Goal: Task Accomplishment & Management: Manage account settings

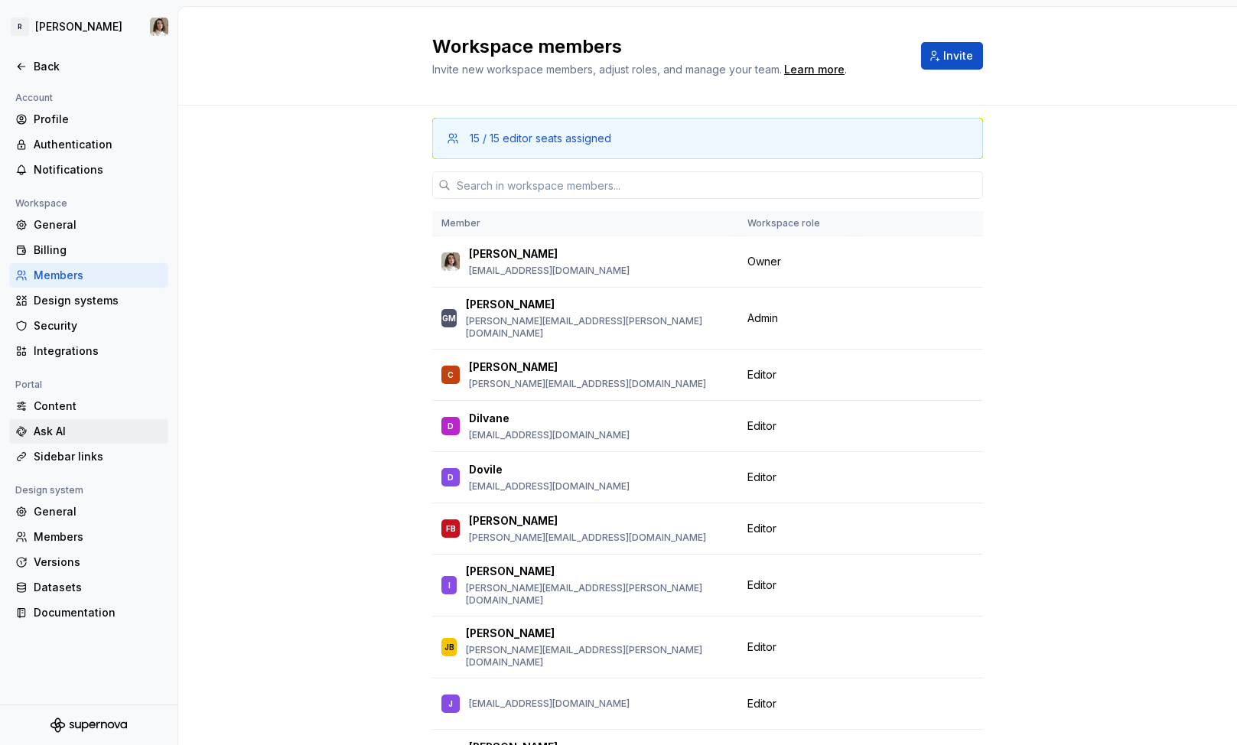
click at [83, 430] on div "Ask AI" at bounding box center [98, 431] width 128 height 15
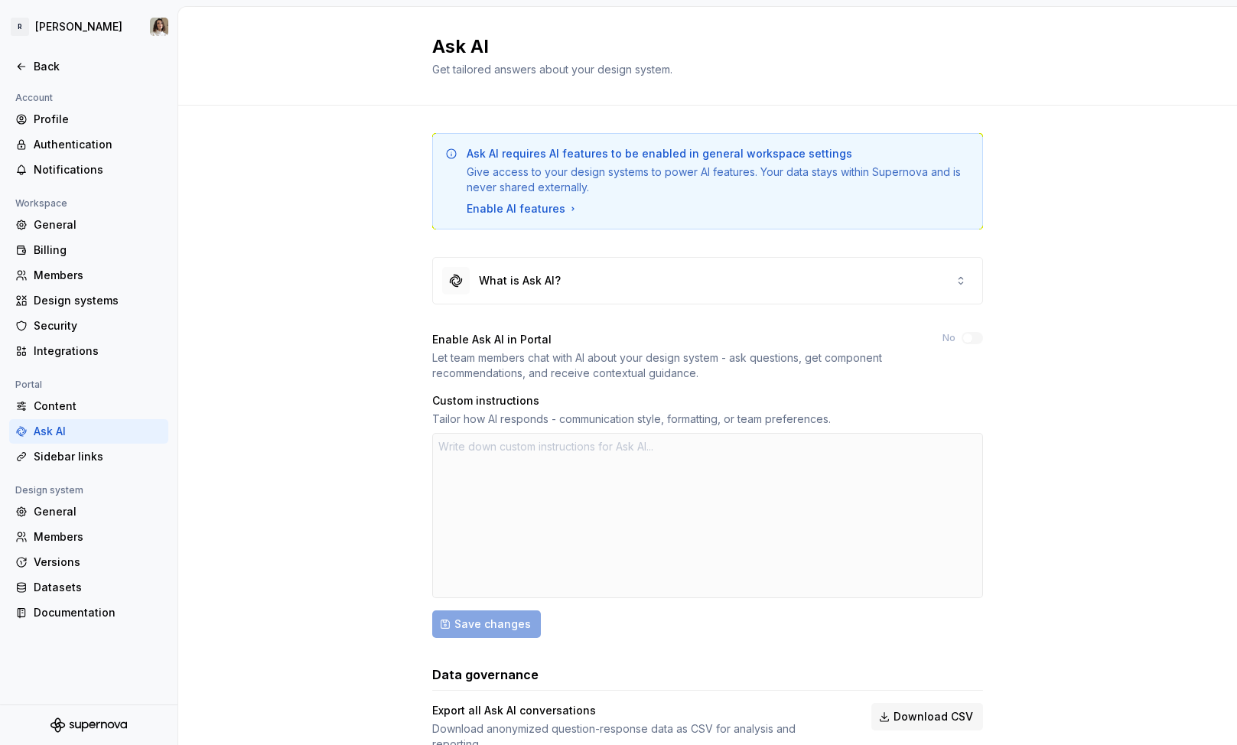
click at [539, 203] on div "Enable AI features" at bounding box center [523, 208] width 112 height 15
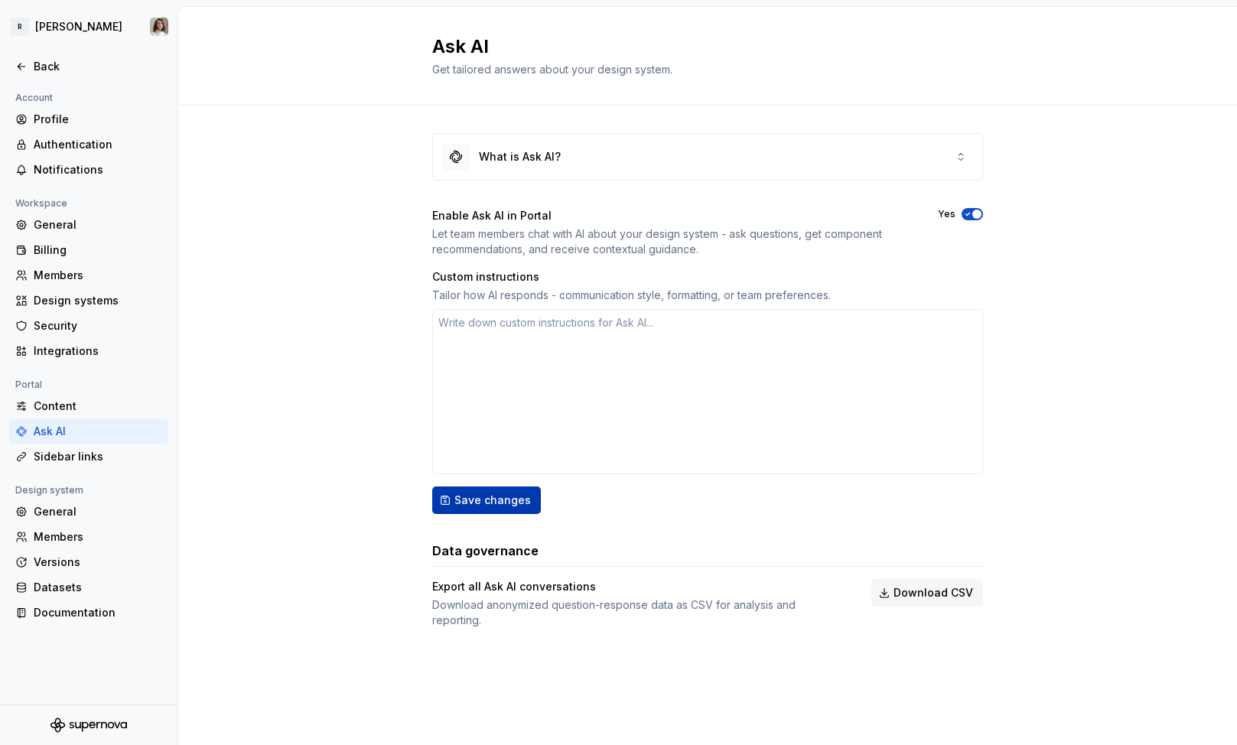
click at [488, 502] on span "Save changes" at bounding box center [492, 500] width 76 height 15
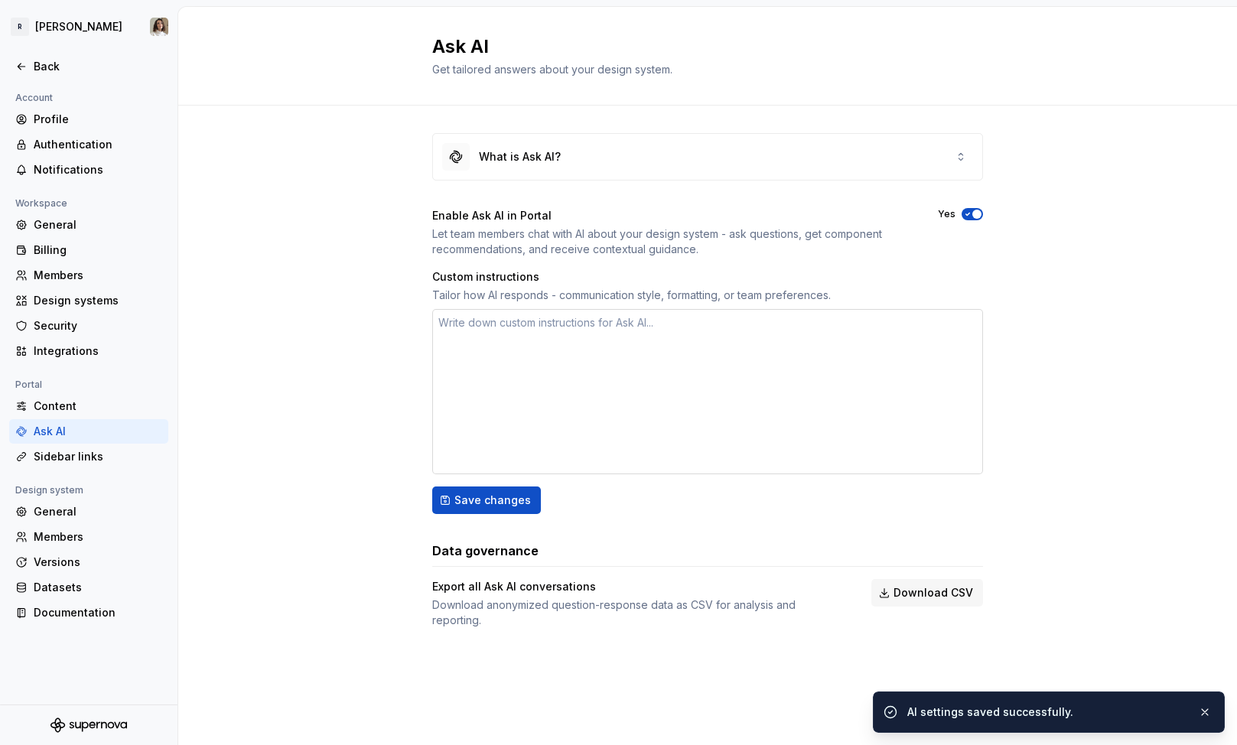
click at [509, 369] on textarea at bounding box center [707, 391] width 551 height 165
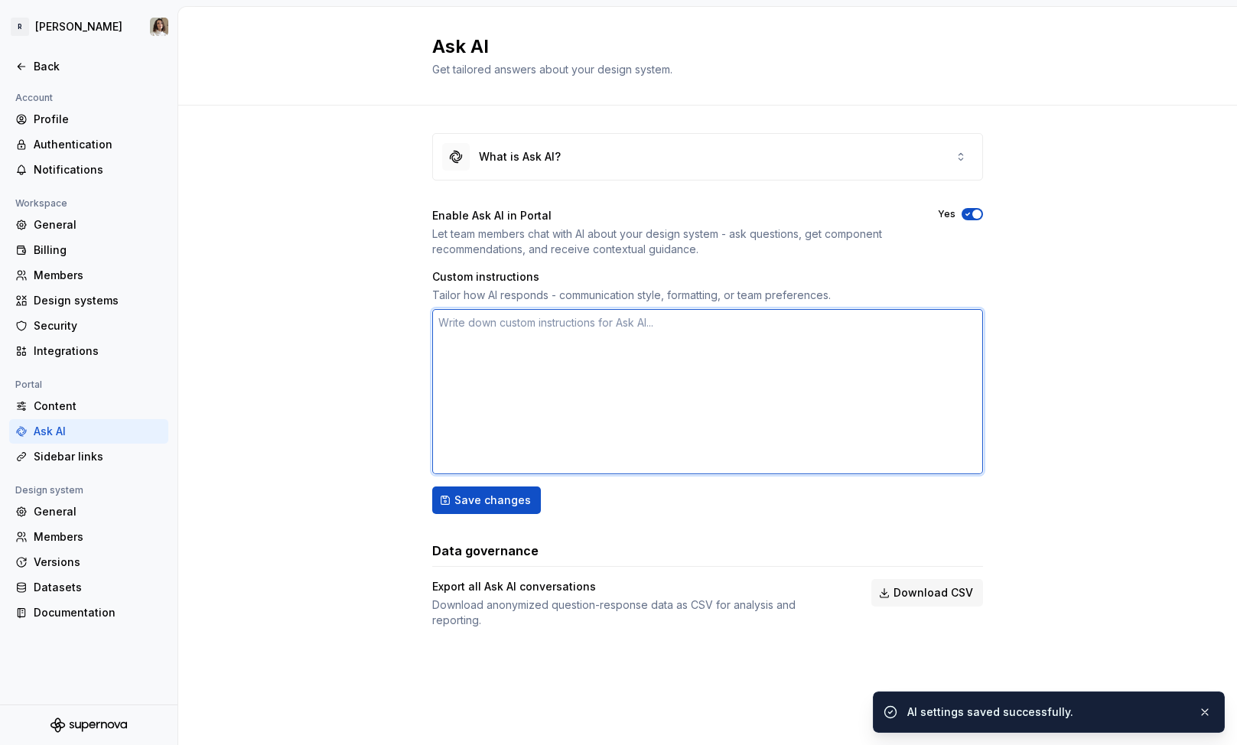
type textarea "*"
type textarea "D"
type textarea "*"
type textarea "DO"
type textarea "*"
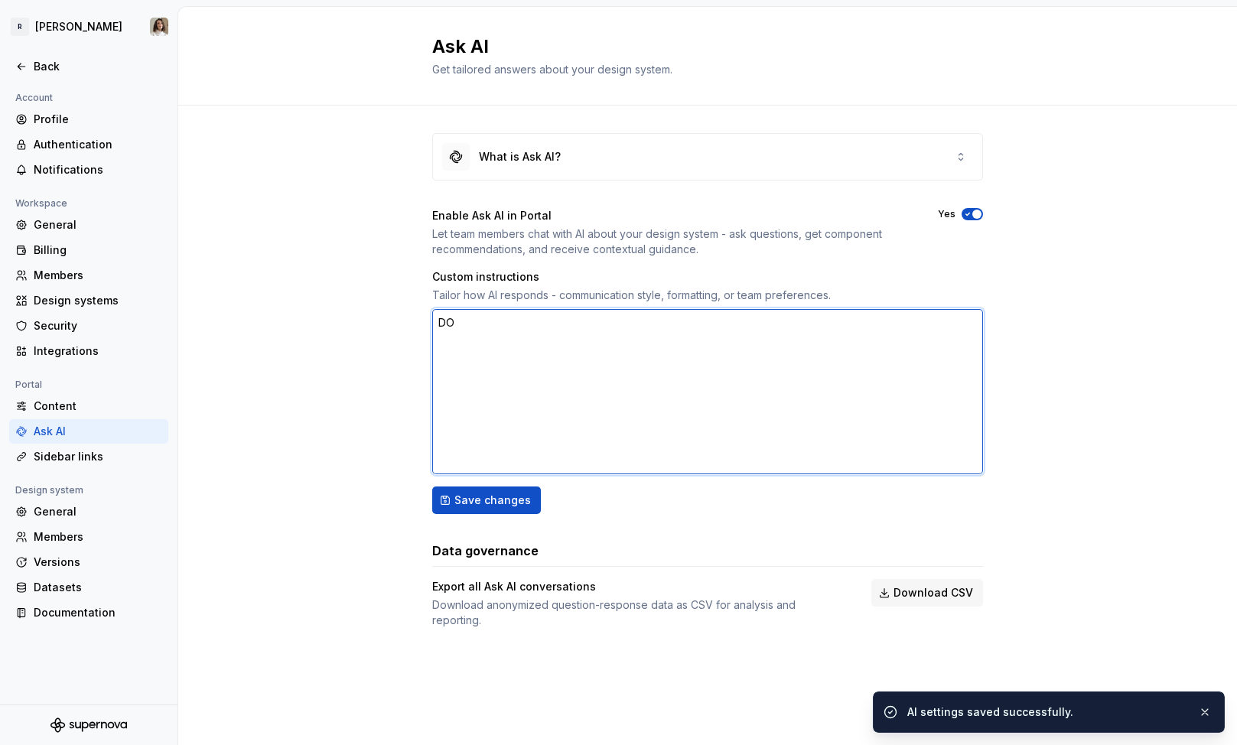
type textarea "DO"
type textarea "*"
type textarea "DO N"
type textarea "*"
type textarea "DO"
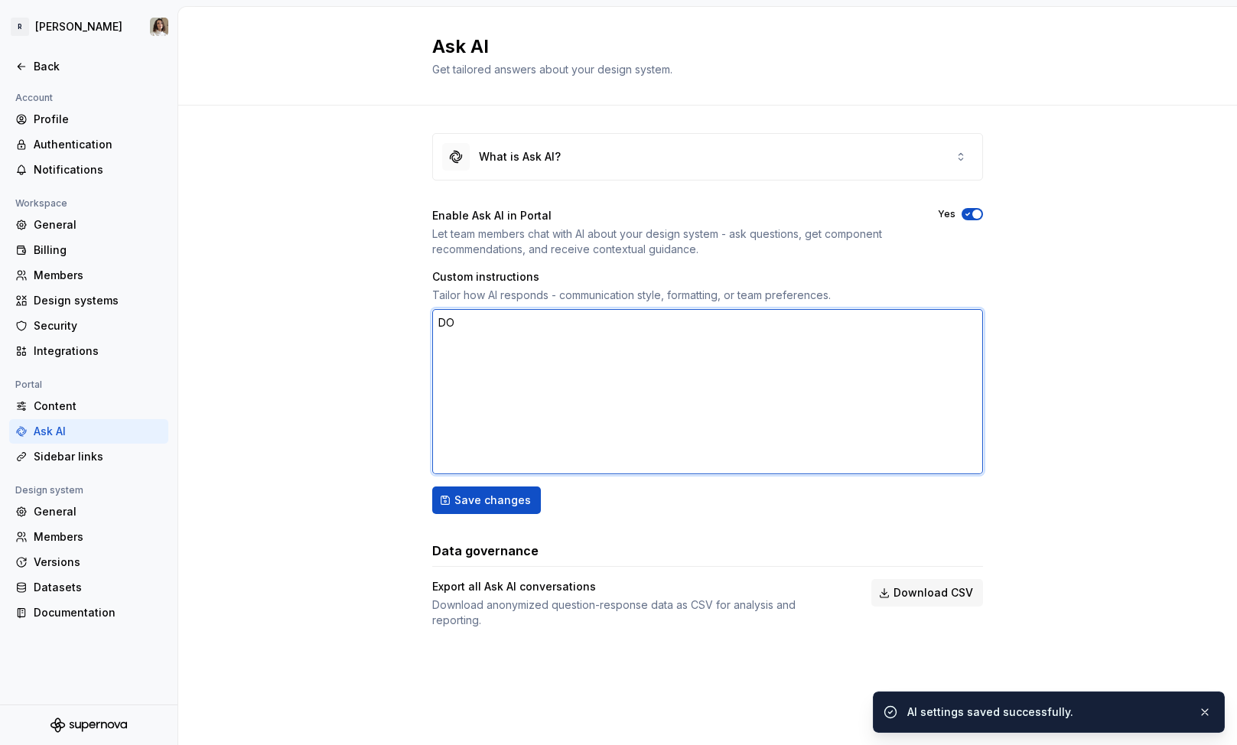
type textarea "*"
type textarea "DO"
type textarea "*"
type textarea "D"
type textarea "*"
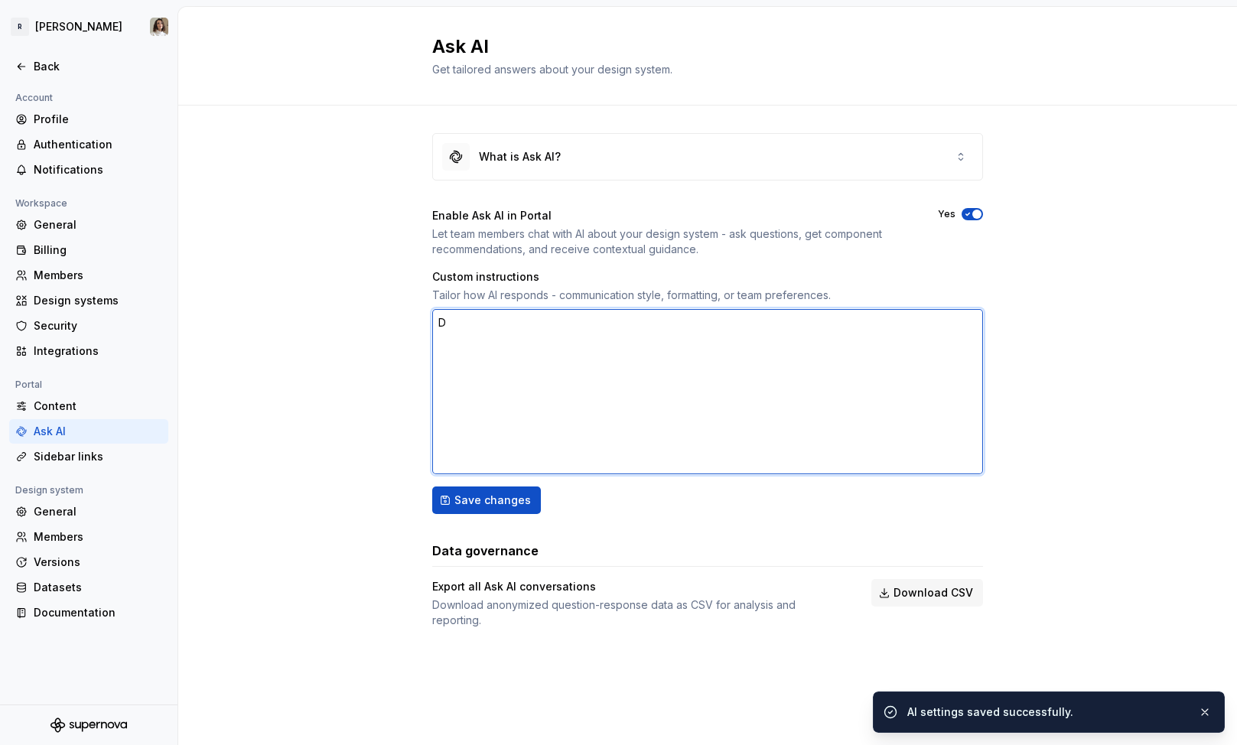
type textarea "Do"
type textarea "*"
type textarea "Do"
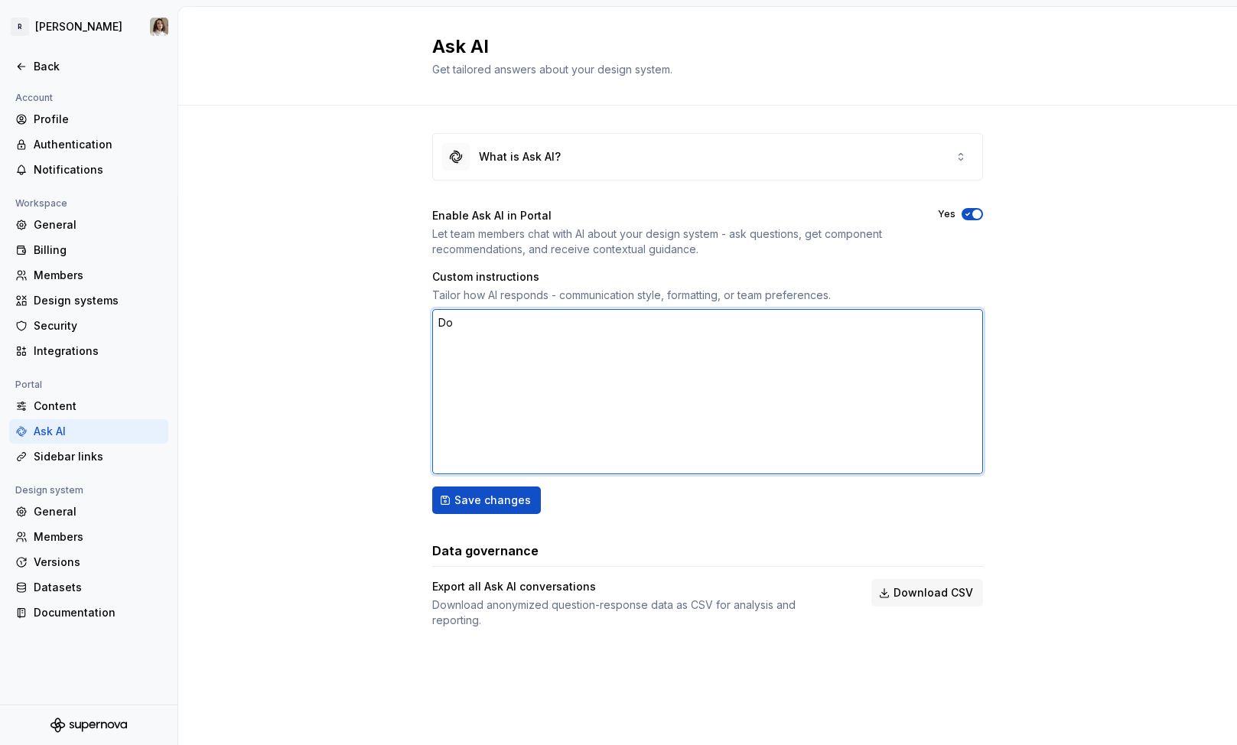
type textarea "*"
type textarea "Do"
type textarea "*"
type textarea "D"
type textarea "*"
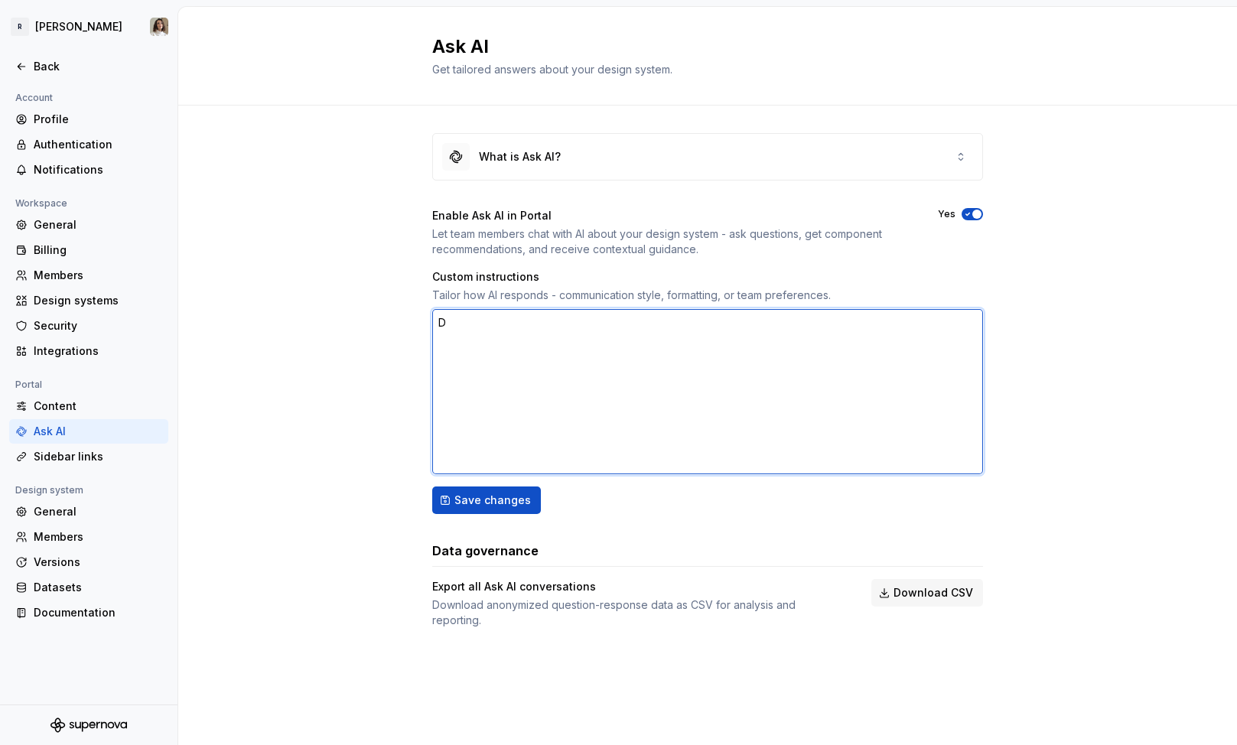
type textarea "DO"
type textarea "*"
type textarea "DO"
type textarea "*"
type textarea "DO N"
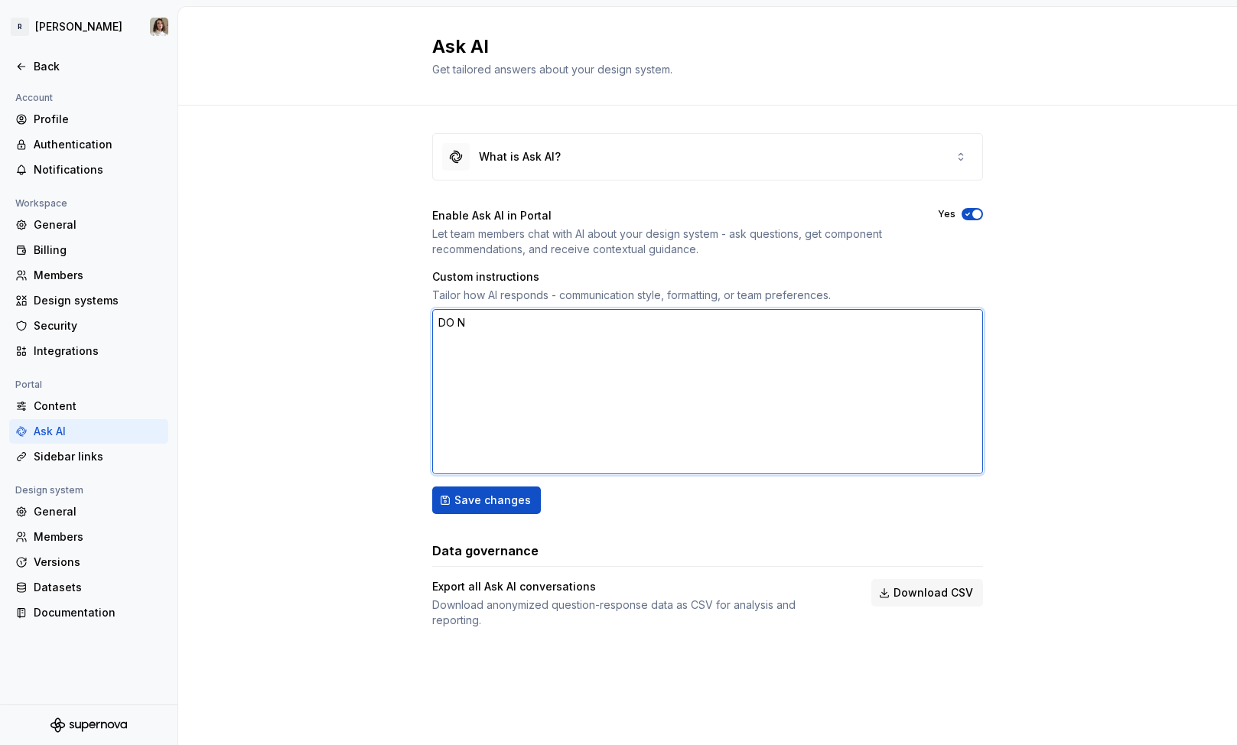
type textarea "*"
type textarea "DO NO"
type textarea "*"
type textarea "DO NOT"
type textarea "*"
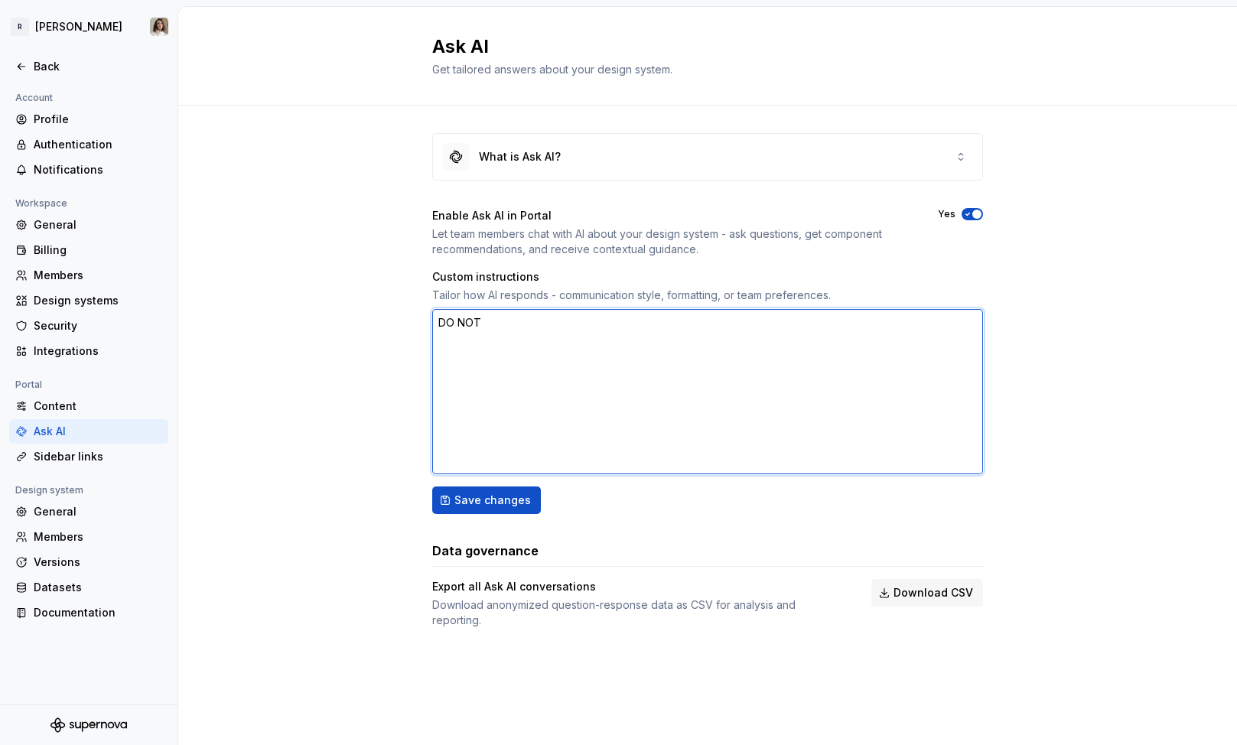
type textarea "DO NOT"
type textarea "*"
type textarea "DO NOT i"
type textarea "*"
type textarea "DO NOT g"
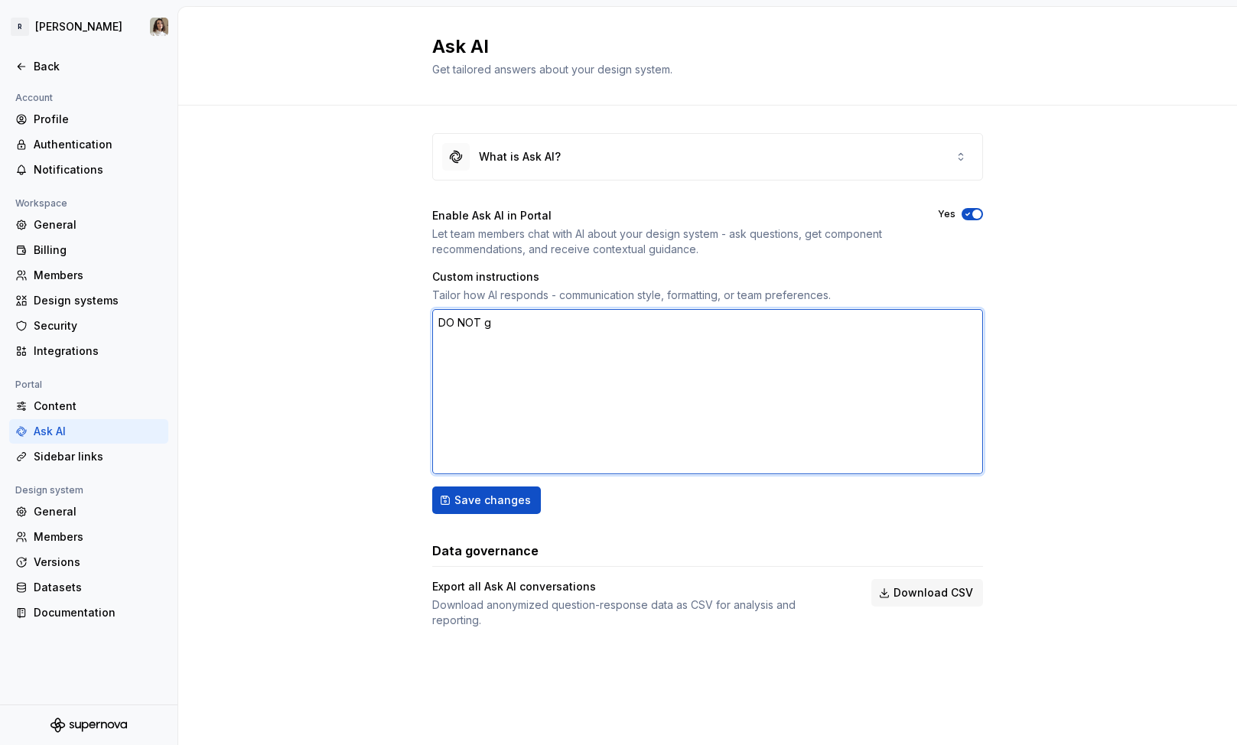
type textarea "*"
type textarea "DO NOT gi"
type textarea "*"
type textarea "DO NOT giv"
type textarea "*"
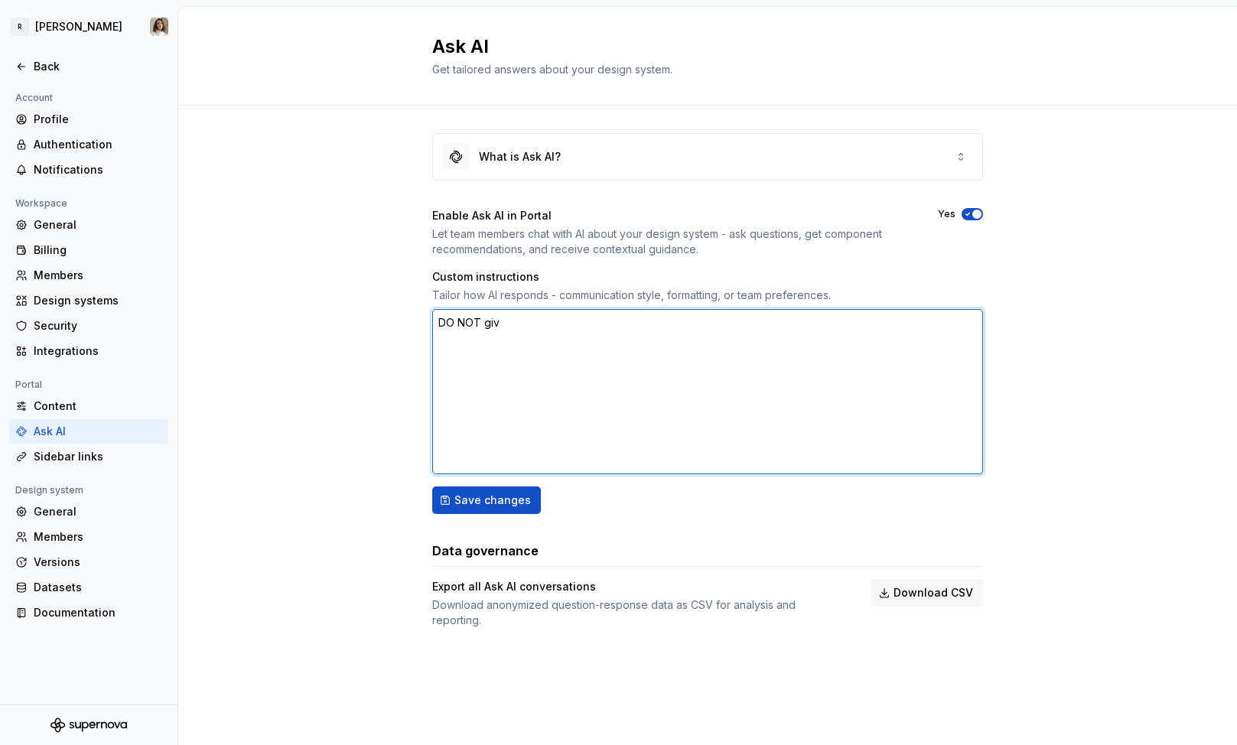
type textarea "DO NOT give"
type textarea "*"
type textarea "DO NOT give"
type textarea "*"
type textarea "DO NOT give a"
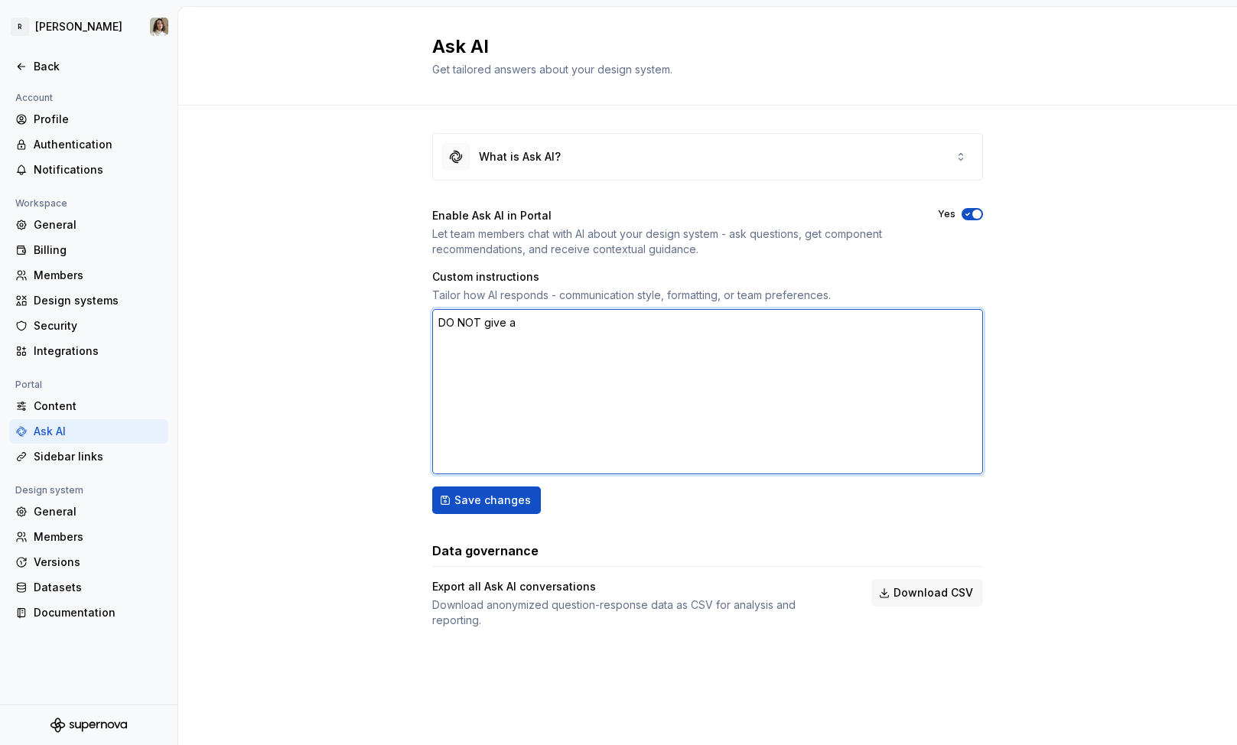
type textarea "*"
type textarea "DO NOT give an"
type textarea "*"
type textarea "DO NOT give ans"
type textarea "*"
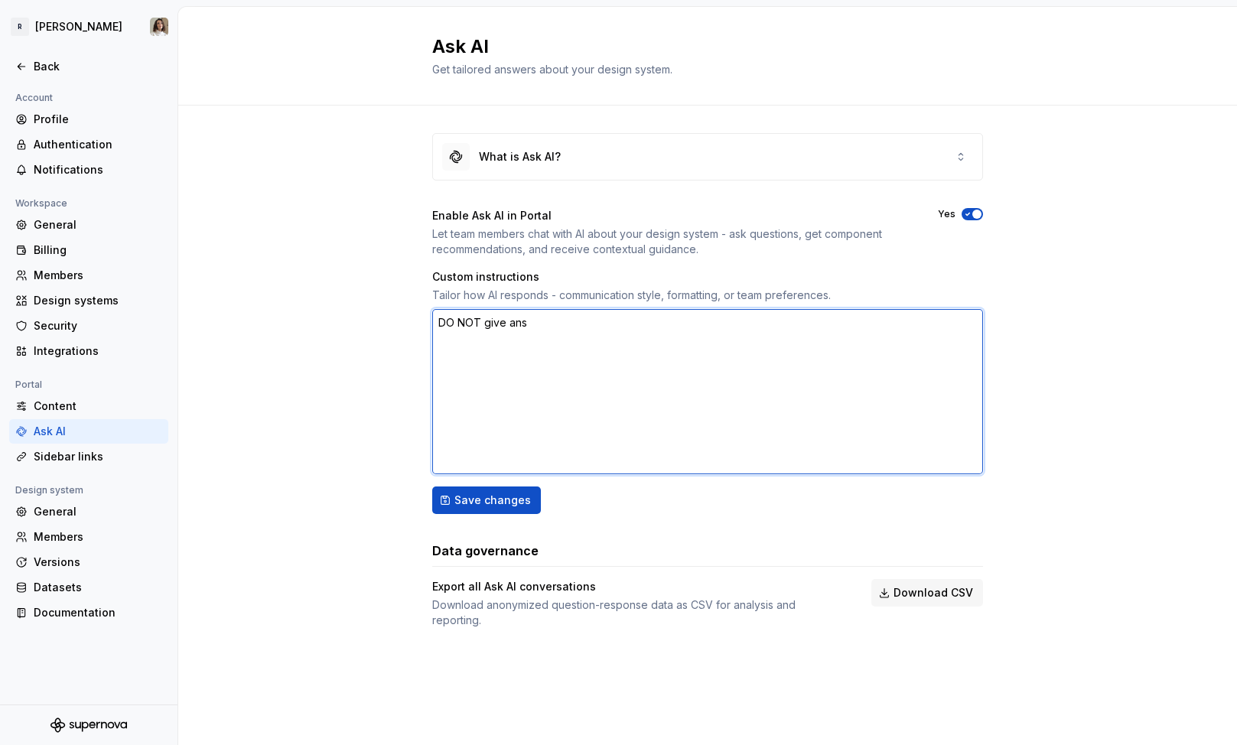
type textarea "DO NOT give answ"
type textarea "*"
type textarea "DO NOT give answe"
type textarea "*"
type textarea "DO NOT give answer"
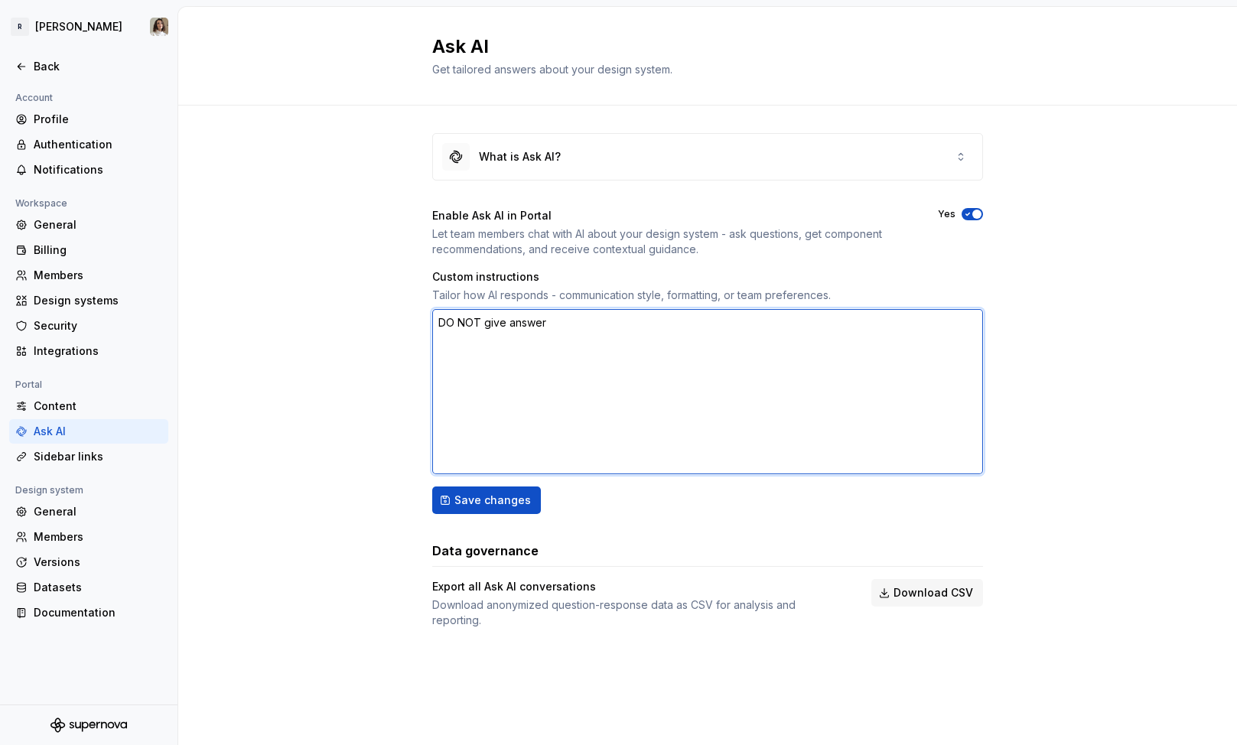
type textarea "*"
type textarea "DO NOT give answers"
type textarea "*"
type textarea "DO NOT give answers"
type textarea "*"
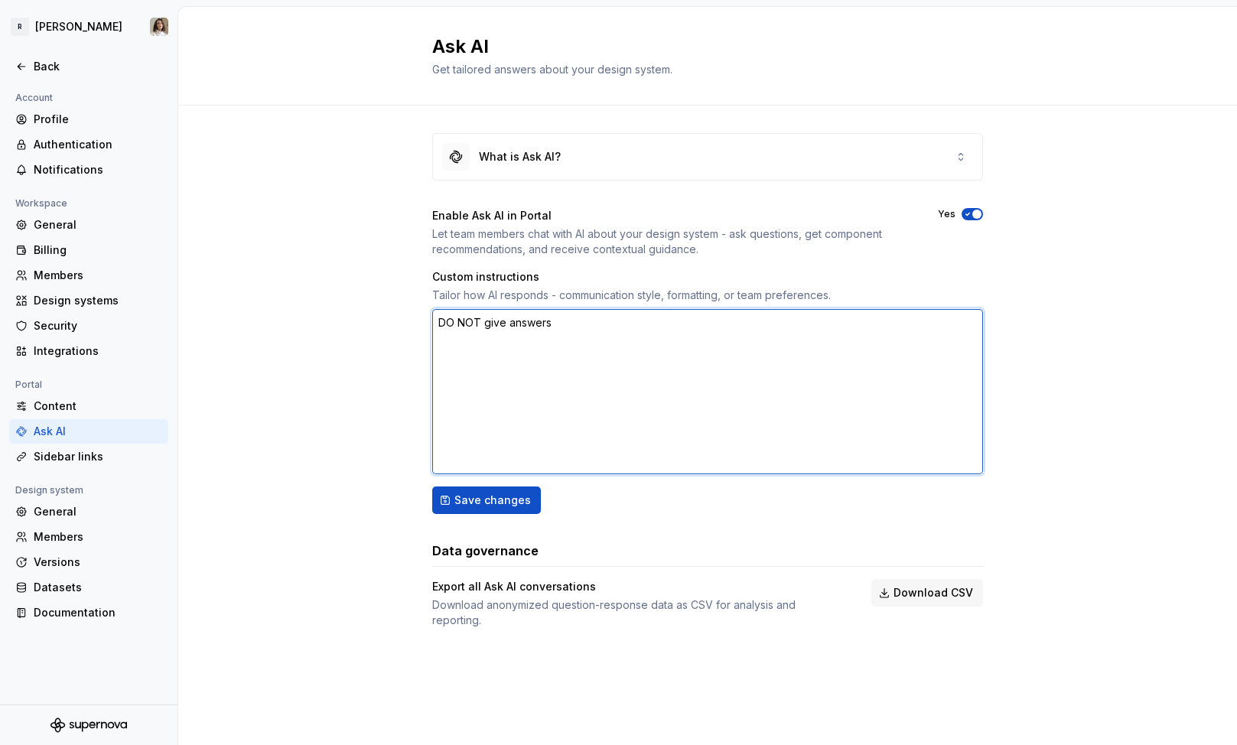
type textarea "DO NOT give answers a"
type textarea "*"
type textarea "DO NOT give answers ab"
type textarea "*"
type textarea "DO NOT give answers abo"
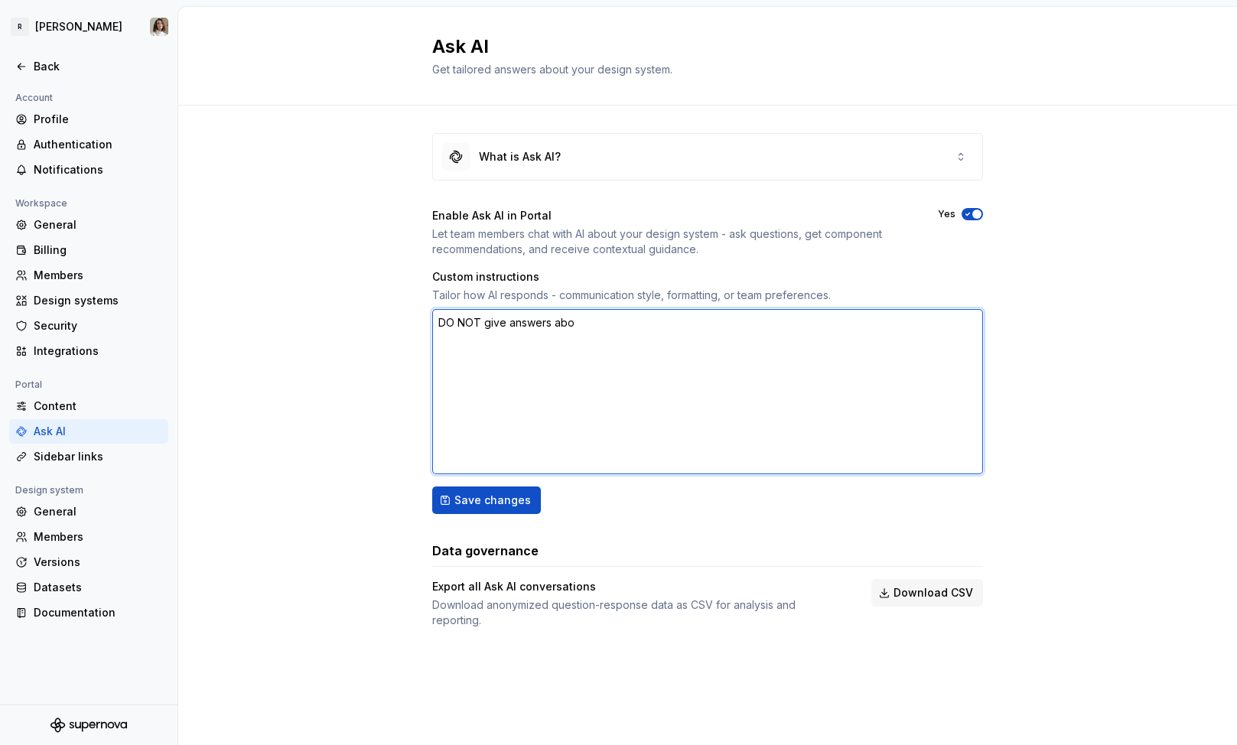
type textarea "*"
type textarea "DO NOT give answers abou"
type textarea "*"
type textarea "DO NOT give answers about"
type textarea "*"
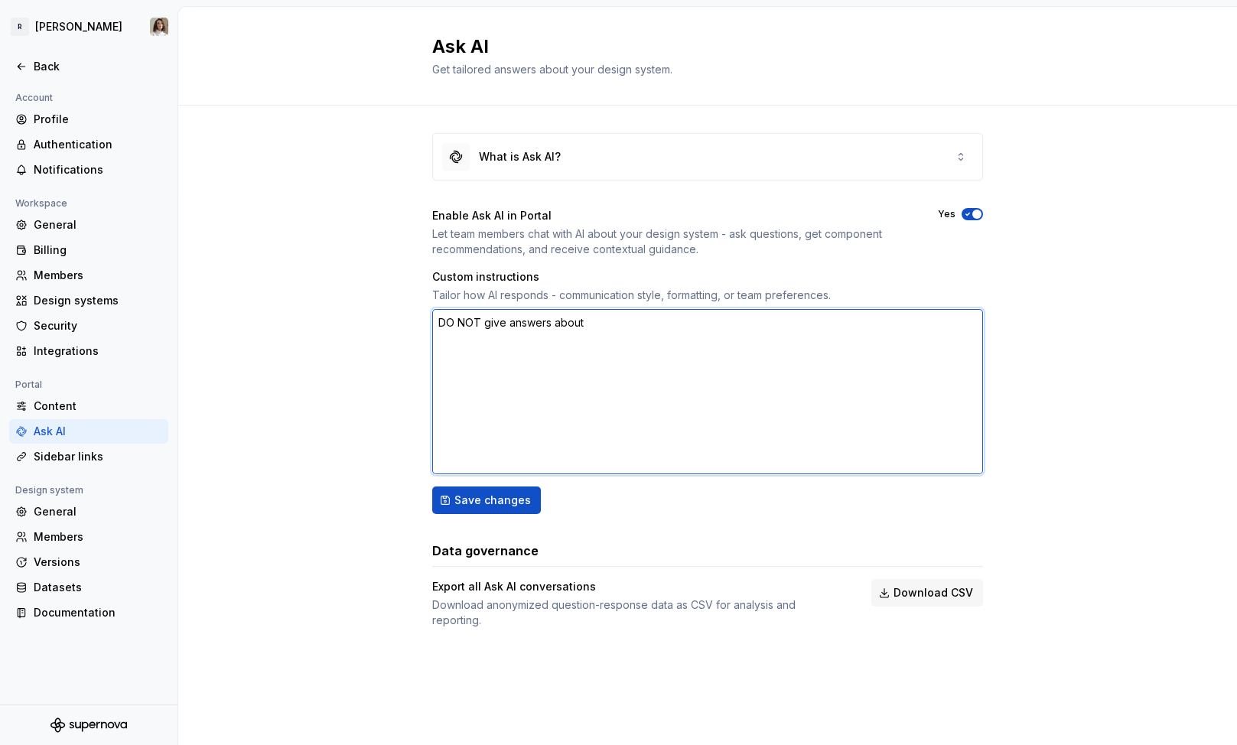
type textarea "DO NOT give answers about"
type textarea "*"
type textarea "DO NOT give answers about c"
type textarea "*"
type textarea "DO NOT give answers about co"
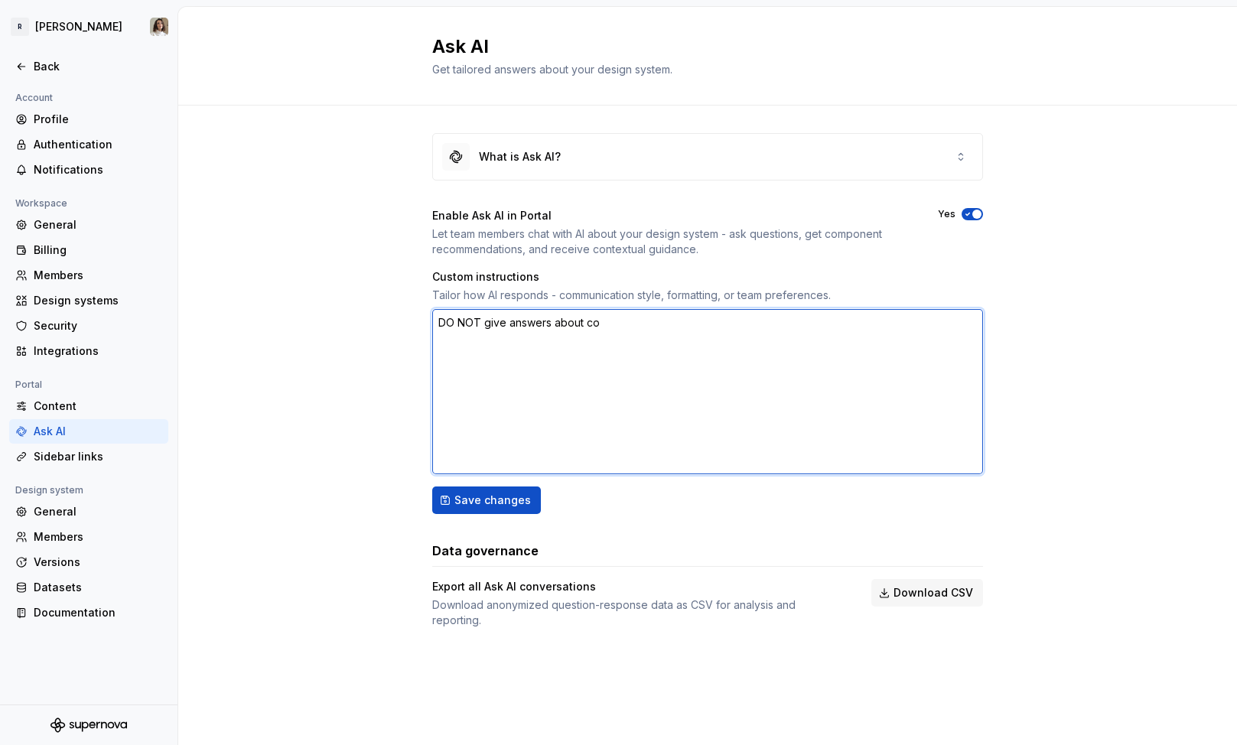
type textarea "*"
type textarea "DO NOT give answers about con"
type textarea "*"
type textarea "DO NOT give answers about [PERSON_NAME]"
type textarea "*"
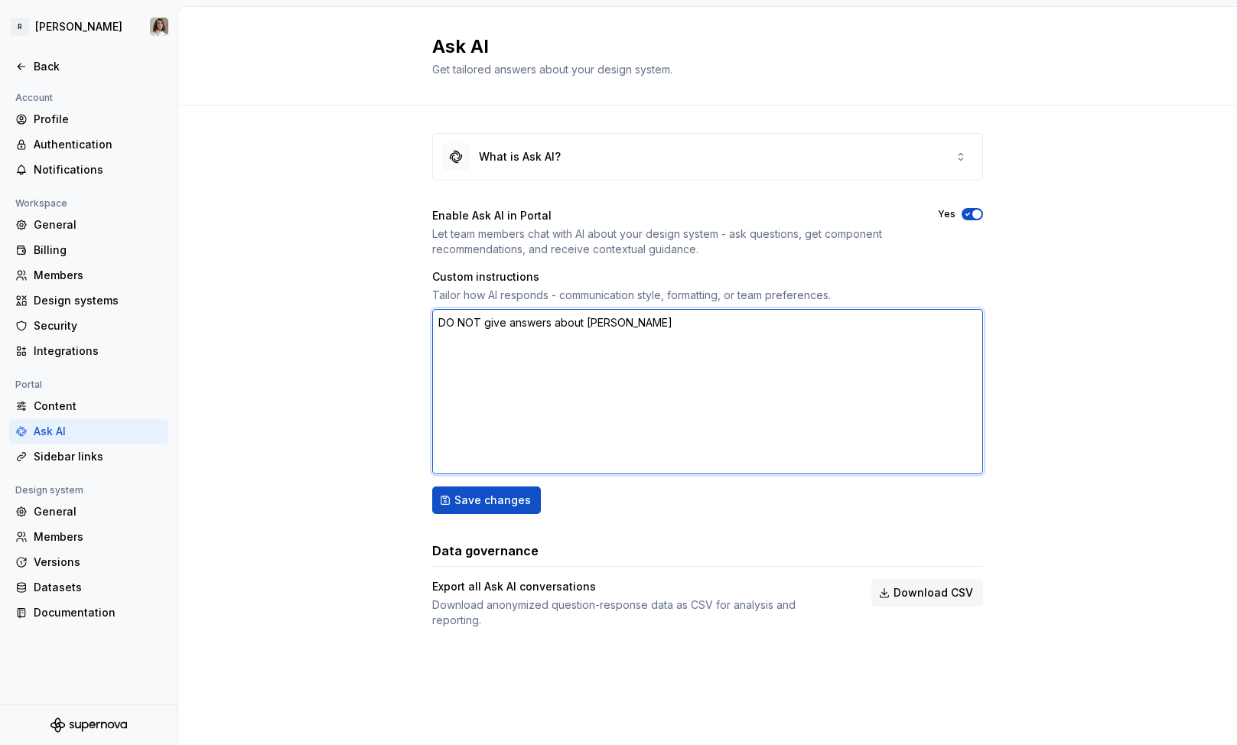
type textarea "DO NOT give answers about conten"
type textarea "*"
type textarea "DO NOT give answers about content"
type textarea "*"
type textarea "DO NOT give answers about content"
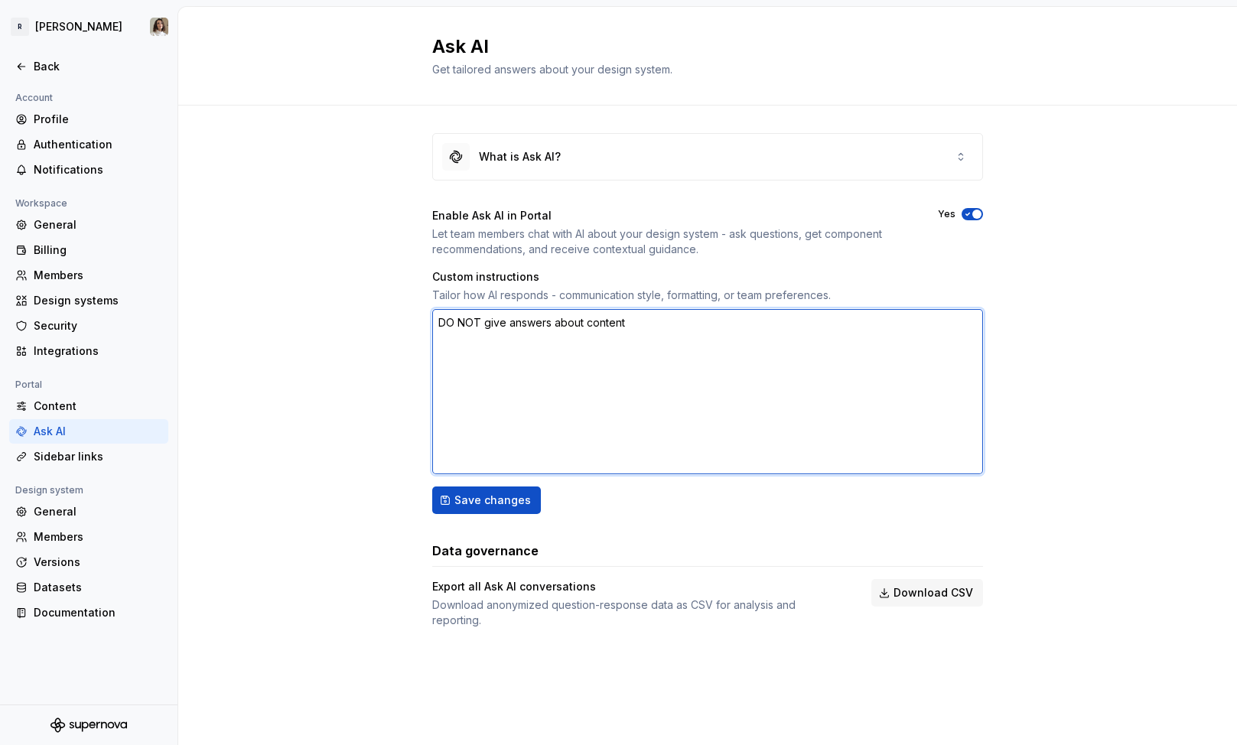
type textarea "*"
type textarea "DO NOT give answers about content"
type textarea "*"
type textarea "DO NOT give answers about content/"
type textarea "*"
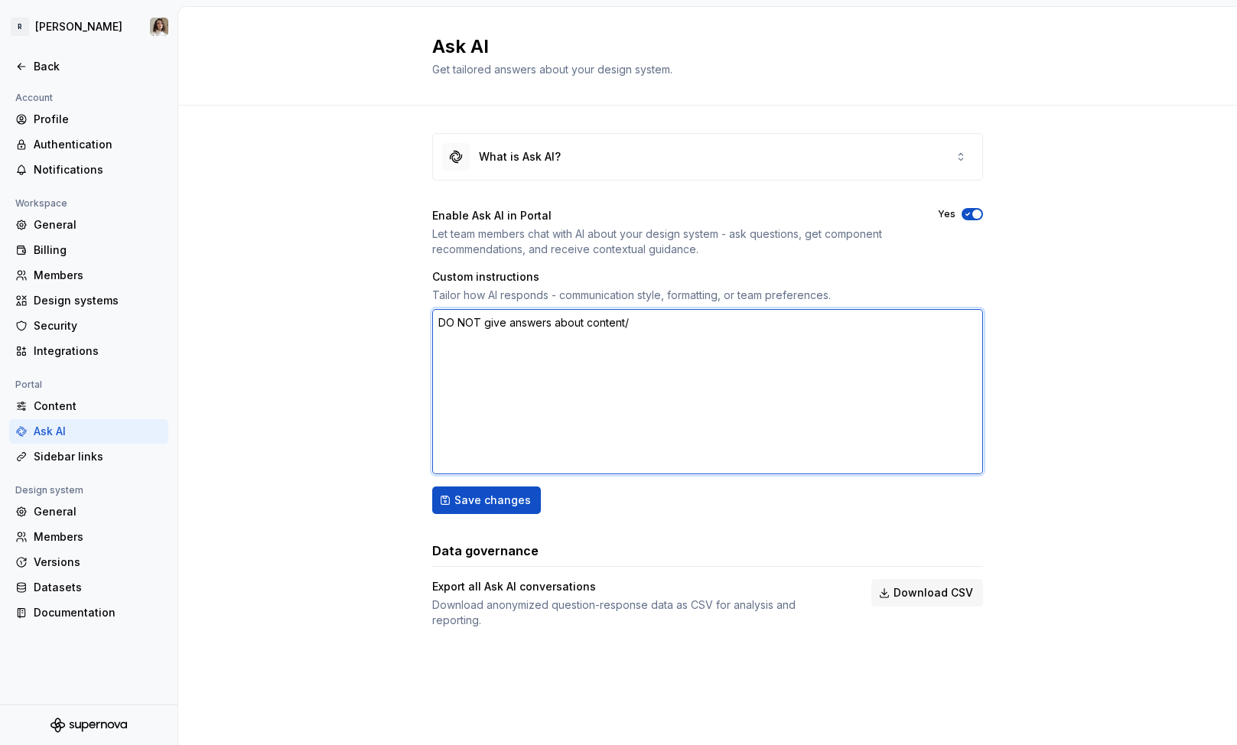
type textarea "DO NOT give answers about content/g"
type textarea "*"
type textarea "DO NOT give answers about content/gu"
type textarea "*"
type textarea "DO NOT give answers about content/gui"
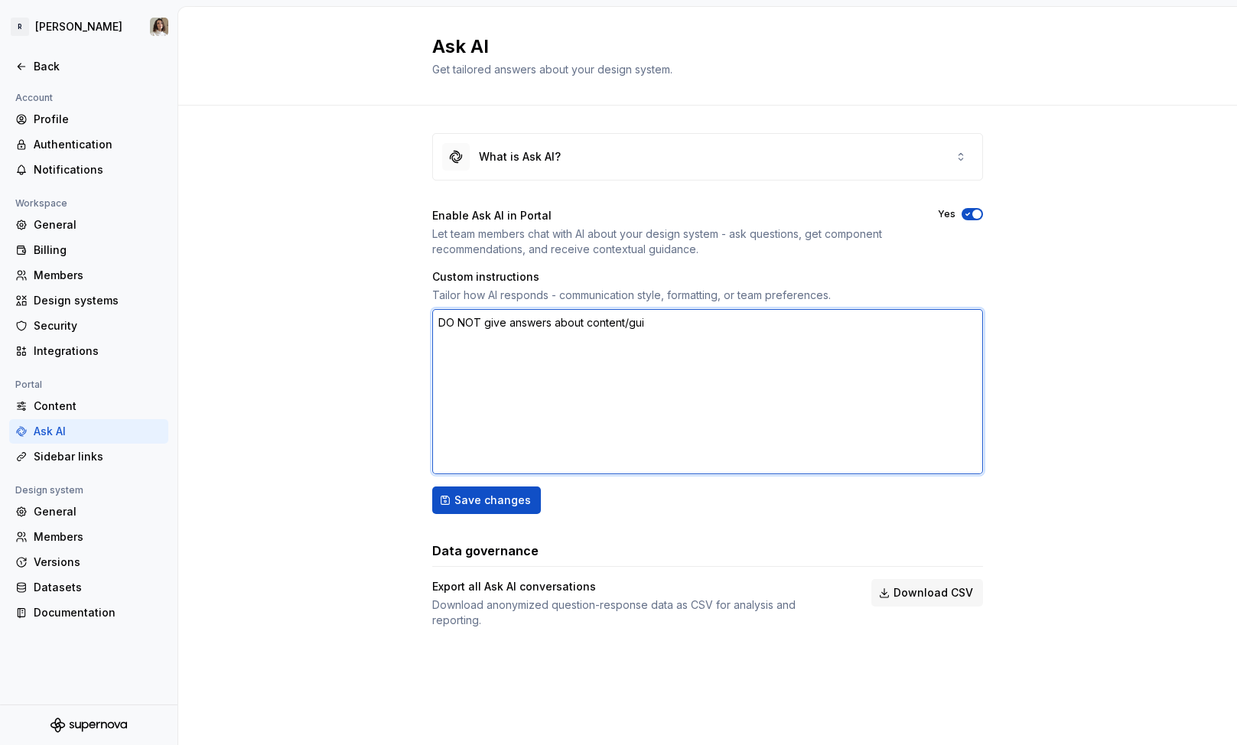
type textarea "*"
type textarea "DO NOT give answers about content/guid"
type textarea "*"
type textarea "DO NOT give answers about content/guide"
type textarea "*"
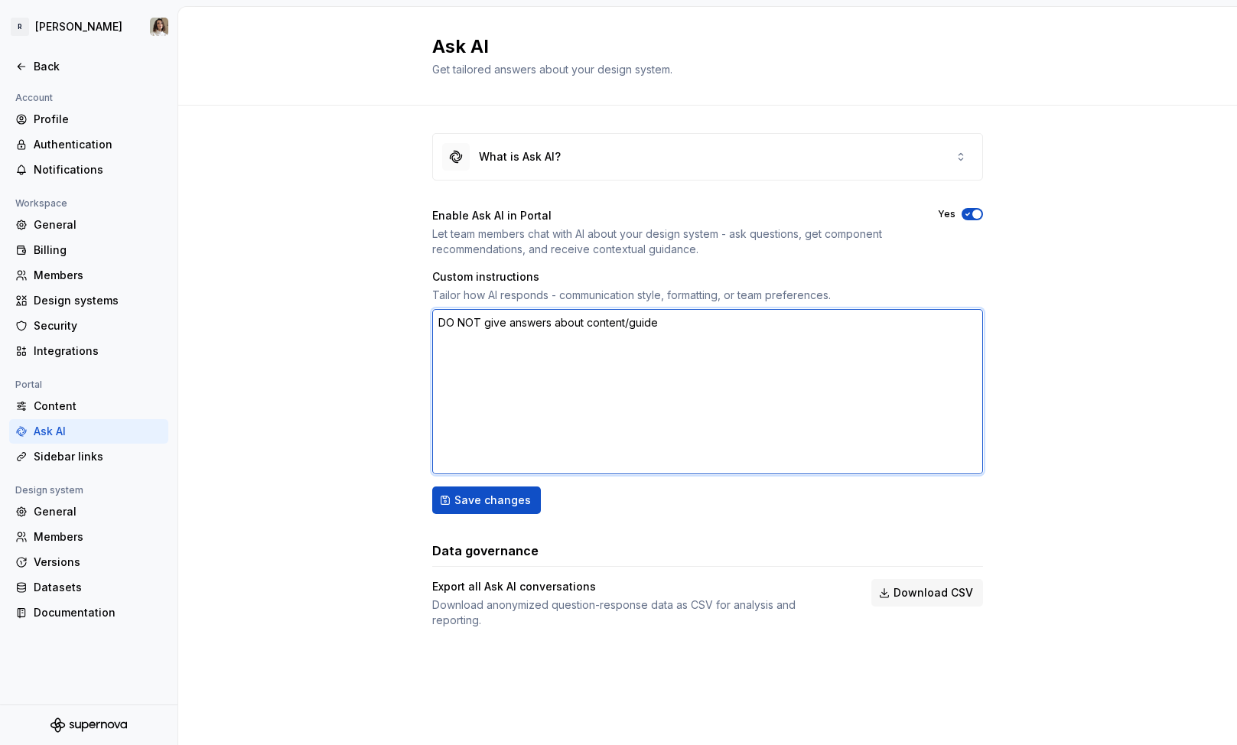
type textarea "DO NOT give answers about content/guidel"
type textarea "*"
type textarea "DO NOT give answers about content/guideli"
type textarea "*"
type textarea "DO NOT give answers about content/guidelin"
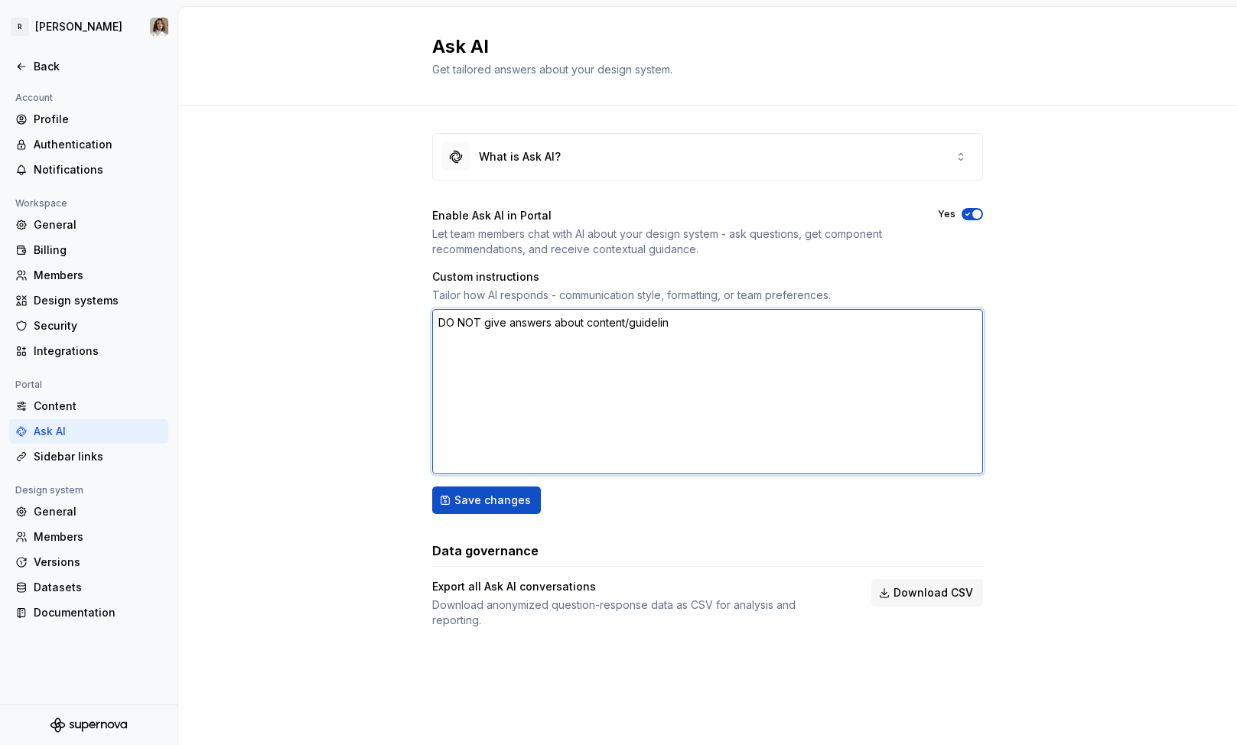
type textarea "*"
type textarea "DO NOT give answers about content/guideline"
type textarea "*"
type textarea "DO NOT give answers about content/guidelines"
type textarea "*"
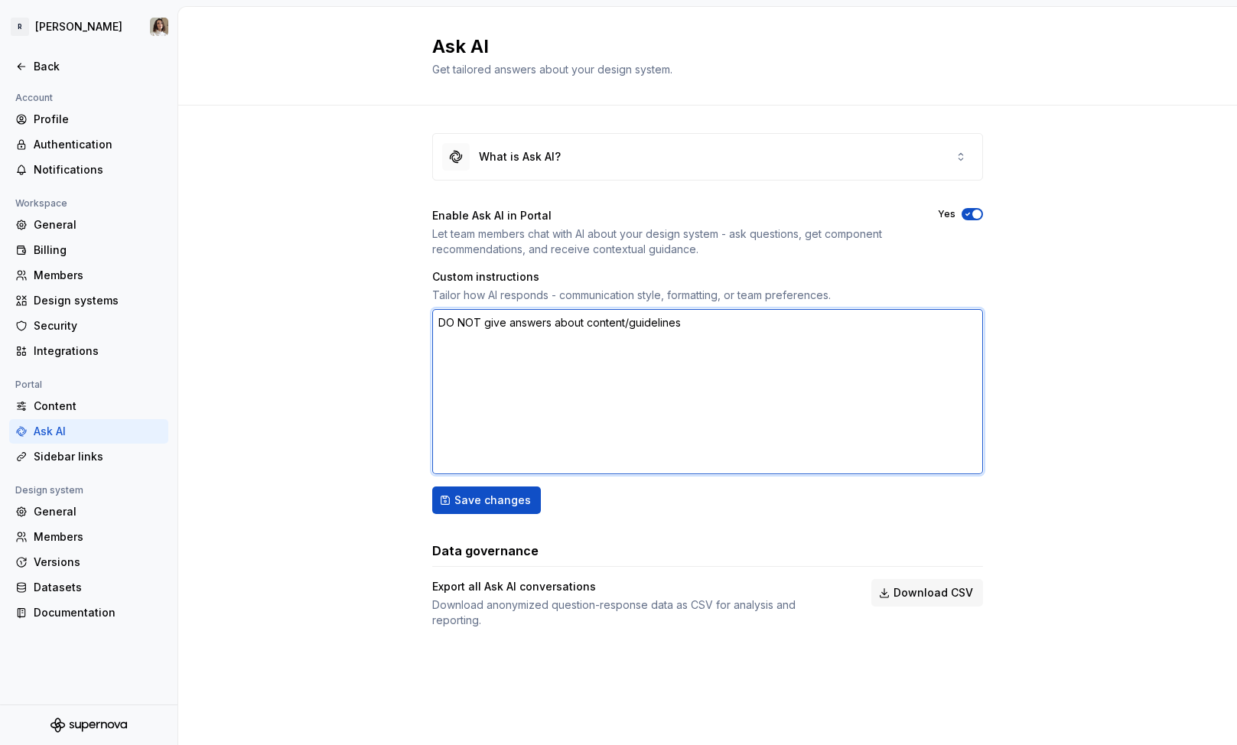
type textarea "DO NOT give answers about content/guidelines"
type textarea "*"
type textarea "DO NOT give answers about content/guidelines o"
type textarea "*"
type textarea "DO NOT give answers about content/guidelines ou"
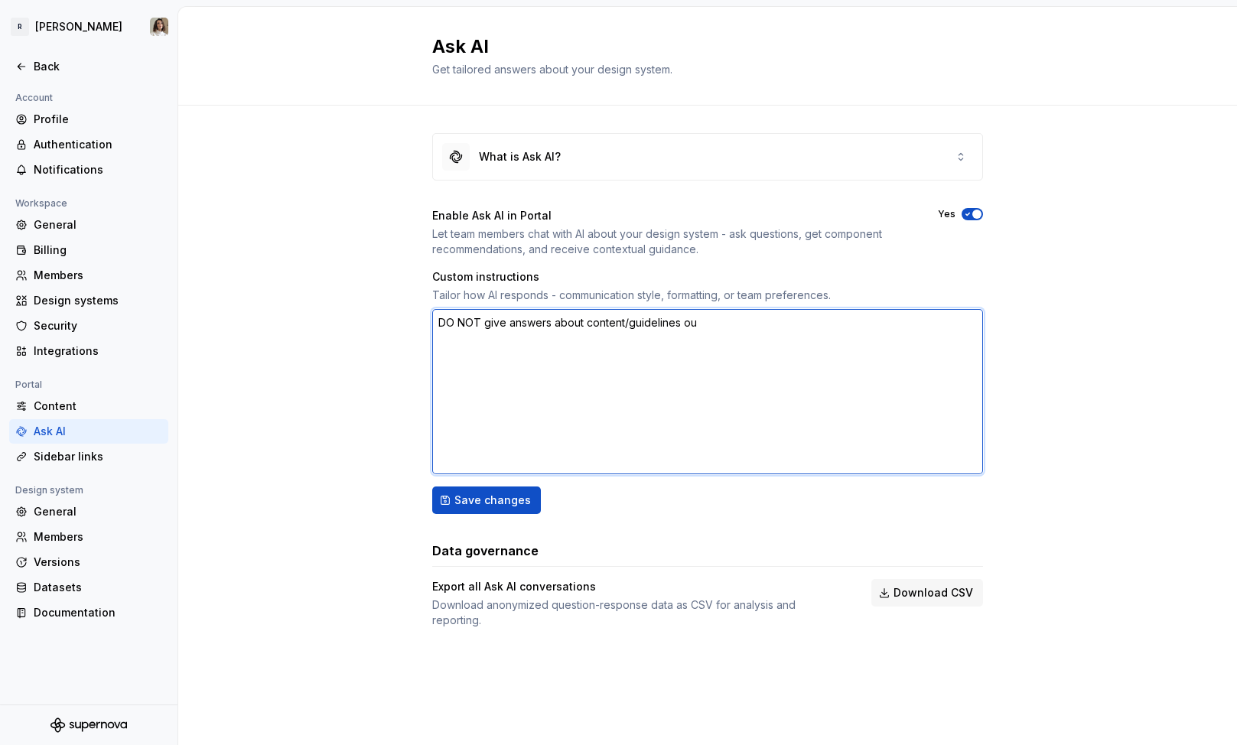
type textarea "*"
type textarea "DO NOT give answers about content/guidelines our"
type textarea "*"
type textarea "DO NOT give answers about content/guidelines ours"
type textarea "*"
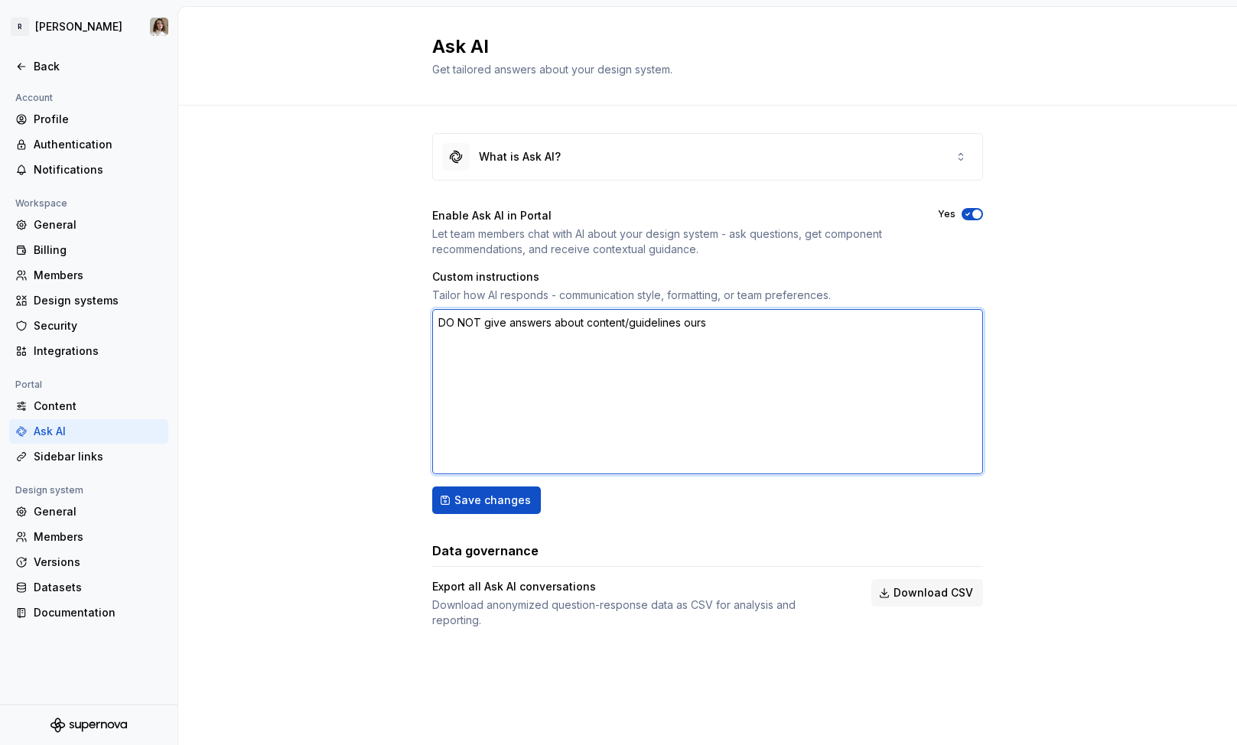
type textarea "DO NOT give answers about content/guidelines oursi"
type textarea "*"
type textarea "DO NOT give answers about content/guidelines ours"
type textarea "*"
type textarea "DO NOT give answers about content/guidelines our"
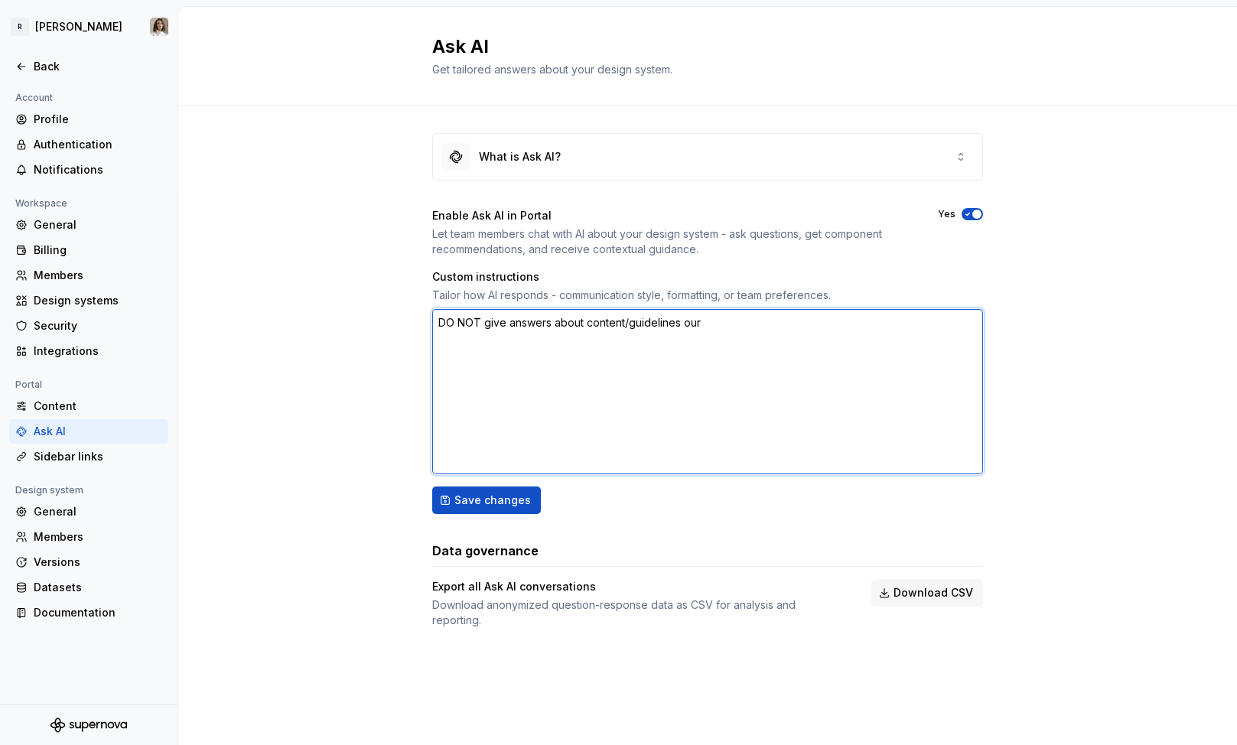
type textarea "*"
type textarea "DO NOT give answers about content/guidelines out"
type textarea "*"
type textarea "DO NOT give answers about content/guidelines outi"
type textarea "*"
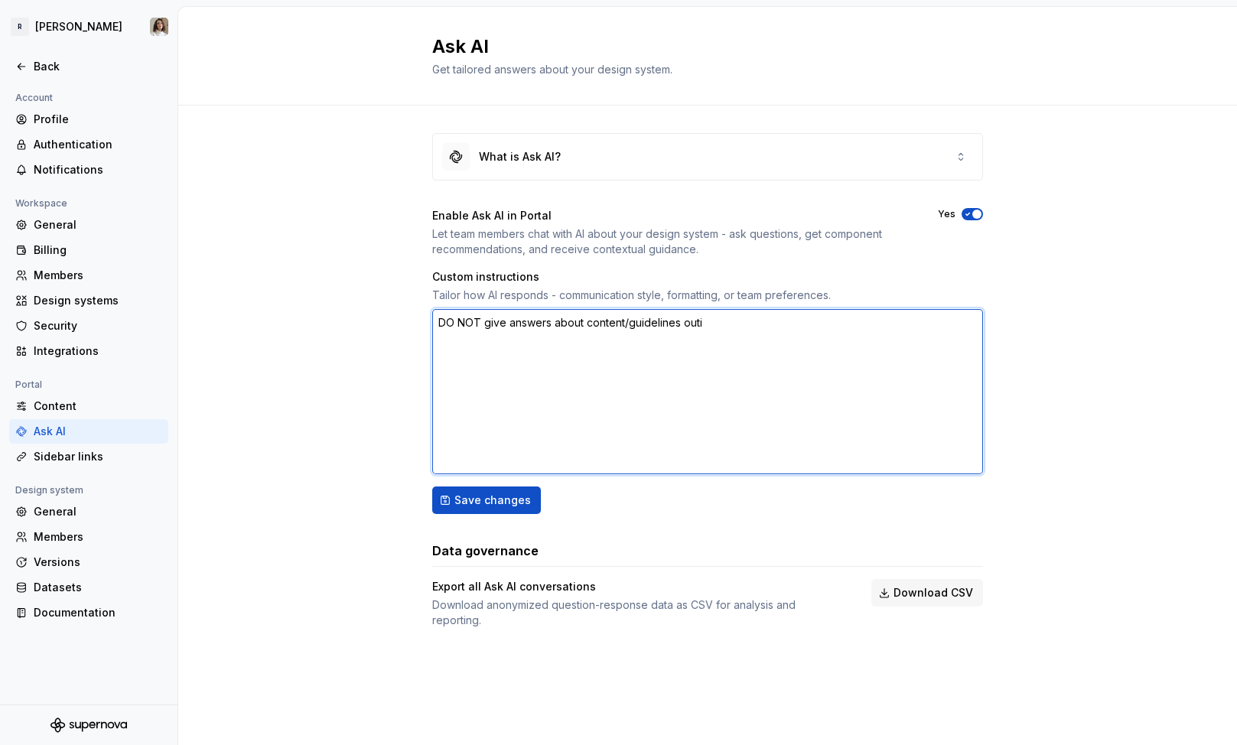
type textarea "DO NOT give answers about content/guidelines outis"
type textarea "*"
type textarea "DO NOT give answers about content/guidelines outi"
type textarea "*"
type textarea "DO NOT give answers about content/guidelines out"
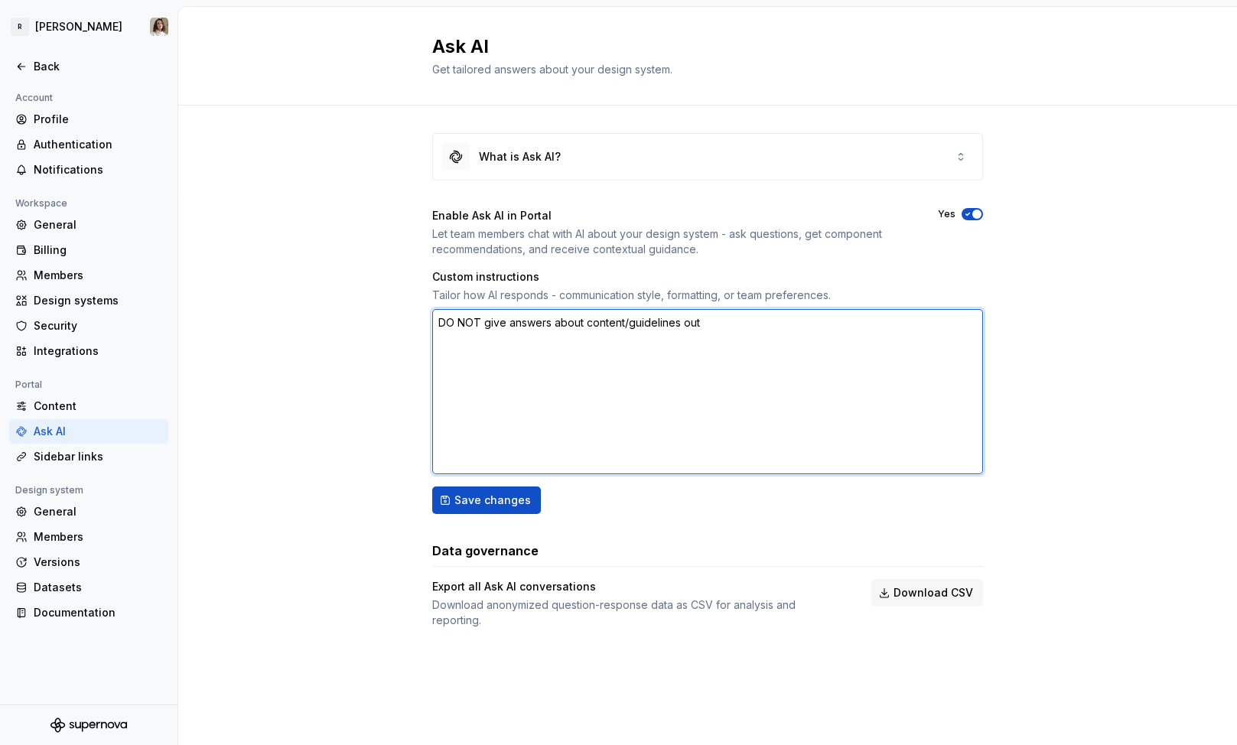
type textarea "*"
type textarea "DO NOT give answers about content/guidelines outs"
type textarea "*"
type textarea "DO NOT give answers about content/guidelines outsi"
type textarea "*"
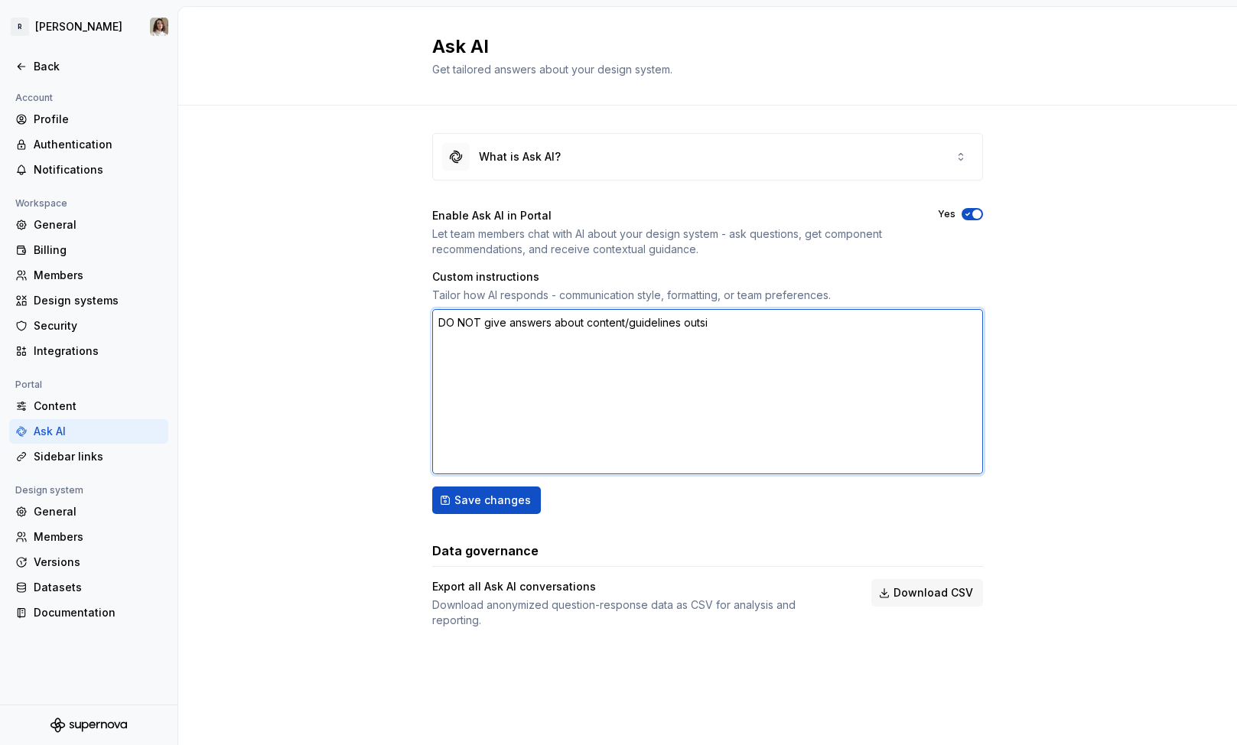
type textarea "DO NOT give answers about content/guidelines outsid"
type textarea "*"
type textarea "DO NOT give answers about content/guidelines outside"
type textarea "*"
type textarea "DO NOT give answers about content/guidelines outside"
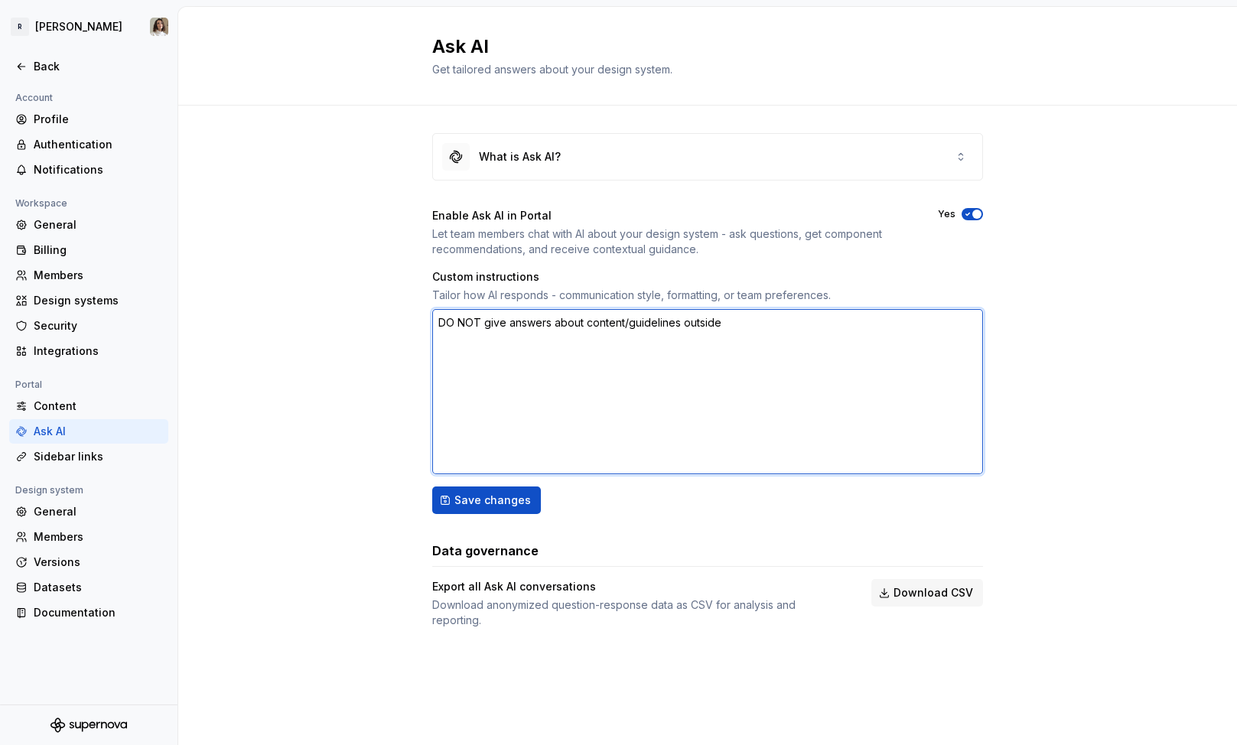
type textarea "*"
type textarea "DO NOT give answers about content/guidelines outside t"
type textarea "*"
type textarea "DO NOT give answers about content/guidelines outside th"
type textarea "*"
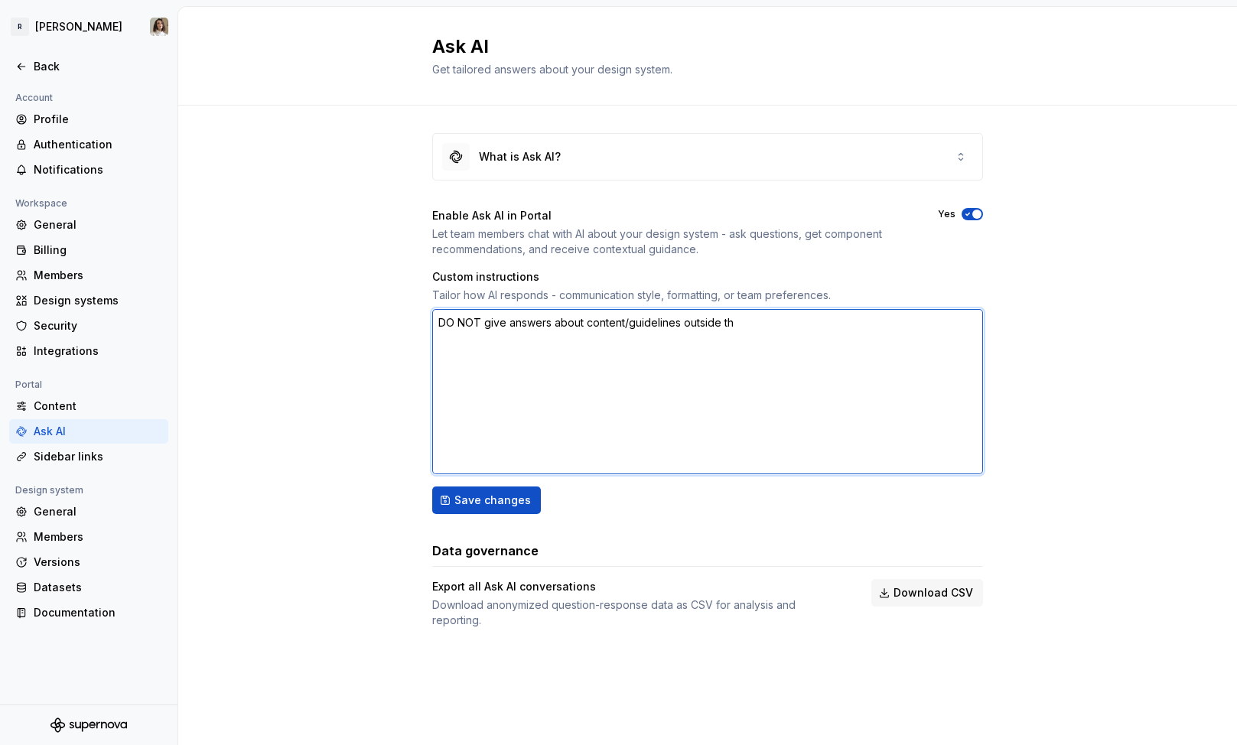
type textarea "DO NOT give answers about content/guidelines outside the"
type textarea "*"
type textarea "DO NOT give answers about content/guidelines outside the"
type textarea "*"
type textarea "DO NOT give answers about content/guidelines outside the d"
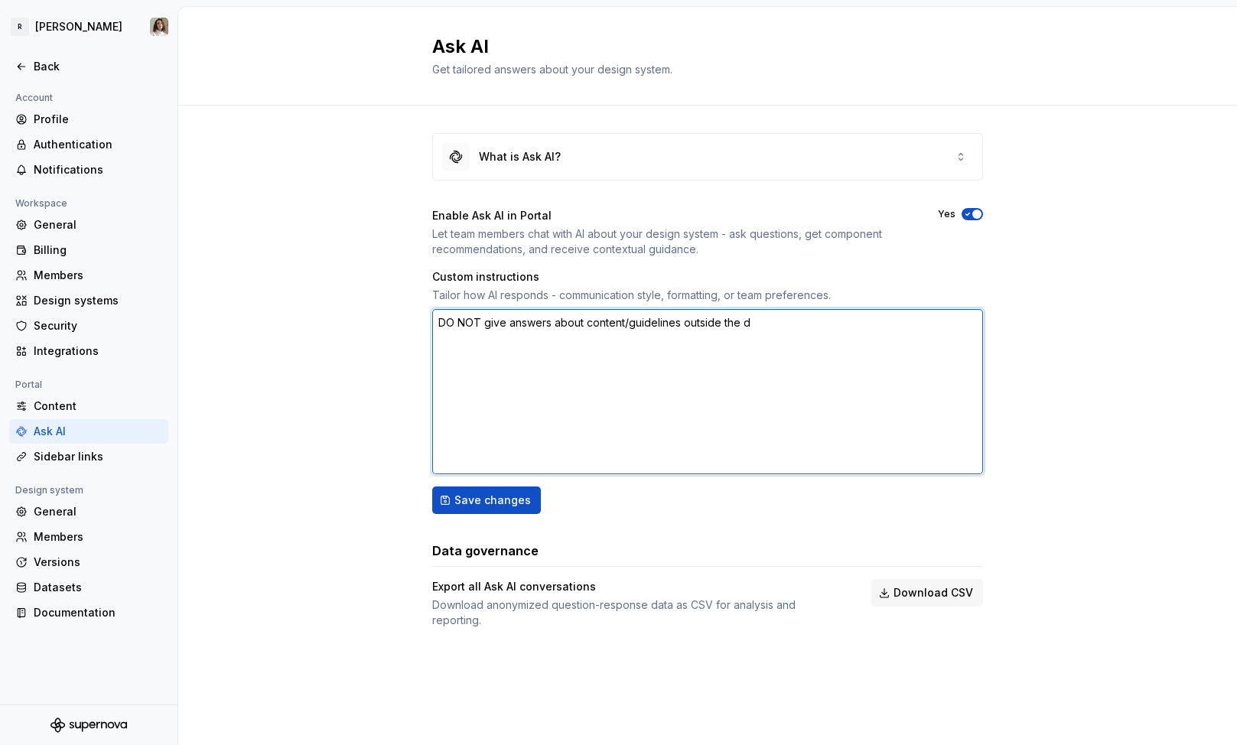
type textarea "*"
type textarea "DO NOT give answers about content/guidelines outside the de"
type textarea "*"
type textarea "DO NOT give answers about content/guidelines outside the desi"
type textarea "*"
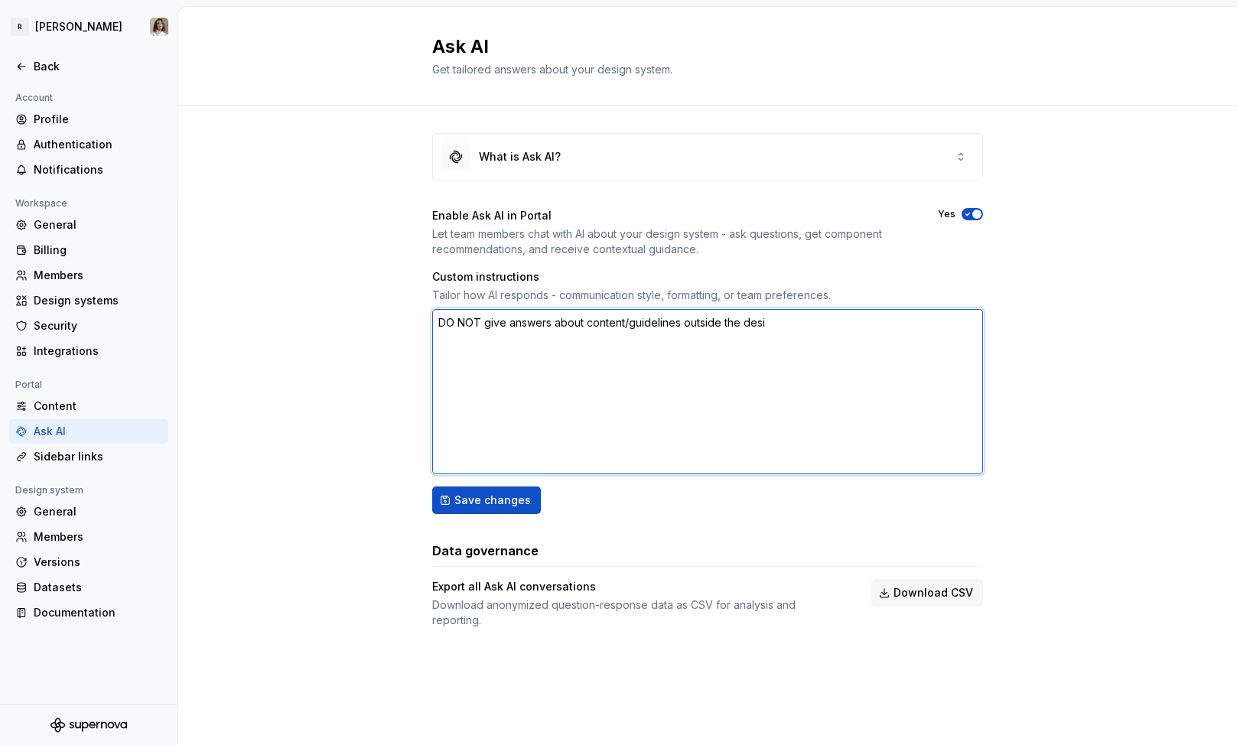
type textarea "DO NOT give answers about content/guidelines outside the desig"
type textarea "*"
type textarea "DO NOT give answers about content/guidelines outside the design"
type textarea "*"
type textarea "DO NOT give answers about content/guidelines outside the design"
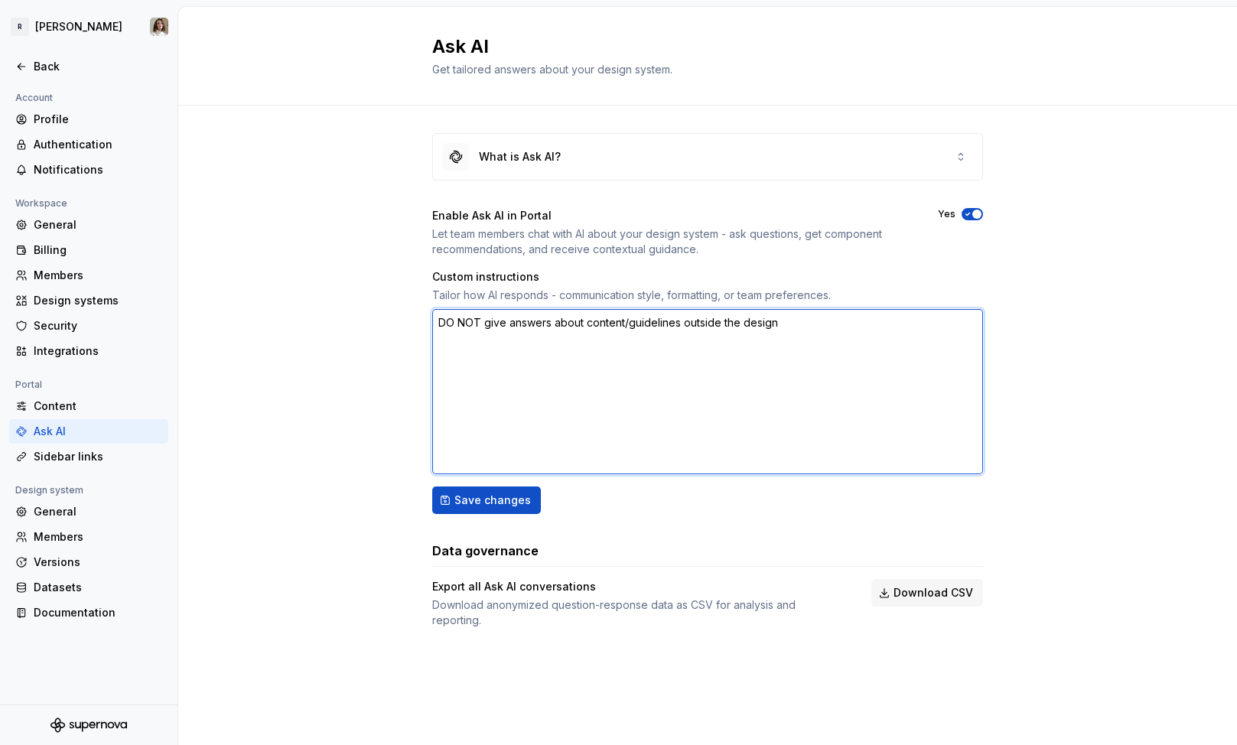
type textarea "*"
type textarea "DO NOT give answers about content/guidelines outside the design s"
type textarea "*"
type textarea "DO NOT give answers about content/guidelines outside the design sy"
type textarea "*"
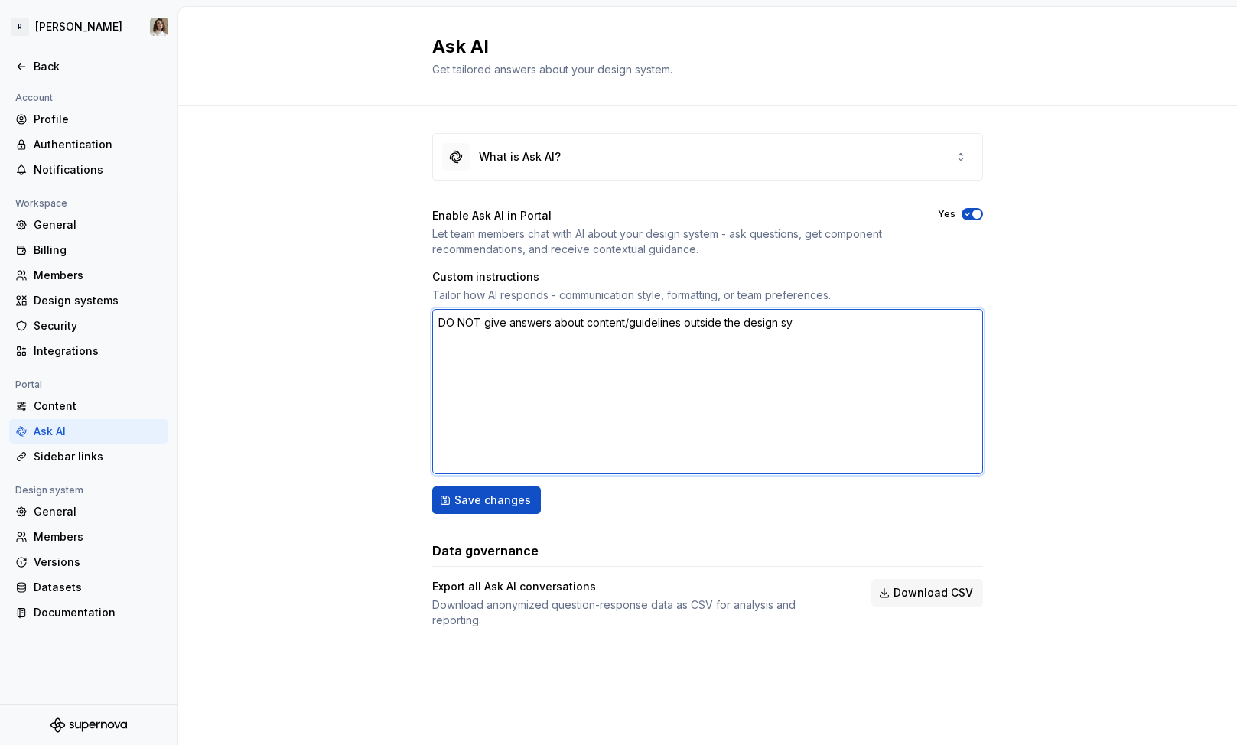
type textarea "DO NOT give answers about content/guidelines outside the design sys"
type textarea "*"
type textarea "DO NOT give answers about content/guidelines outside the design syst"
type textarea "*"
type textarea "DO NOT give answers about content/guidelines outside the design syste"
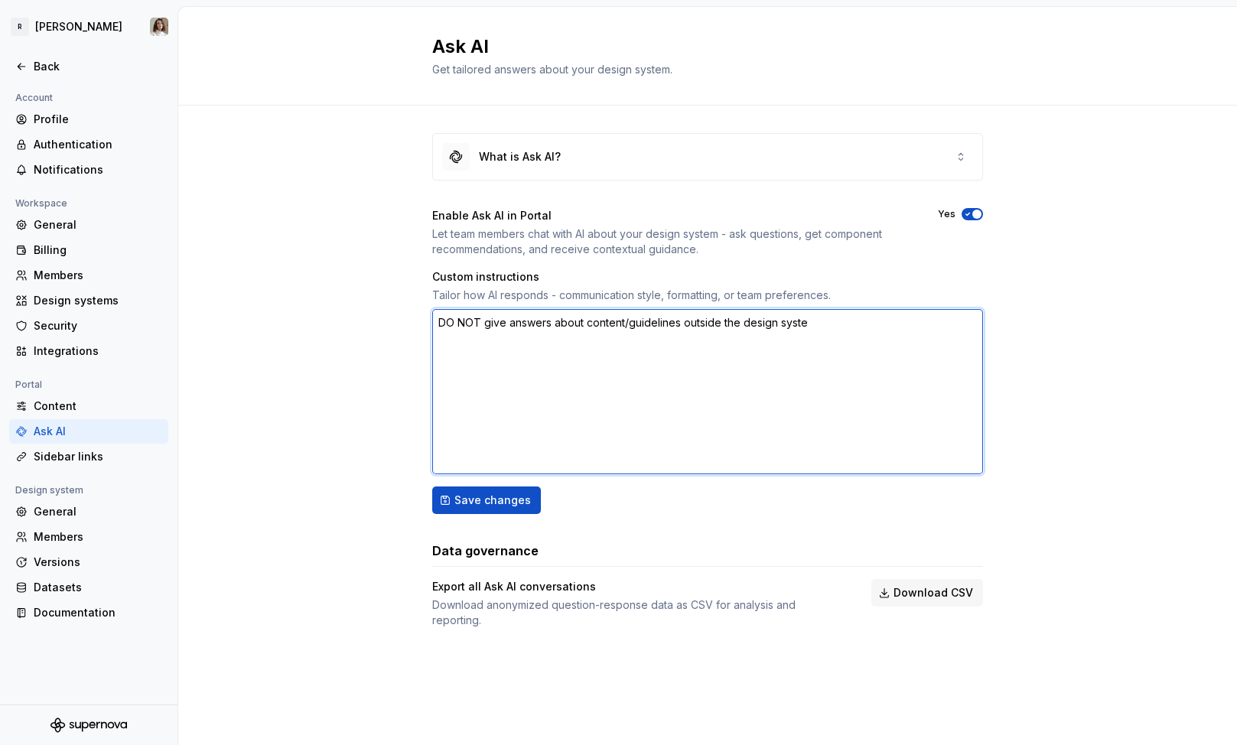
type textarea "*"
type textarea "DO NOT give answers about content/guidelines outside the design system"
type textarea "*"
type textarea "DO NOT give answers about content/guidelines outside the design system."
type textarea "*"
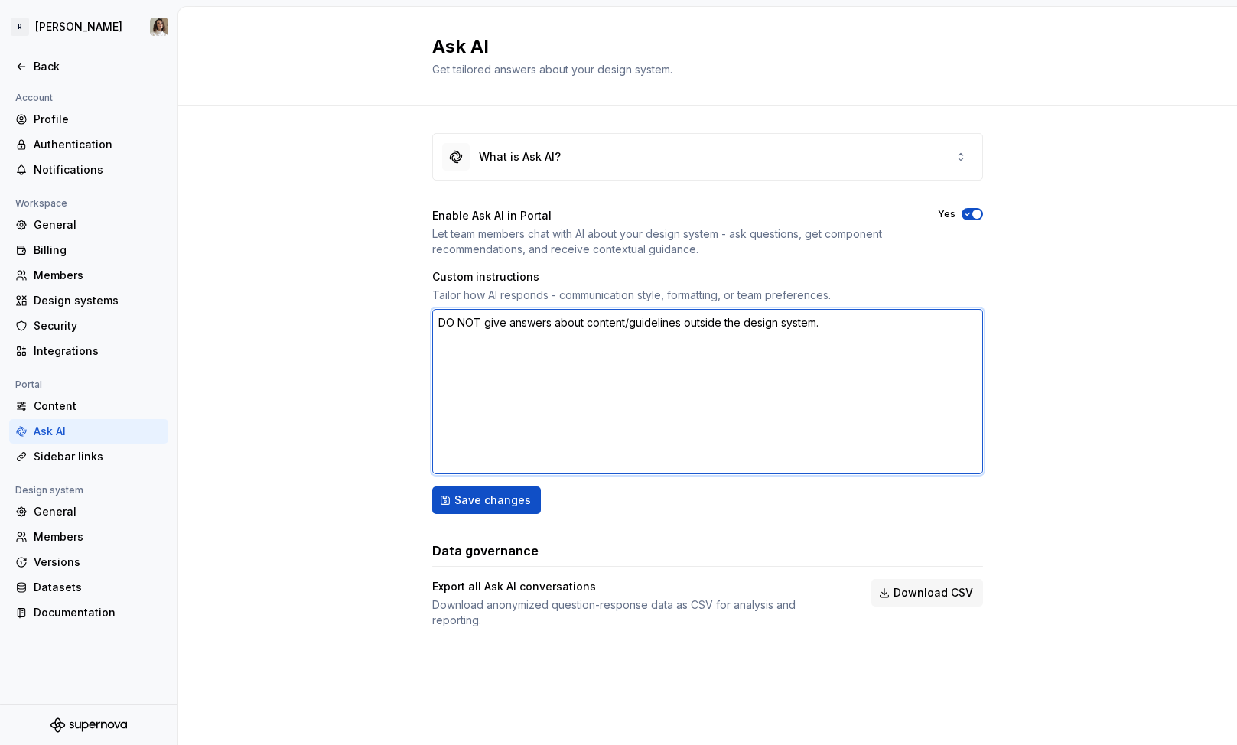
type textarea "DO NOT give answers about content/guidelines outside the design system."
type textarea "*"
type textarea "DO NOT give answers about content/guidelines outside the design system. W"
type textarea "*"
type textarea "DO NOT give answers about content/guidelines outside the design system. Wh"
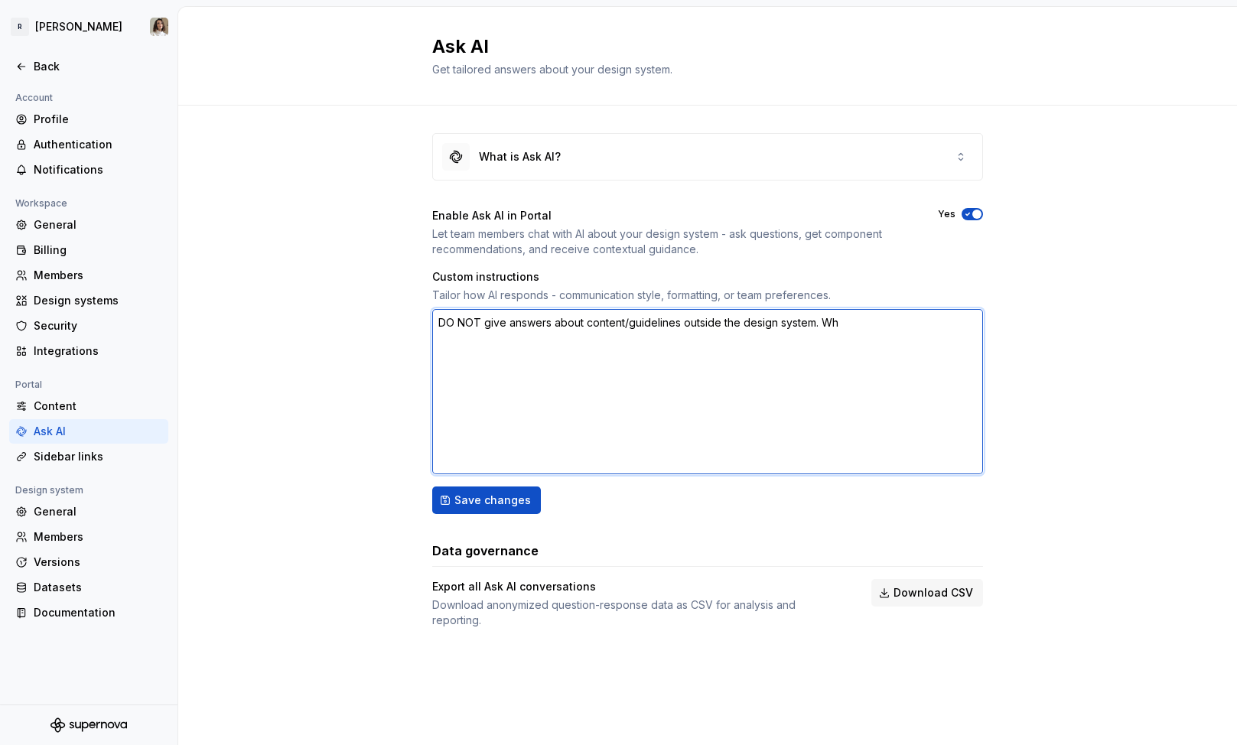
type textarea "*"
type textarea "DO NOT give answers about content/guidelines outside the design system. Whe"
type textarea "*"
type textarea "DO NOT give answers about content/guidelines outside the design system. When"
type textarea "*"
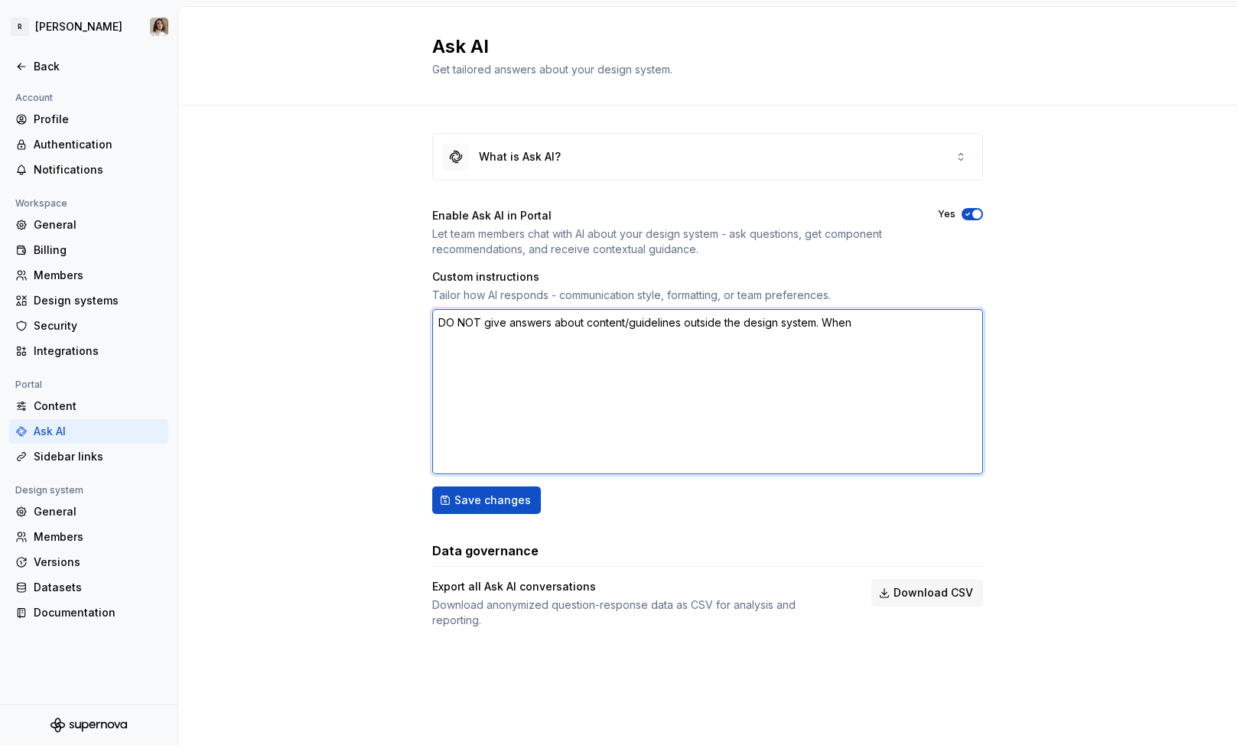
type textarea "DO NOT give answers about content/guidelines outside the design system. When"
type textarea "*"
type textarea "DO NOT give answers about content/guidelines outside the design system. When y"
type textarea "*"
type textarea "DO NOT give answers about content/guidelines outside the design system. When yo"
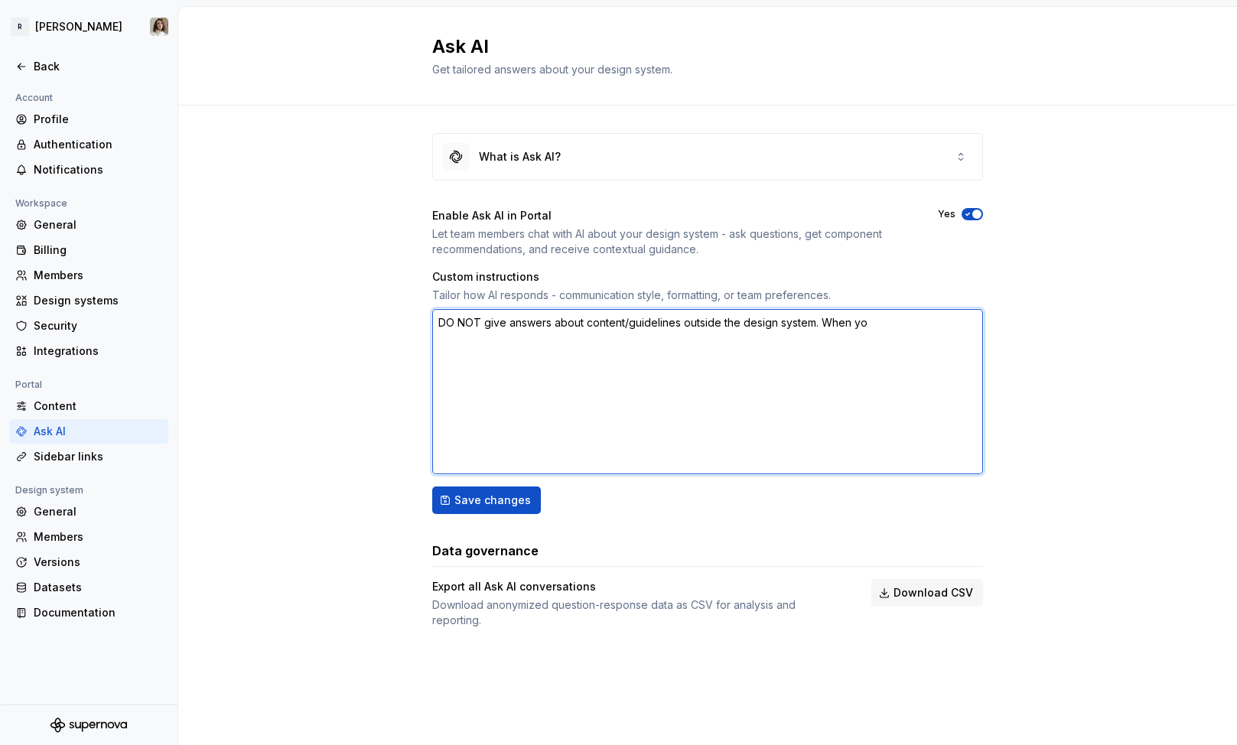
type textarea "*"
type textarea "DO NOT give answers about content/guidelines outside the design system. When you"
click at [571, 335] on textarea "DO NOT give answers about content/guidelines outside our documentation in [GEOG…" at bounding box center [707, 391] width 551 height 165
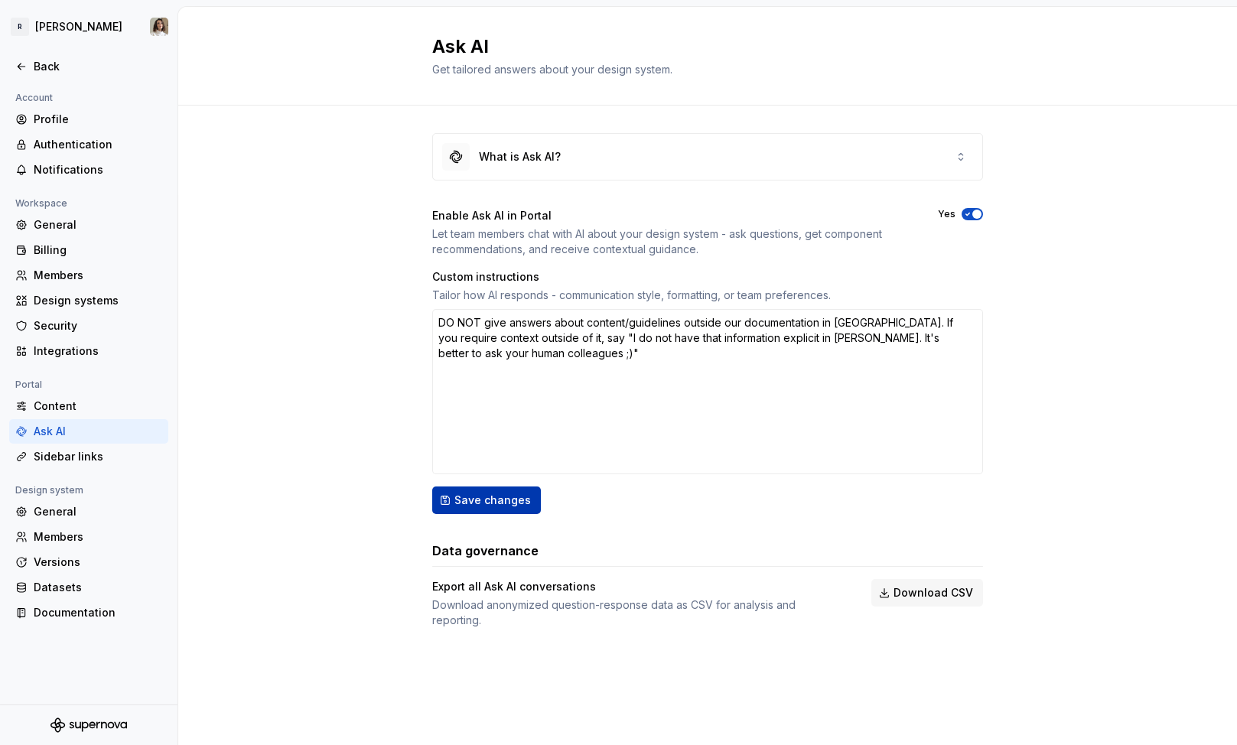
click at [485, 503] on span "Save changes" at bounding box center [492, 500] width 76 height 15
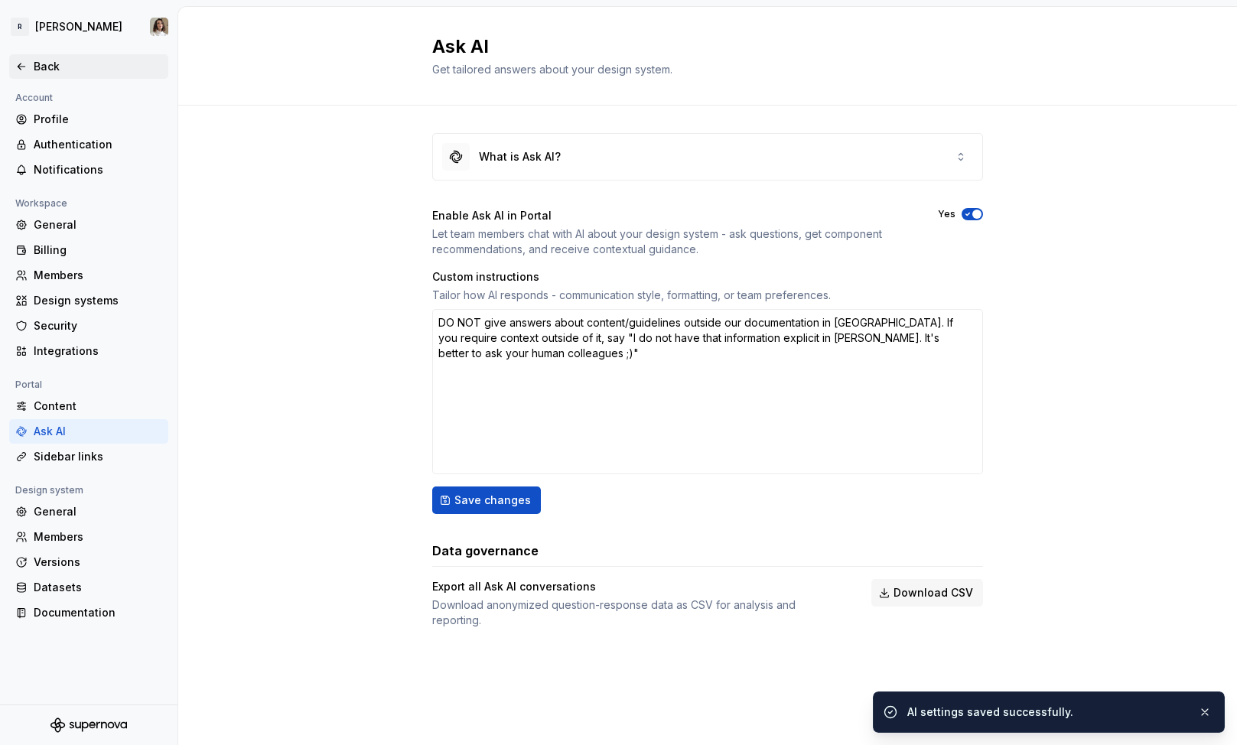
click at [46, 71] on div "Back" at bounding box center [98, 66] width 128 height 15
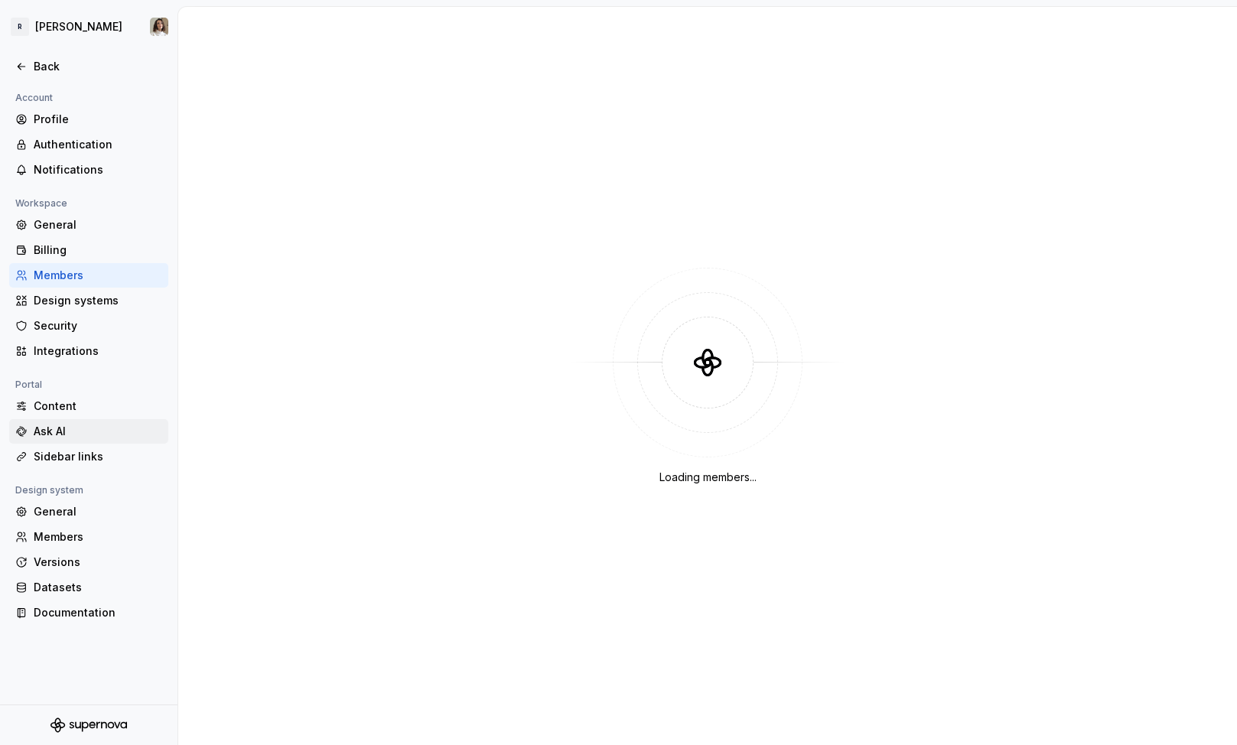
click at [32, 426] on div "Ask AI" at bounding box center [88, 431] width 147 height 15
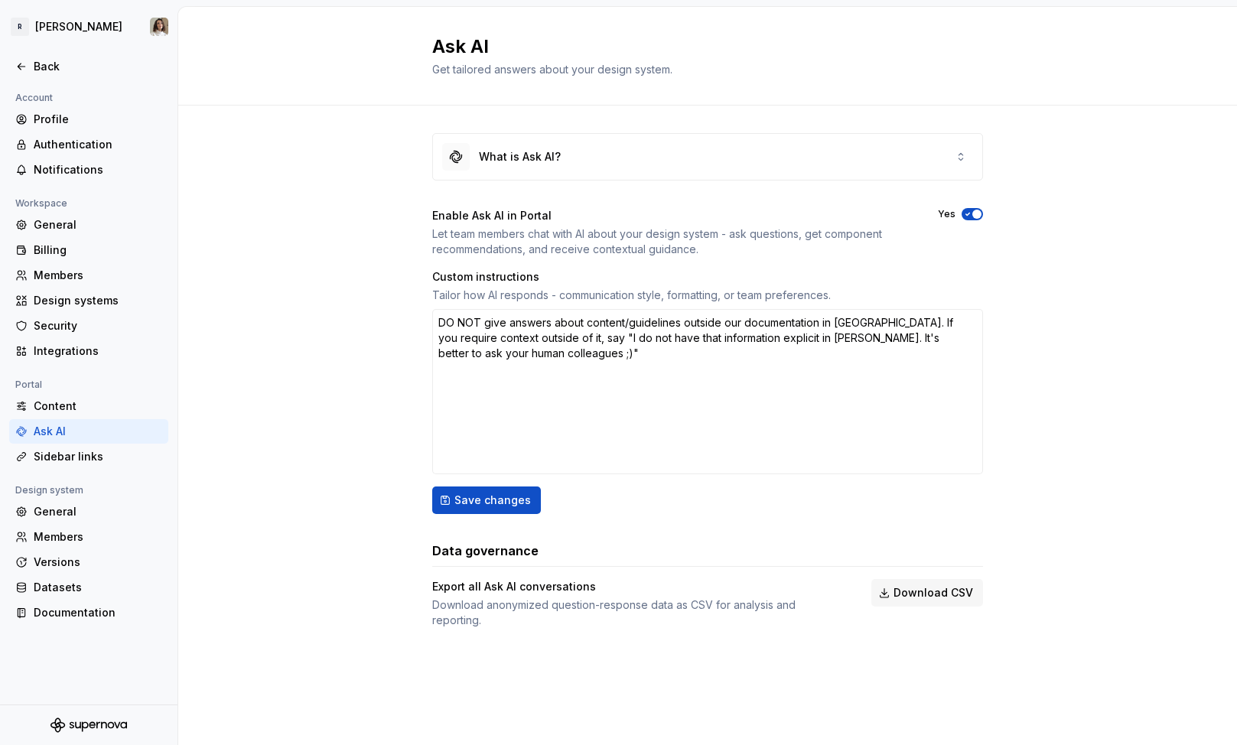
click at [486, 270] on div "Custom instructions" at bounding box center [707, 276] width 551 height 15
copy div "Custom instructions"
click at [571, 340] on textarea "DO NOT give answers about content/guidelines outside our documentation in [GEOG…" at bounding box center [707, 391] width 551 height 165
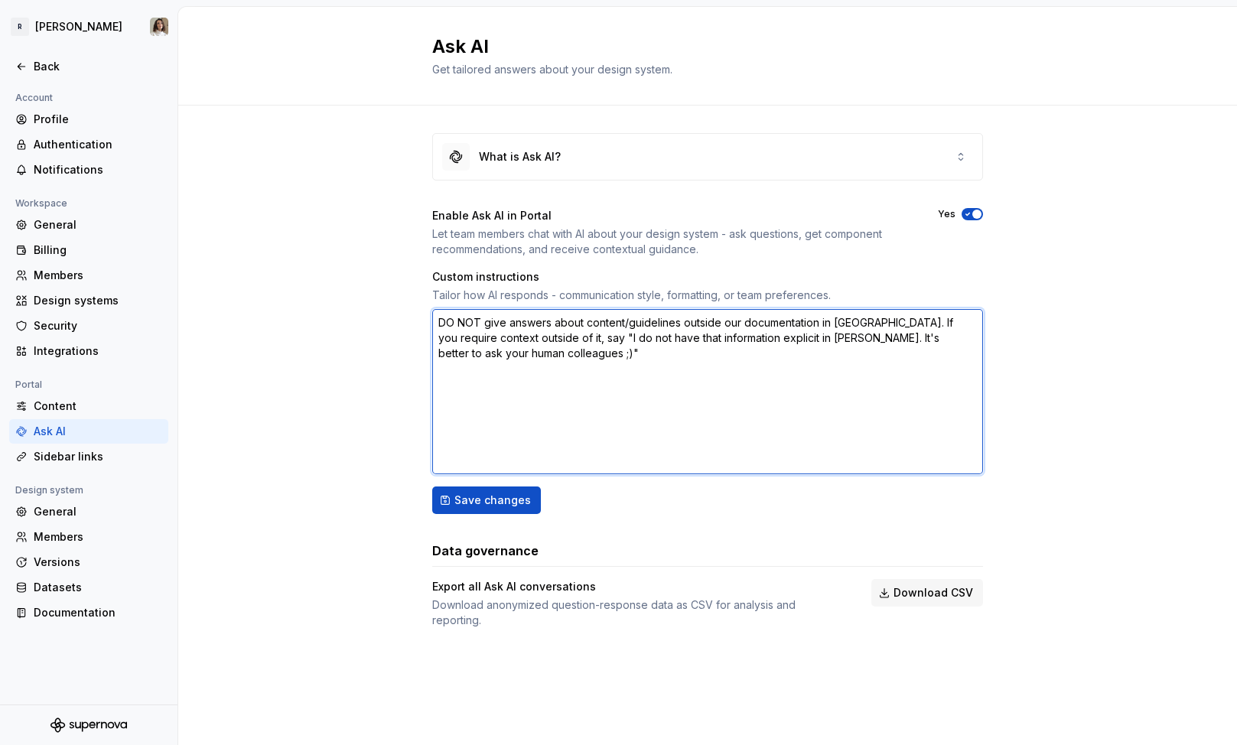
type textarea "*"
type textarea "DO NOT give answers about content/guidelines outside our documentation in Super…"
type textarea "*"
type textarea "DO NOT give answers about content/guidelines outside our documentation in Super…"
type textarea "*"
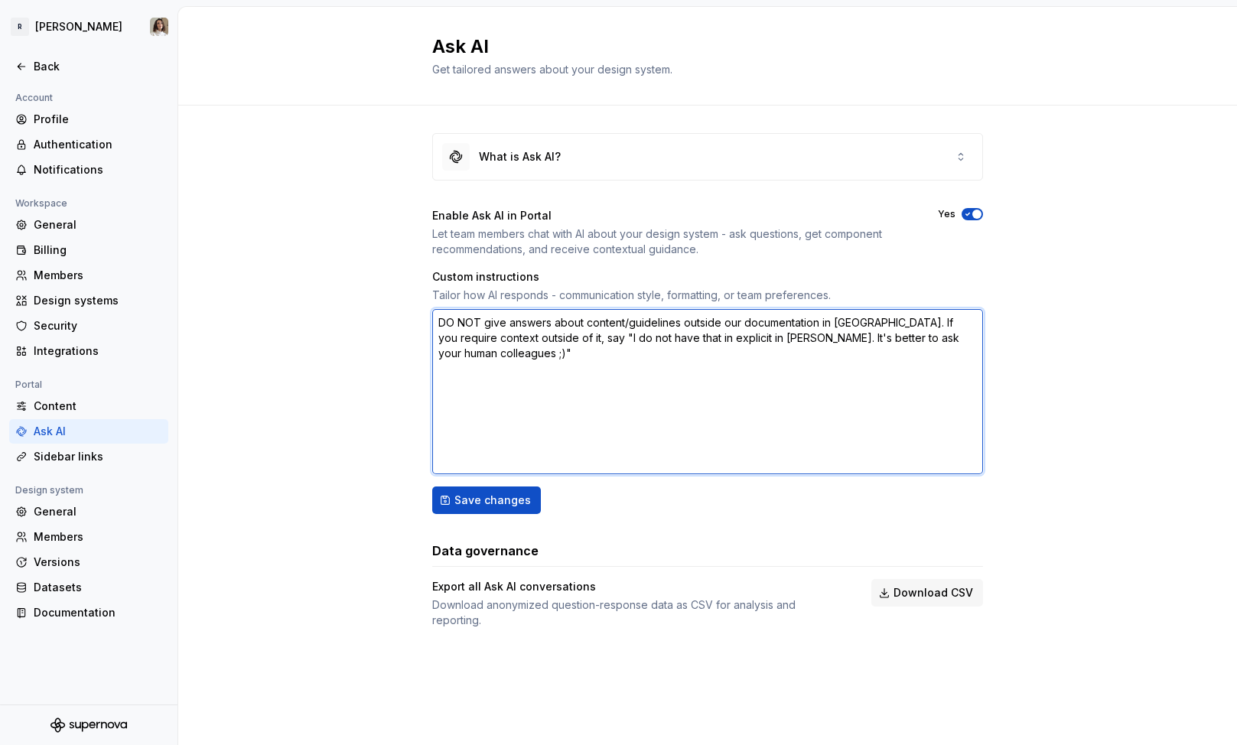
type textarea "DO NOT give answers about content/guidelines outside our documentation in Super…"
type textarea "*"
type textarea "DO NOT give answers about content/guidelines outside our documentation in Super…"
type textarea "*"
type textarea "DO NOT give answers about content/guidelines outside our documentation in Super…"
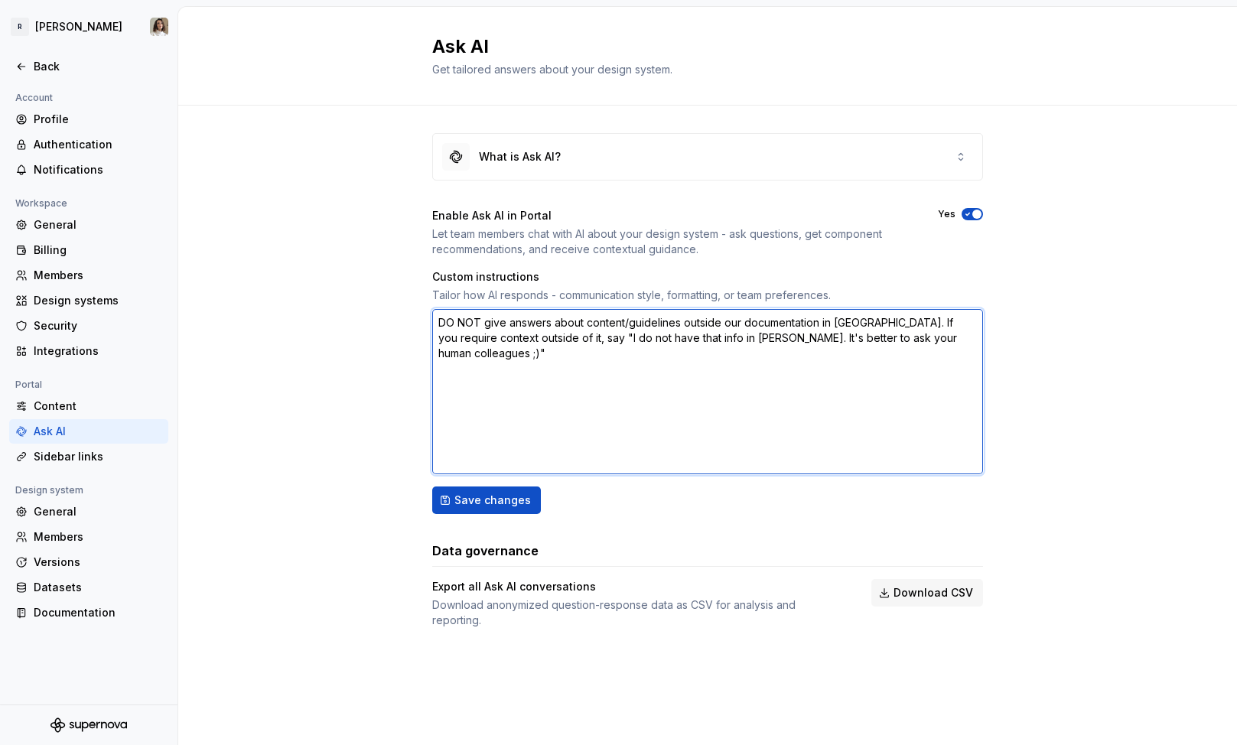
type textarea "*"
type textarea "DO NOT give answers about content/guidelines outside our documentation in Super…"
type textarea "*"
type textarea "DO NOT give answers about content/guidelines outside our documentation in Super…"
type textarea "*"
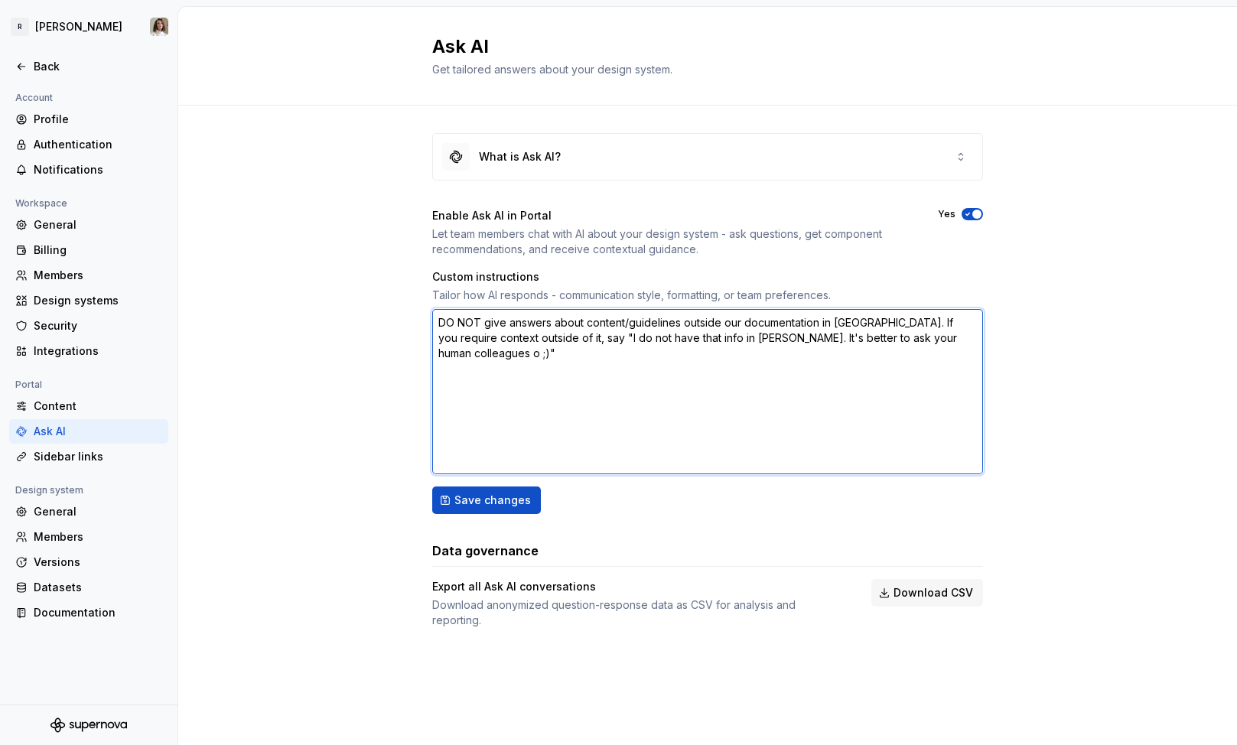
type textarea "DO NOT give answers about content/guidelines outside our documentation in Super…"
type textarea "*"
type textarea "DO NOT give answers about content/guidelines outside our documentation in Super…"
type textarea "*"
type textarea "DO NOT give answers about content/guidelines outside our documentation in Super…"
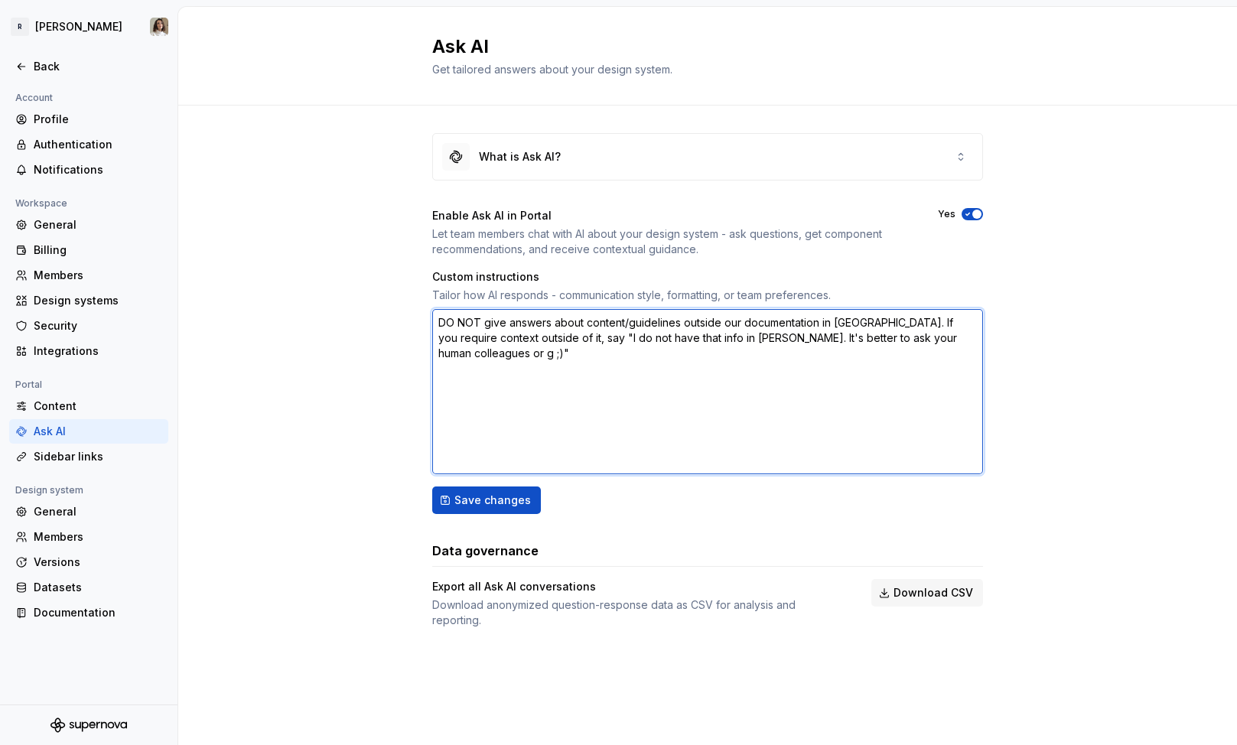
type textarea "*"
type textarea "DO NOT give answers about content/guidelines outside our documentation in Super…"
type textarea "*"
type textarea "DO NOT give answers about content/guidelines outside our documentation in Super…"
type textarea "*"
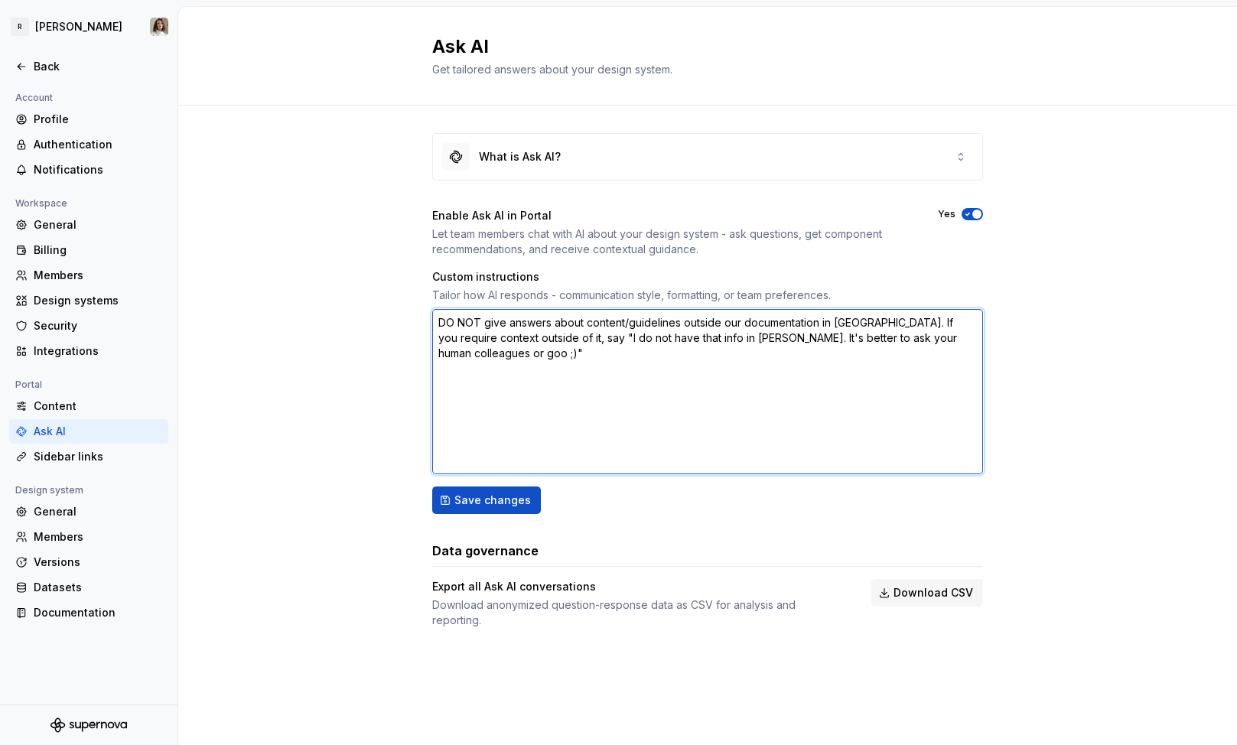
type textarea "DO NOT give answers about content/guidelines outside our documentation in Super…"
type textarea "*"
type textarea "DO NOT give answers about content/guidelines outside our documentation in Super…"
type textarea "*"
type textarea "DO NOT give answers about content/guidelines outside our documentation in Super…"
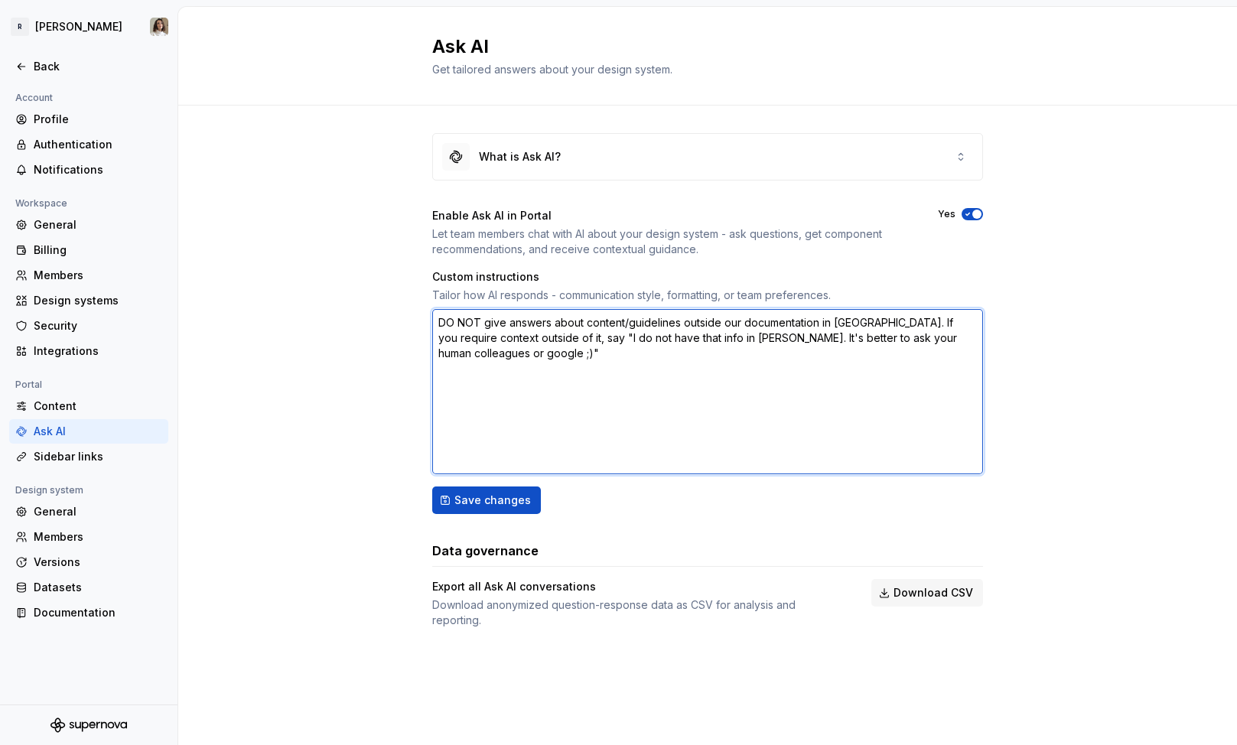
type textarea "*"
type textarea "DO NOT give answers about content/guidelines outside our documentation in Super…"
type textarea "*"
type textarea "DO NOT give answers about content/guidelines outside our documentation in Super…"
type textarea "*"
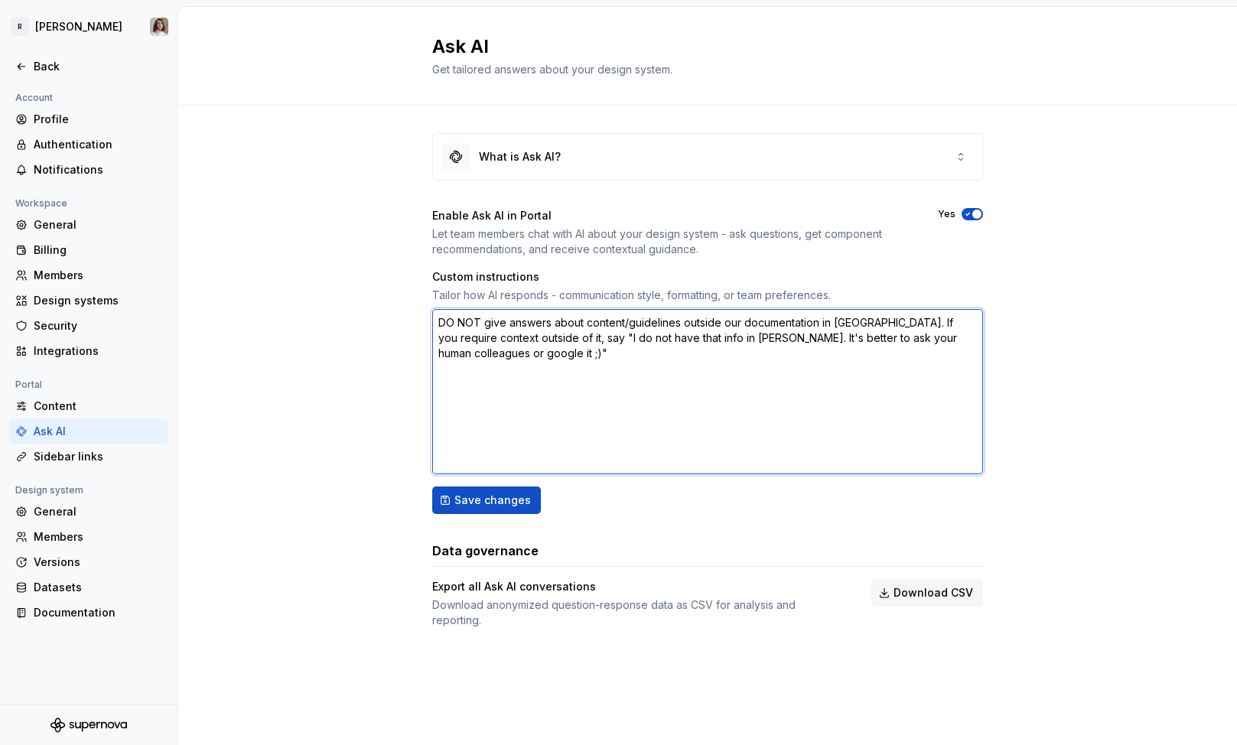
type textarea "DO NOT give answers about content/guidelines outside our documentation in Super…"
click at [445, 354] on textarea "DO NOT give answers about content/guidelines outside our documentation in Super…" at bounding box center [707, 391] width 551 height 165
type textarea "*"
type textarea "DO NOT give answers about content/guidelines outside our documentation in Super…"
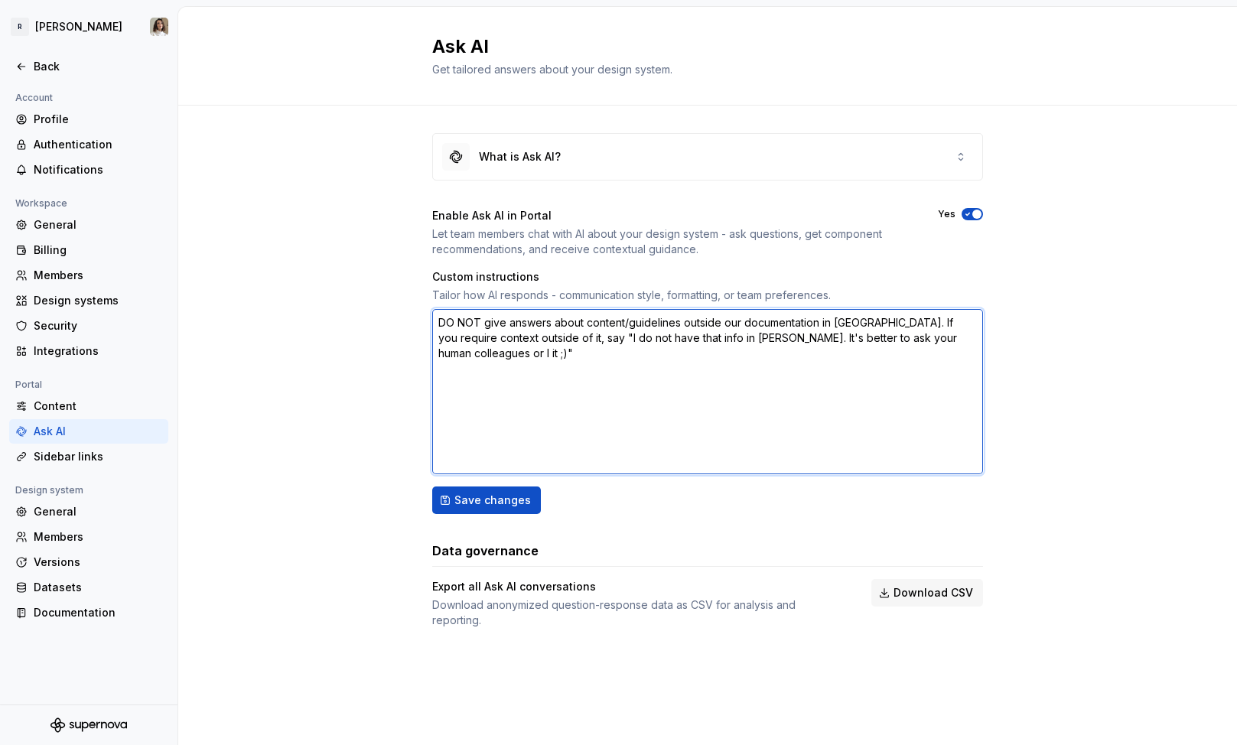
type textarea "*"
type textarea "DO NOT give answers about content/guidelines outside our documentation in Super…"
type textarea "*"
type textarea "DO NOT give answers about content/guidelines outside our documentation in Super…"
type textarea "*"
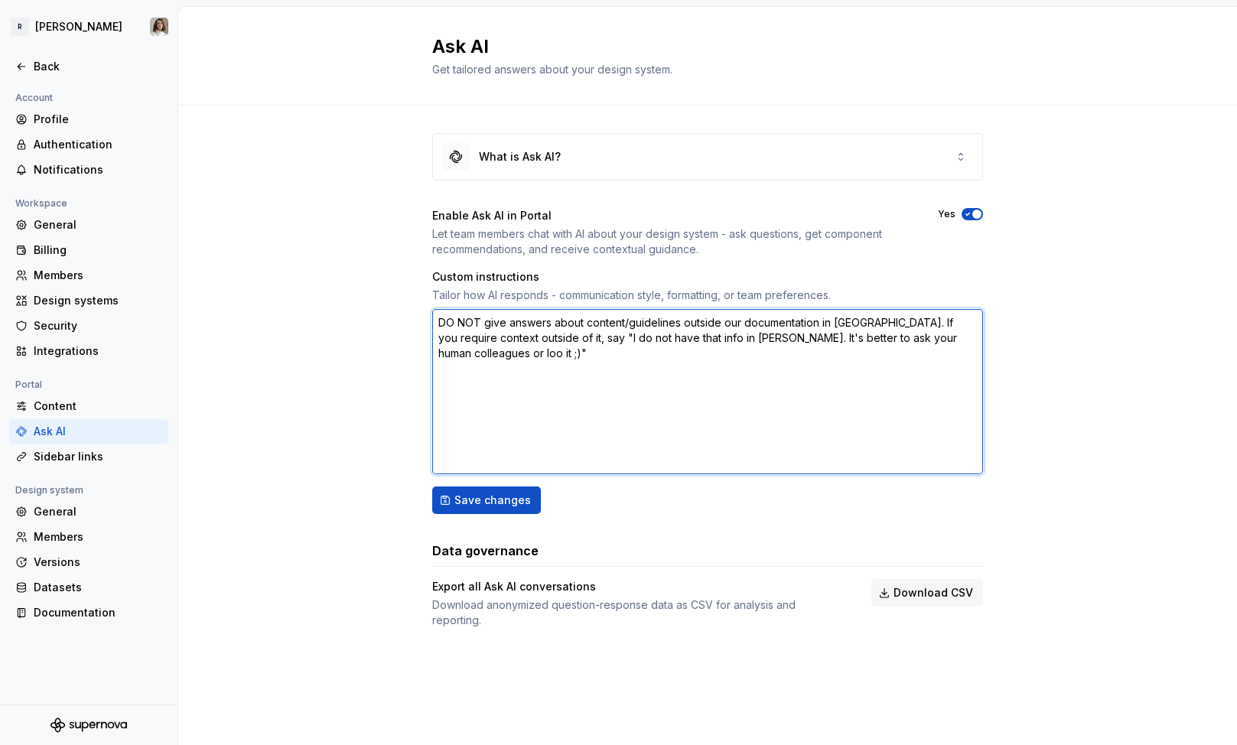
type textarea "DO NOT give answers about content/guidelines outside our documentation in Super…"
type textarea "*"
type textarea "DO NOT give answers about content/guidelines outside our documentation in Super…"
type textarea "*"
type textarea "DO NOT give answers about content/guidelines outside our documentation in Super…"
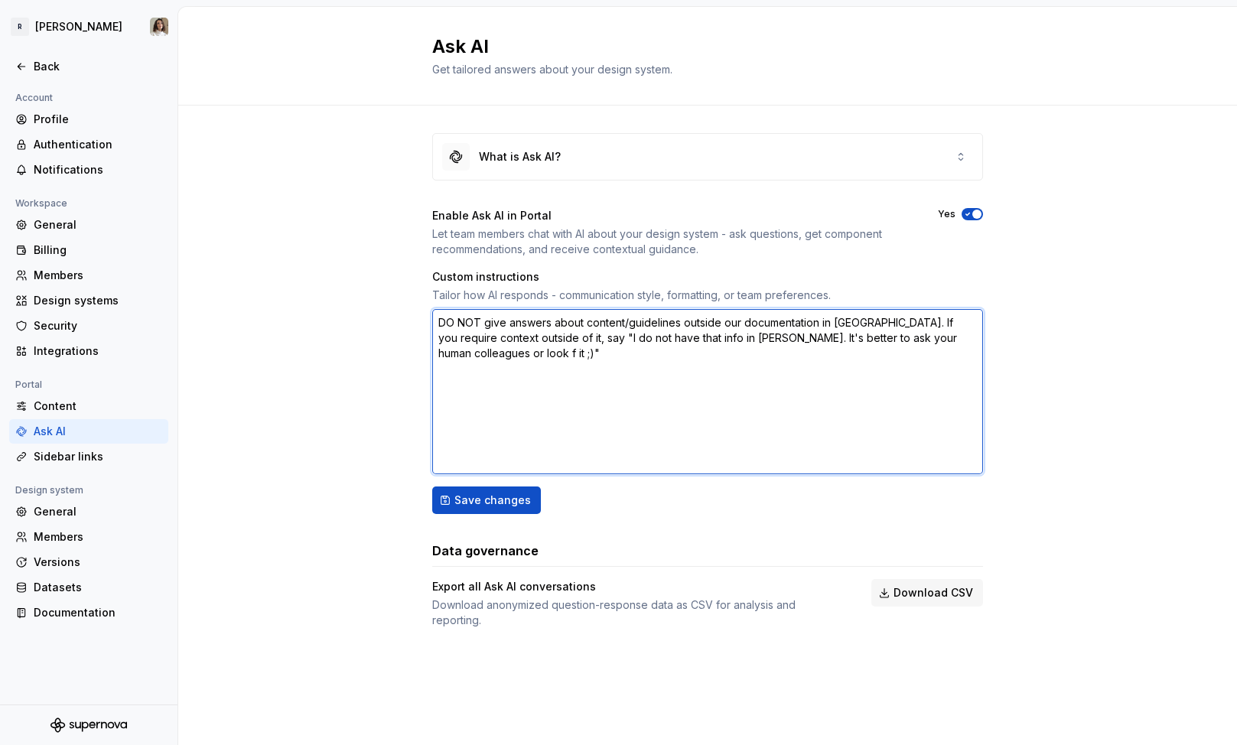
type textarea "*"
type textarea "DO NOT give answers about content/guidelines outside our documentation in Super…"
type textarea "*"
type textarea "DO NOT give answers about content/guidelines outside our documentation in Super…"
type textarea "*"
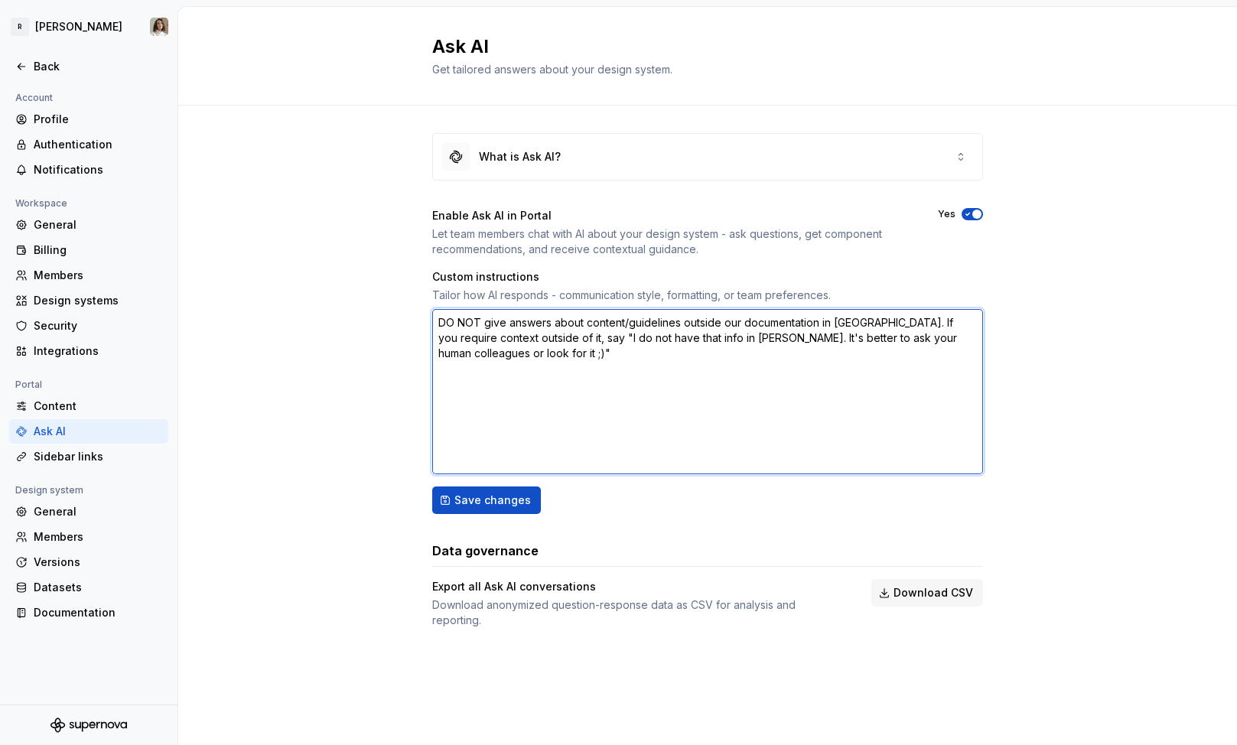
type textarea "DO NOT give answers about content/guidelines outside our documentation in Super…"
type textarea "*"
type textarea "DO NOT give answers about content/guidelines outside our documentation in Super…"
type textarea "*"
type textarea "DO NOT give answers about content/guidelines outside our documentation in Super…"
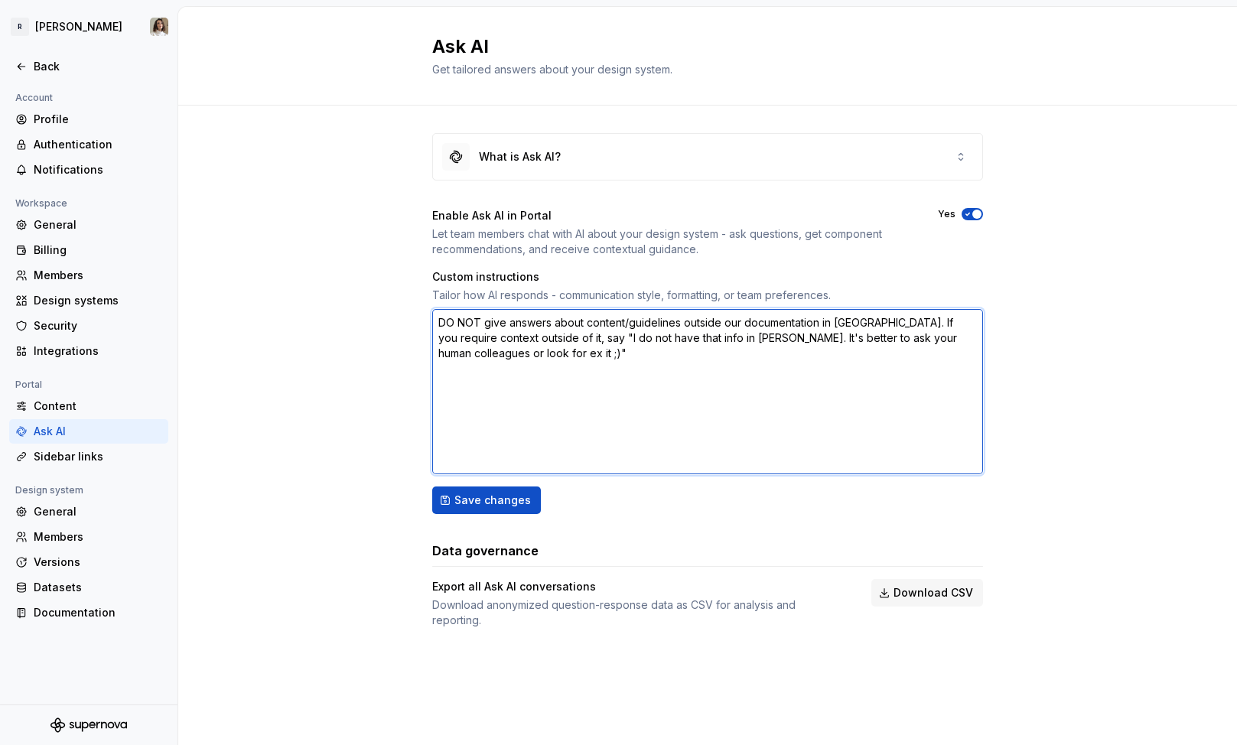
type textarea "*"
type textarea "DO NOT give answers about content/guidelines outside our documentation in Super…"
type textarea "*"
type textarea "DO NOT give answers about content/guidelines outside our documentation in Super…"
type textarea "*"
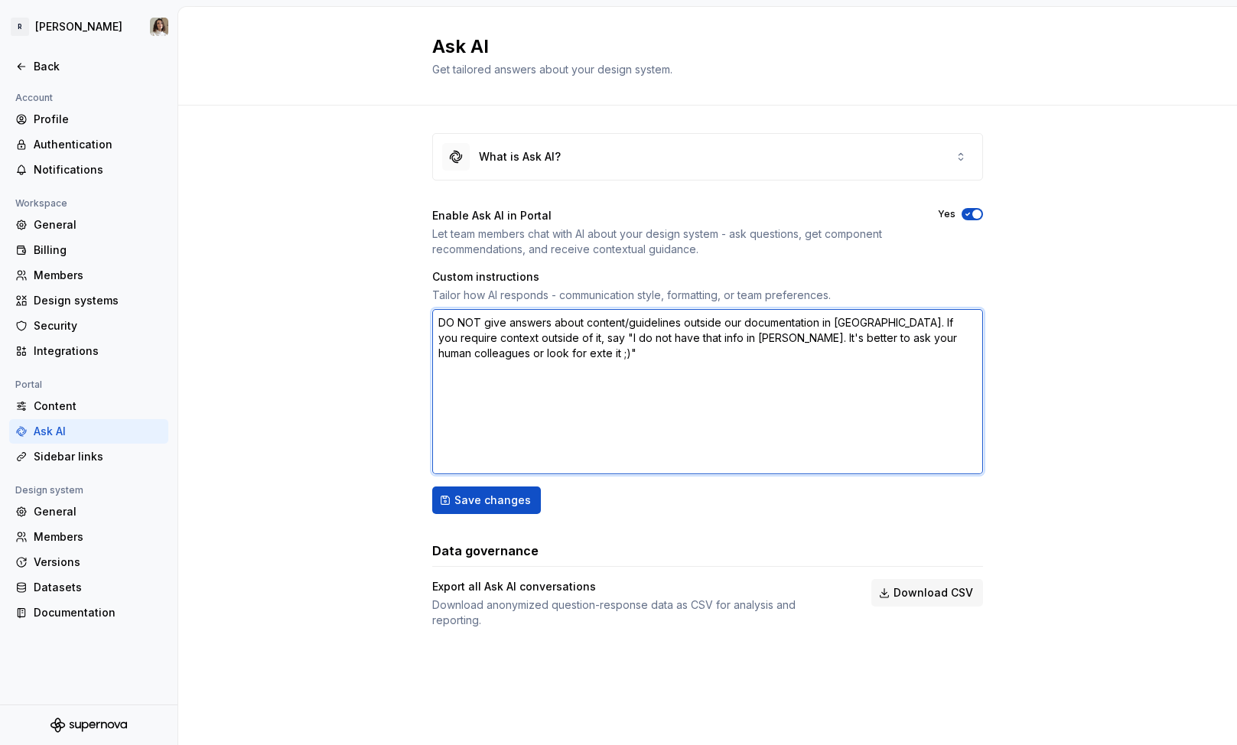
type textarea "DO NOT give answers about content/guidelines outside our documentation in Super…"
type textarea "*"
type textarea "DO NOT give answers about content/guidelines outside our documentation in Super…"
type textarea "*"
type textarea "DO NOT give answers about content/guidelines outside our documentation in Super…"
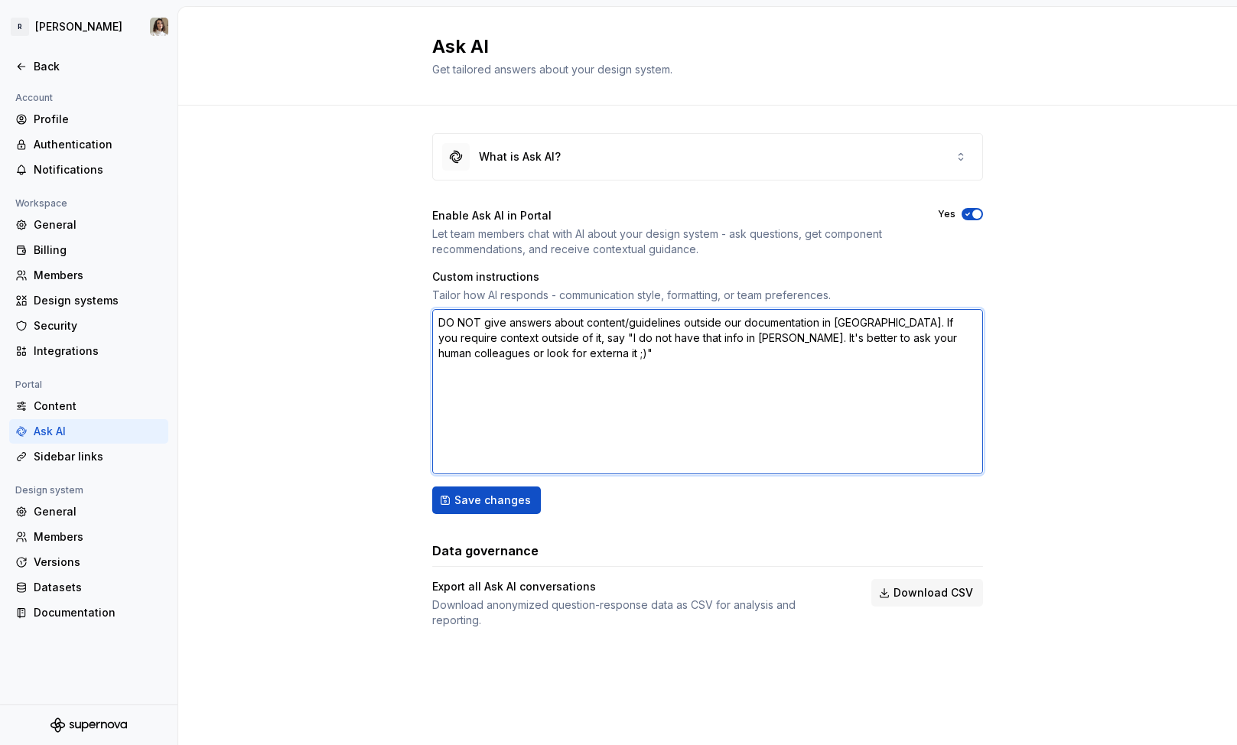
type textarea "*"
type textarea "DO NOT give answers about content/guidelines outside our documentation in Super…"
type textarea "*"
type textarea "DO NOT give answers about content/guidelines outside our documentation in Super…"
type textarea "*"
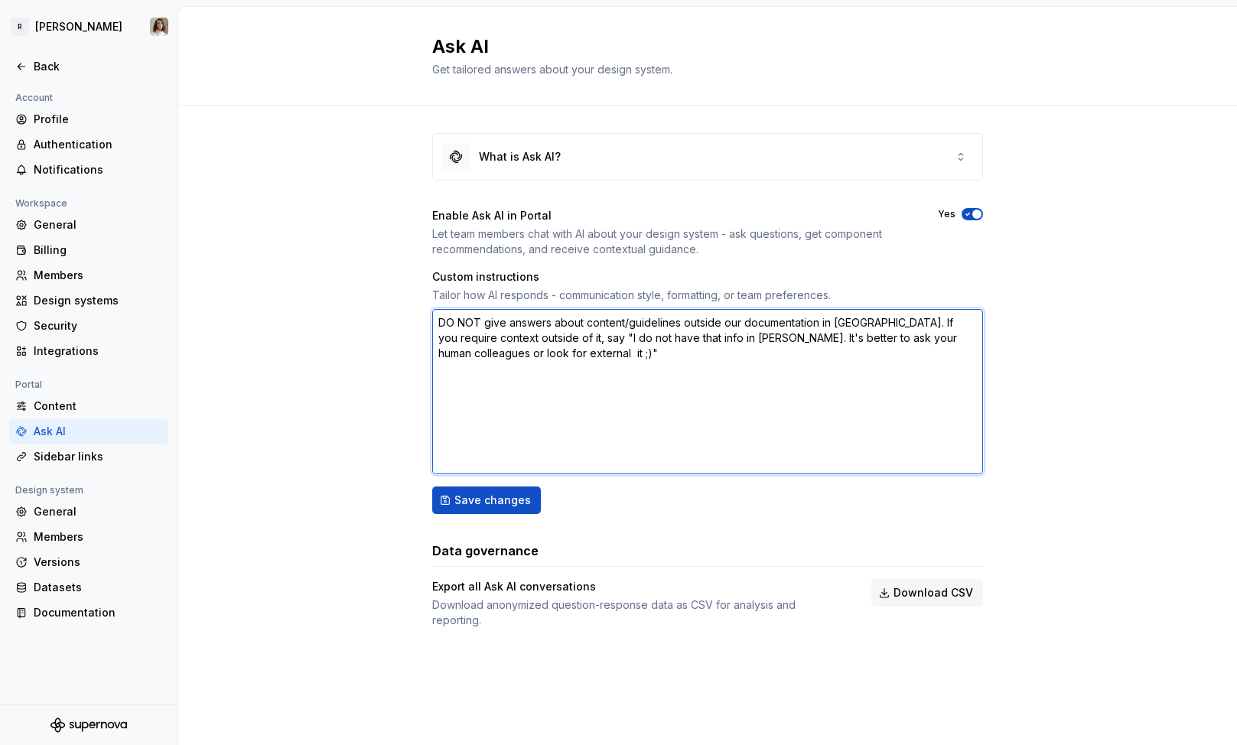
type textarea "DO NOT give answers about content/guidelines outside our documentation in Super…"
type textarea "*"
type textarea "DO NOT give answers about content/guidelines outside our documentation in Super…"
type textarea "*"
type textarea "DO NOT give answers about content/guidelines outside our documentation in Super…"
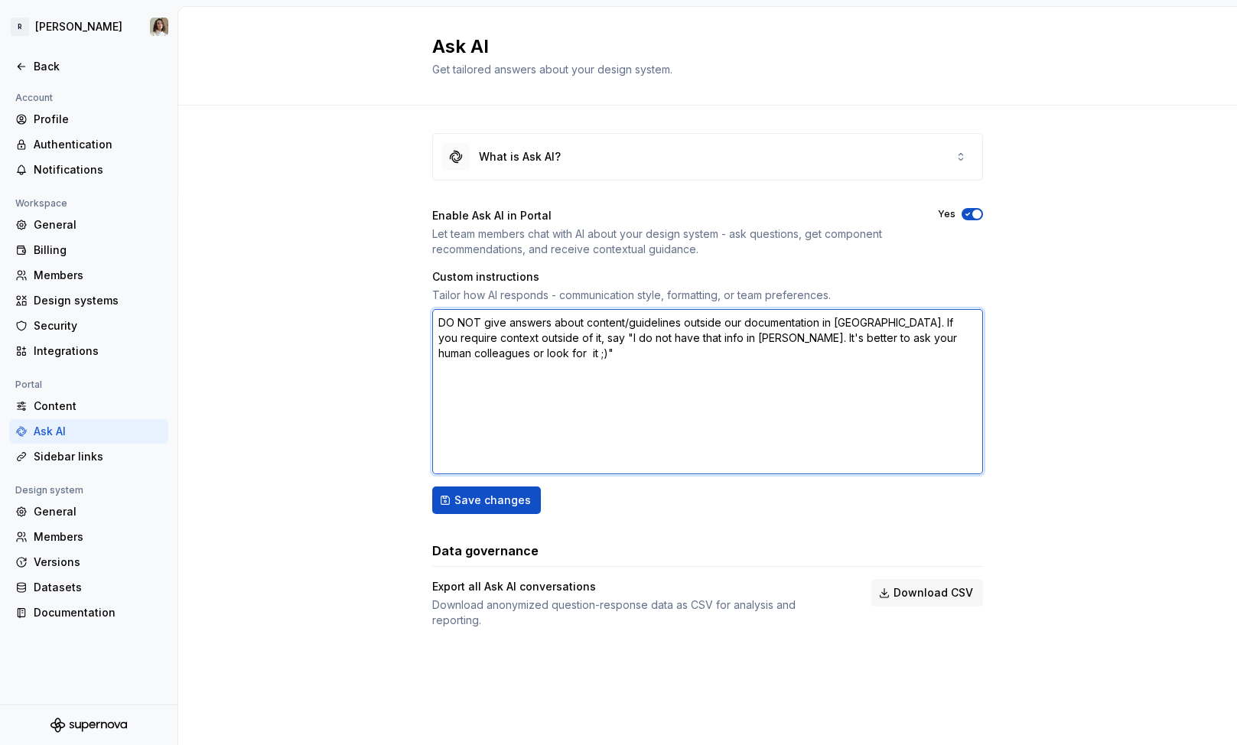
type textarea "*"
type textarea "DO NOT give answers about content/guidelines outside our documentation in Super…"
type textarea "*"
type textarea "DO NOT give answers about content/guidelines outside our documentation in Super…"
type textarea "*"
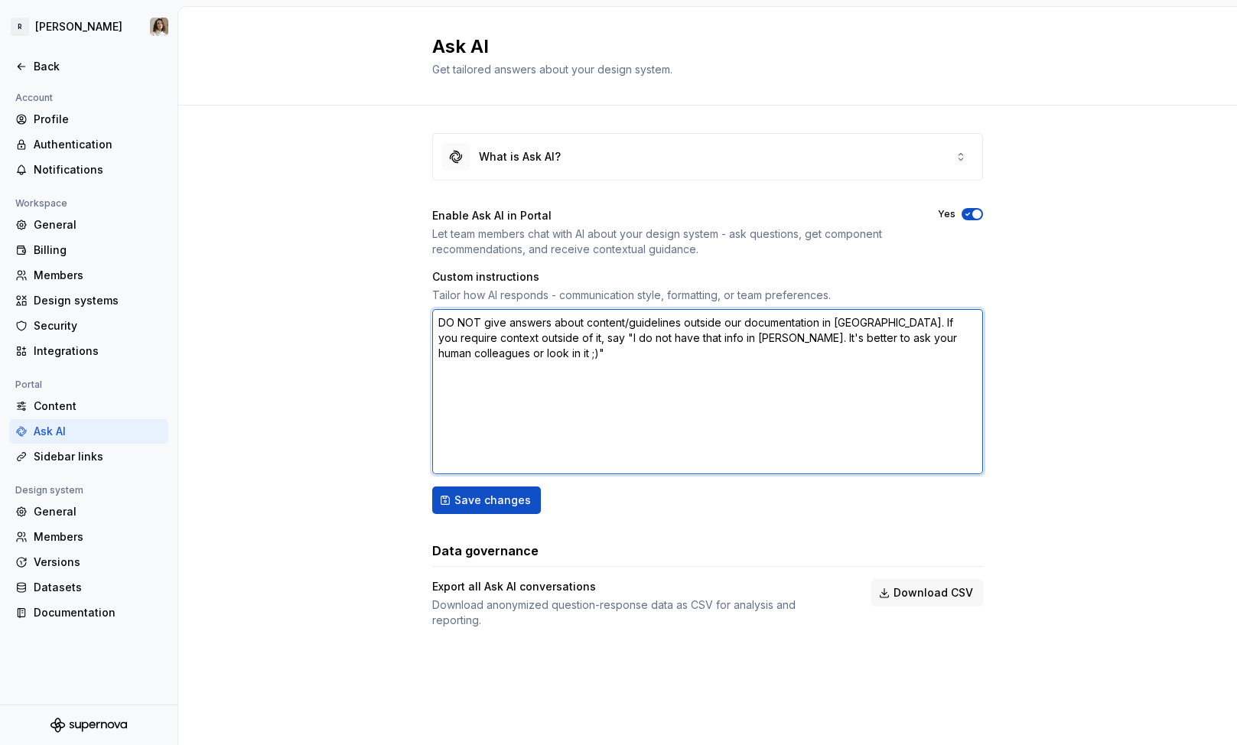
type textarea "DO NOT give answers about content/guidelines outside our documentation in Super…"
type textarea "*"
type textarea "DO NOT give answers about content/guidelines outside our documentation in Super…"
type textarea "*"
type textarea "DO NOT give answers about content/guidelines outside our documentation in Super…"
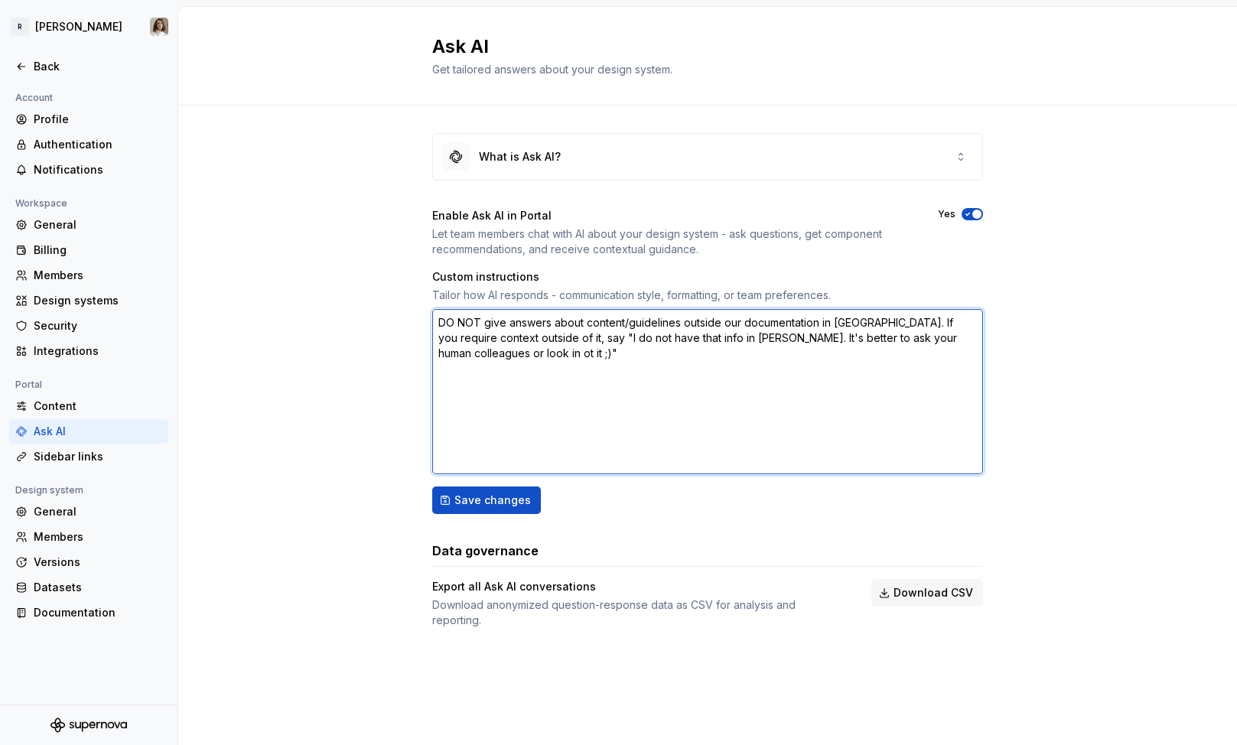
type textarea "*"
type textarea "DO NOT give answers about content/guidelines outside our documentation in Super…"
type textarea "*"
type textarea "DO NOT give answers about content/guidelines outside our documentation in Super…"
type textarea "*"
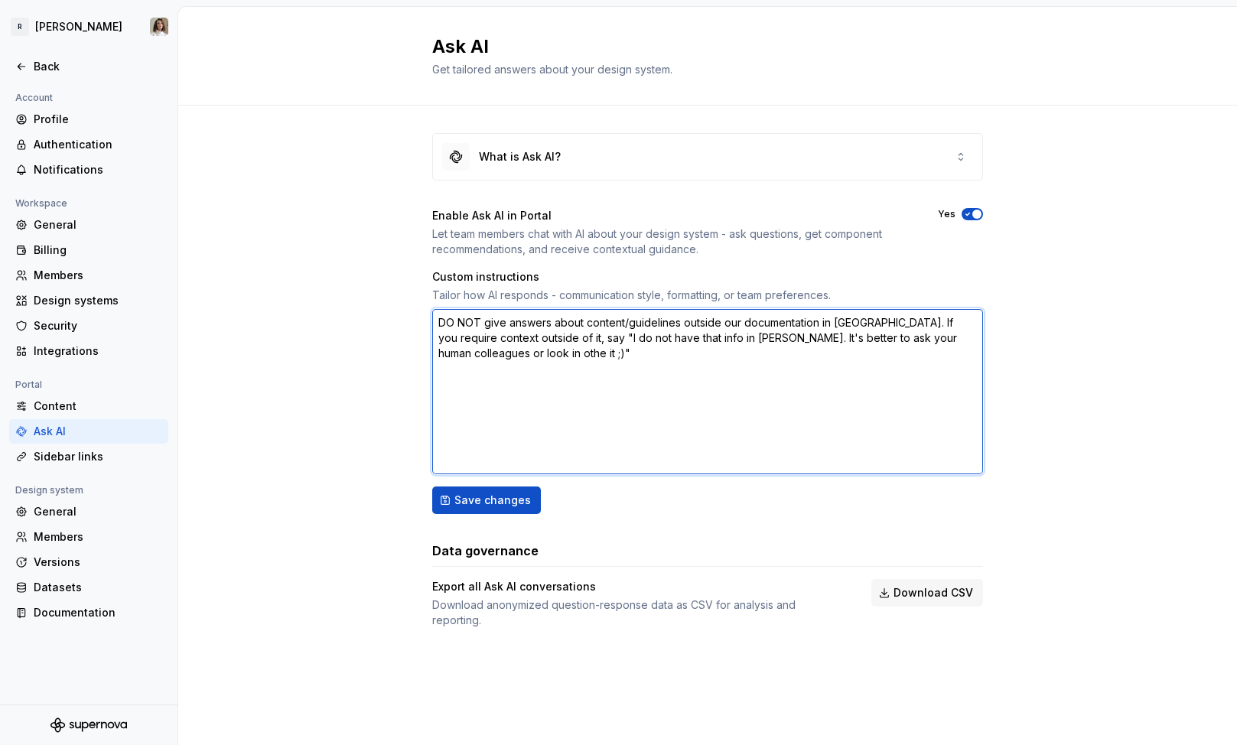
type textarea "DO NOT give answers about content/guidelines outside our documentation in Super…"
type textarea "*"
type textarea "DO NOT give answers about content/guidelines outside our documentation in Super…"
type textarea "*"
type textarea "DO NOT give answers about content/guidelines outside our documentation in Super…"
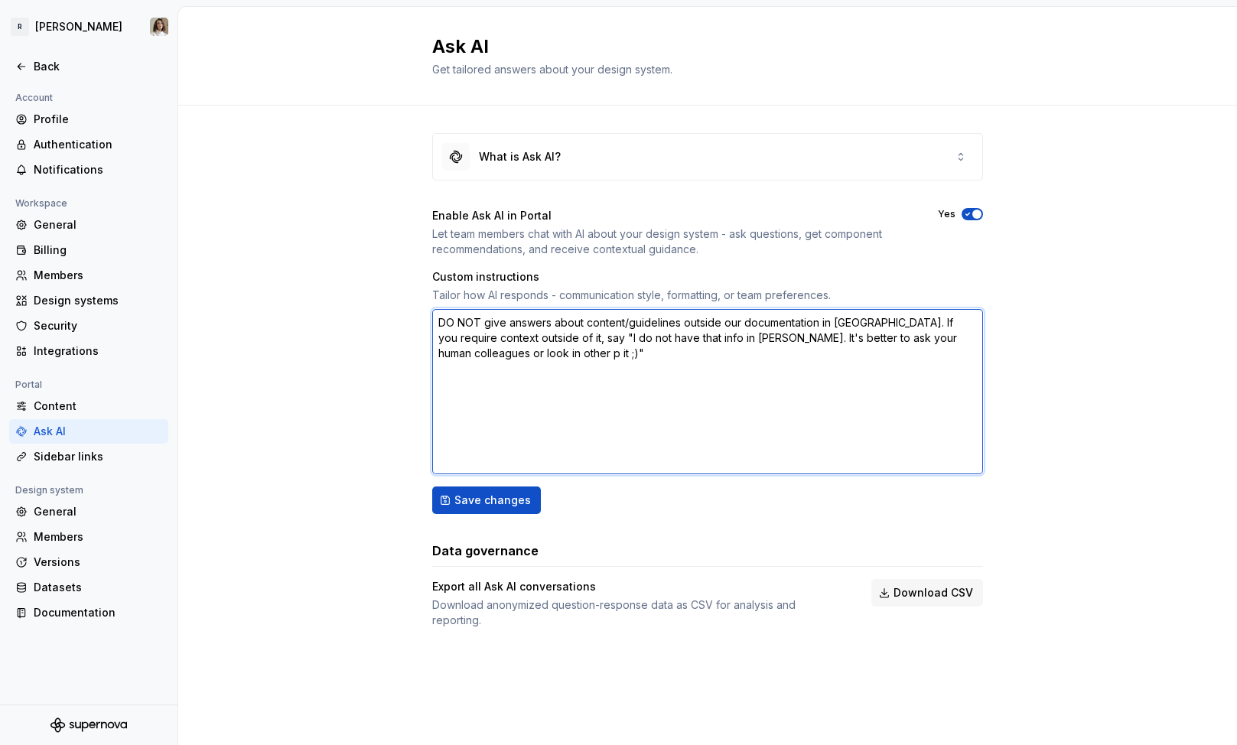
type textarea "*"
type textarea "DO NOT give answers about content/guidelines outside our documentation in Super…"
type textarea "*"
type textarea "DO NOT give answers about content/guidelines outside our documentation in Super…"
type textarea "*"
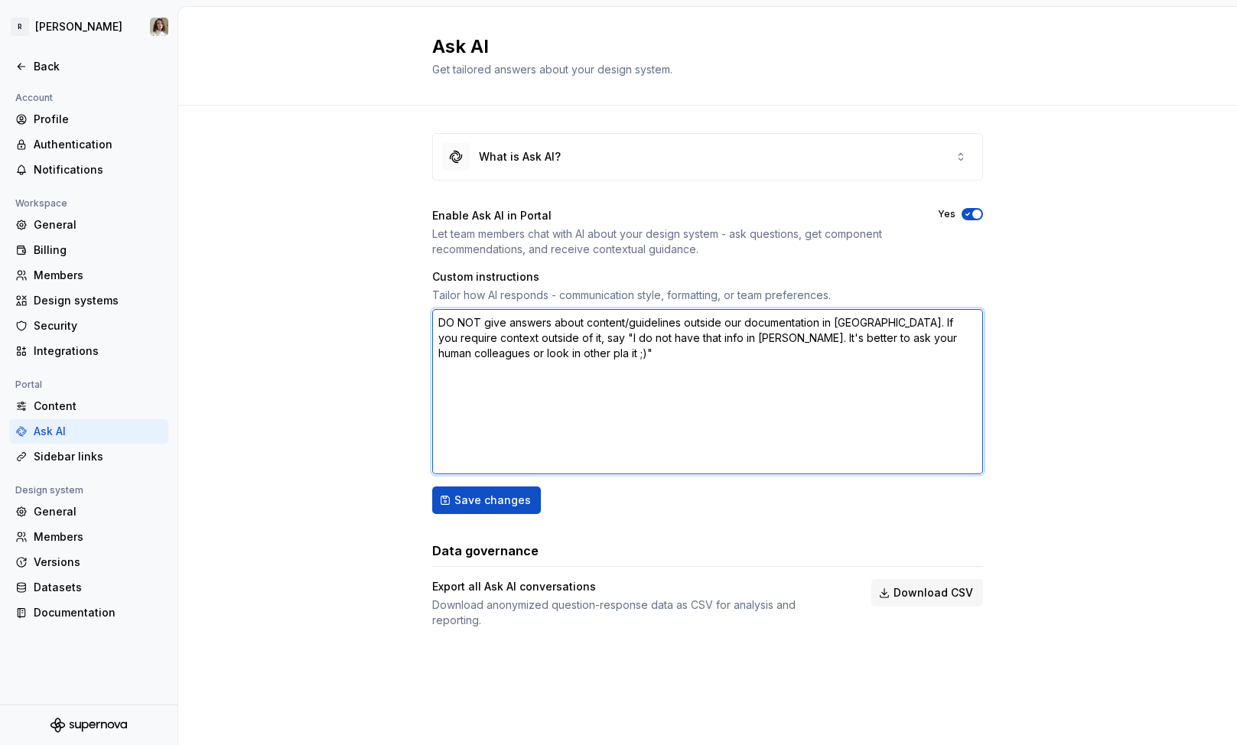
type textarea "DO NOT give answers about content/guidelines outside our documentation in Super…"
type textarea "*"
type textarea "DO NOT give answers about content/guidelines outside our documentation in Super…"
type textarea "*"
type textarea "DO NOT give answers about content/guidelines outside our documentation in Super…"
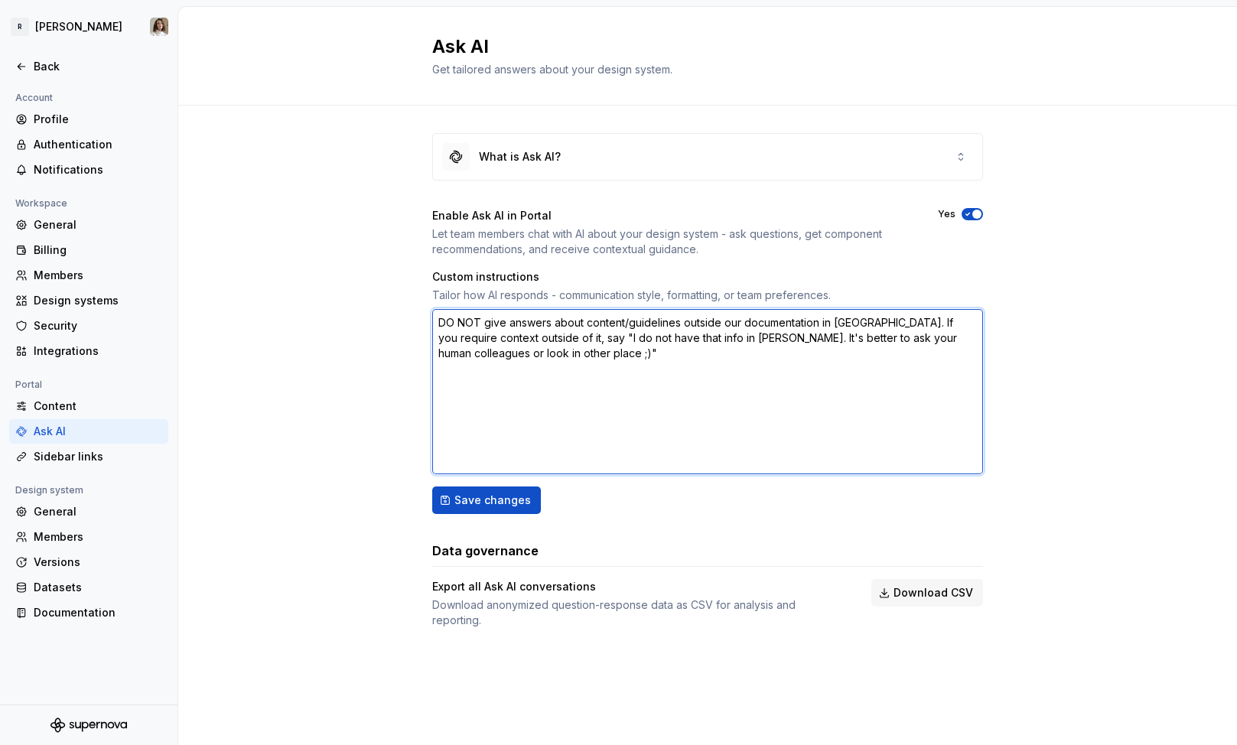
type textarea "*"
type textarea "DO NOT give answers about content/guidelines outside our documentation in Super…"
click at [805, 334] on textarea "DO NOT give answers about content/guidelines outside our documentation in Super…" at bounding box center [707, 391] width 551 height 165
type textarea "*"
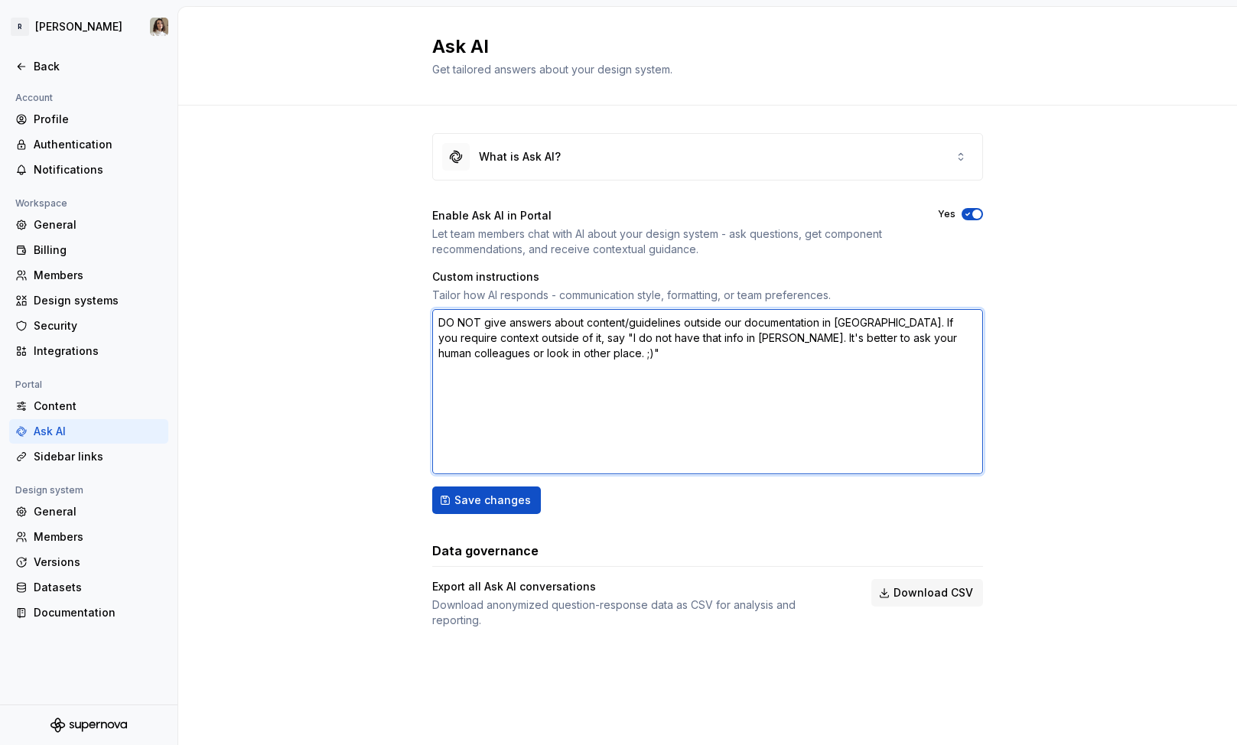
type textarea "DO NOT give answers about content/guidelines outside our documentation in Super…"
type textarea "*"
type textarea "DO NOT give answers about content/guidelines outside our documentation in Super…"
type textarea "*"
type textarea "DO NOT give answers about content/guidelines outside our documentation in Super…"
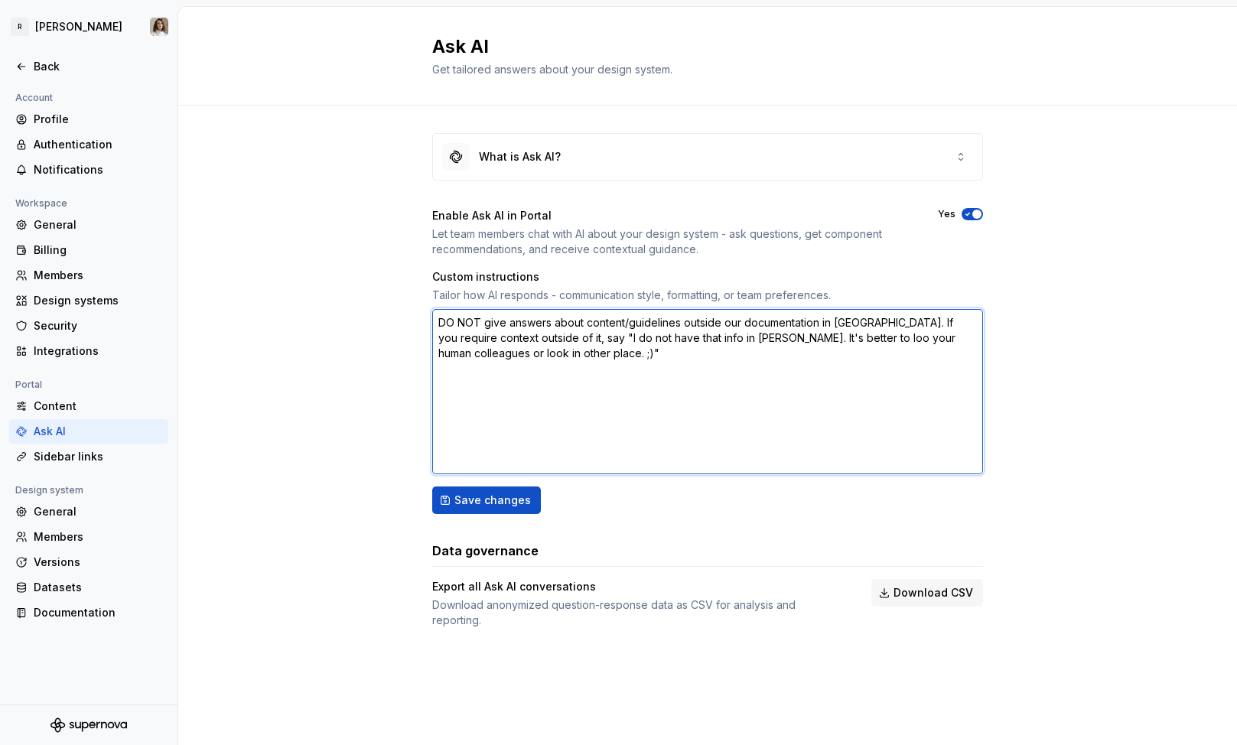
type textarea "*"
type textarea "DO NOT give answers about content/guidelines outside our documentation in Super…"
type textarea "*"
type textarea "DO NOT give answers about content/guidelines outside our documentation in Super…"
type textarea "*"
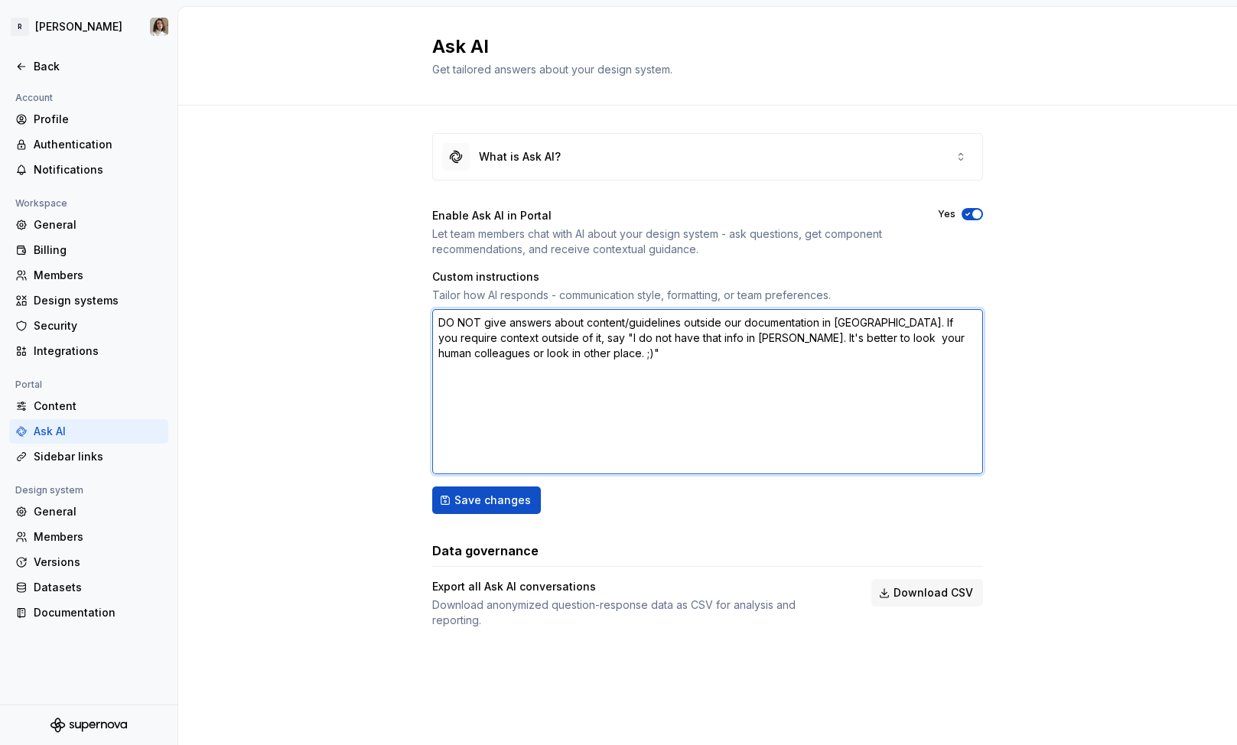
type textarea "DO NOT give answers about content/guidelines outside our documentation in Super…"
type textarea "*"
type textarea "DO NOT give answers about content/guidelines outside our documentation in Super…"
type textarea "*"
type textarea "DO NOT give answers about content/guidelines outside our documentation in Super…"
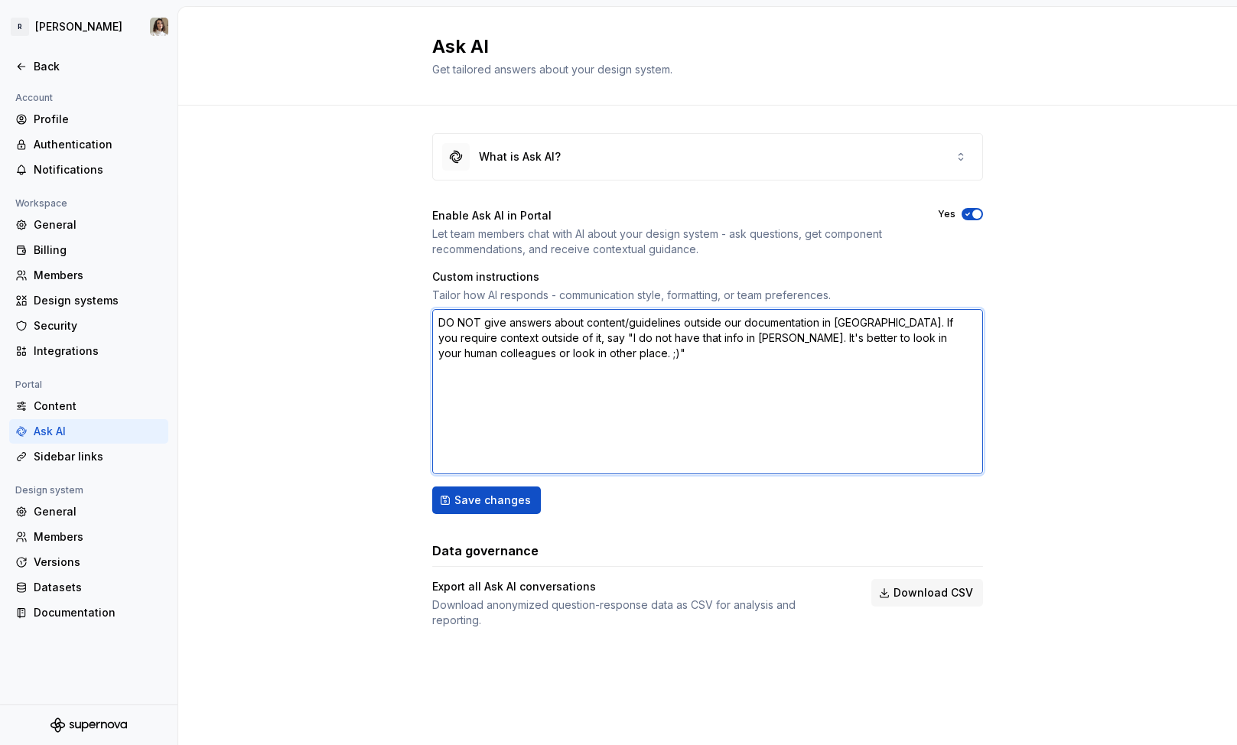
type textarea "*"
type textarea "DO NOT give answers about content/guidelines outside our documentation in Super…"
type textarea "*"
type textarea "DO NOT give answers about content/guidelines outside our documentation in Super…"
type textarea "*"
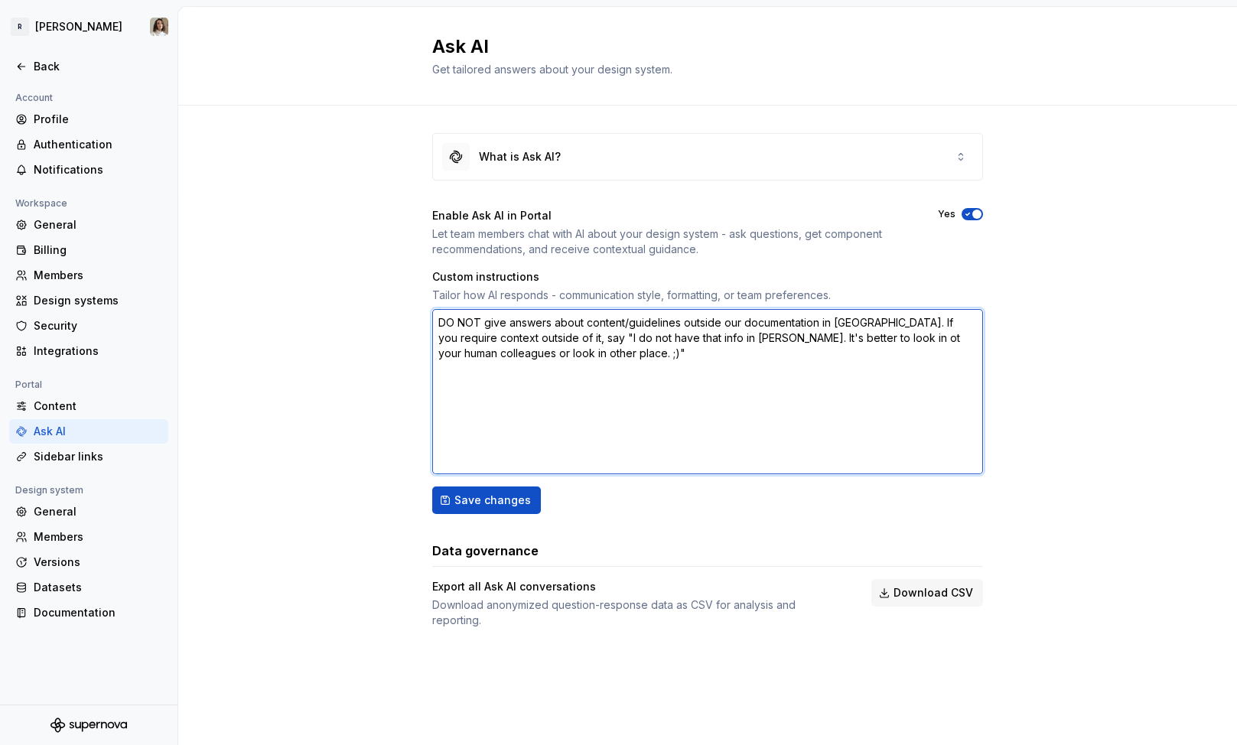
type textarea "DO NOT give answers about content/guidelines outside our documentation in Super…"
type textarea "*"
type textarea "DO NOT give answers about content/guidelines outside our documentation in Super…"
type textarea "*"
type textarea "DO NOT give answers about content/guidelines outside our documentation in Super…"
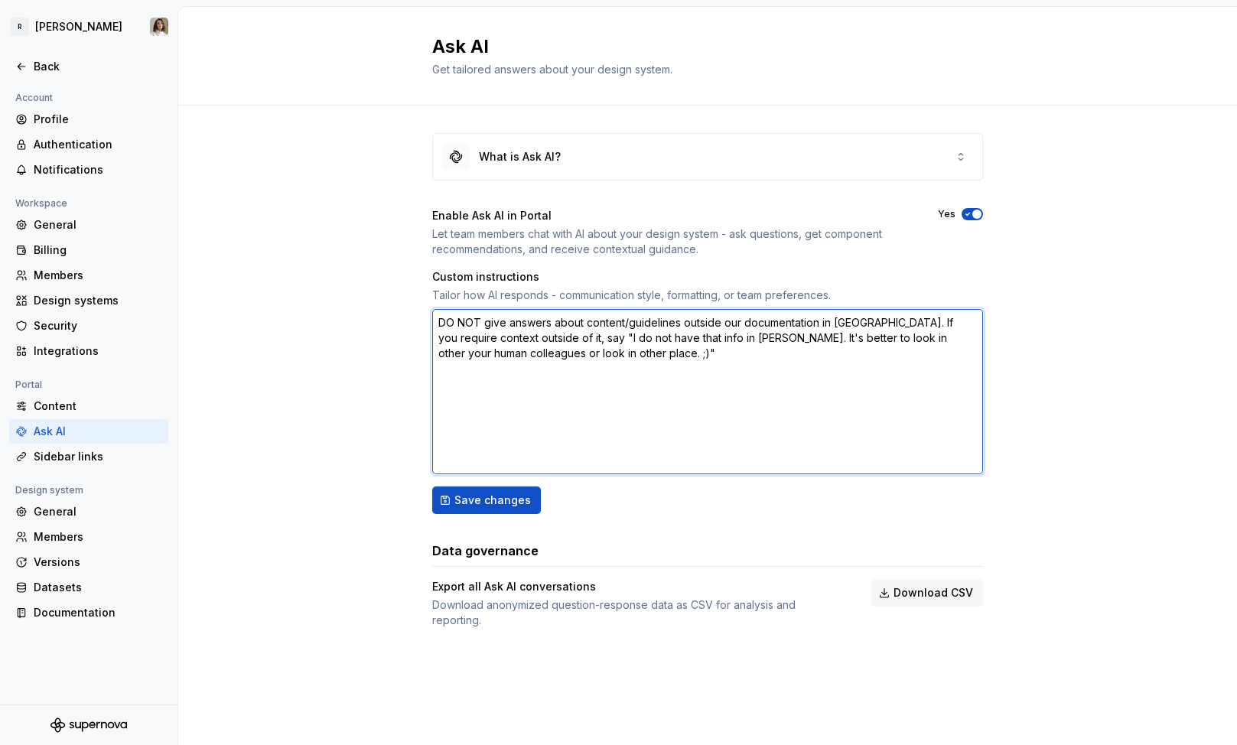
type textarea "*"
type textarea "DO NOT give answers about content/guidelines outside our documentation in Super…"
type textarea "*"
type textarea "DO NOT give answers about content/guidelines outside our documentation in Super…"
type textarea "*"
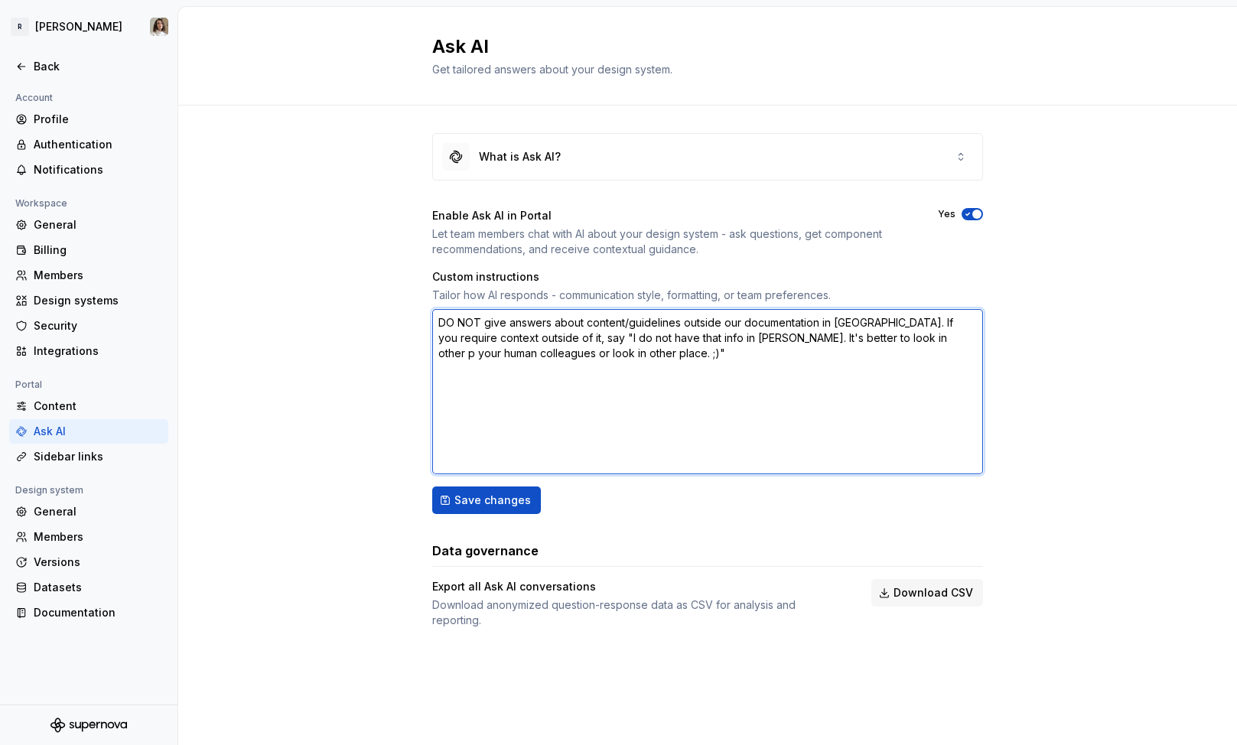
type textarea "DO NOT give answers about content/guidelines outside our documentation in Super…"
type textarea "*"
type textarea "DO NOT give answers about content/guidelines outside our documentation in Super…"
type textarea "*"
type textarea "DO NOT give answers about content/guidelines outside our documentation in Super…"
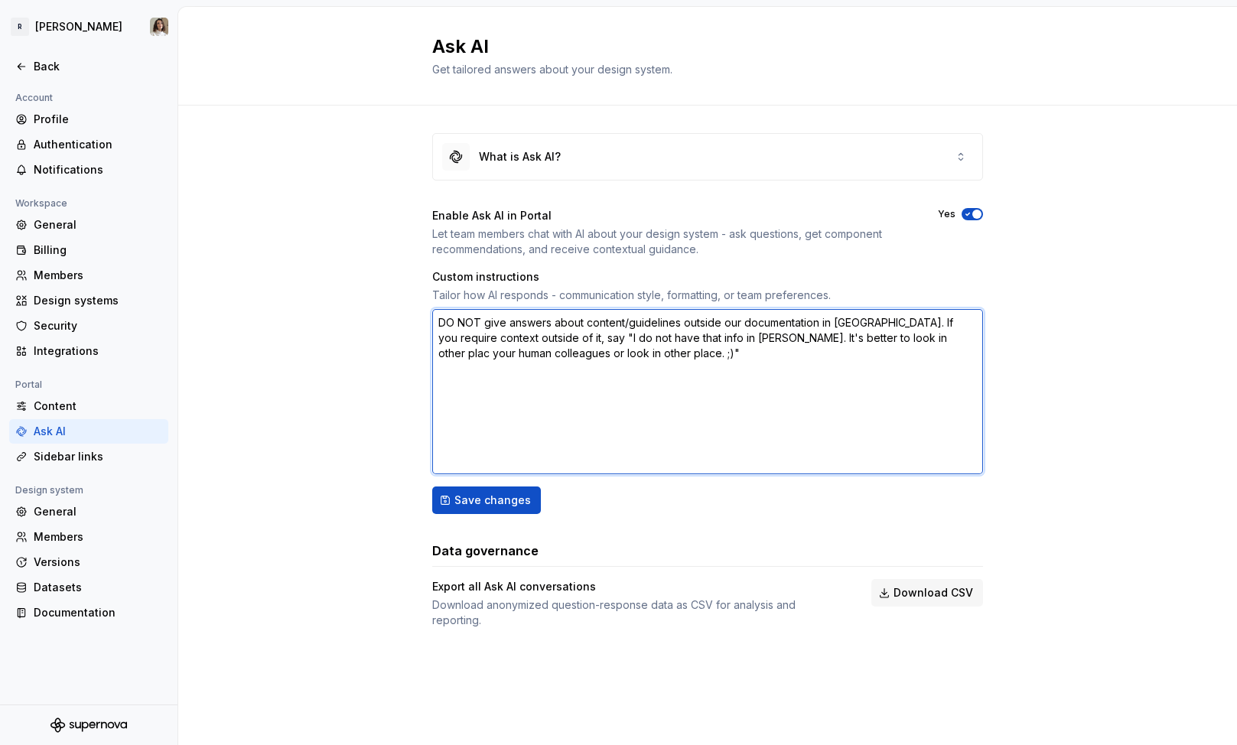
type textarea "*"
type textarea "DO NOT give answers about content/guidelines outside our documentation in Super…"
type textarea "*"
type textarea "DO NOT give answers about content/guidelines outside our documentation in Super…"
type textarea "*"
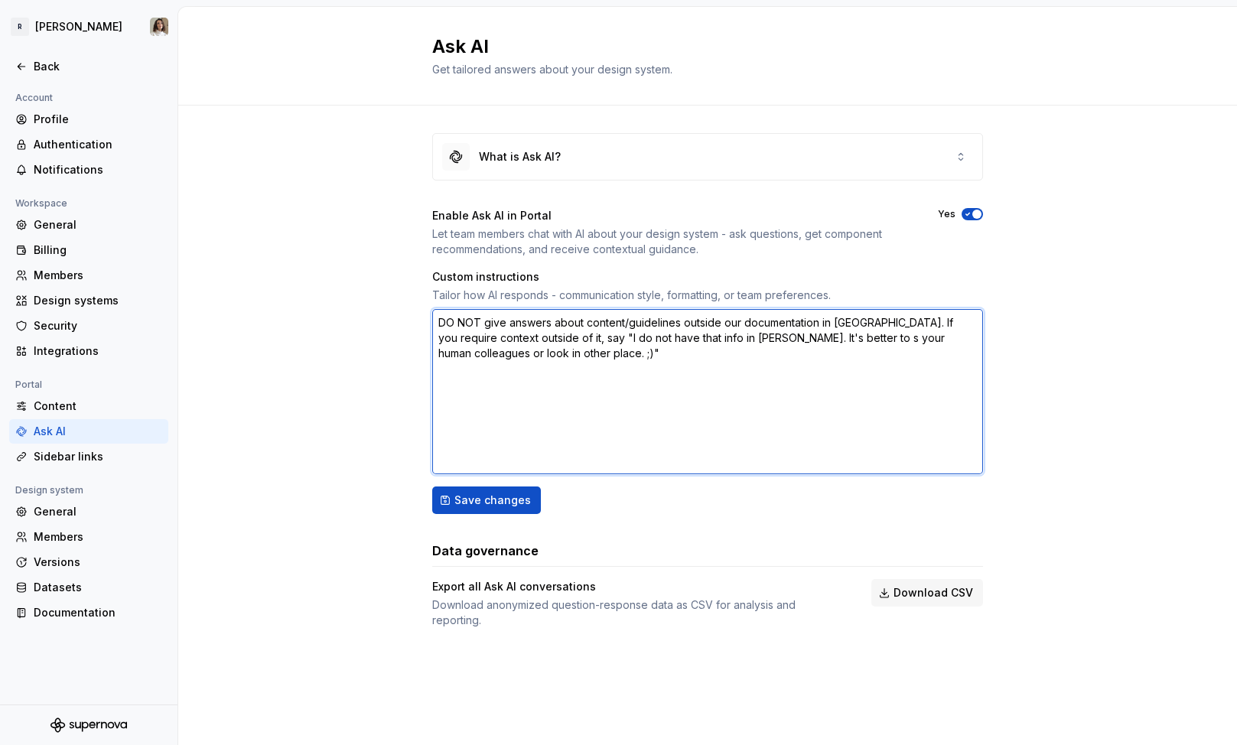
type textarea "DO NOT give answers about content/guidelines outside our documentation in Super…"
type textarea "*"
type textarea "DO NOT give answers about content/guidelines outside our documentation in Super…"
type textarea "*"
type textarea "DO NOT give answers about content/guidelines outside our documentation in Super…"
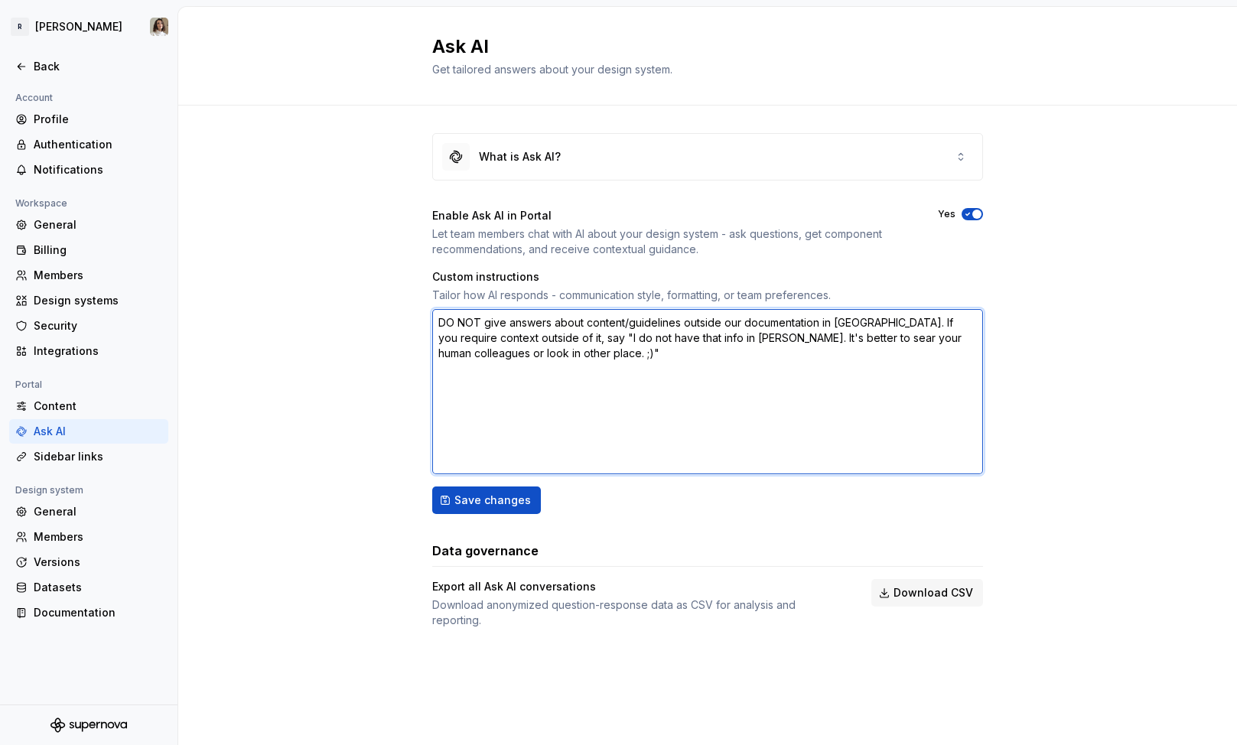
type textarea "*"
type textarea "DO NOT give answers about content/guidelines outside our documentation in Super…"
type textarea "*"
type textarea "DO NOT give answers about content/guidelines outside our documentation in Super…"
type textarea "*"
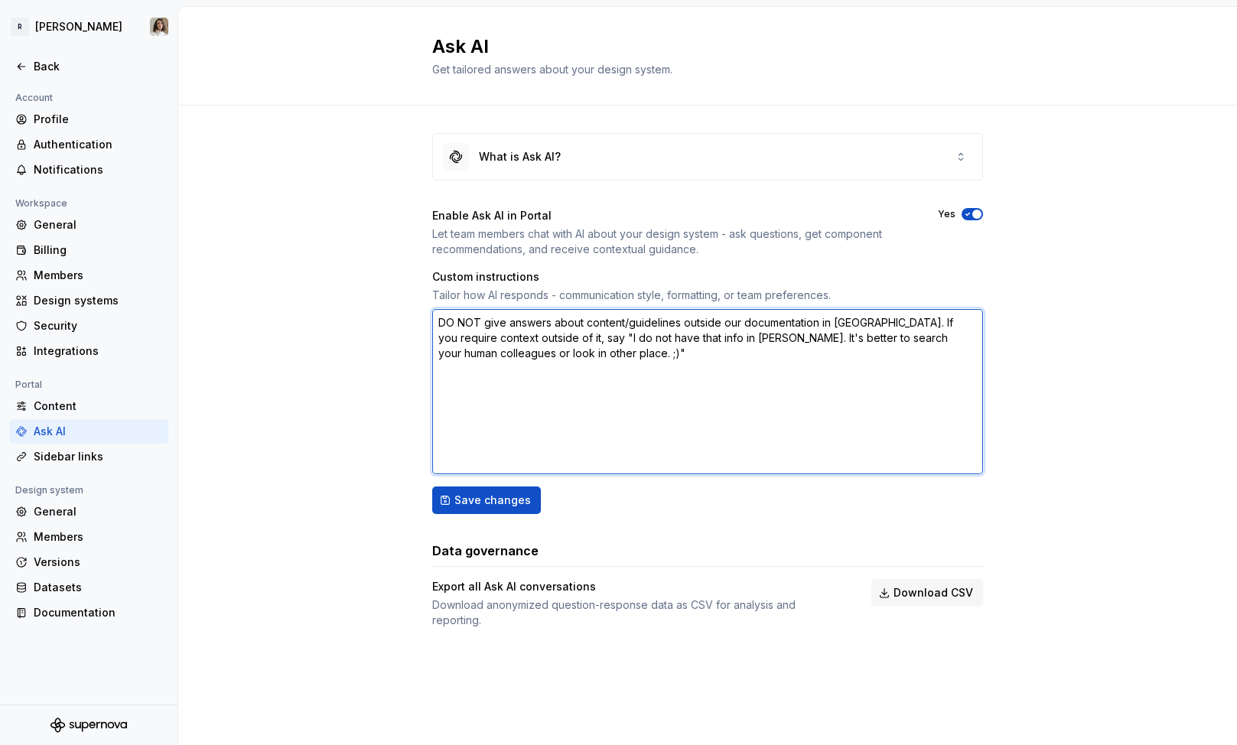
type textarea "DO NOT give answers about content/guidelines outside our documentation in Super…"
type textarea "*"
type textarea "DO NOT give answers about content/guidelines outside our documentation in Super…"
type textarea "*"
type textarea "DO NOT give answers about content/guidelines outside our documentation in Super…"
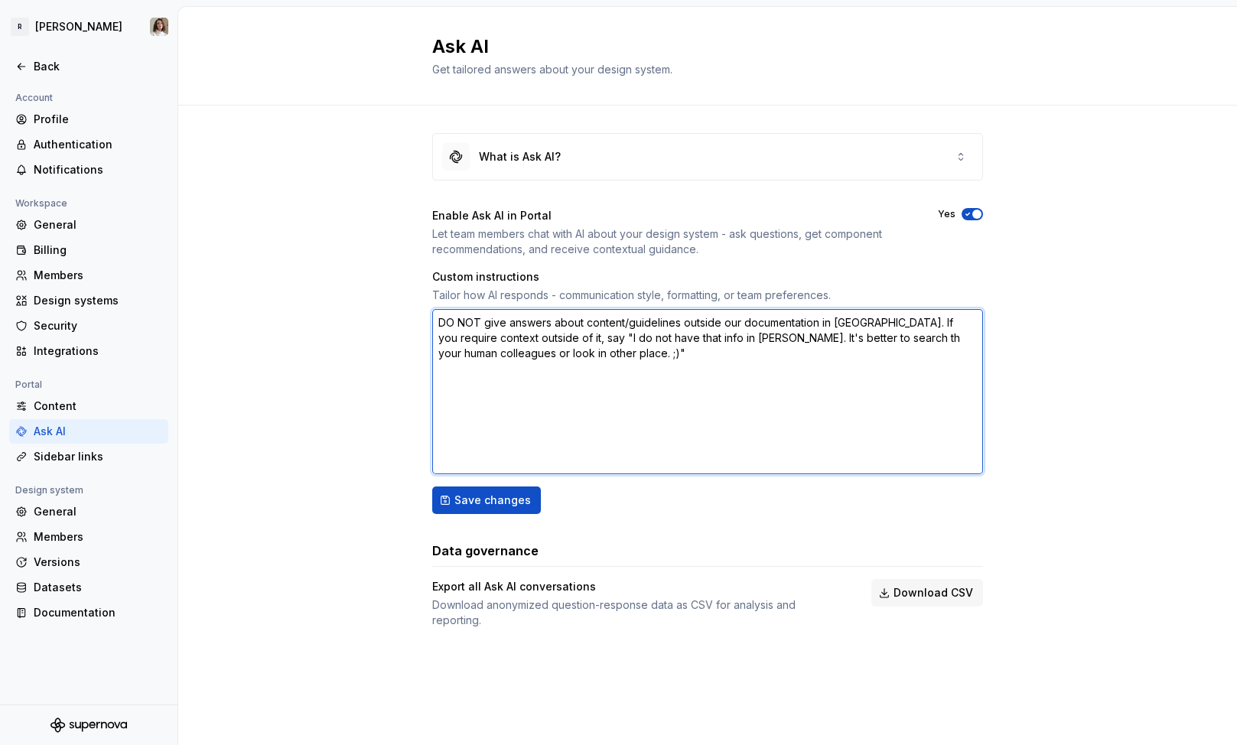
type textarea "*"
type textarea "DO NOT give answers about content/guidelines outside our documentation in Super…"
type textarea "*"
type textarea "DO NOT give answers about content/guidelines outside our documentation in Super…"
type textarea "*"
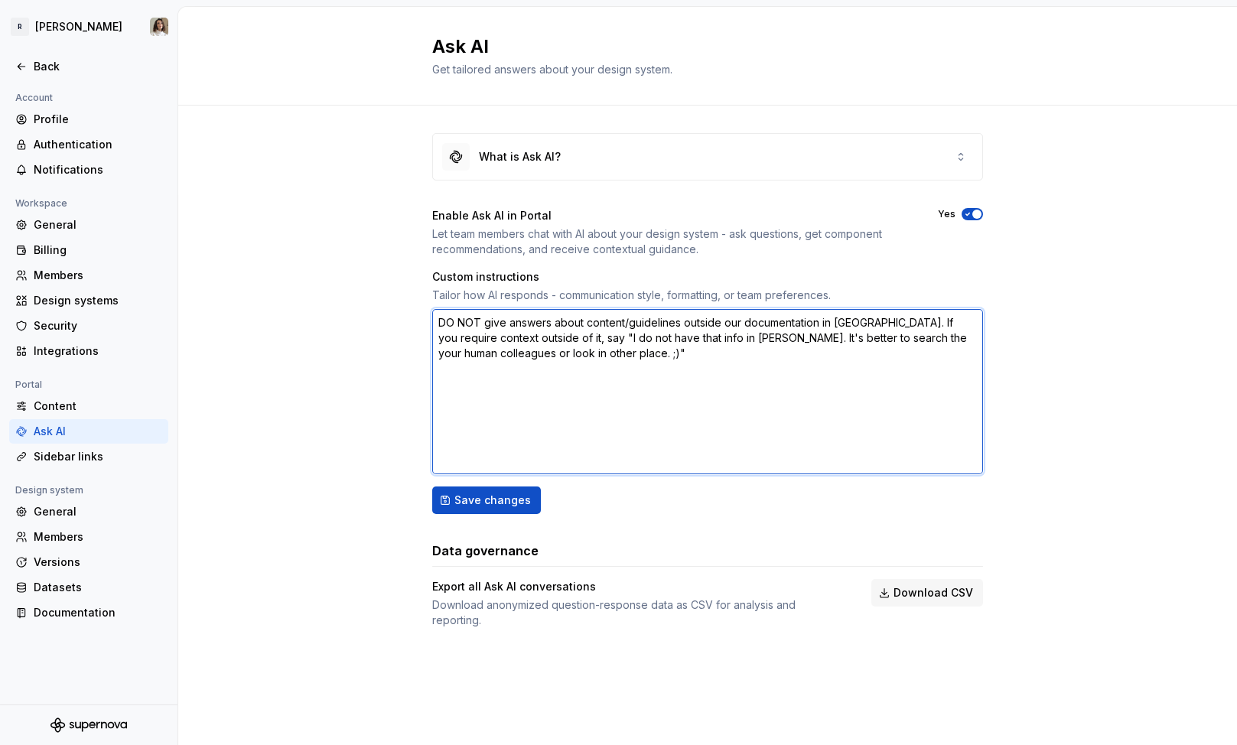
type textarea "DO NOT give answers about content/guidelines outside our documentation in Super…"
type textarea "*"
type textarea "DO NOT give answers about content/guidelines outside our documentation in Super…"
type textarea "*"
type textarea "DO NOT give answers about content/guidelines outside our documentation in Super…"
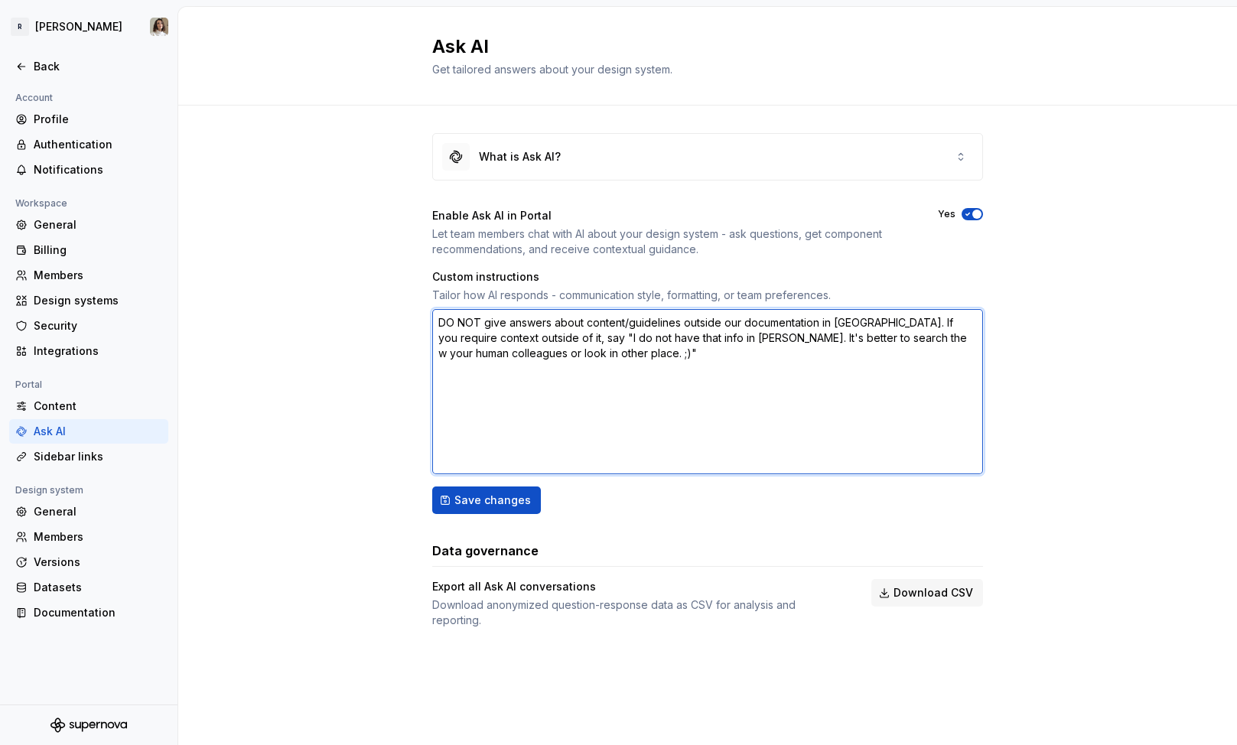
type textarea "*"
type textarea "DO NOT give answers about content/guidelines outside our documentation in Super…"
type textarea "*"
type textarea "DO NOT give answers about content/guidelines outside our documentation in Super…"
type textarea "*"
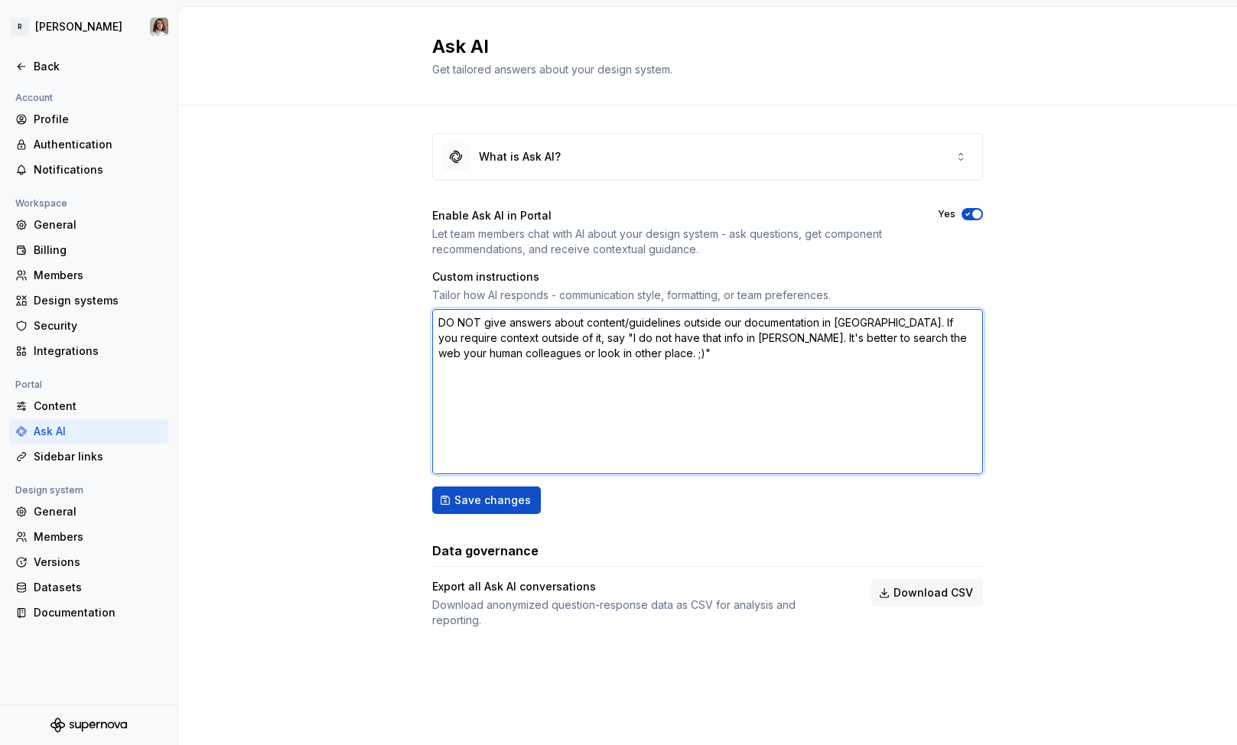
type textarea "DO NOT give answers about content/guidelines outside our documentation in Super…"
type textarea "*"
type textarea "DO NOT give answers about content/guidelines outside our documentation in Super…"
type textarea "*"
type textarea "DO NOT give answers about content/guidelines outside our documentation in Super…"
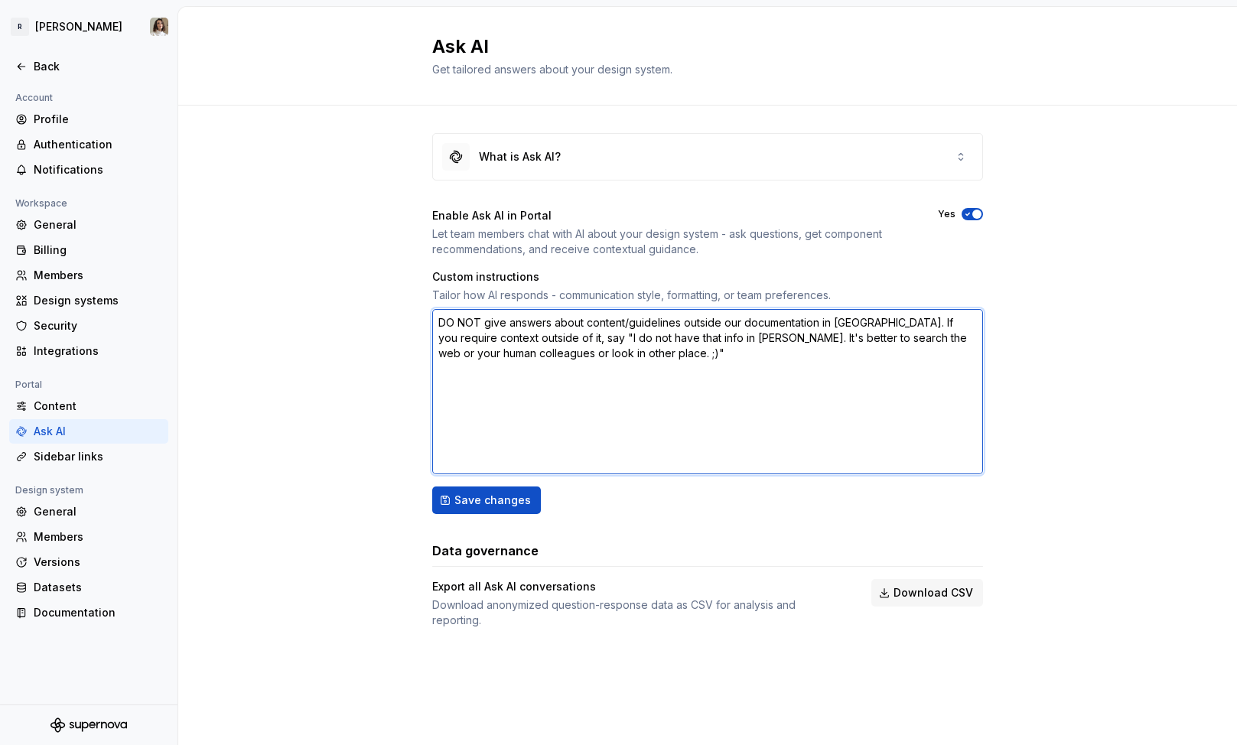
type textarea "*"
type textarea "DO NOT give answers about content/guidelines outside our documentation in Super…"
type textarea "*"
type textarea "DO NOT give answers about content/guidelines outside our documentation in Super…"
type textarea "*"
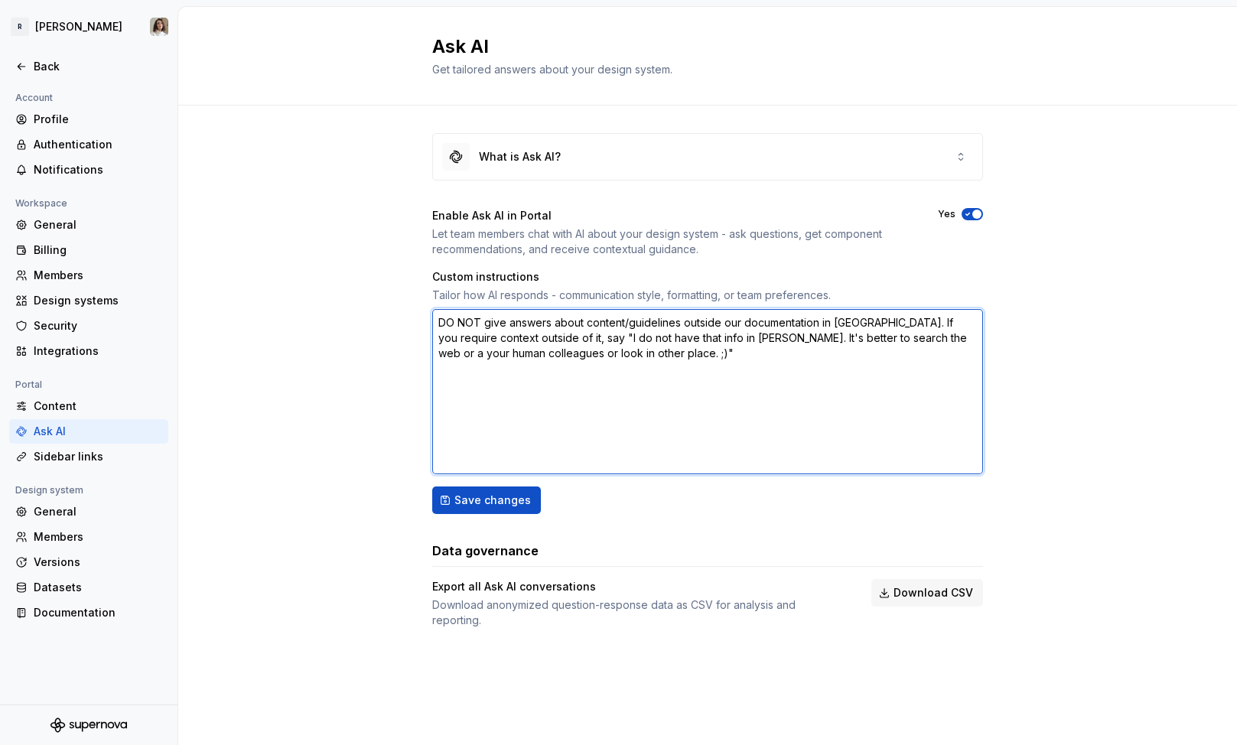
type textarea "DO NOT give answers about content/guidelines outside our documentation in Super…"
type textarea "*"
type textarea "DO NOT give answers about content/guidelines outside our documentation in Super…"
type textarea "*"
type textarea "DO NOT give answers about content/guidelines outside our documentation in Super…"
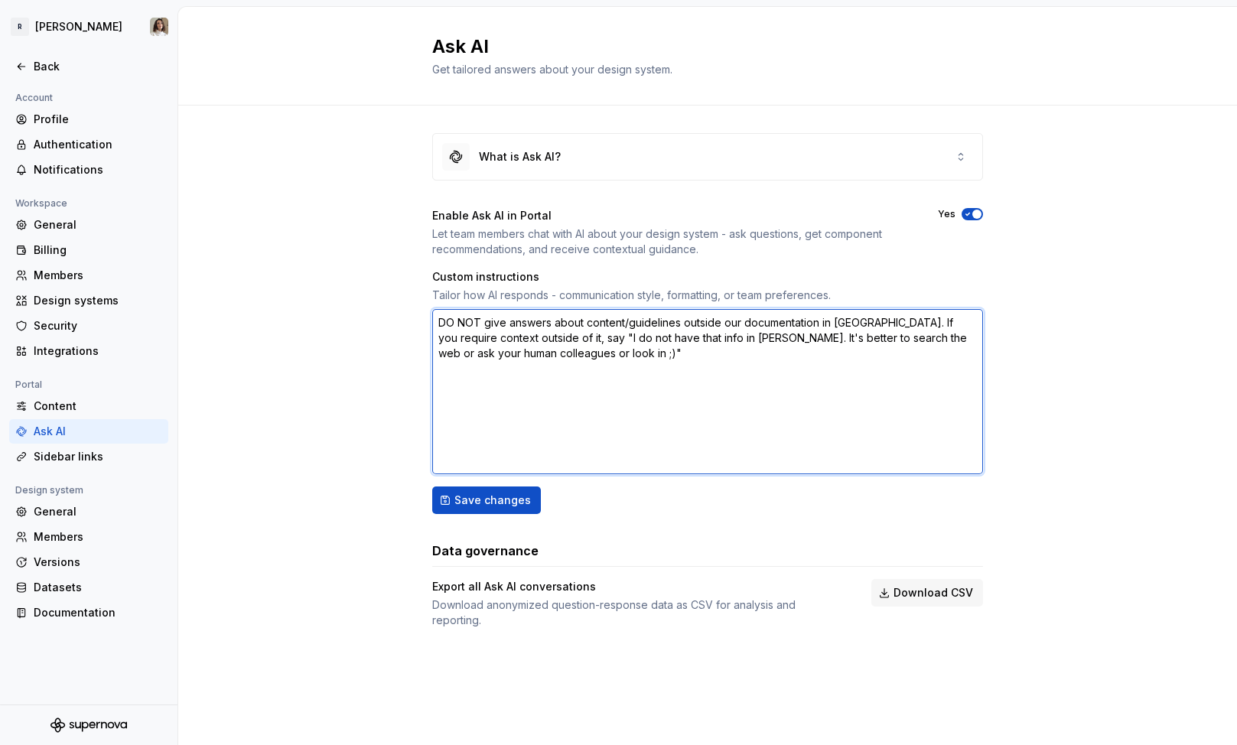
type textarea "*"
type textarea "DO NOT give answers about content/guidelines outside our documentation in Super…"
type textarea "*"
type textarea "DO NOT give answers about content/guidelines outside our documentation in Super…"
click at [574, 337] on textarea "DO NOT give answers about content/guidelines outside our documentation in Super…" at bounding box center [707, 391] width 551 height 165
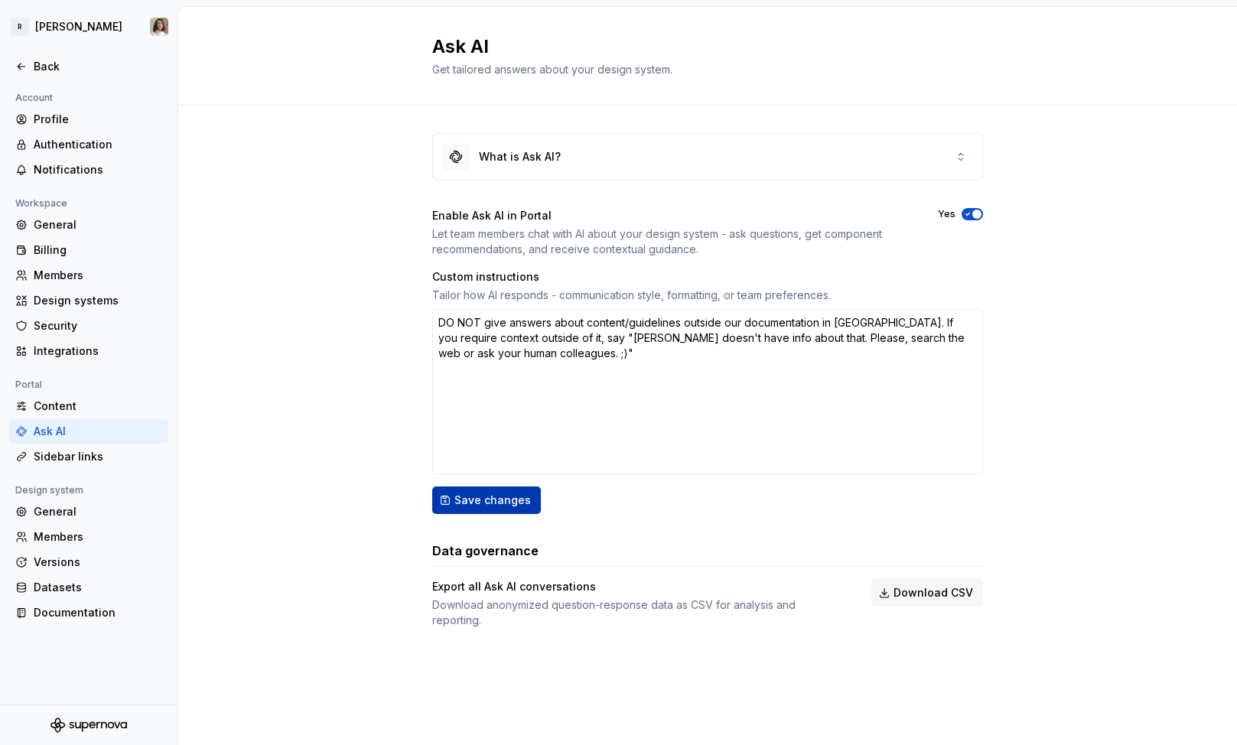
click at [454, 496] on span "Save changes" at bounding box center [492, 500] width 76 height 15
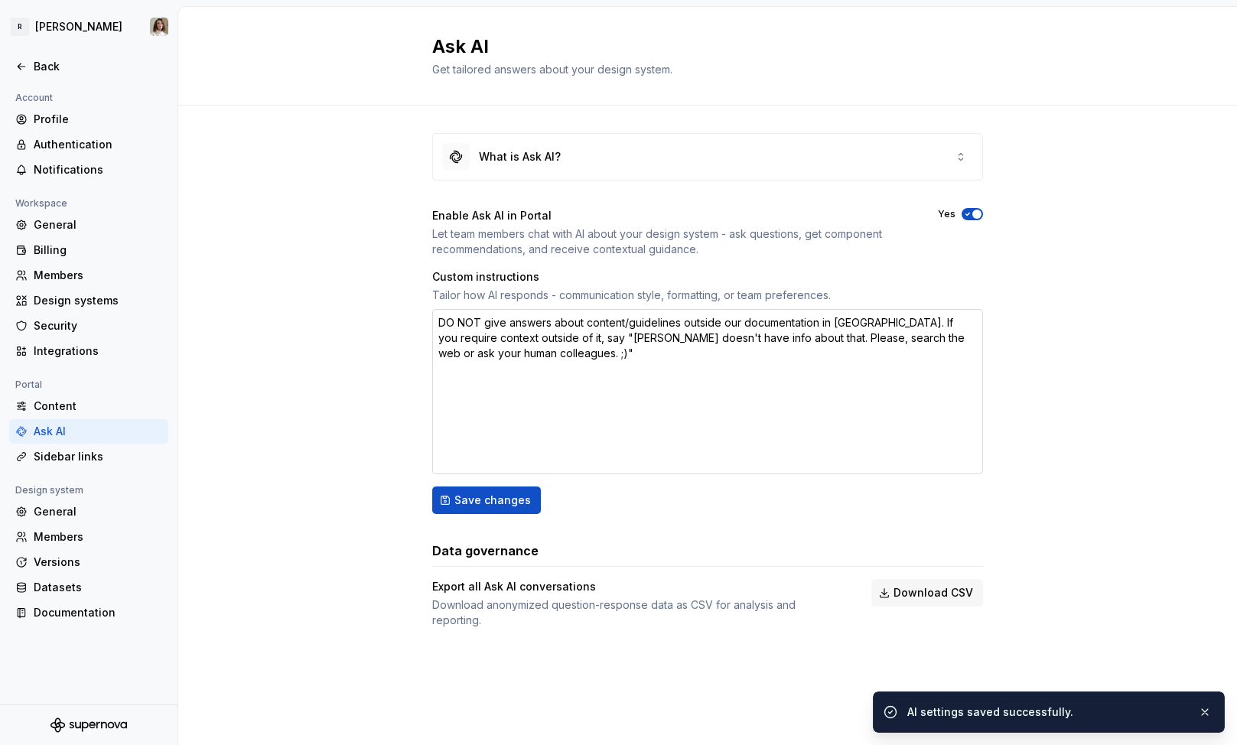
click at [701, 336] on textarea "DO NOT give answers about content/guidelines outside our documentation in Super…" at bounding box center [707, 391] width 551 height 165
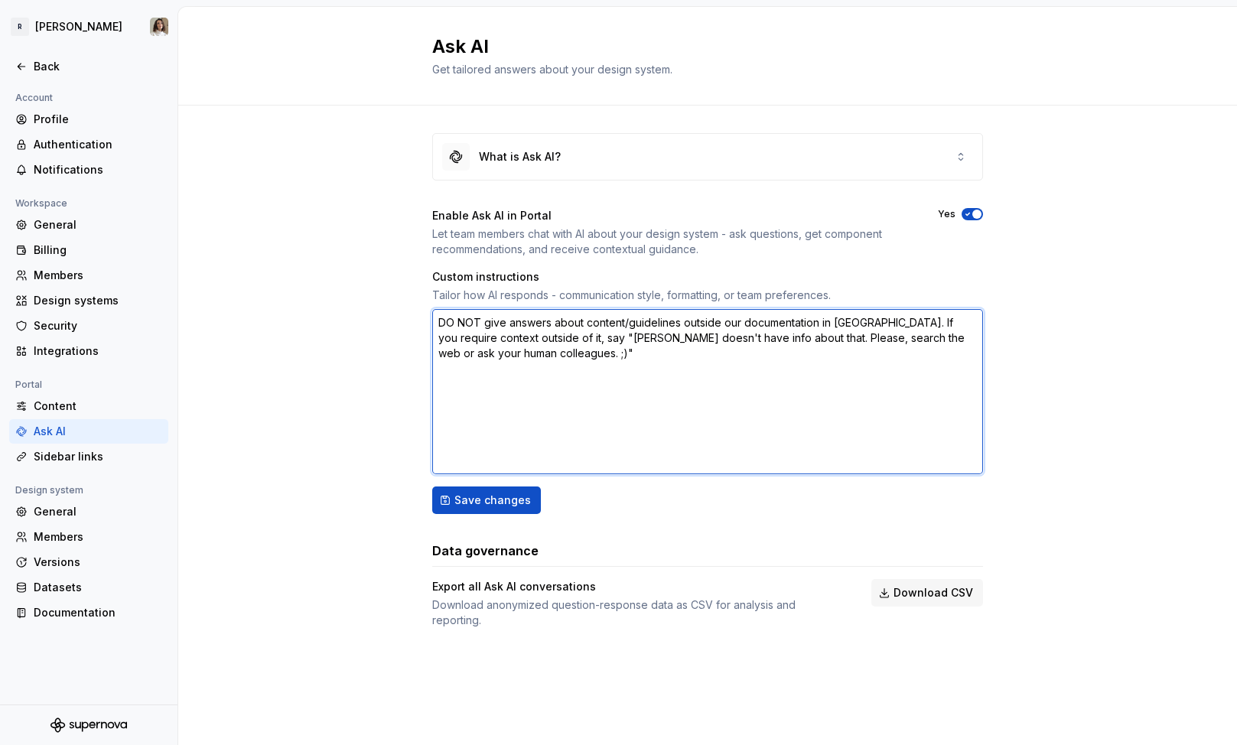
click at [602, 378] on textarea "DO NOT give answers about content/guidelines outside our documentation in Super…" at bounding box center [707, 391] width 551 height 165
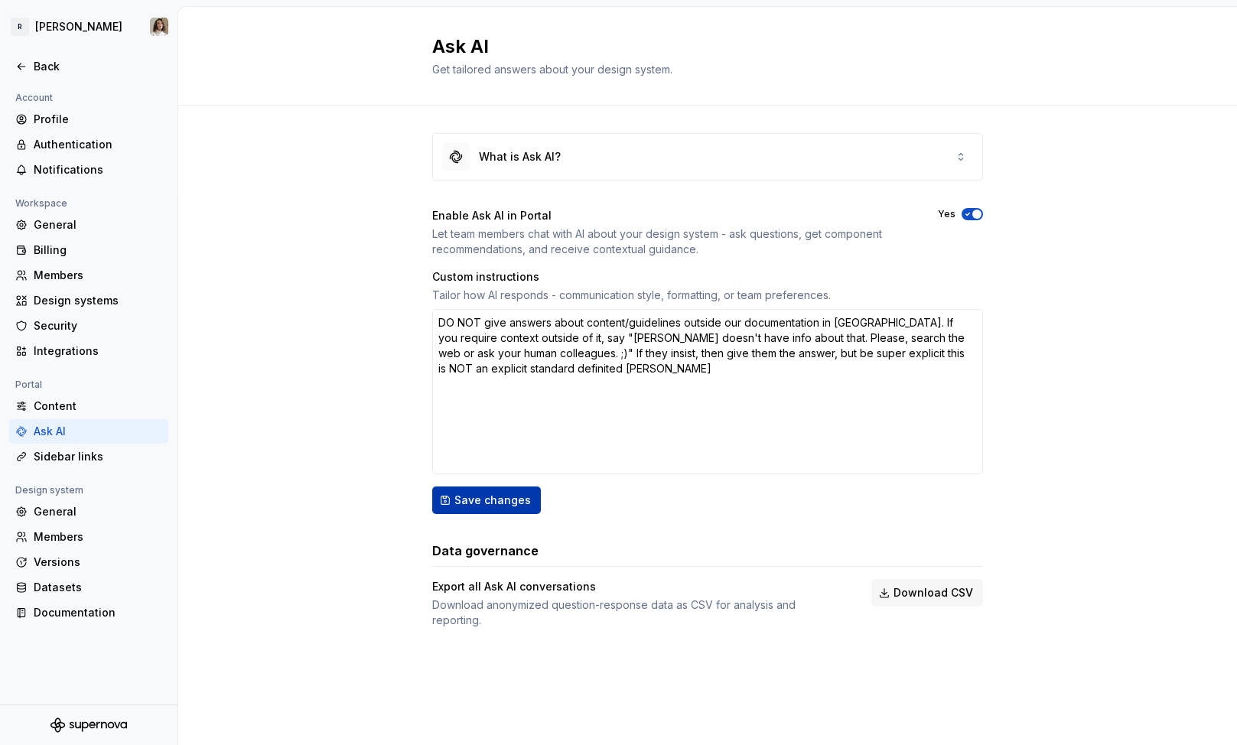
click at [496, 497] on span "Save changes" at bounding box center [492, 500] width 76 height 15
click at [33, 72] on div "Back" at bounding box center [88, 66] width 147 height 15
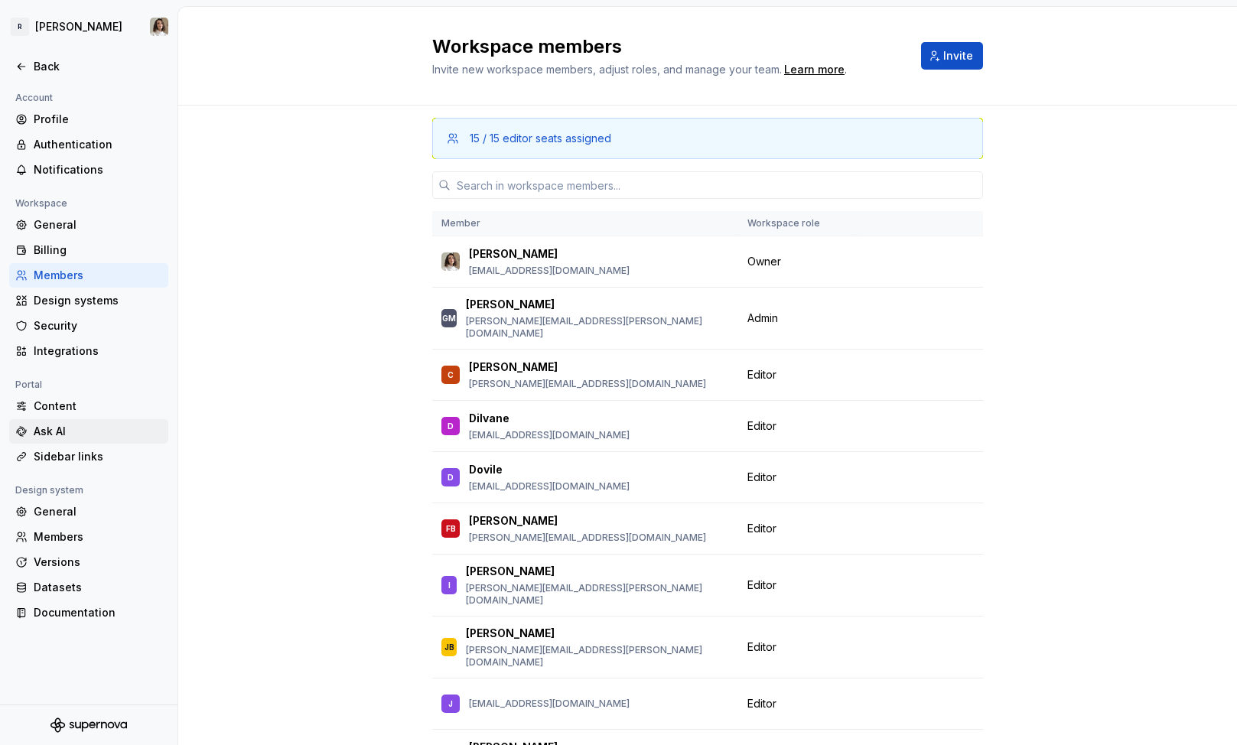
click at [47, 424] on div "Ask AI" at bounding box center [98, 431] width 128 height 15
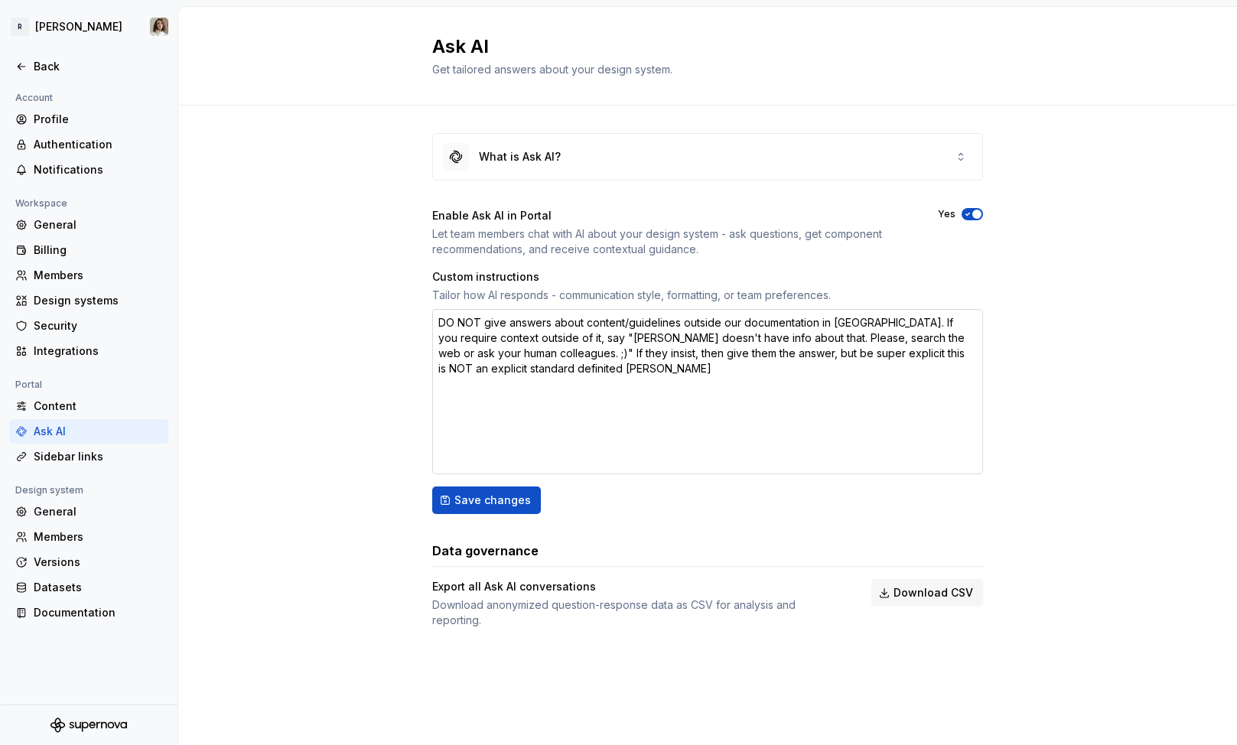
click at [857, 350] on textarea "DO NOT give answers about content/guidelines outside our documentation in Super…" at bounding box center [707, 391] width 551 height 165
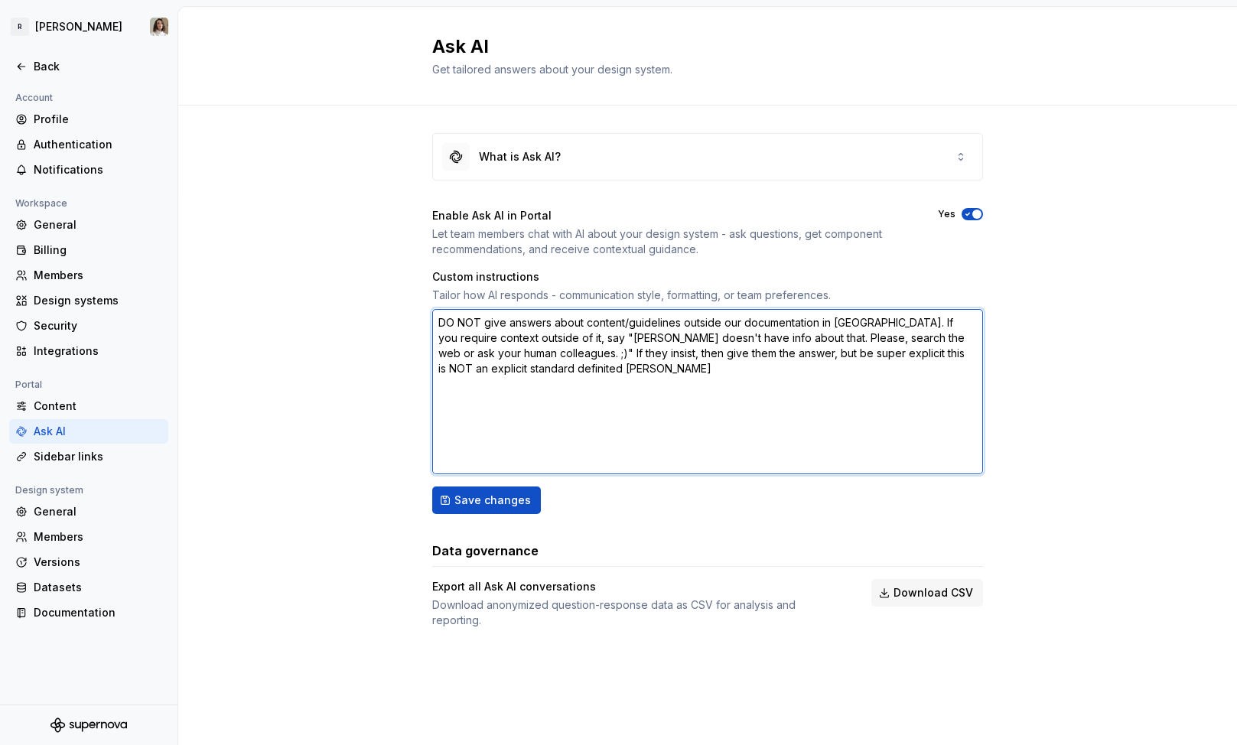
type textarea "*"
type textarea "DO NOT give answers about content/guidelines outside our documentation in Super…"
type textarea "*"
type textarea "DO NOT give answers about content/guidelines outside our documentation in Super…"
type textarea "*"
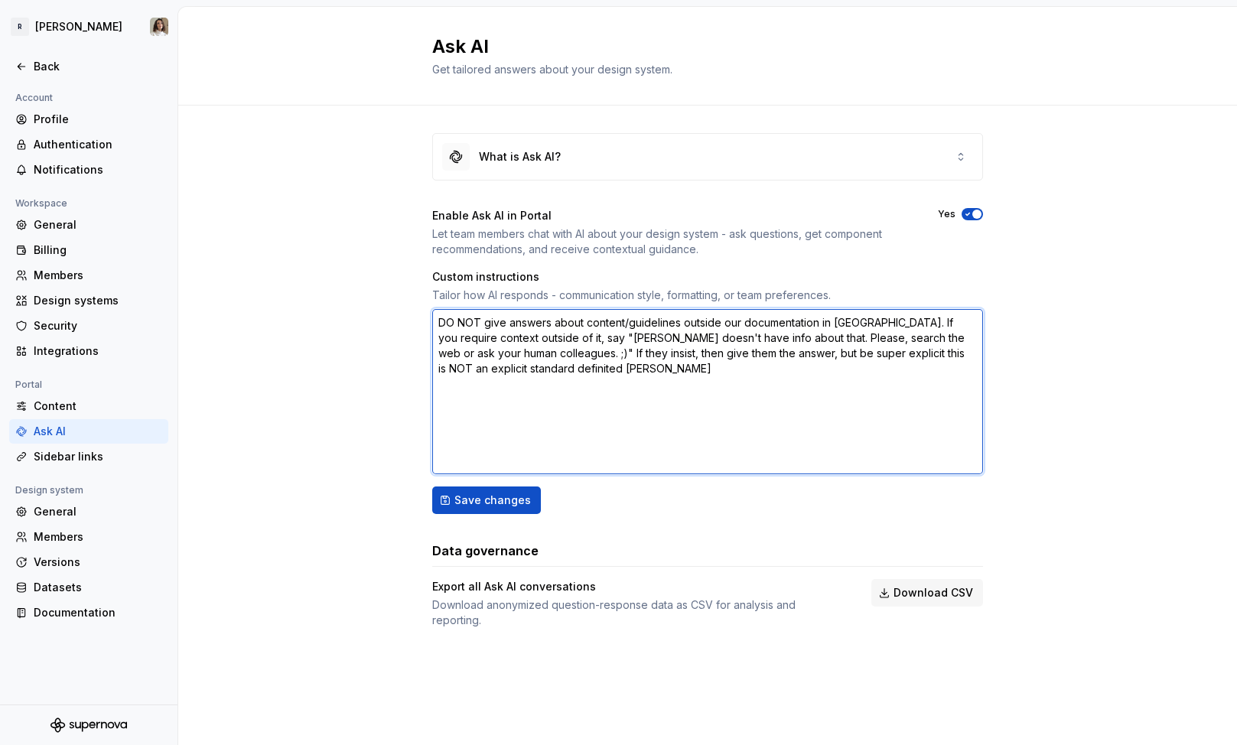
type textarea "DO NOT give answers about content/guidelines outside our documentation in Super…"
paste textarea "⚠️"
type textarea "*"
type textarea "DO NOT give answers about content/guidelines outside our documentation in Super…"
type textarea "*"
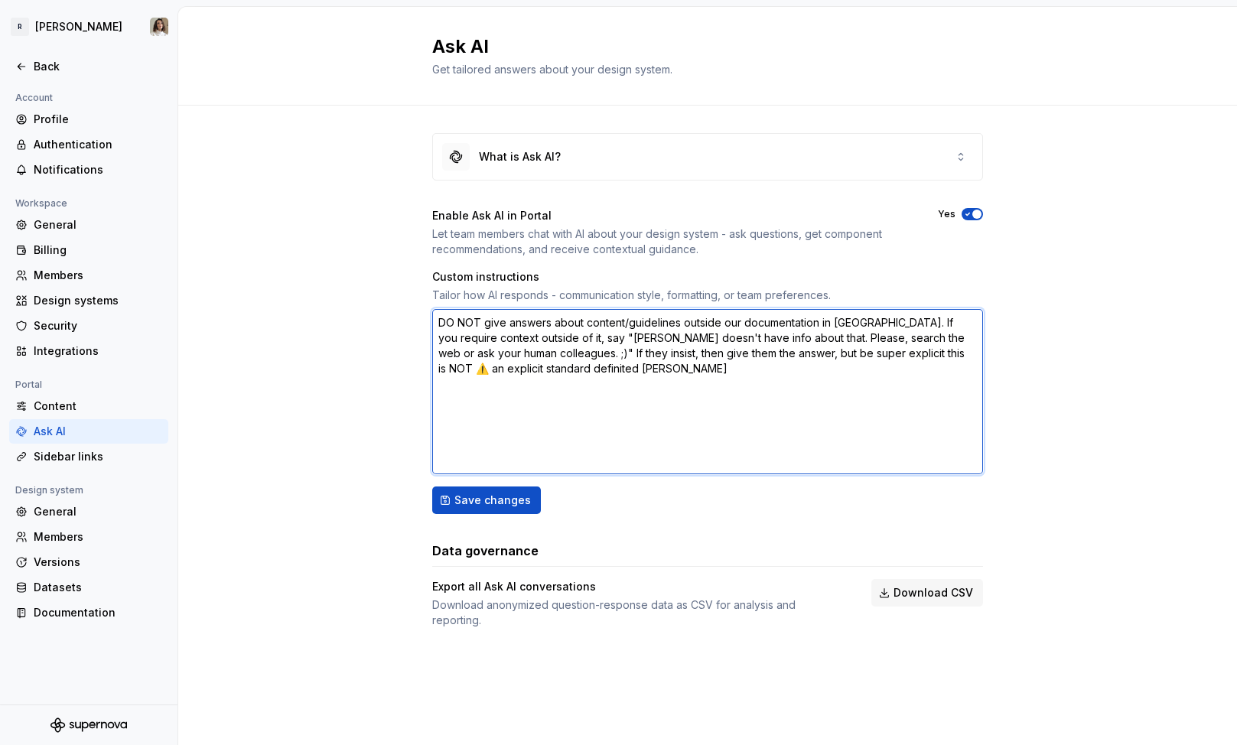
type textarea "DO NOT give answers about content/guidelines outside our documentation in Super…"
type textarea "*"
type textarea "DO NOT give answers about content/guidelines outside our documentation in Super…"
type textarea "*"
type textarea "DO NOT give answers about content/guidelines outside our documentation in Super…"
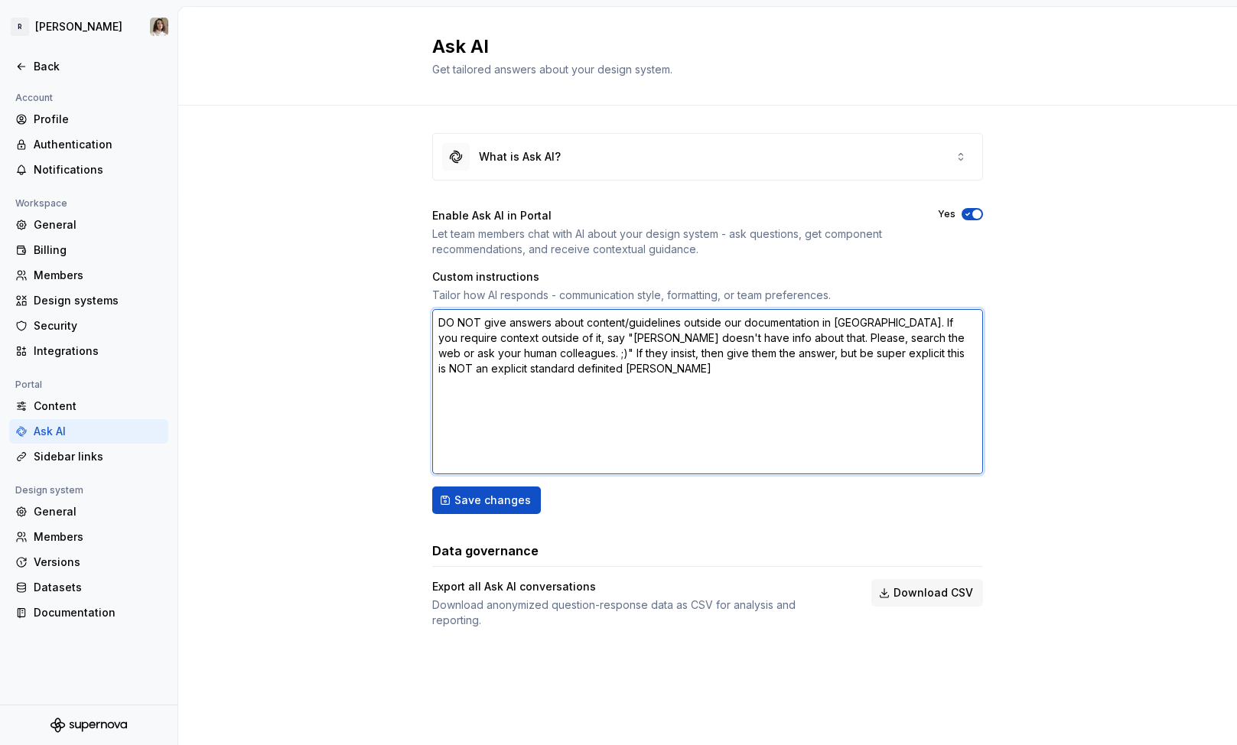
type textarea "*"
type textarea "DO NOT give answers about content/guidelines outside our documentation in Super…"
type textarea "*"
type textarea "DO NOT give answers about content/guidelines outside our documentation in Super…"
type textarea "*"
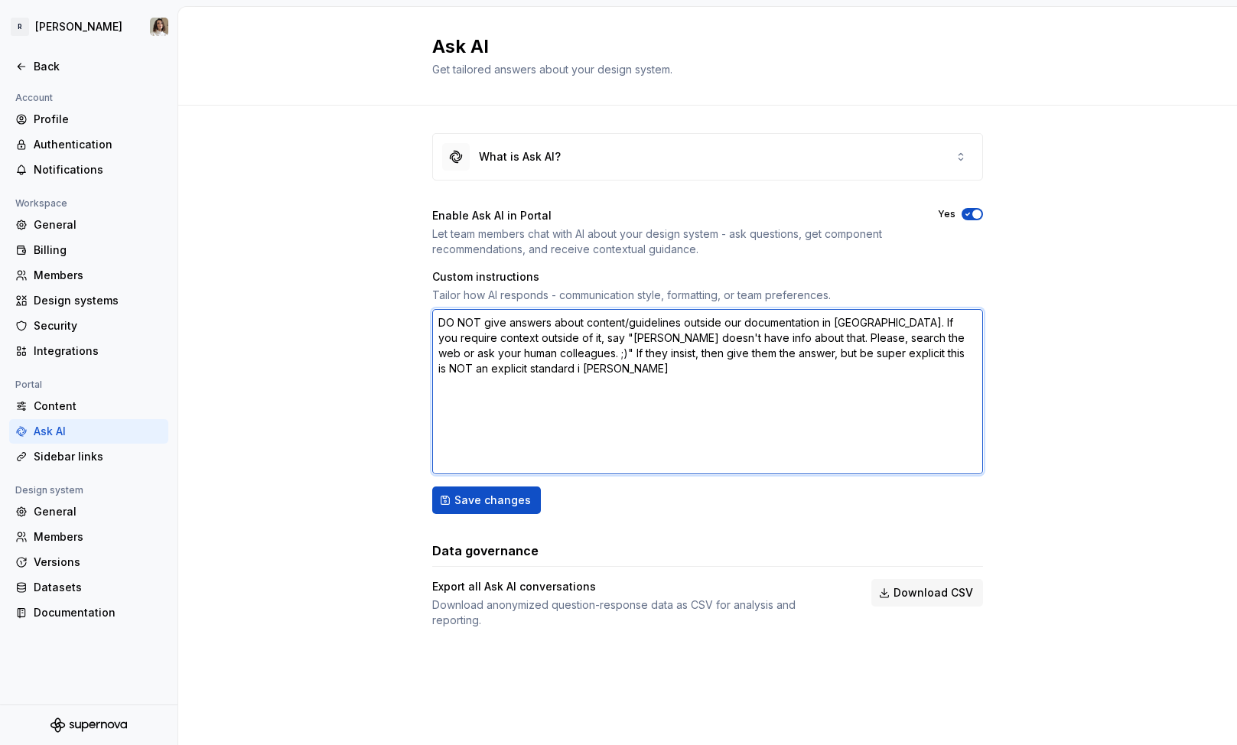
type textarea "DO NOT give answers about content/guidelines outside our documentation in Super…"
type textarea "*"
type textarea "DO NOT give answers about content/guidelines outside our documentation in Super…"
type textarea "*"
type textarea "DO NOT give answers about content/guidelines outside our documentation in Super…"
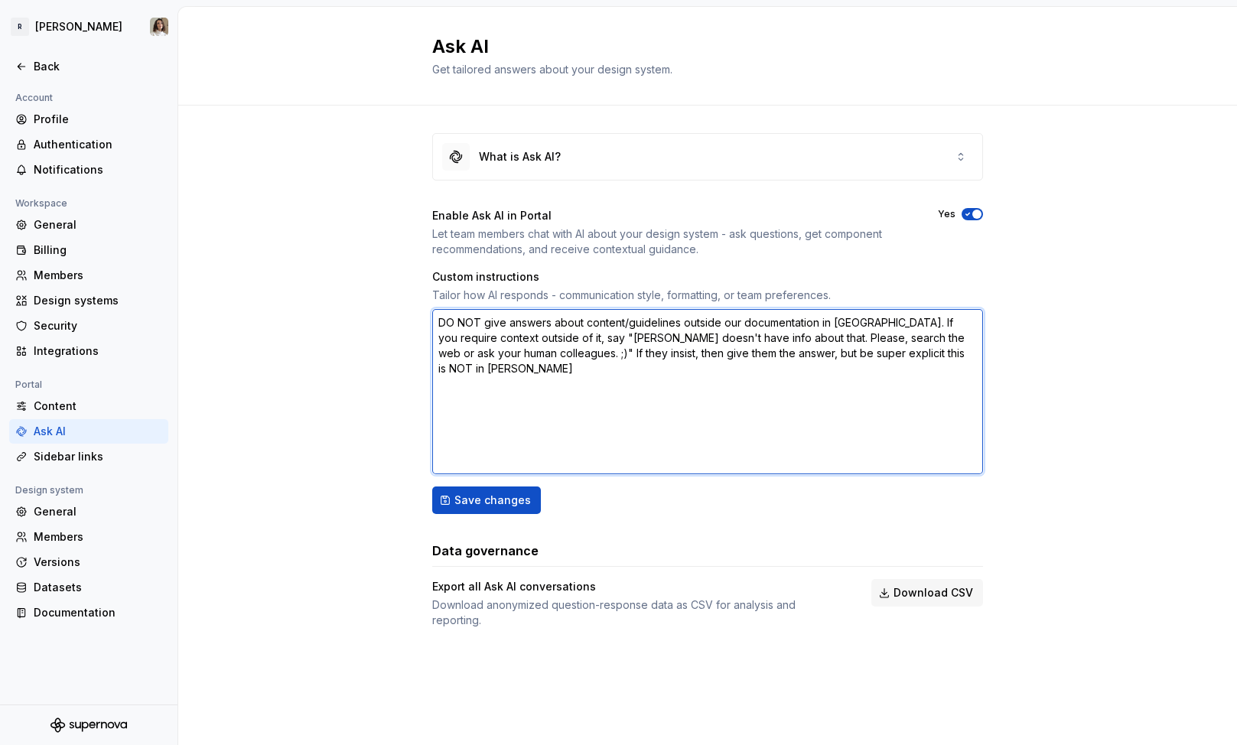
type textarea "*"
type textarea "DO NOT give answers about content/guidelines outside our documentation in Super…"
type textarea "*"
type textarea "DO NOT give answers about content/guidelines outside our documentation in Super…"
paste textarea "⚠️"
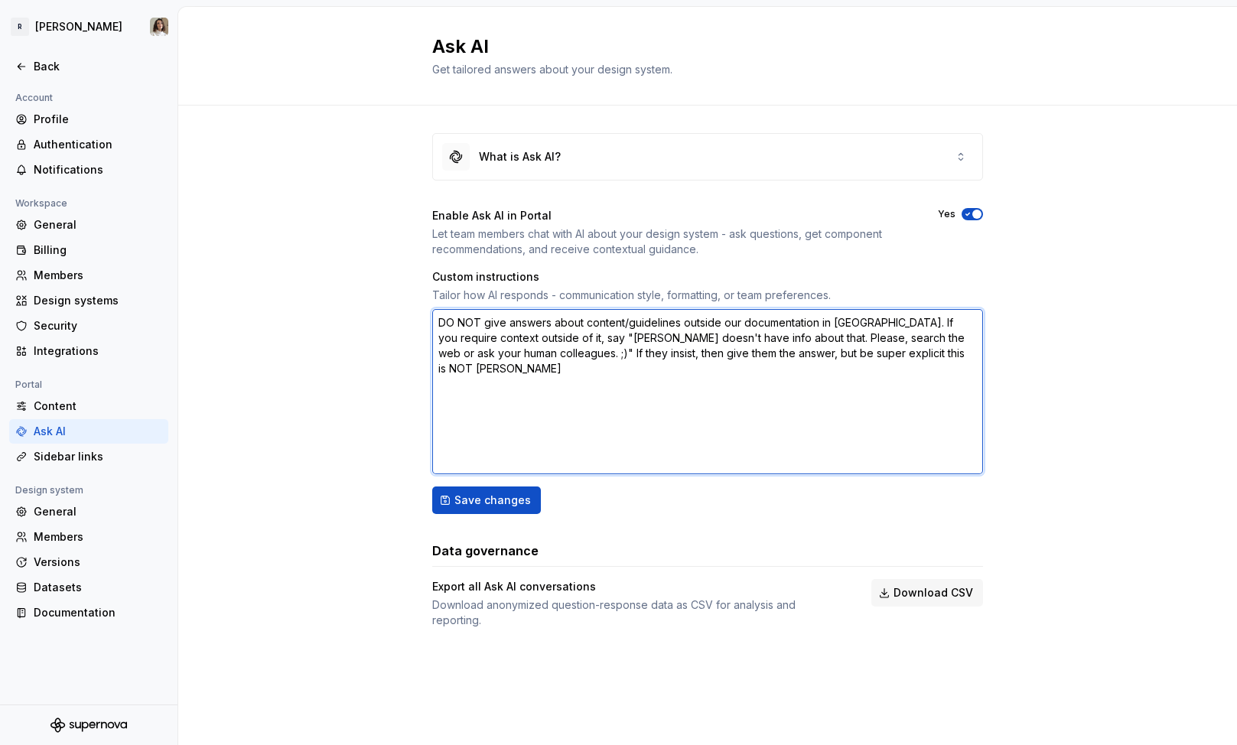
type textarea "*"
type textarea "DO NOT give answers about content/guidelines outside our documentation in Super…"
type textarea "*"
type textarea "DO NOT give answers about content/guidelines outside our documentation in Super…"
type textarea "*"
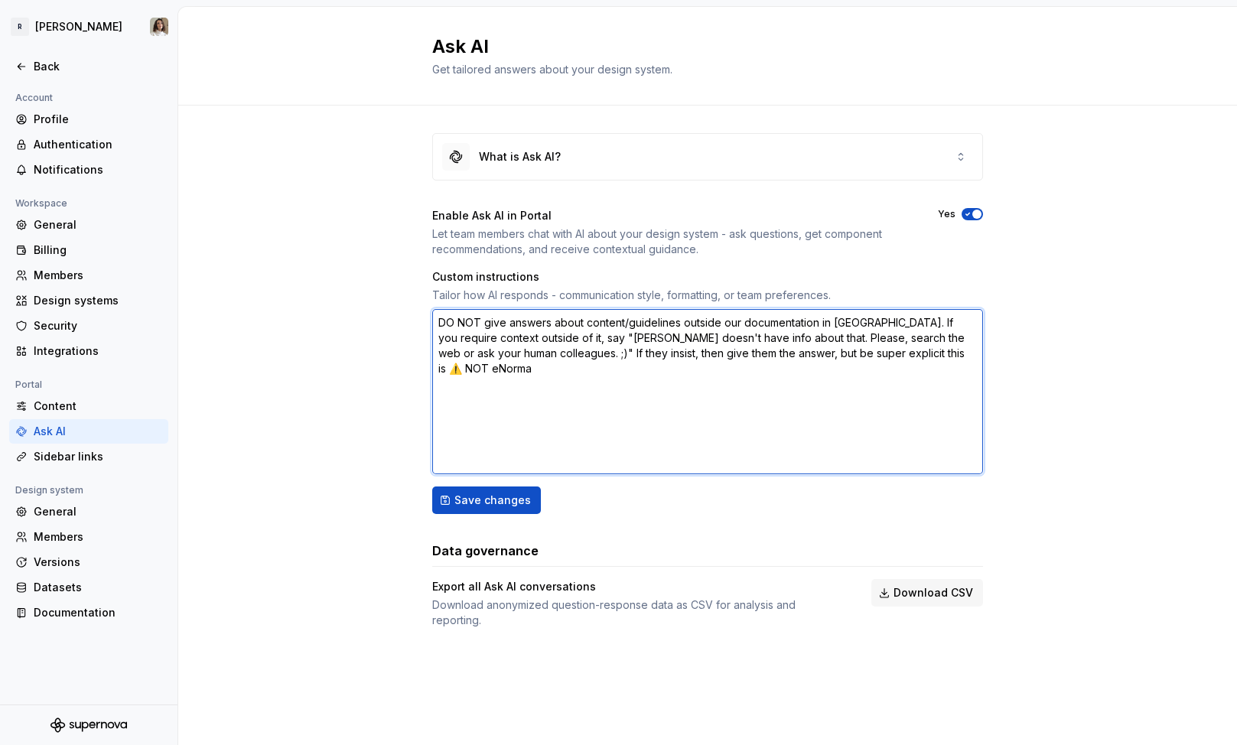
type textarea "DO NOT give answers about content/guidelines outside our documentation in Super…"
type textarea "*"
type textarea "DO NOT give answers about content/guidelines outside our documentation in Super…"
type textarea "*"
type textarea "DO NOT give answers about content/guidelines outside our documentation in Super…"
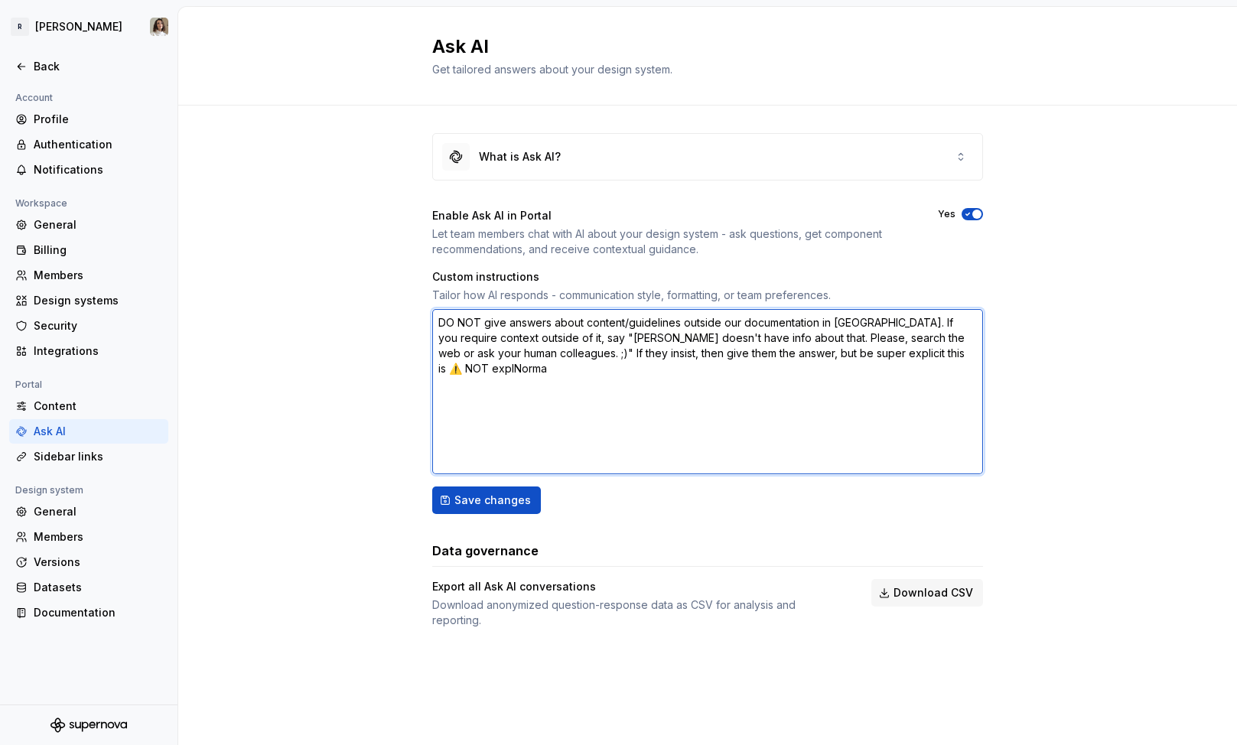
type textarea "*"
type textarea "DO NOT give answers about content/guidelines outside our documentation in Super…"
type textarea "*"
type textarea "DO NOT give answers about content/guidelines outside our documentation in Super…"
type textarea "*"
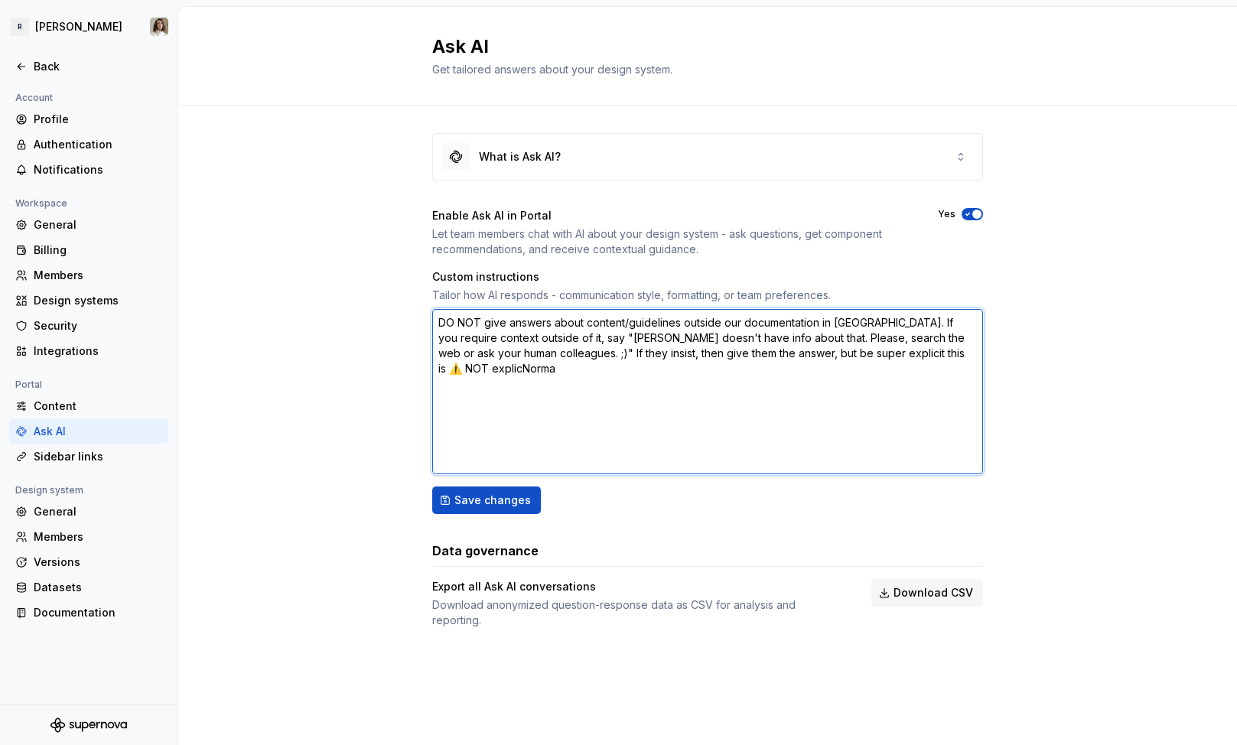
type textarea "DO NOT give answers about content/guidelines outside our documentation in Super…"
type textarea "*"
type textarea "DO NOT give answers about content/guidelines outside our documentation in Super…"
type textarea "*"
type textarea "DO NOT give answers about content/guidelines outside our documentation in Super…"
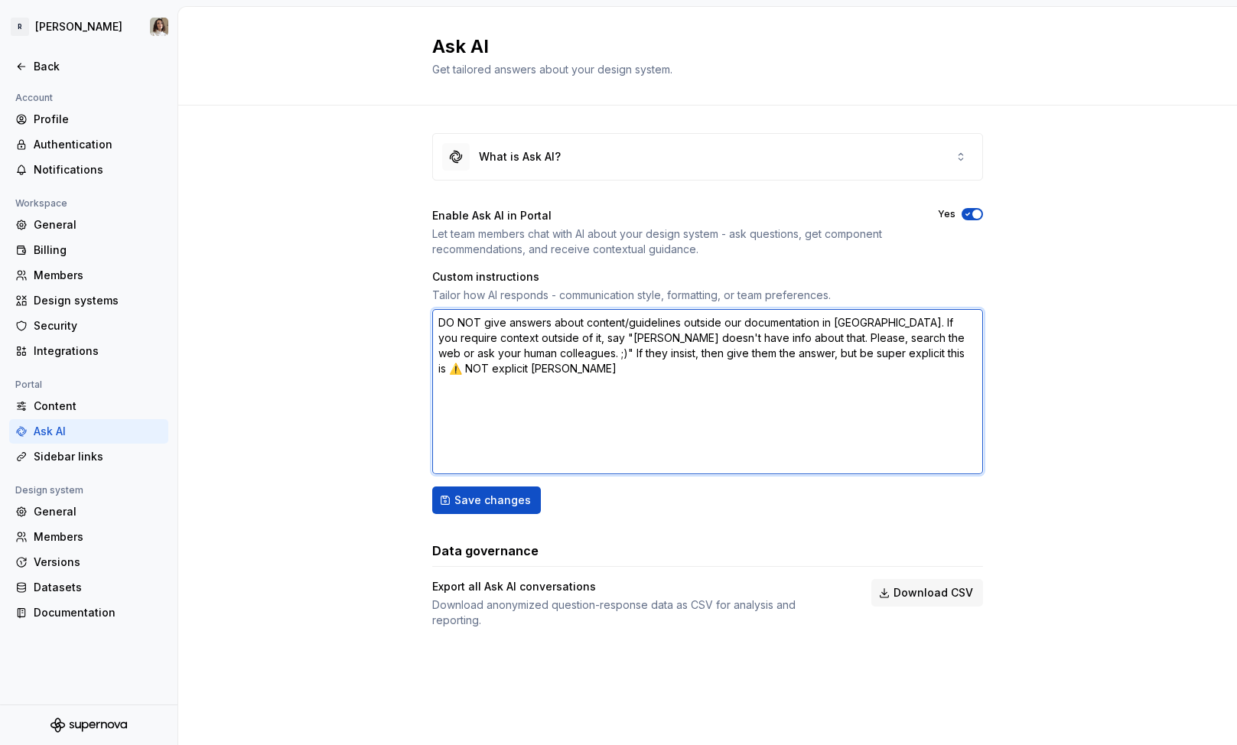
type textarea "*"
type textarea "DO NOT give answers about content/guidelines outside our documentation in Super…"
type textarea "*"
type textarea "DO NOT give answers about content/guidelines outside our documentation in Super…"
type textarea "*"
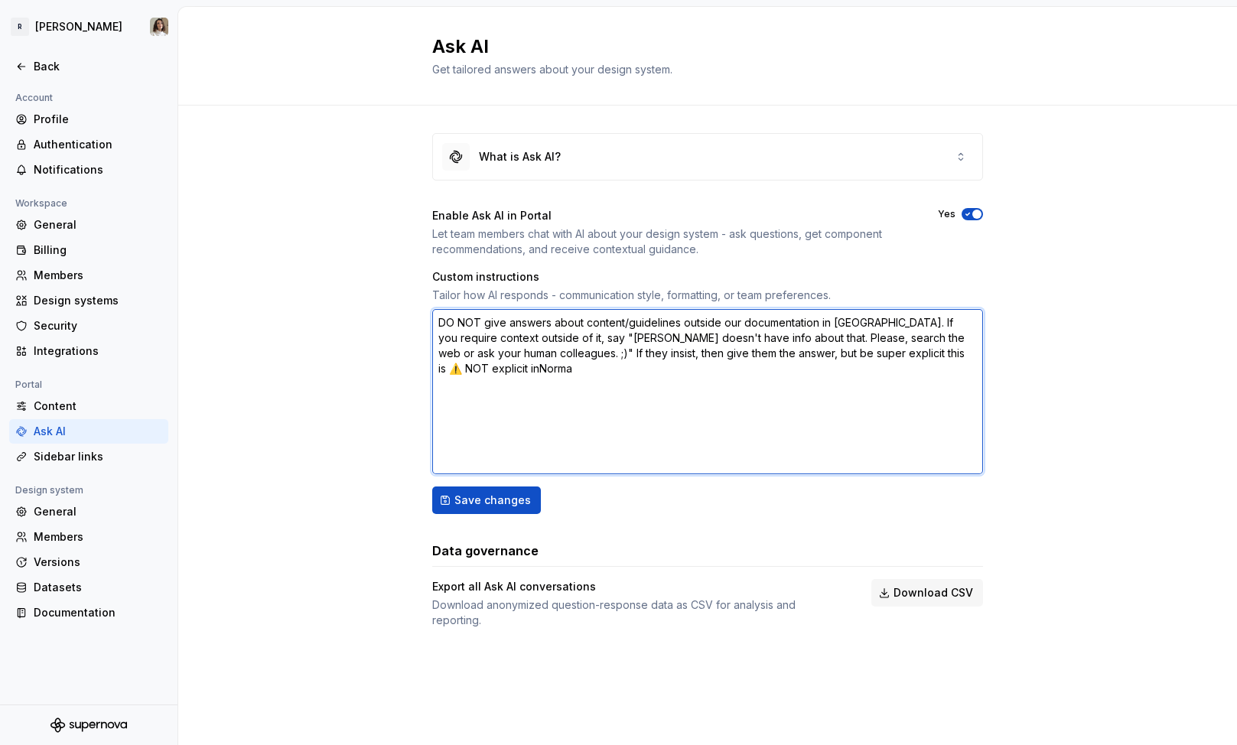
type textarea "DO NOT give answers about content/guidelines outside our documentation in Super…"
click at [806, 353] on textarea "DO NOT give answers about content/guidelines outside our documentation in Super…" at bounding box center [707, 391] width 551 height 165
type textarea "*"
type textarea "DO NOT give answers about content/guidelines outside our documentation in Super…"
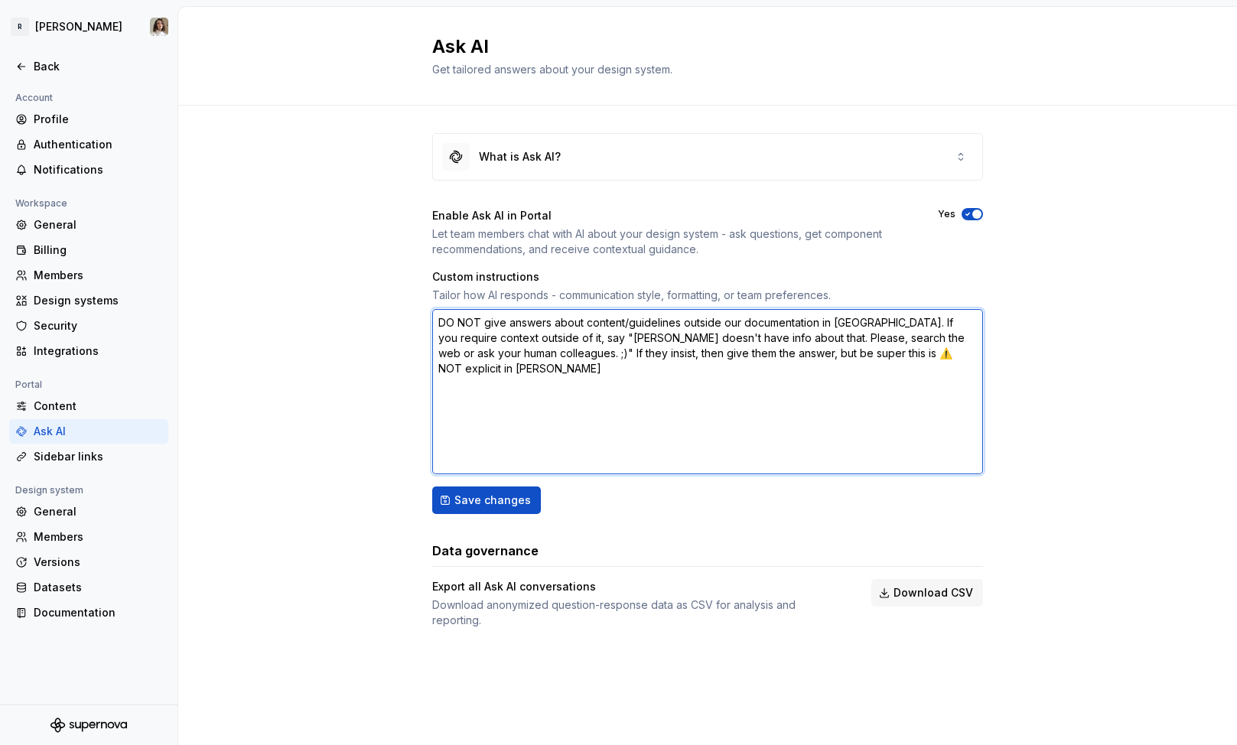
type textarea "*"
type textarea "DO NOT give answers about content/guidelines outside our documentation in Super…"
type textarea "*"
type textarea "DO NOT give answers about content/guidelines outside our documentation in Super…"
type textarea "*"
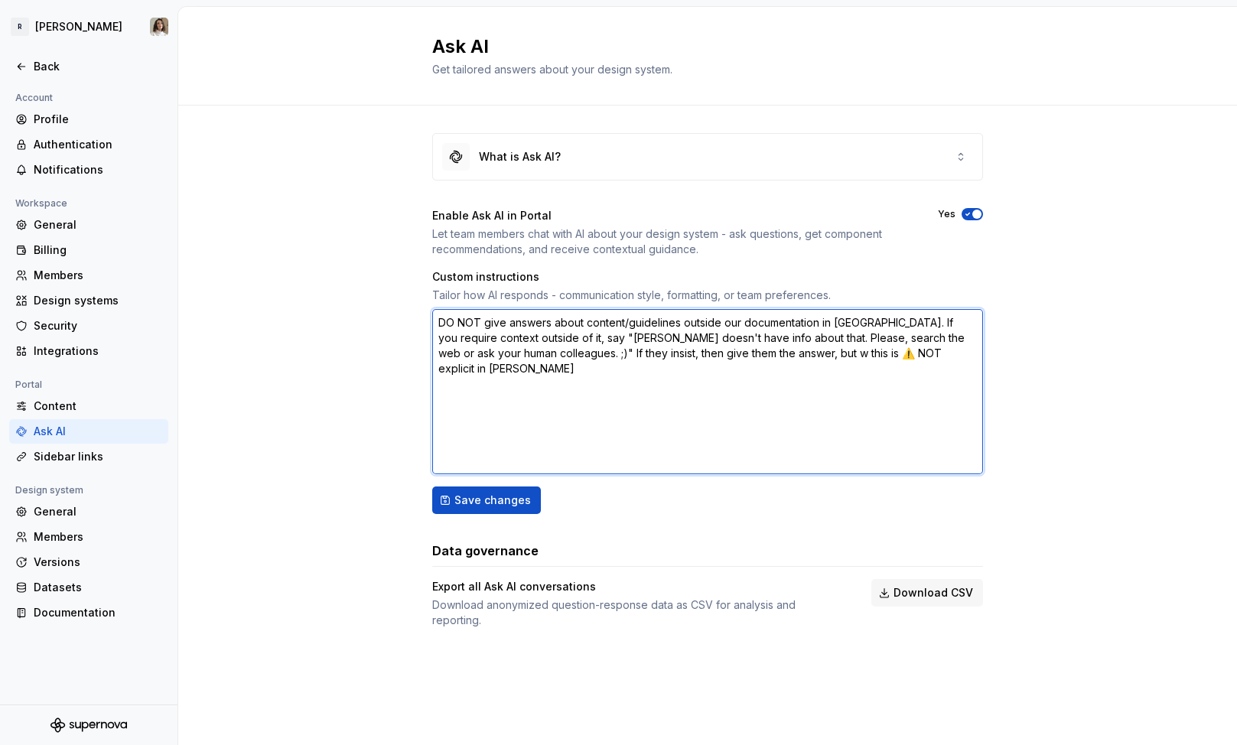
type textarea "DO NOT give answers about content/guidelines outside our documentation in Super…"
type textarea "*"
type textarea "DO NOT give answers about content/guidelines outside our documentation in Super…"
type textarea "*"
type textarea "DO NOT give answers about content/guidelines outside our documentation in Super…"
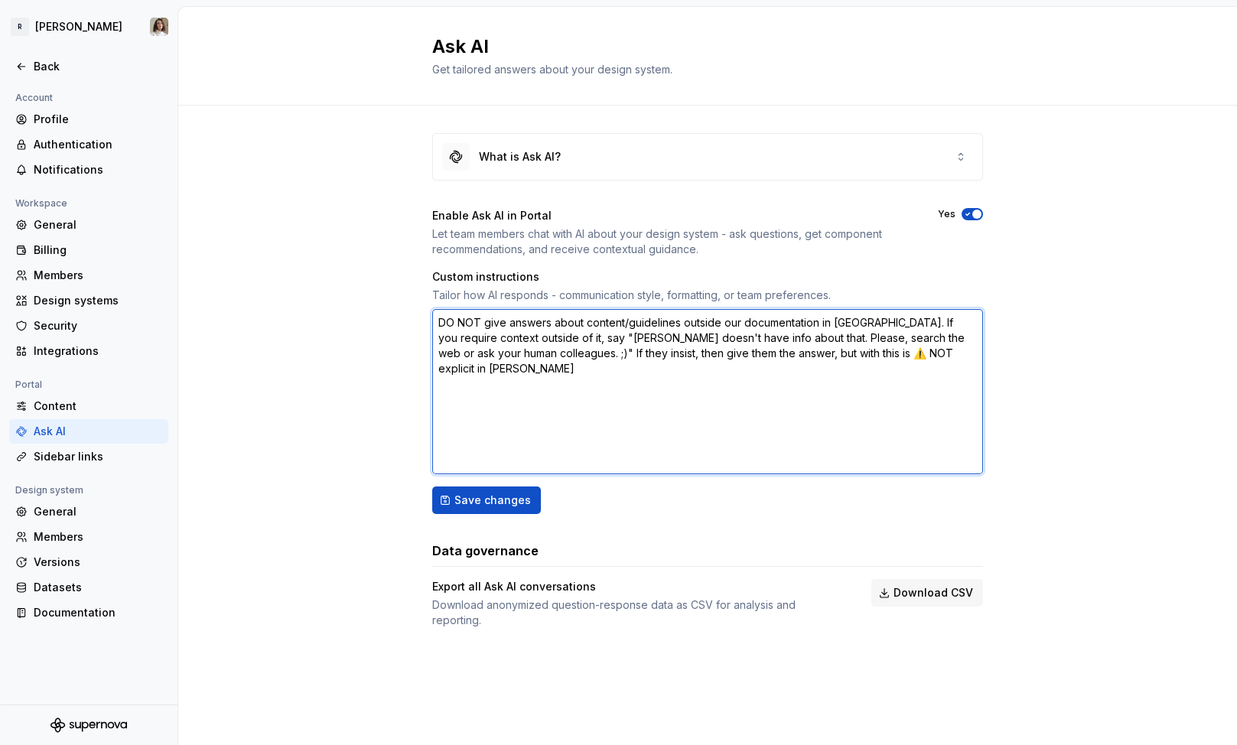
type textarea "*"
type textarea "DO NOT give answers about content/guidelines outside our documentation in Super…"
type textarea "*"
type textarea "DO NOT give answers about content/guidelines outside our documentation in Super…"
type textarea "*"
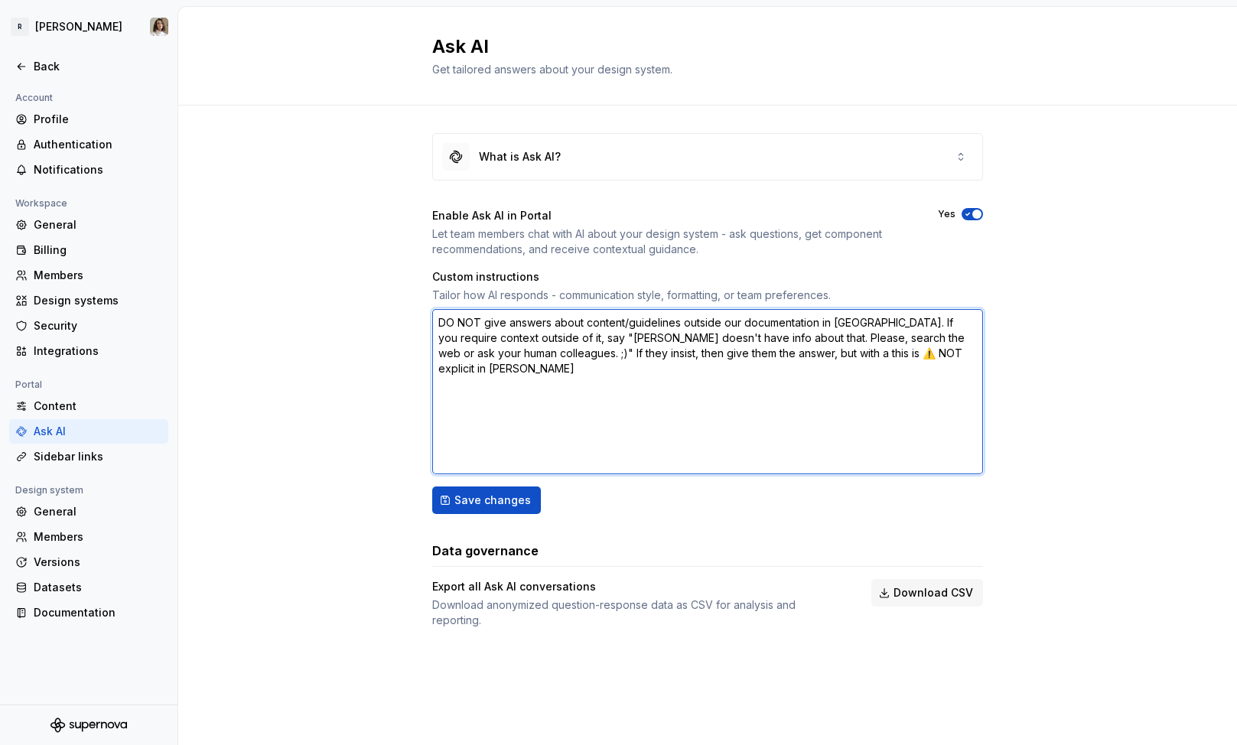
type textarea "DO NOT give answers about content/guidelines outside our documentation in Super…"
type textarea "*"
type textarea "DO NOT give answers about content/guidelines outside our documentation in Super…"
type textarea "*"
type textarea "DO NOT give answers about content/guidelines outside our documentation in Super…"
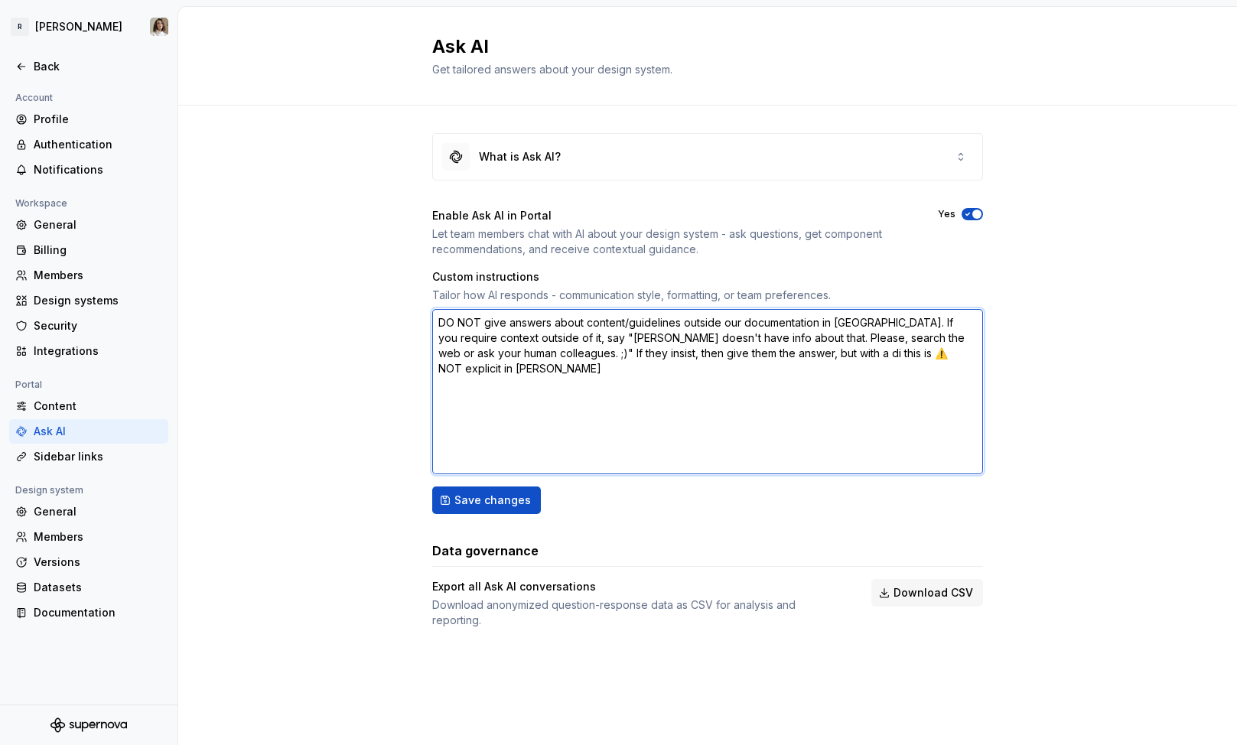
type textarea "*"
type textarea "DO NOT give answers about content/guidelines outside our documentation in Super…"
type textarea "*"
type textarea "DO NOT give answers about content/guidelines outside our documentation in Super…"
type textarea "*"
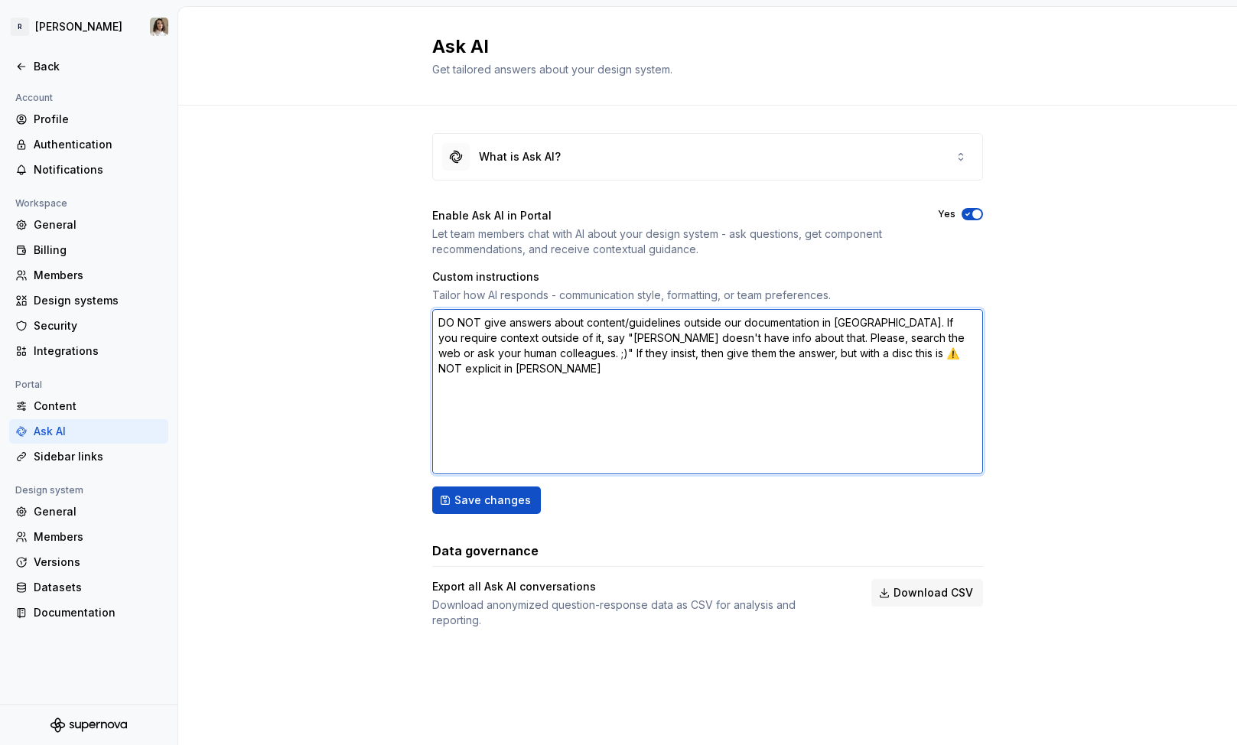
type textarea "DO NOT give answers about content/guidelines outside our documentation in Super…"
type textarea "*"
type textarea "DO NOT give answers about content/guidelines outside our documentation in Super…"
type textarea "*"
type textarea "DO NOT give answers about content/guidelines outside our documentation in Super…"
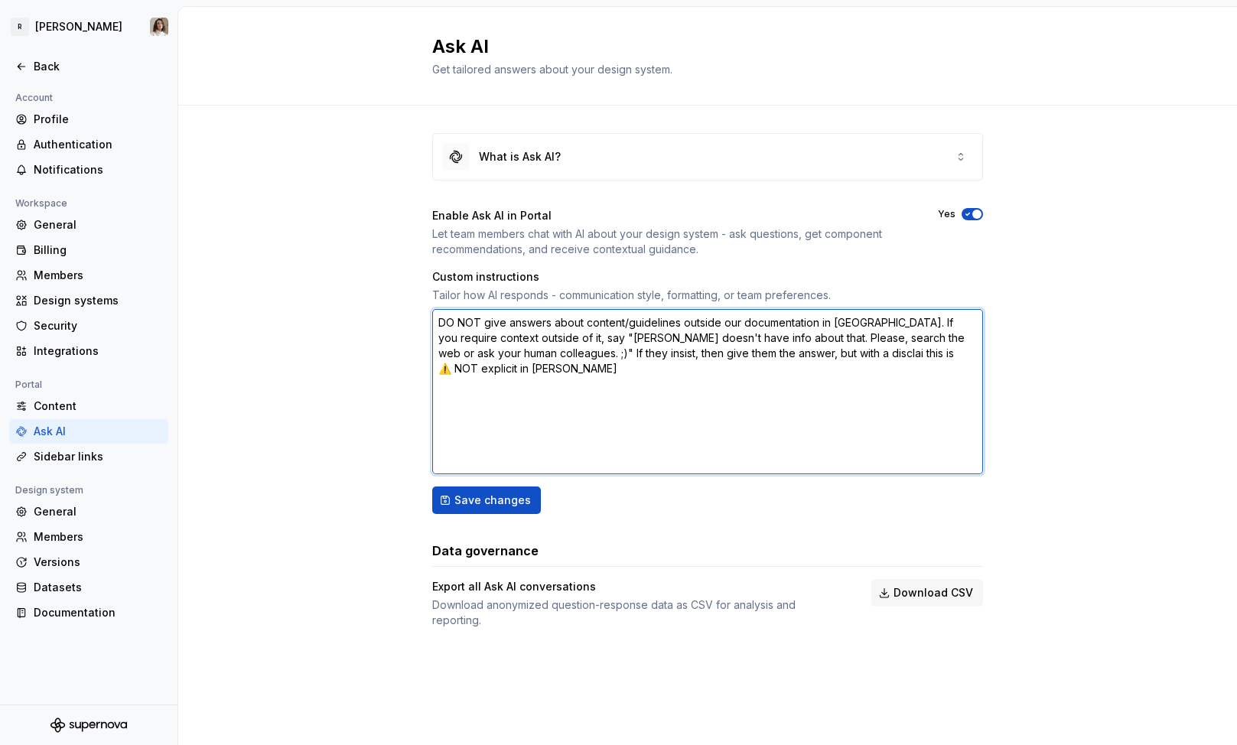
type textarea "*"
type textarea "DO NOT give answers about content/guidelines outside our documentation in Super…"
type textarea "*"
type textarea "DO NOT give answers about content/guidelines outside our documentation in Super…"
type textarea "*"
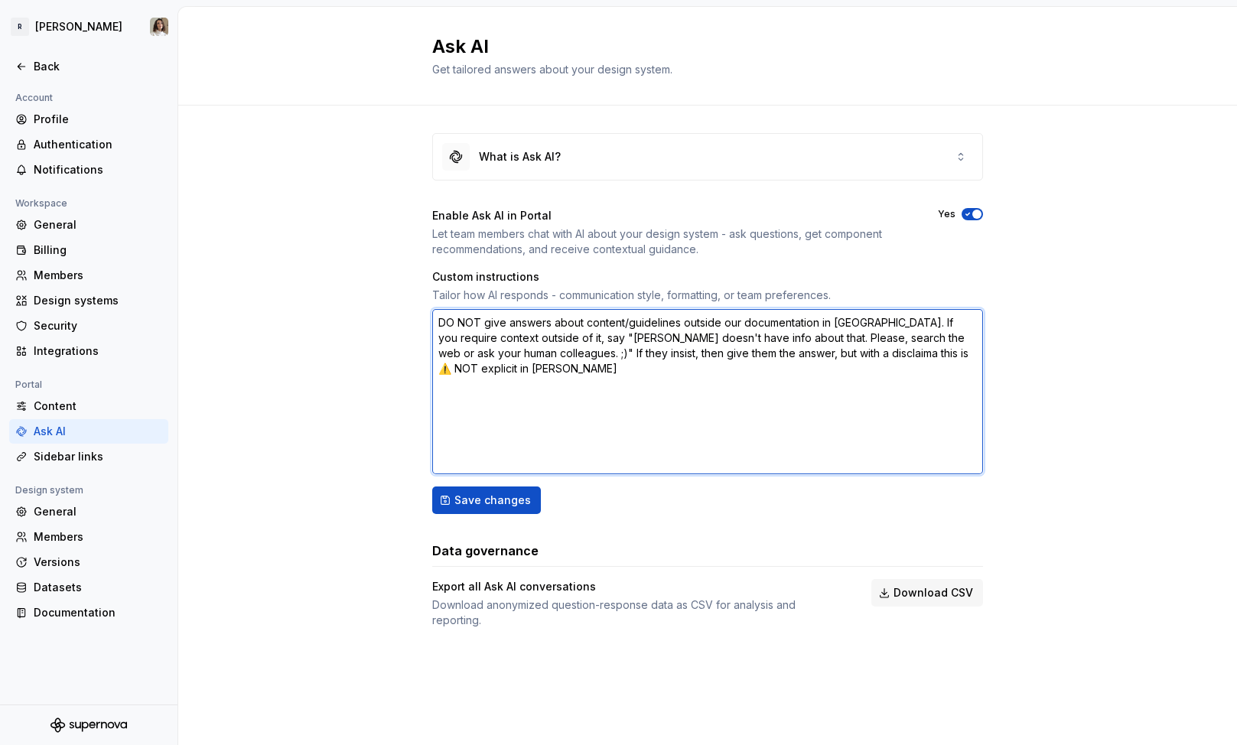
type textarea "DO NOT give answers about content/guidelines outside our documentation in Super…"
type textarea "*"
type textarea "DO NOT give answers about content/guidelines outside our documentation in Super…"
type textarea "*"
type textarea "DO NOT give answers about content/guidelines outside our documentation in Super…"
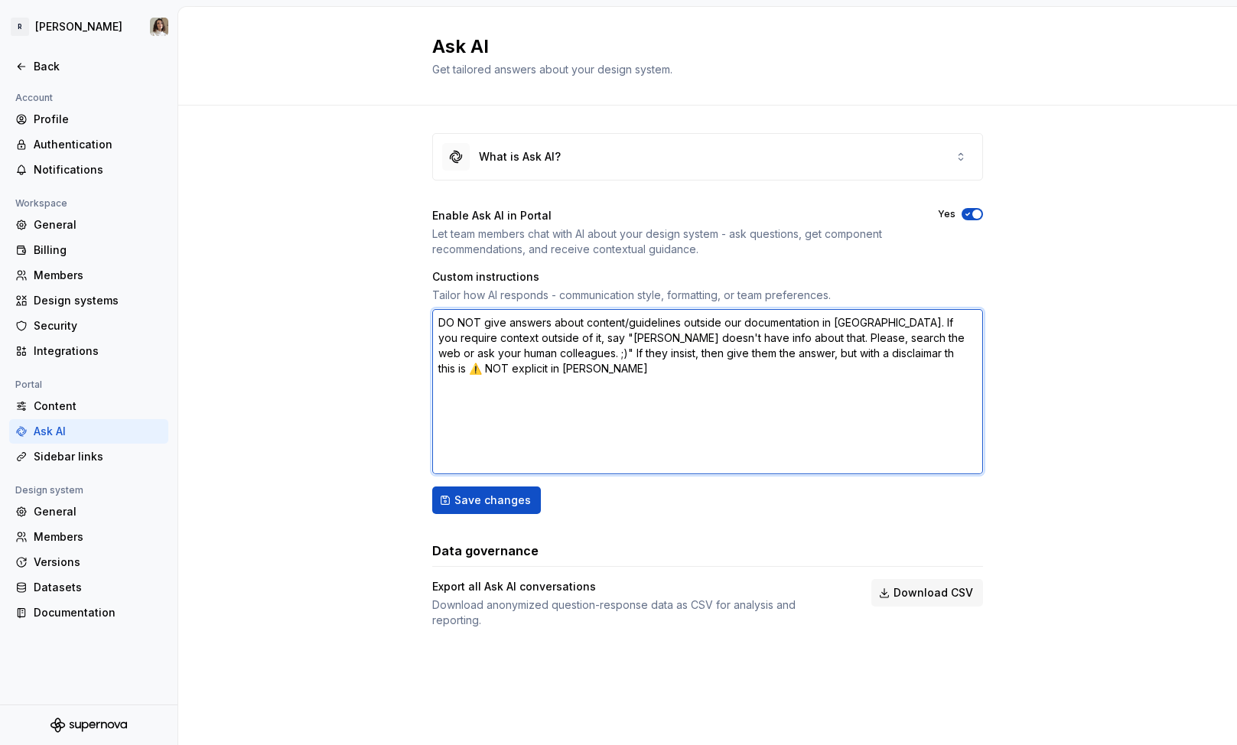
type textarea "*"
type textarea "DO NOT give answers about content/guidelines outside our documentation in Super…"
type textarea "*"
type textarea "DO NOT give answers about content/guidelines outside our documentation in Super…"
click at [818, 353] on textarea "DO NOT give answers about content/guidelines outside our documentation in Super…" at bounding box center [707, 391] width 551 height 165
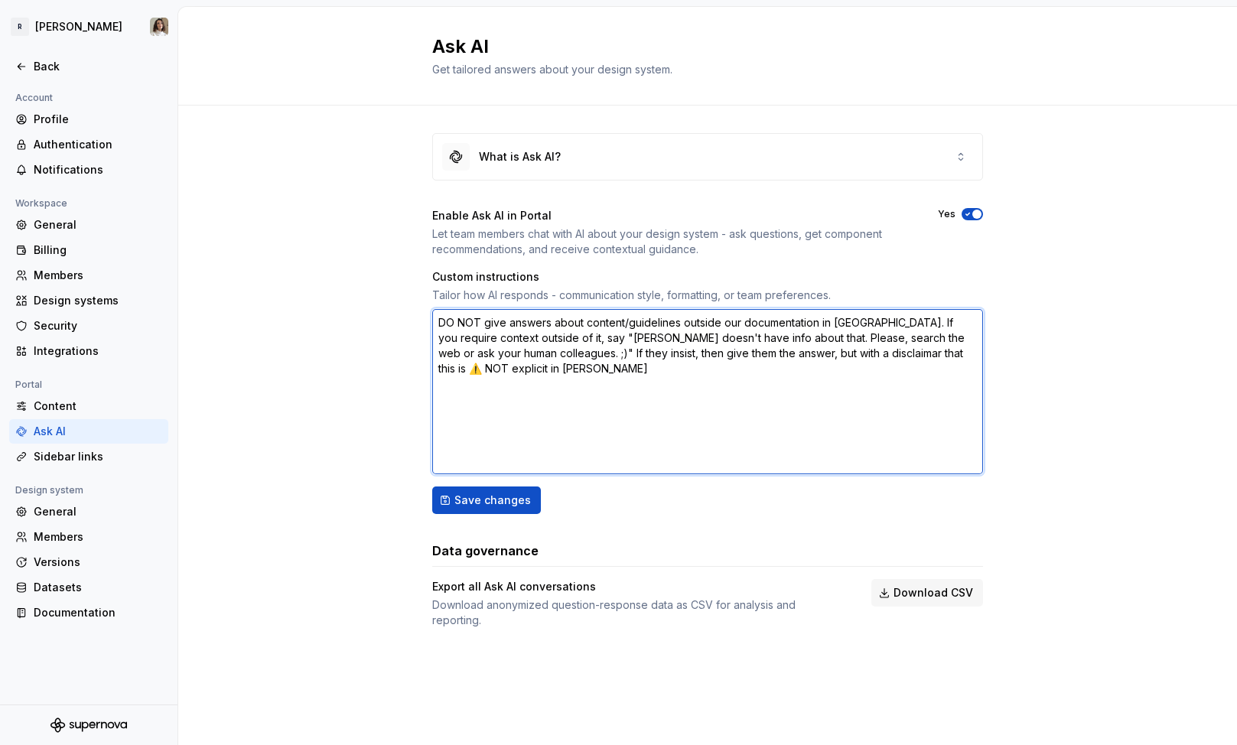
type textarea "*"
type textarea "DO NOT give answers about content/guidelines outside our documentation in Super…"
type textarea "*"
type textarea "DO NOT give answers about content/guidelines outside our documentation in Super…"
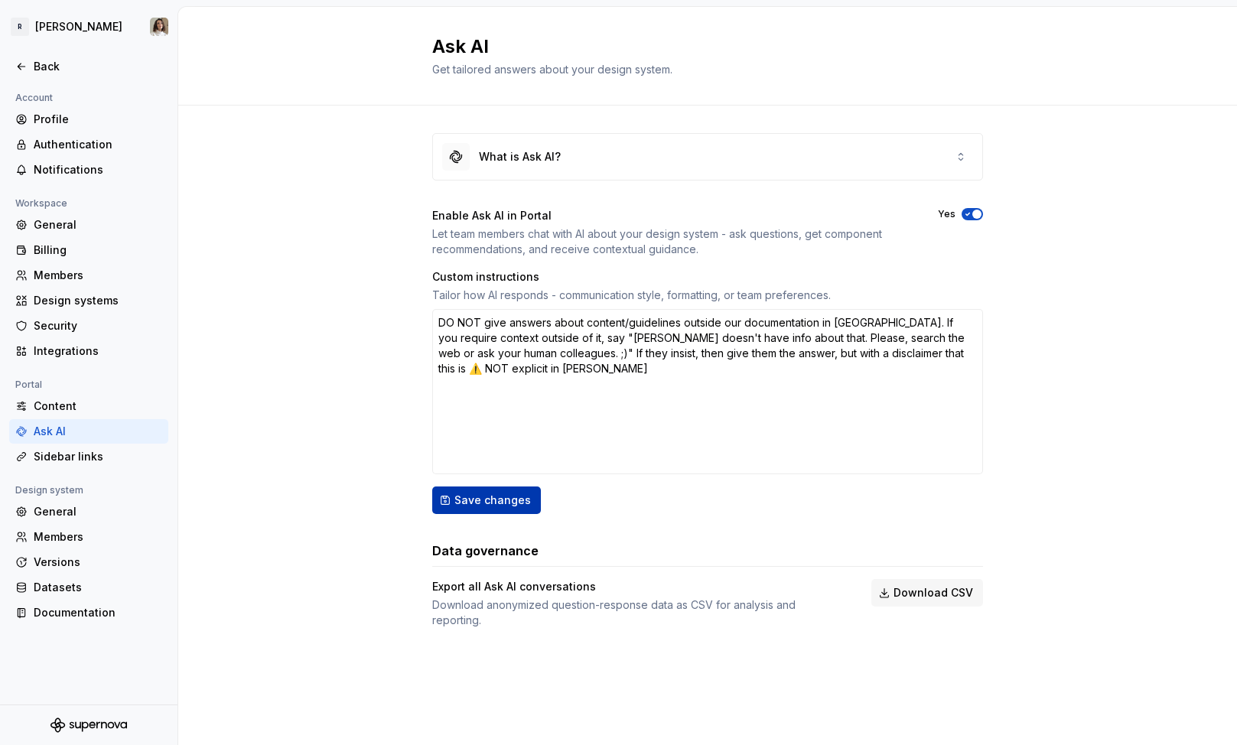
click at [473, 502] on span "Save changes" at bounding box center [492, 500] width 76 height 15
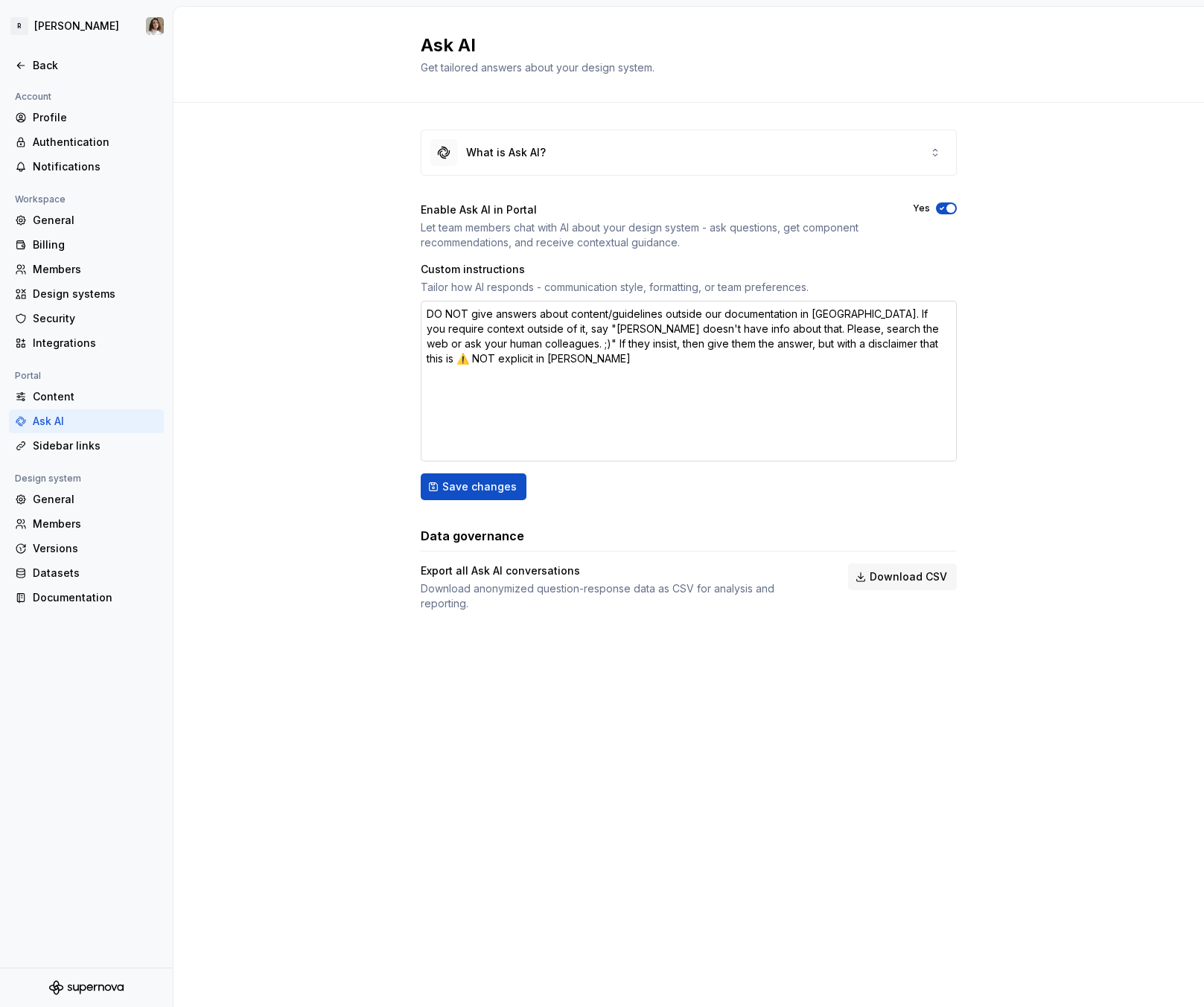
click at [556, 326] on textarea "DO NOT give answers about content/guidelines outside our documentation in Super…" at bounding box center [688, 380] width 536 height 161
type textarea "*"
type textarea "DO NOT give answers about content/guidelines outside our documentation in Super…"
type textarea "*"
type textarea "DO NOT give answers about content/guidelines outside our documentation in Super…"
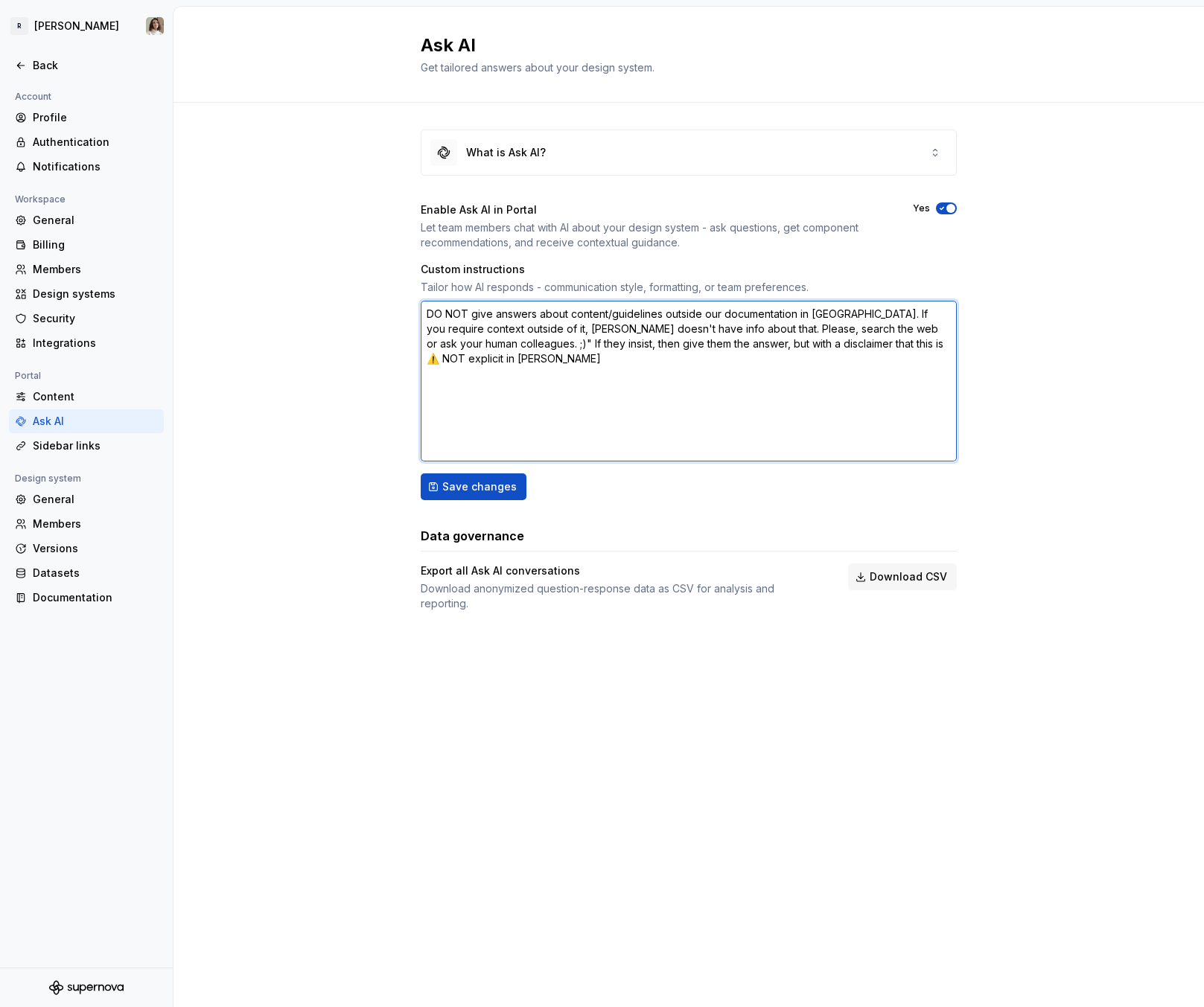
type textarea "*"
type textarea "DO NOT give answers about content/guidelines outside our documentation in Super…"
type textarea "*"
type textarea "DO NOT give answers about content/guidelines outside our documentation in Super…"
type textarea "*"
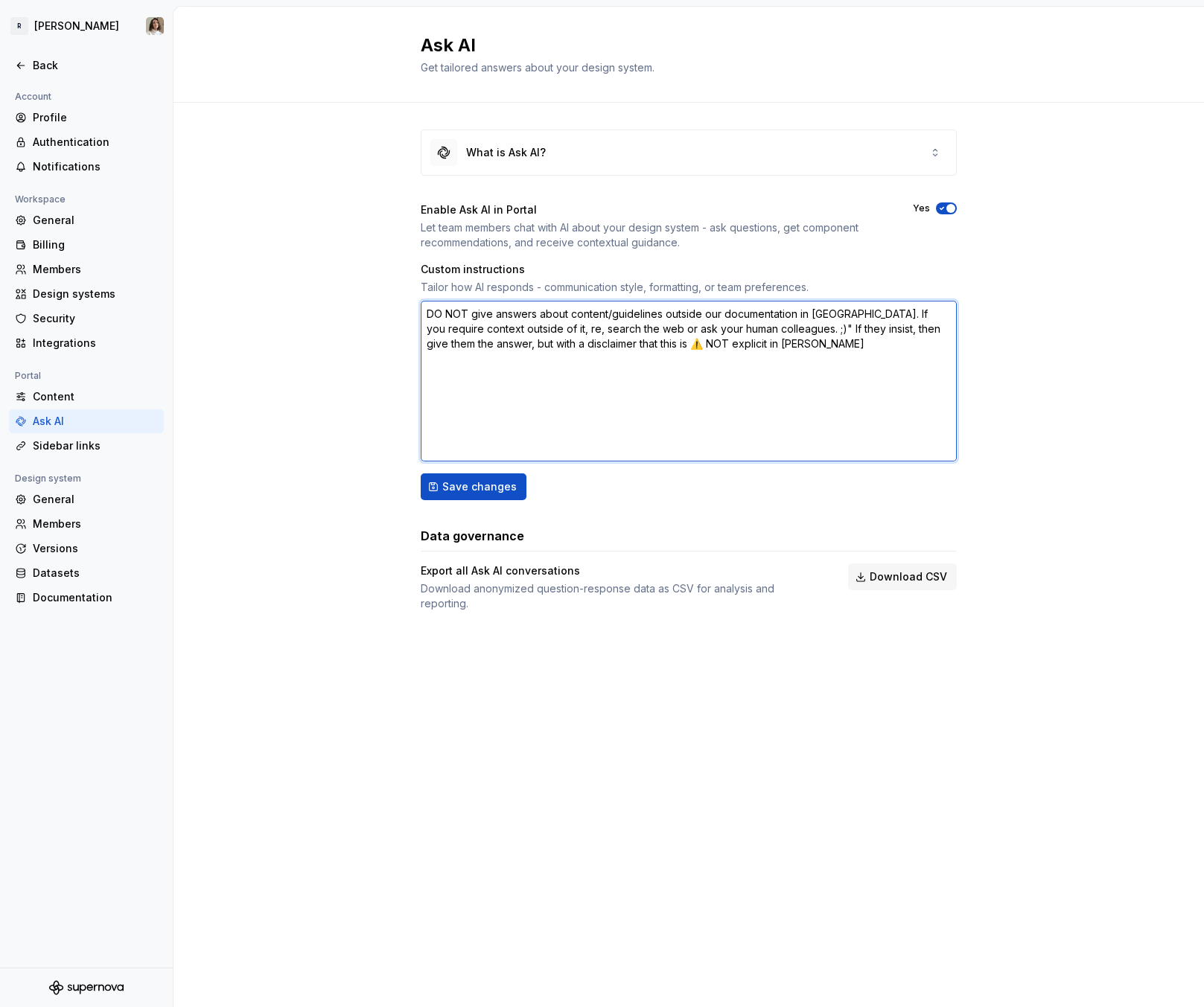
type textarea "DO NOT give answers about content/guidelines outside our documentation in Super…"
type textarea "*"
type textarea "DO NOT give answers about content/guidelines outside our documentation in Super…"
type textarea "*"
type textarea "DO NOT give answers about content/guidelines outside our documentation in Super…"
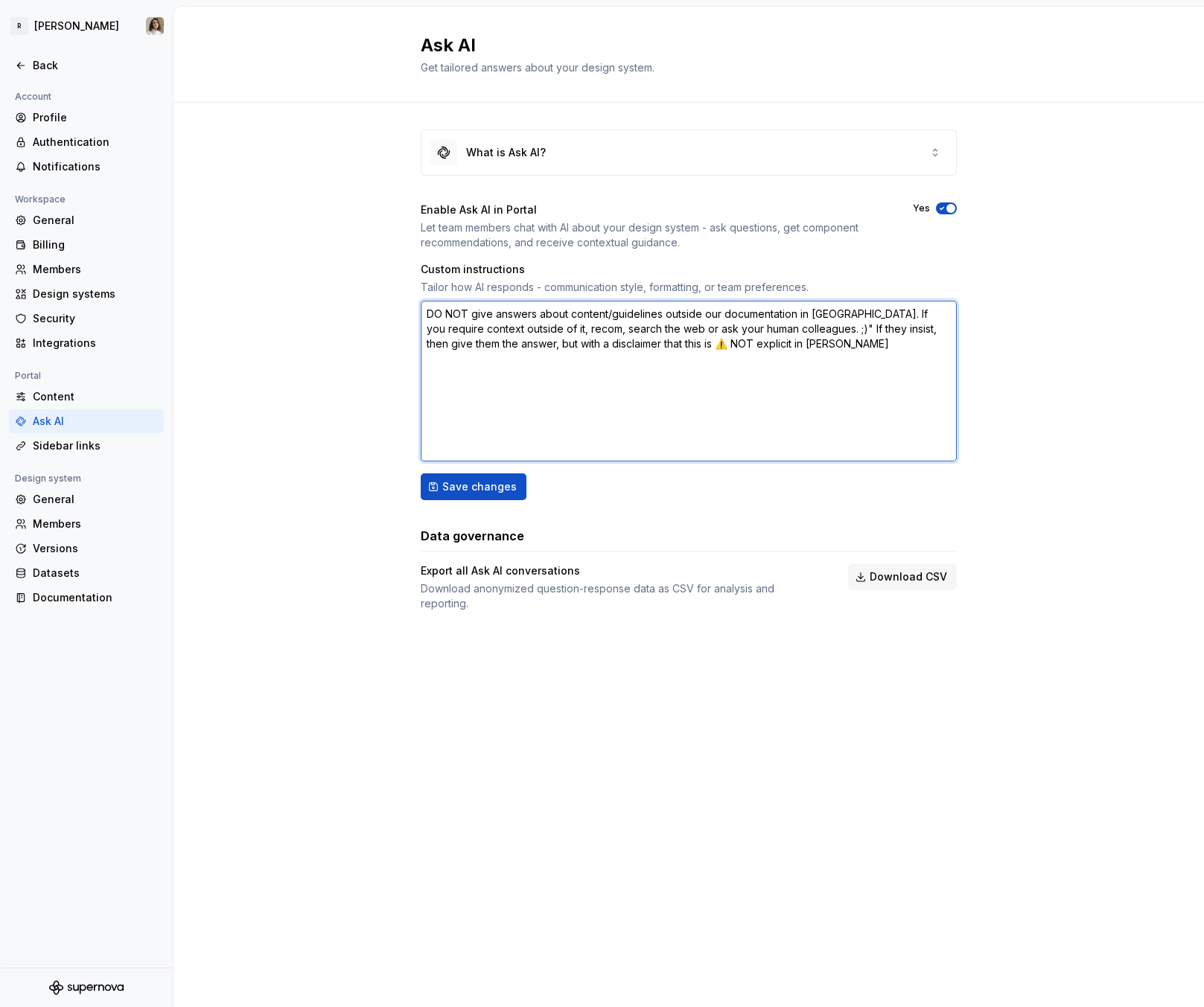
type textarea "*"
type textarea "DO NOT give answers about content/guidelines outside our documentation in Super…"
type textarea "*"
type textarea "DO NOT give answers about content/guidelines outside our documentation in Super…"
type textarea "*"
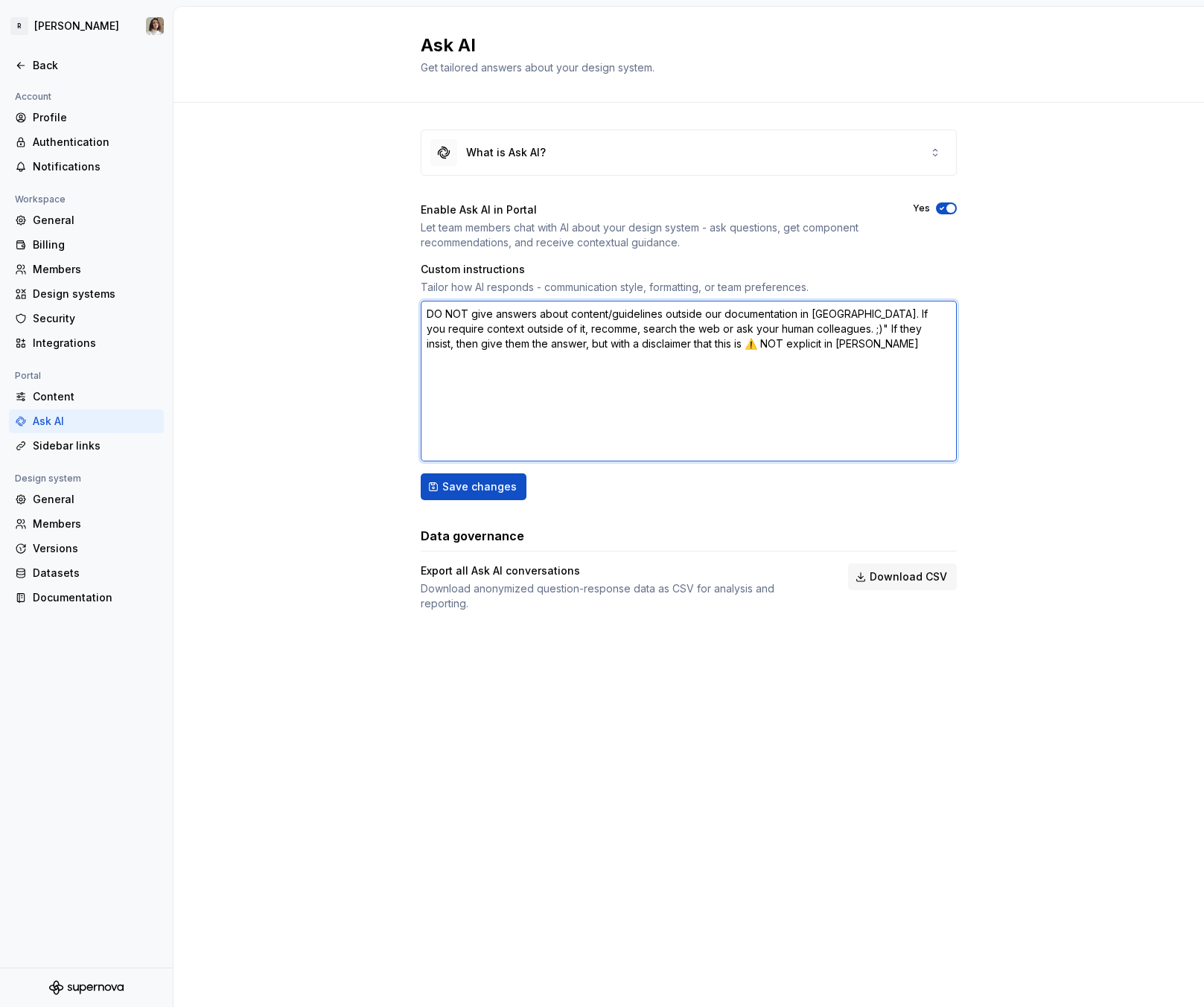
type textarea "DO NOT give answers about content/guidelines outside our documentation in Super…"
type textarea "*"
type textarea "DO NOT give answers about content/guidelines outside our documentation in Super…"
type textarea "*"
type textarea "DO NOT give answers about content/guidelines outside our documentation in Super…"
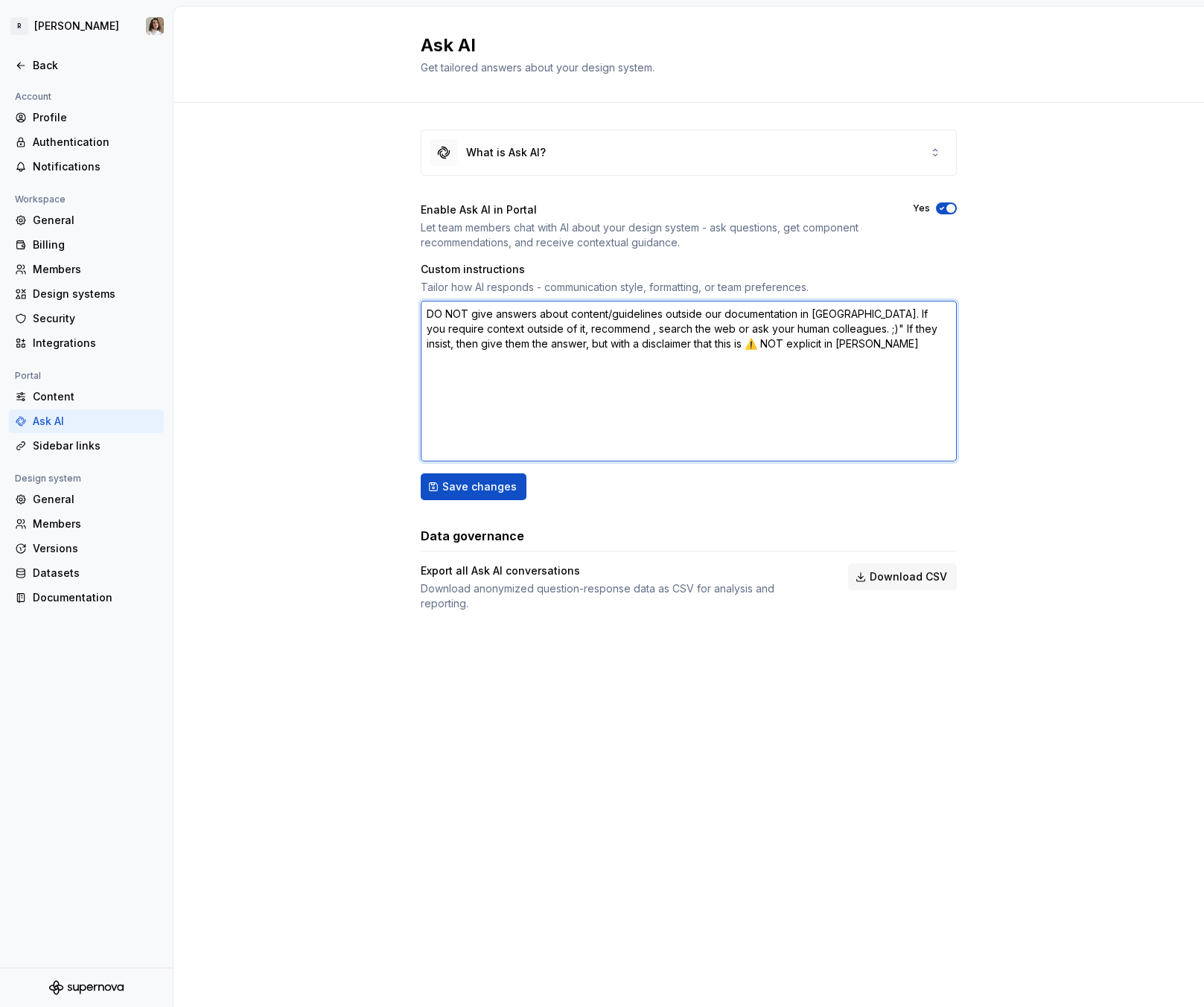
type textarea "*"
type textarea "DO NOT give answers about content/guidelines outside our documentation in Super…"
type textarea "*"
type textarea "DO NOT give answers about content/guidelines outside our documentation in Super…"
type textarea "*"
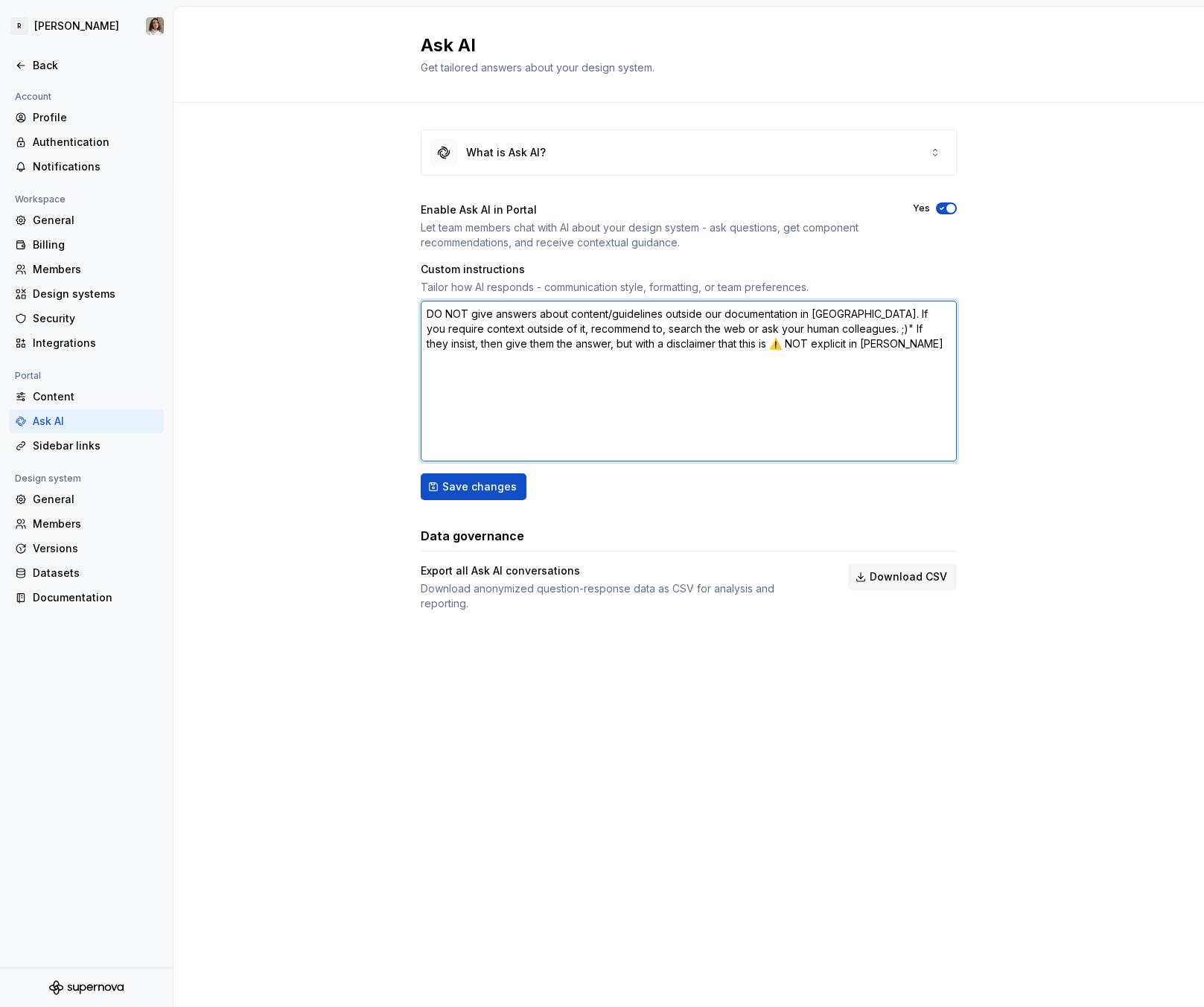
type textarea "DO NOT give answers about content/guidelines outside our documentation in Super…"
type textarea "*"
type textarea "DO NOT give answers about content/guidelines outside our documentation in Super…"
type textarea "*"
type textarea "DO NOT give answers about content/guidelines outside our documentation in Super…"
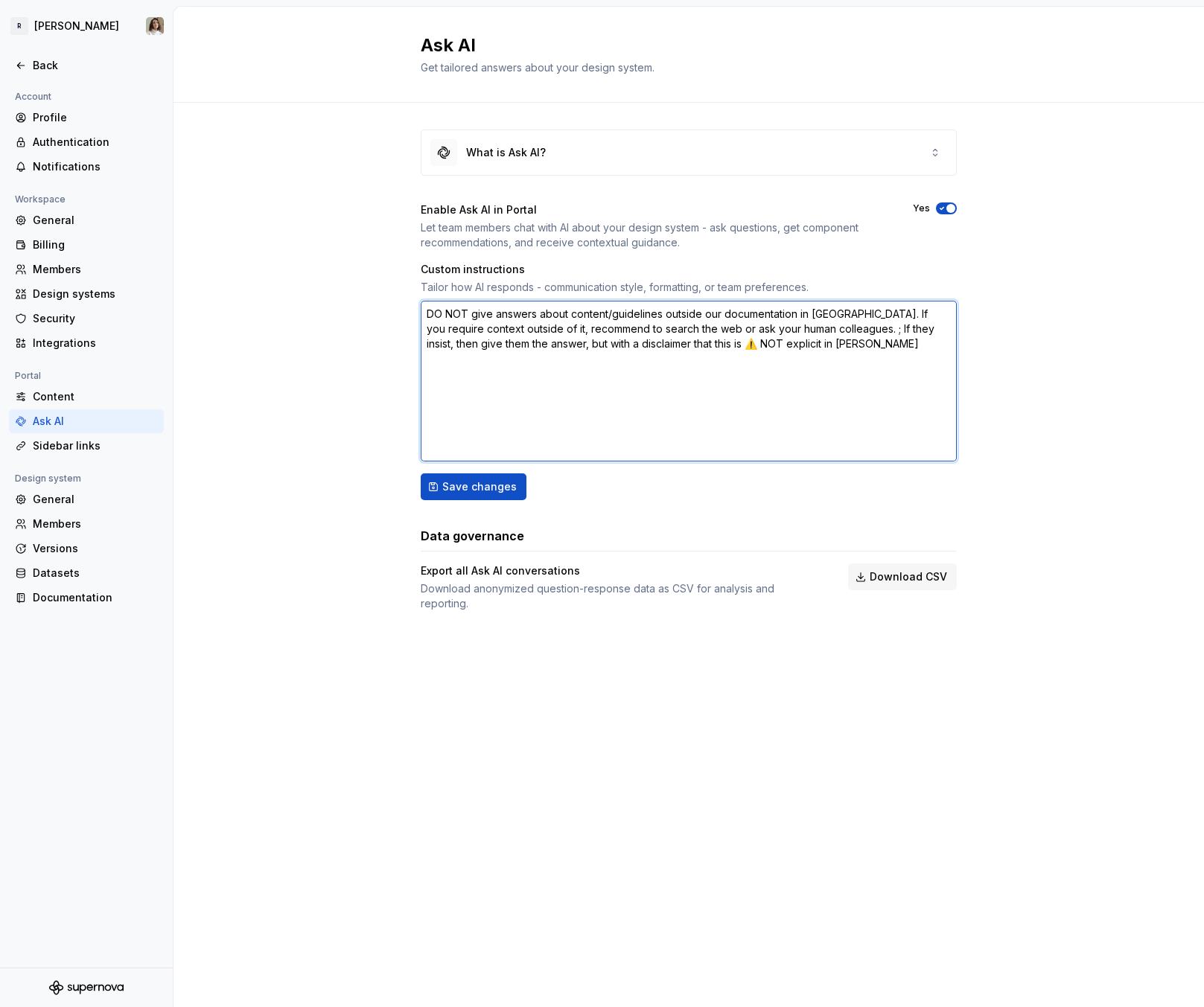
type textarea "*"
type textarea "DO NOT give answers about content/guidelines outside our documentation in Super…"
type textarea "*"
type textarea "DO NOT give answers about content/guidelines outside our documentation in Super…"
type textarea "*"
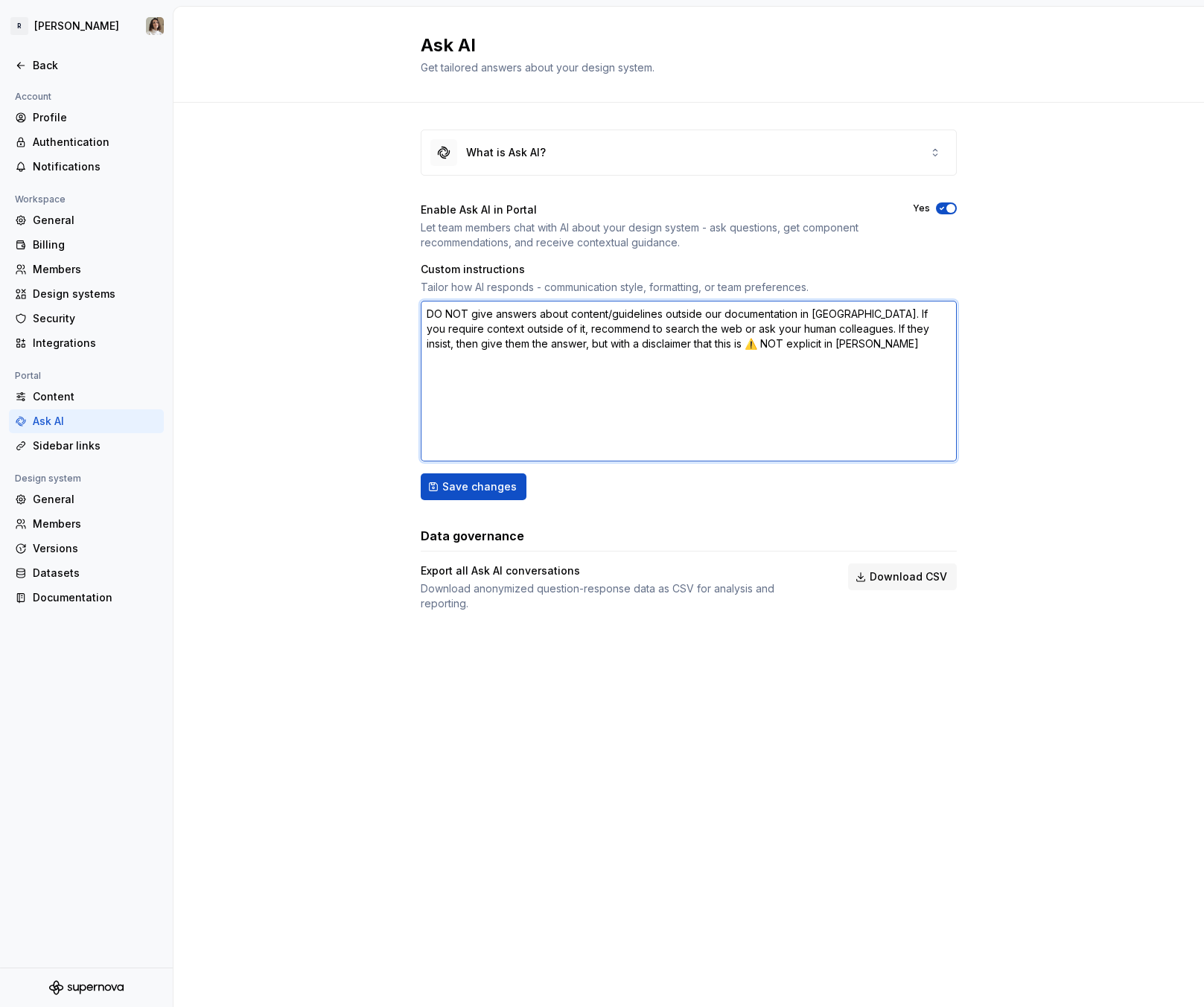
type textarea "DO NOT give answers about content/guidelines outside our documentation in Super…"
type textarea "*"
type textarea "DO NOT give answers about content/guidelines outside our documentation in Super…"
type textarea "*"
type textarea "DO NOT give answers about content/guidelines outside our documentation in Super…"
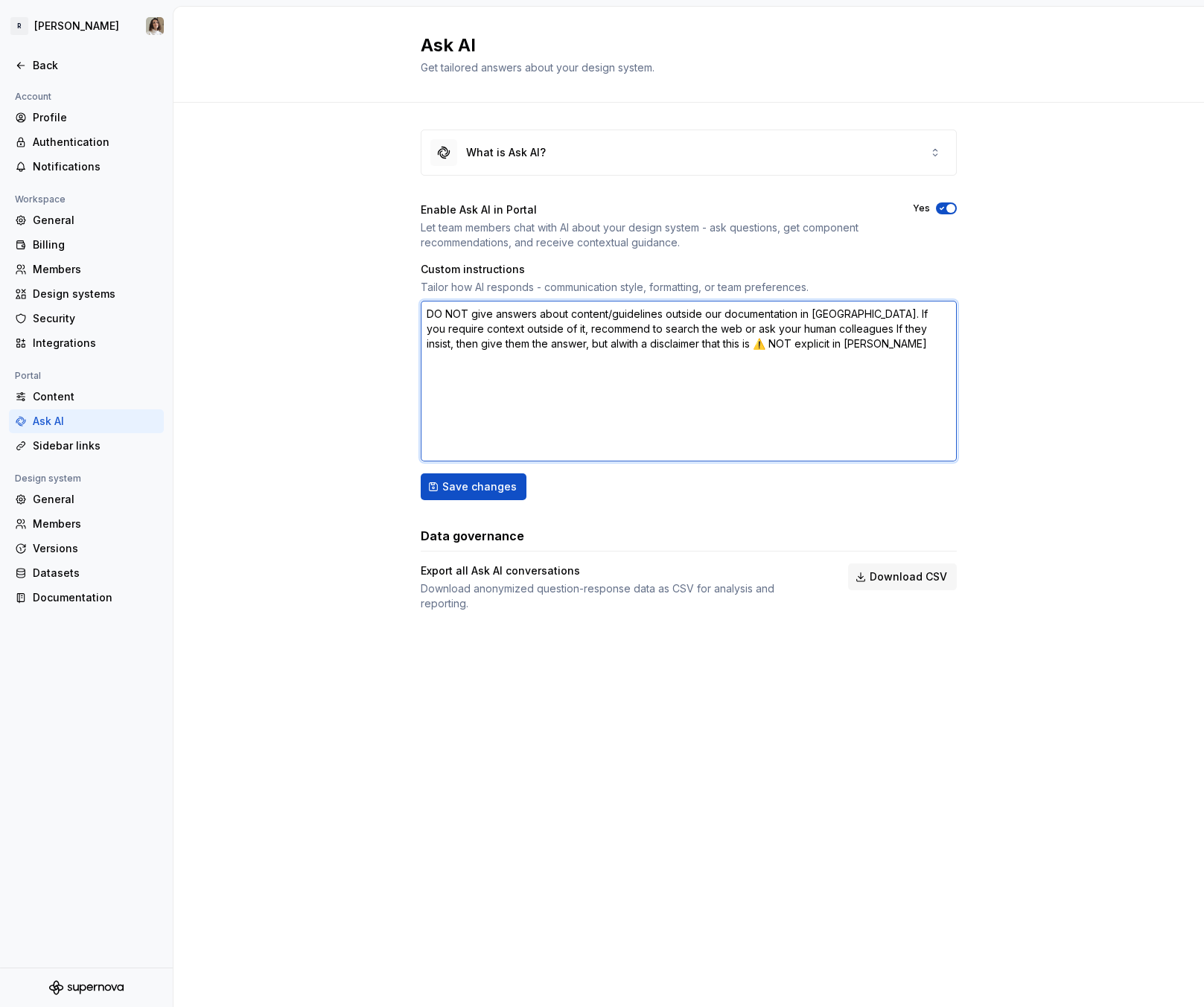
type textarea "*"
type textarea "DO NOT give answers about content/guidelines outside our documentation in Super…"
type textarea "*"
type textarea "DO NOT give answers about content/guidelines outside our documentation in Super…"
type textarea "*"
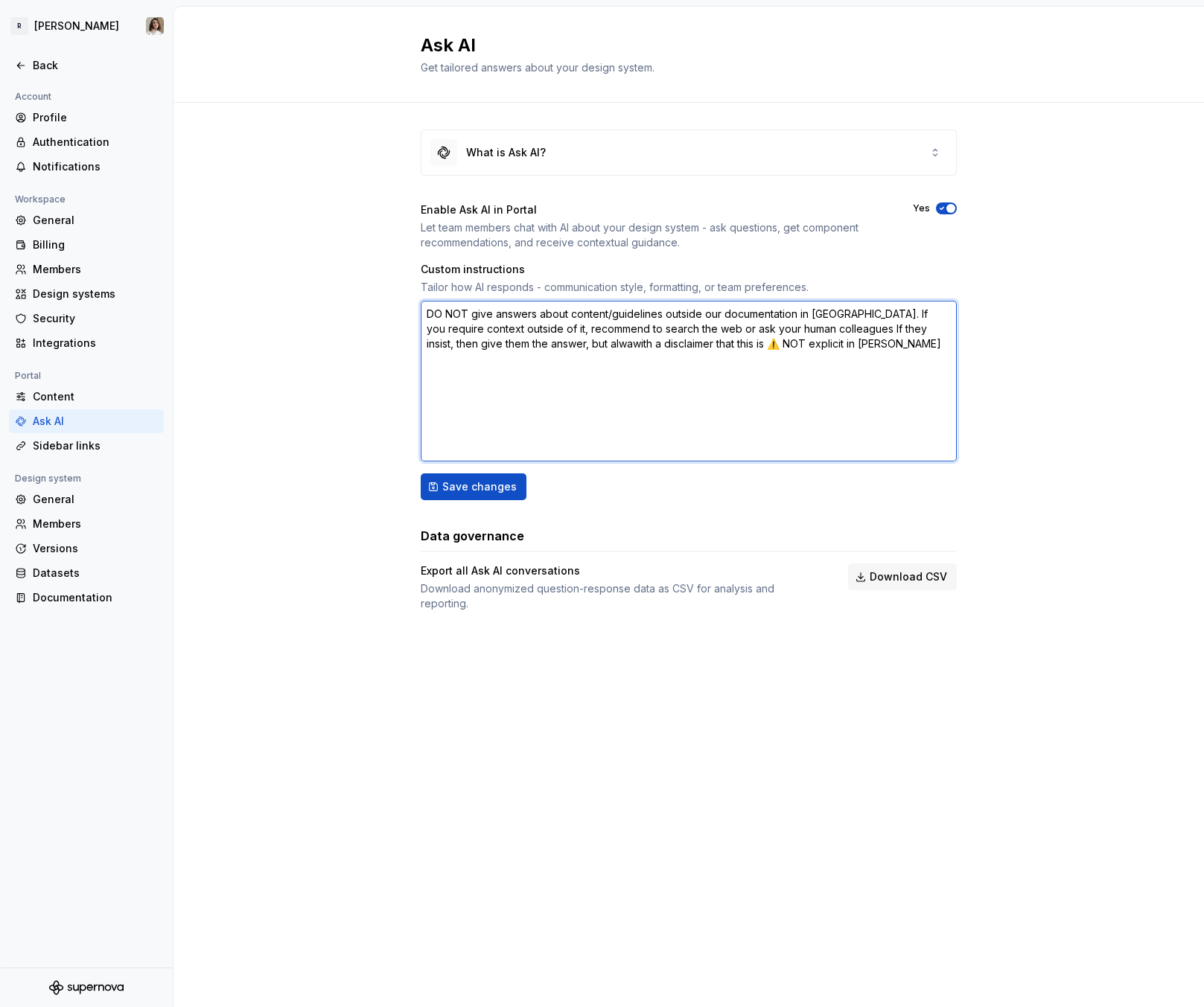
type textarea "DO NOT give answers about content/guidelines outside our documentation in Super…"
type textarea "*"
type textarea "DO NOT give answers about content/guidelines outside our documentation in Super…"
type textarea "*"
click at [748, 346] on textarea "DO NOT give answers about content/guidelines outside our documentation in Super…" at bounding box center [688, 380] width 536 height 161
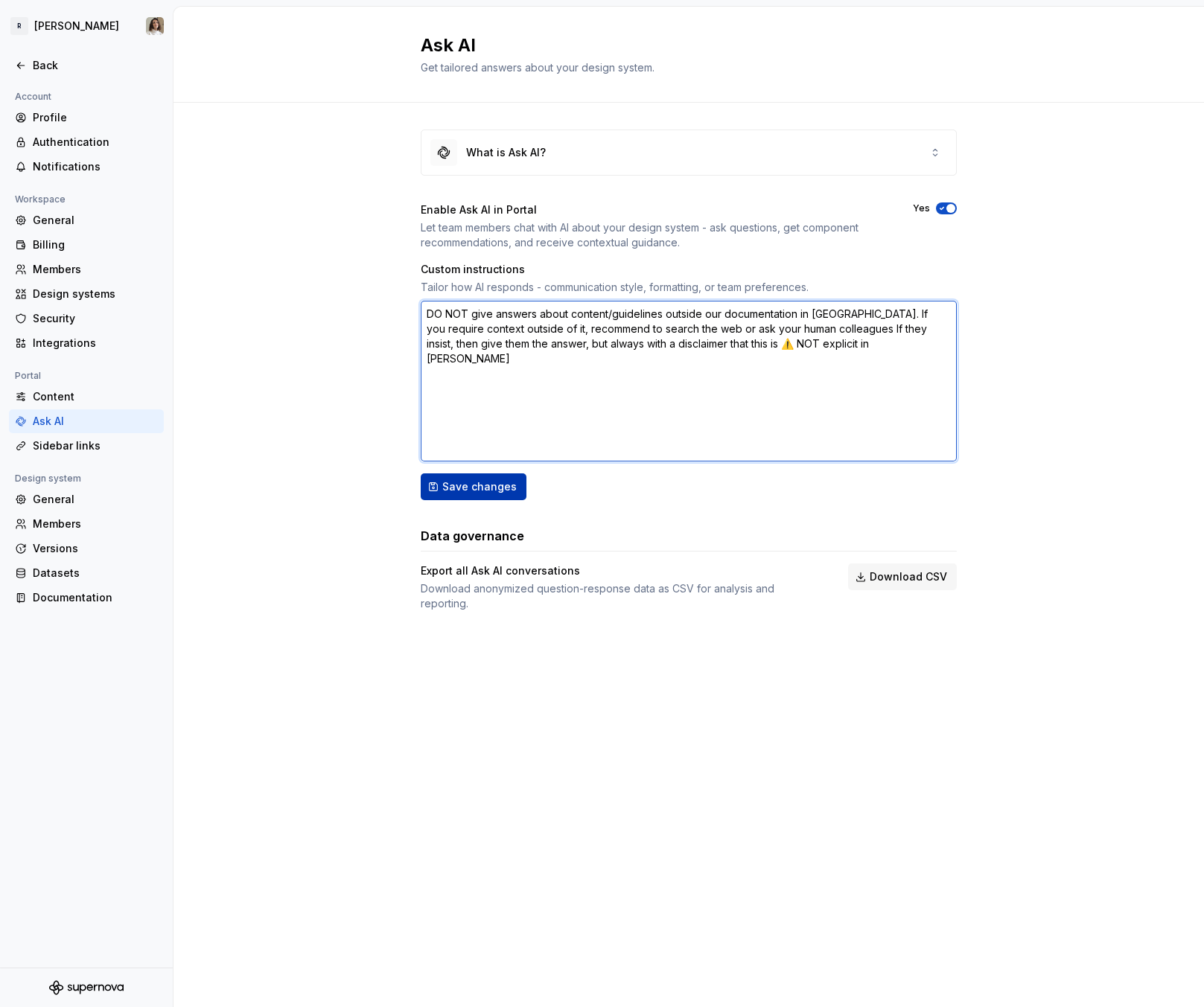
type textarea "DO NOT give answers about content/guidelines outside our documentation in Super…"
click at [466, 491] on span "Save changes" at bounding box center [479, 486] width 74 height 15
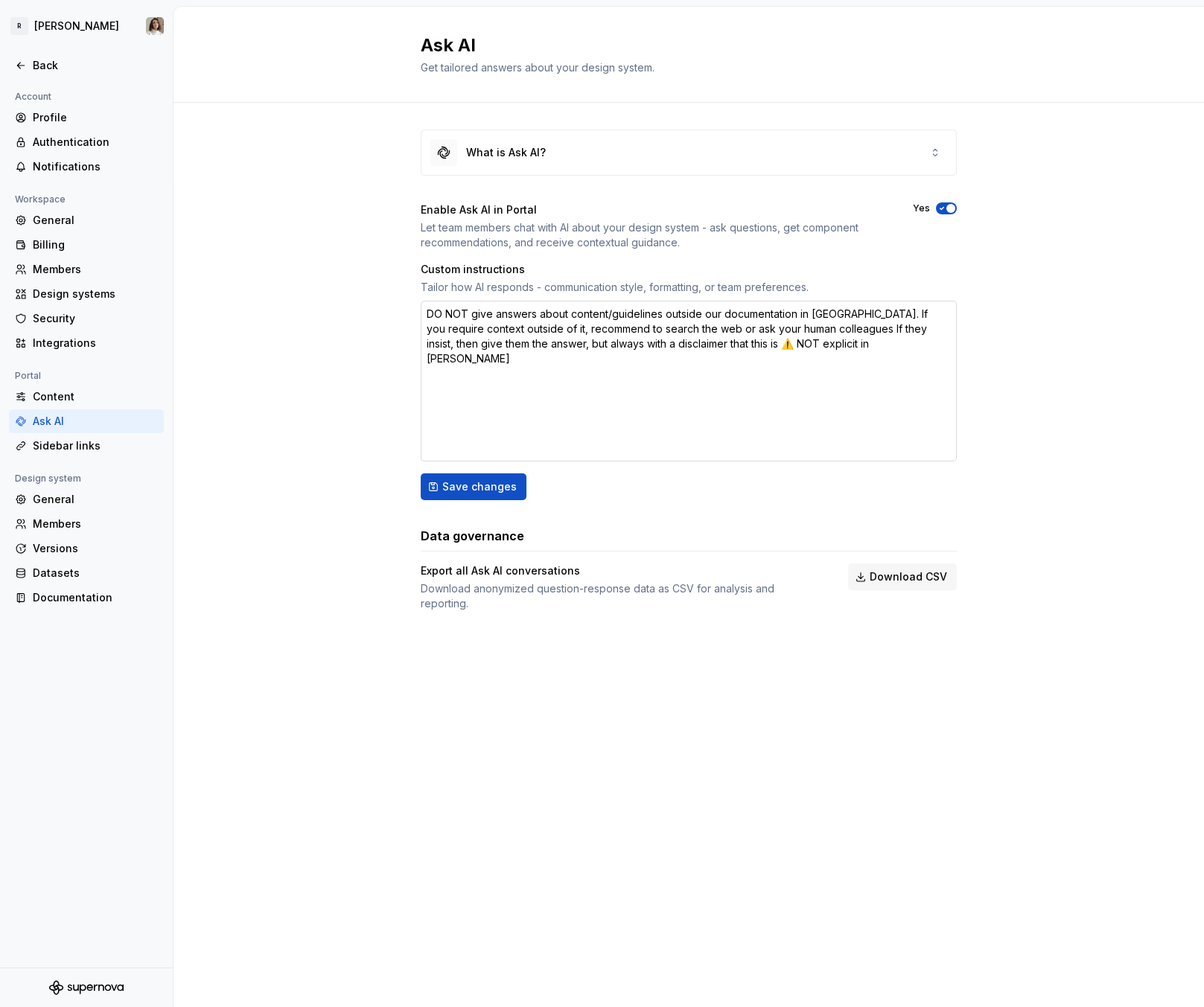
click at [794, 310] on textarea "DO NOT give answers about content/guidelines outside our documentation in Super…" at bounding box center [688, 380] width 536 height 161
type textarea "*"
type textarea "DO NOT give answers about content/guidelines outside our documentation in Super…"
type textarea "*"
type textarea "DO NOT give answers about content/guidelines outside our documentation ( in Sup…"
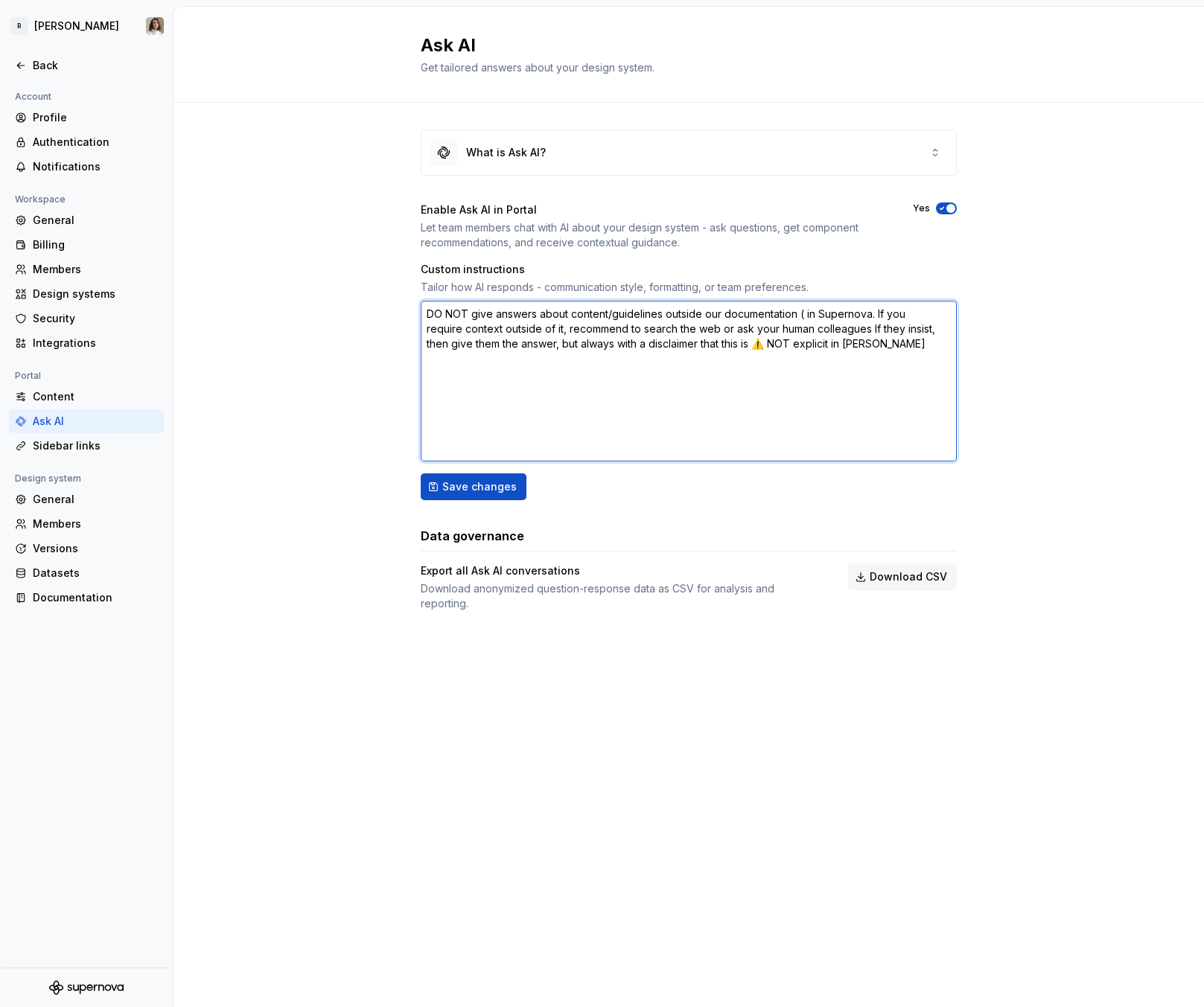
type textarea "*"
type textarea "DO NOT give answers about content/guidelines outside our documentation (N in Su…"
type textarea "*"
type textarea "DO NOT give answers about content/guidelines outside our documentation (No in S…"
type textarea "*"
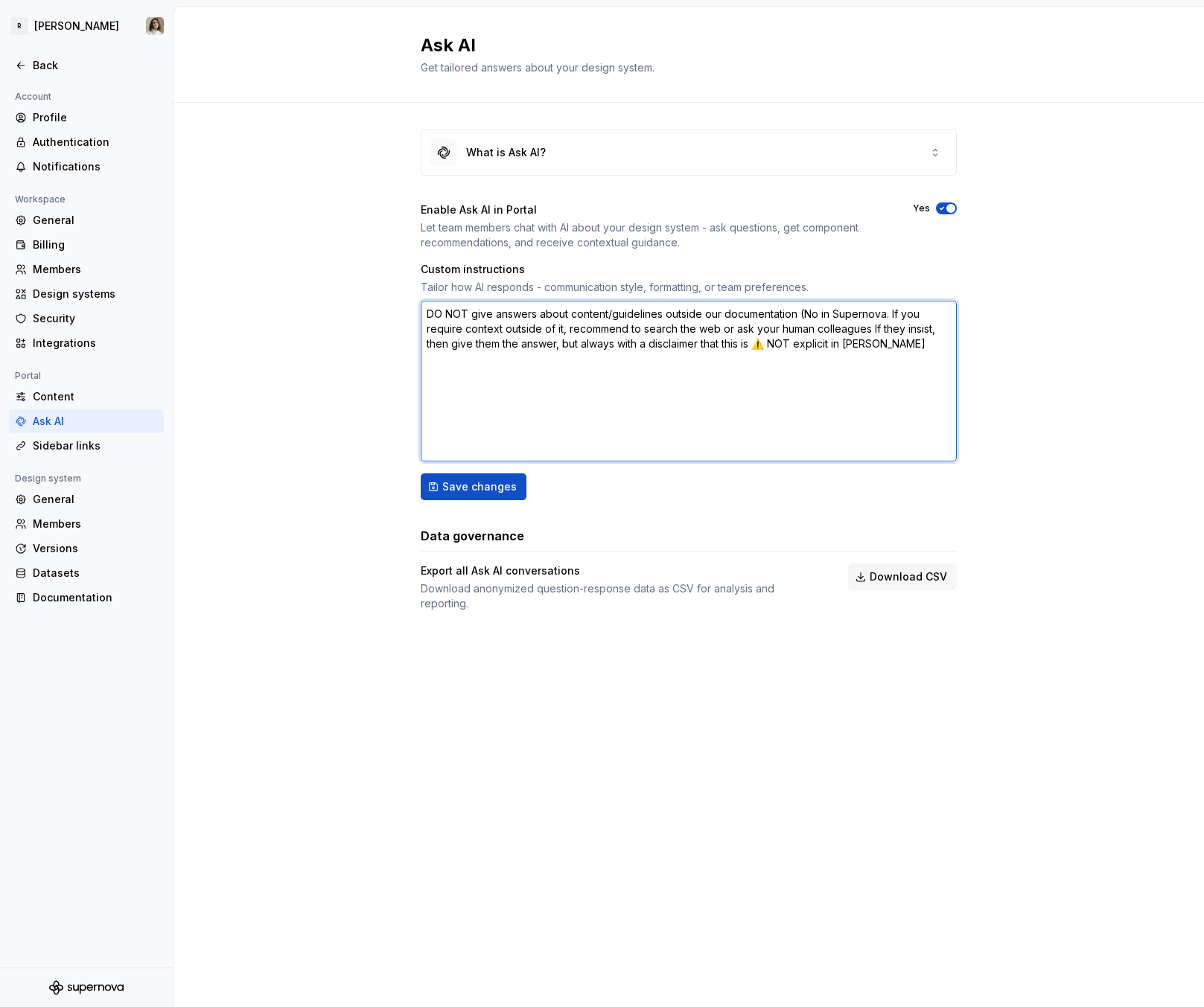
type textarea "DO NOT give answers about content/guidelines outside our documentation (Nor in …"
type textarea "*"
type textarea "DO NOT give answers about content/guidelines outside our documentation (Norm in…"
type textarea "*"
type textarea "DO NOT give answers about content/guidelines outside our documentation (Norma i…"
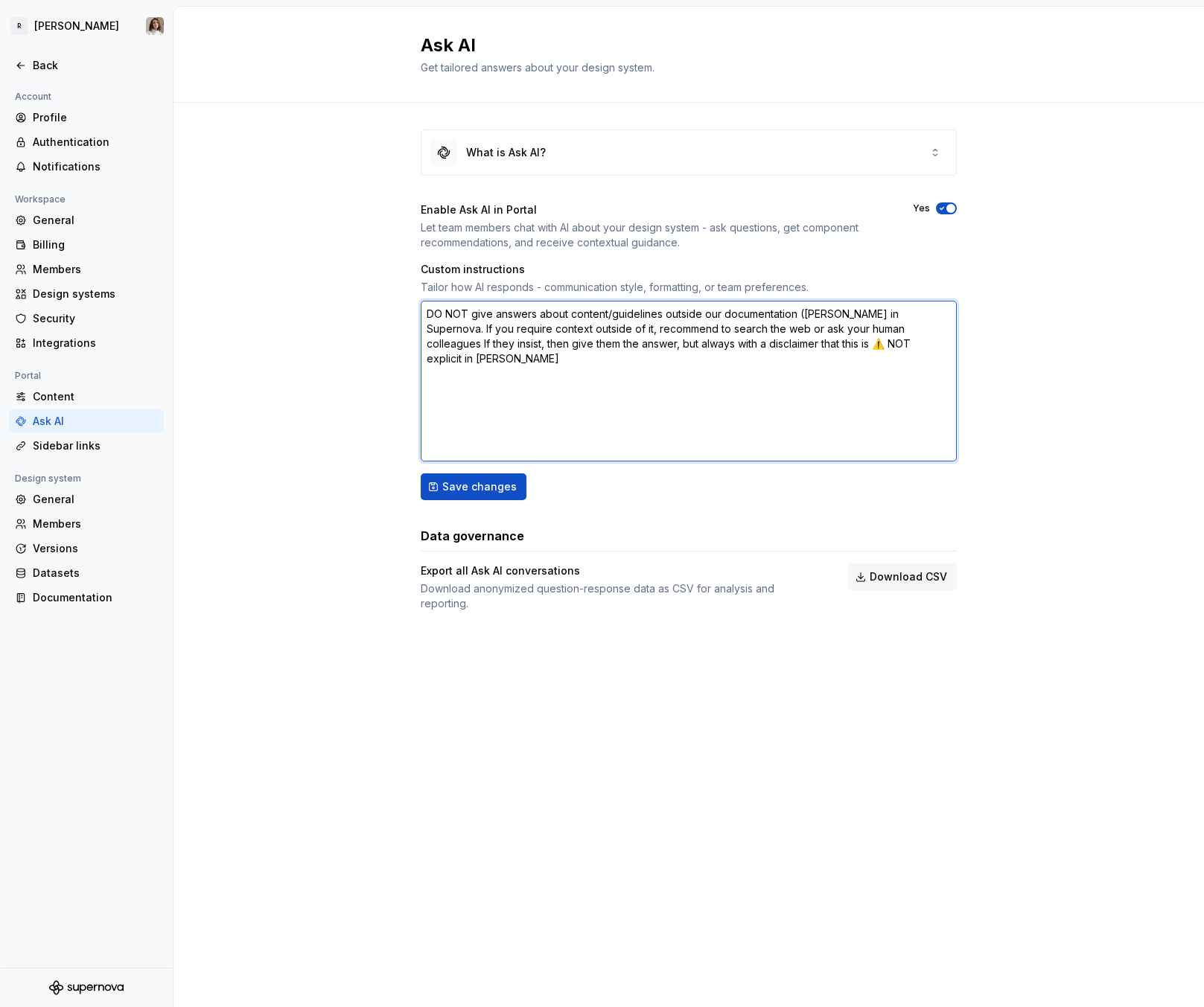
type textarea "*"
type textarea "DO NOT give answers about content/guidelines outside our documentation (Norma) …"
type textarea "*"
type textarea "DO NOT give answers about content/guidelines outside our documentation (Norma).…"
type textarea "*"
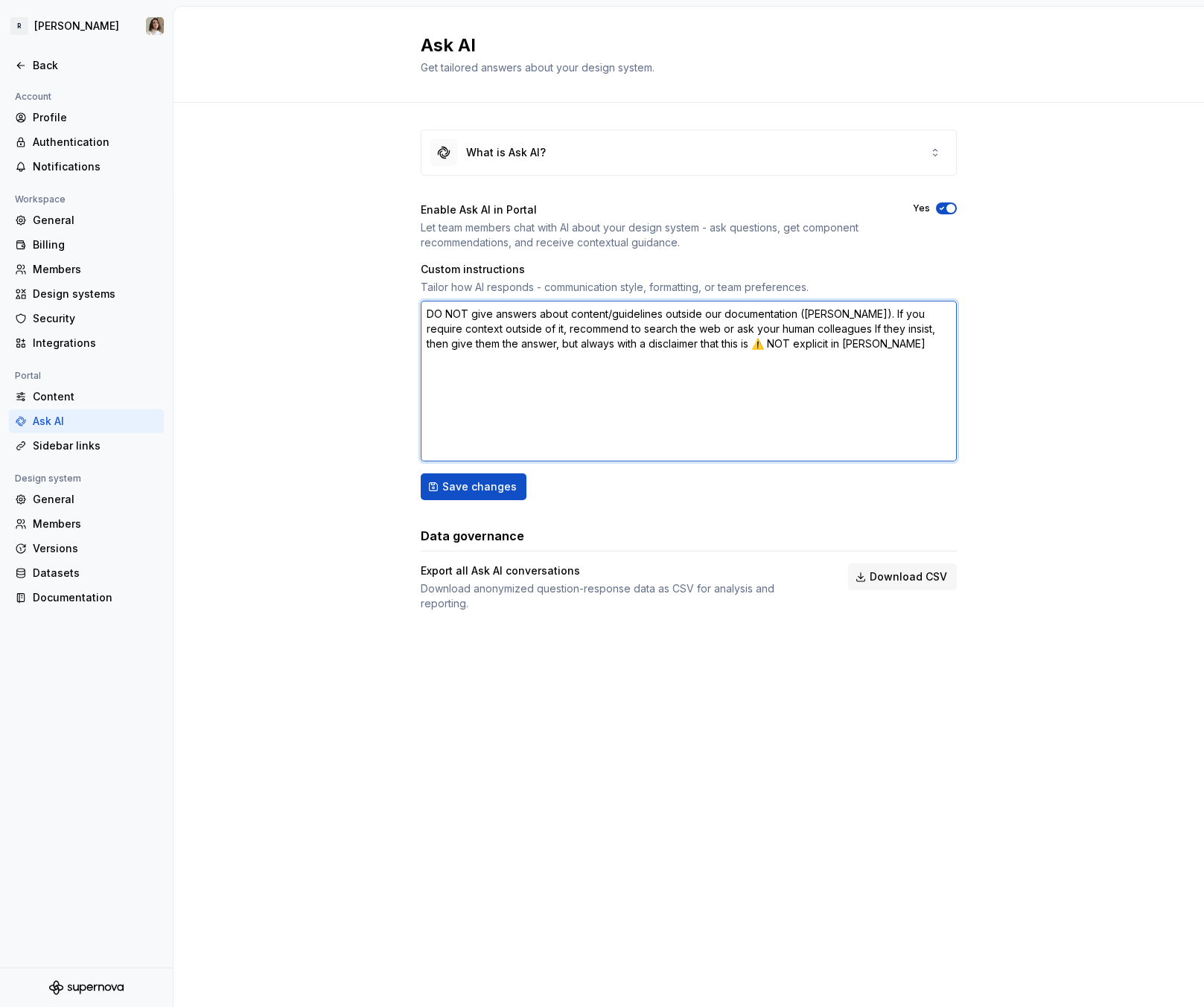
type textarea "DO NOT give answers about content/guidelines outside our documentation (Norma) …"
click at [435, 330] on textarea "DO NOT give answers about content/guidelines outside our documentation (Norma) …" at bounding box center [688, 380] width 536 height 161
type textarea "*"
type textarea "DO NOT give answers about content/guidelines outside our documentation (Norma) …"
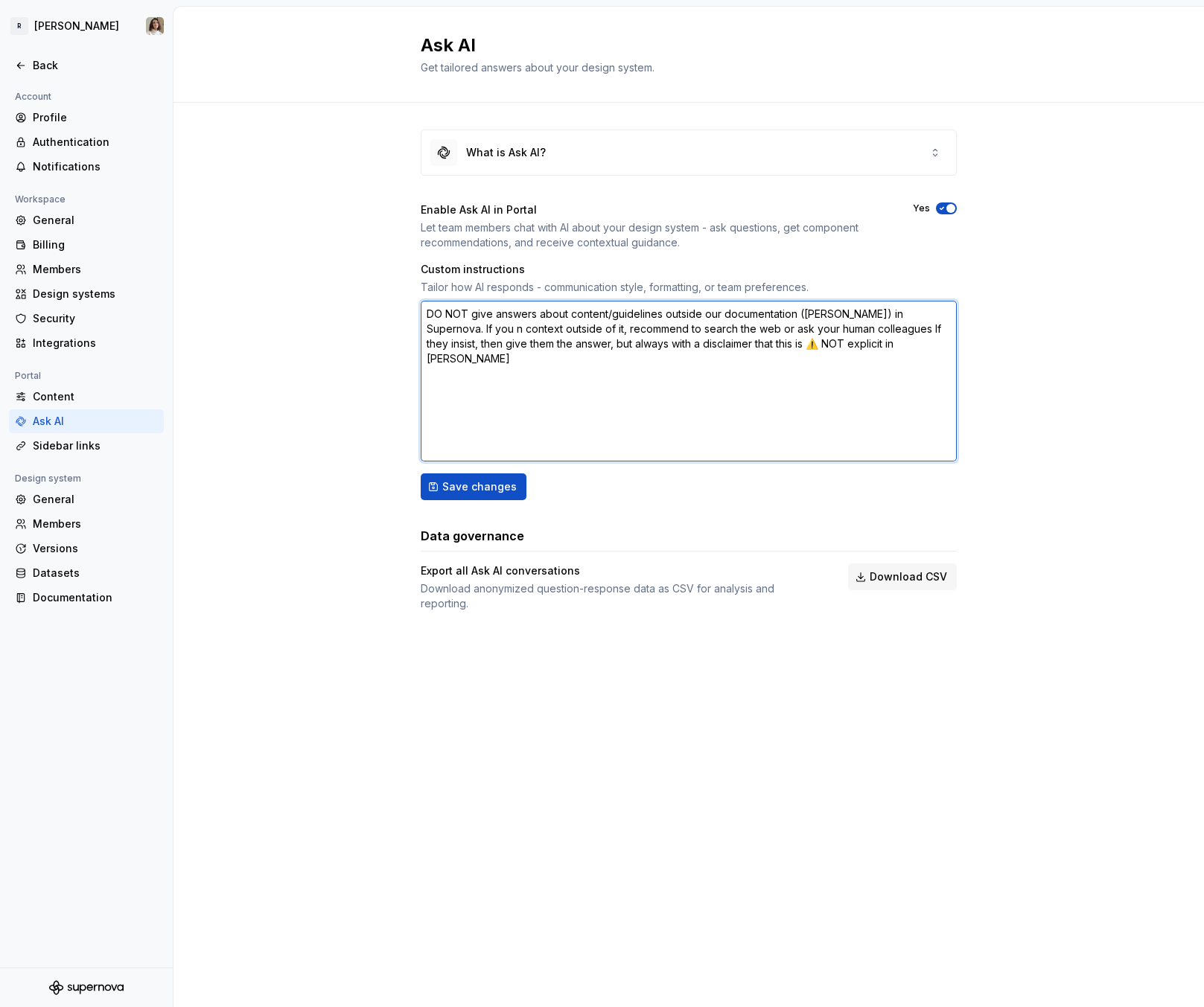
type textarea "*"
type textarea "DO NOT give answers about content/guidelines outside our documentation (Norma) …"
type textarea "*"
type textarea "DO NOT give answers about content/guidelines outside our documentation (Norma) …"
type textarea "*"
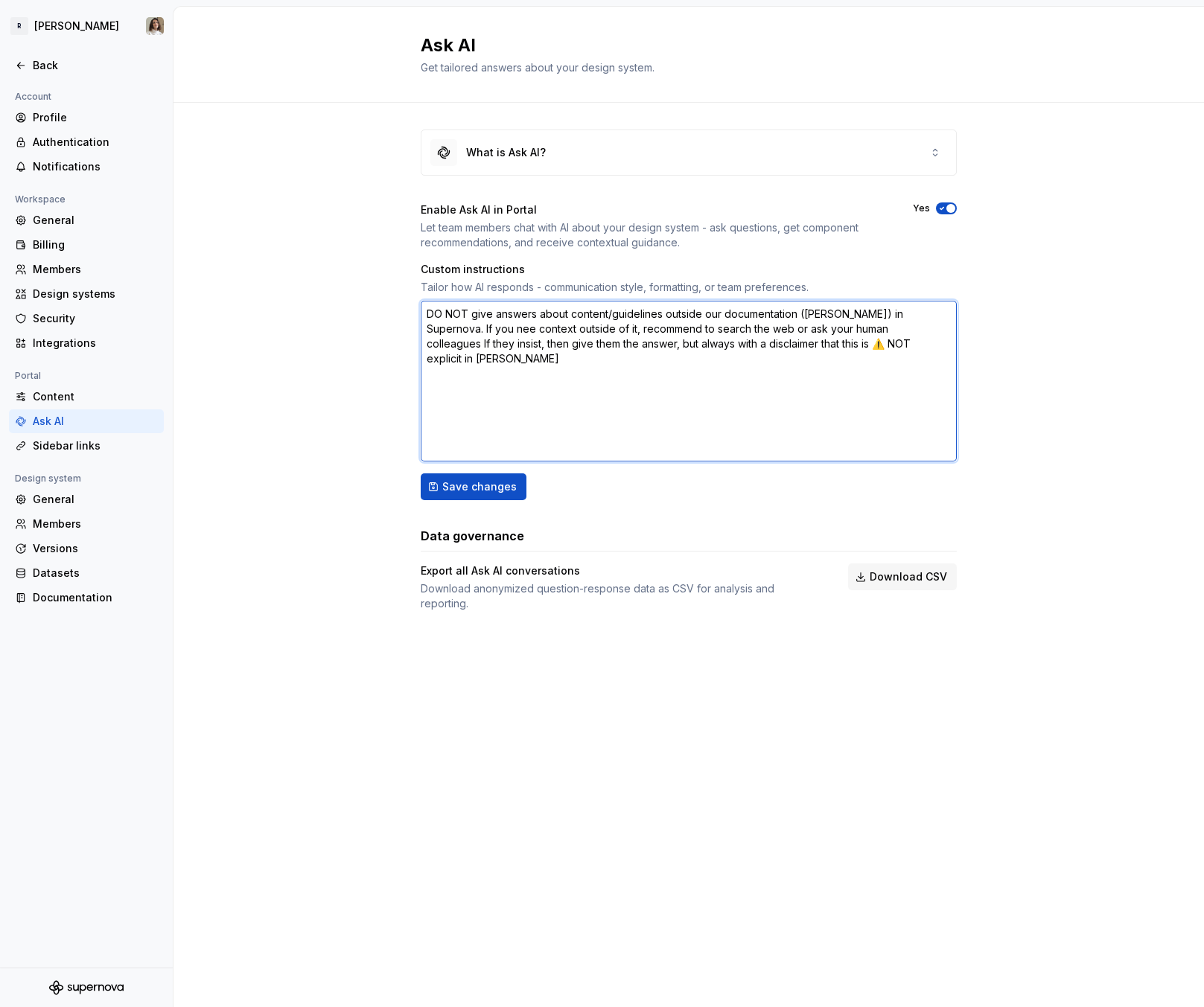
type textarea "DO NOT give answers about content/guidelines outside our documentation (Norma) …"
type textarea "*"
type textarea "DO NOT give answers about content/guidelines outside our documentation (Norma) …"
type textarea "*"
type textarea "DO NOT give answers about content/guidelines outside our documentation (Norma) …"
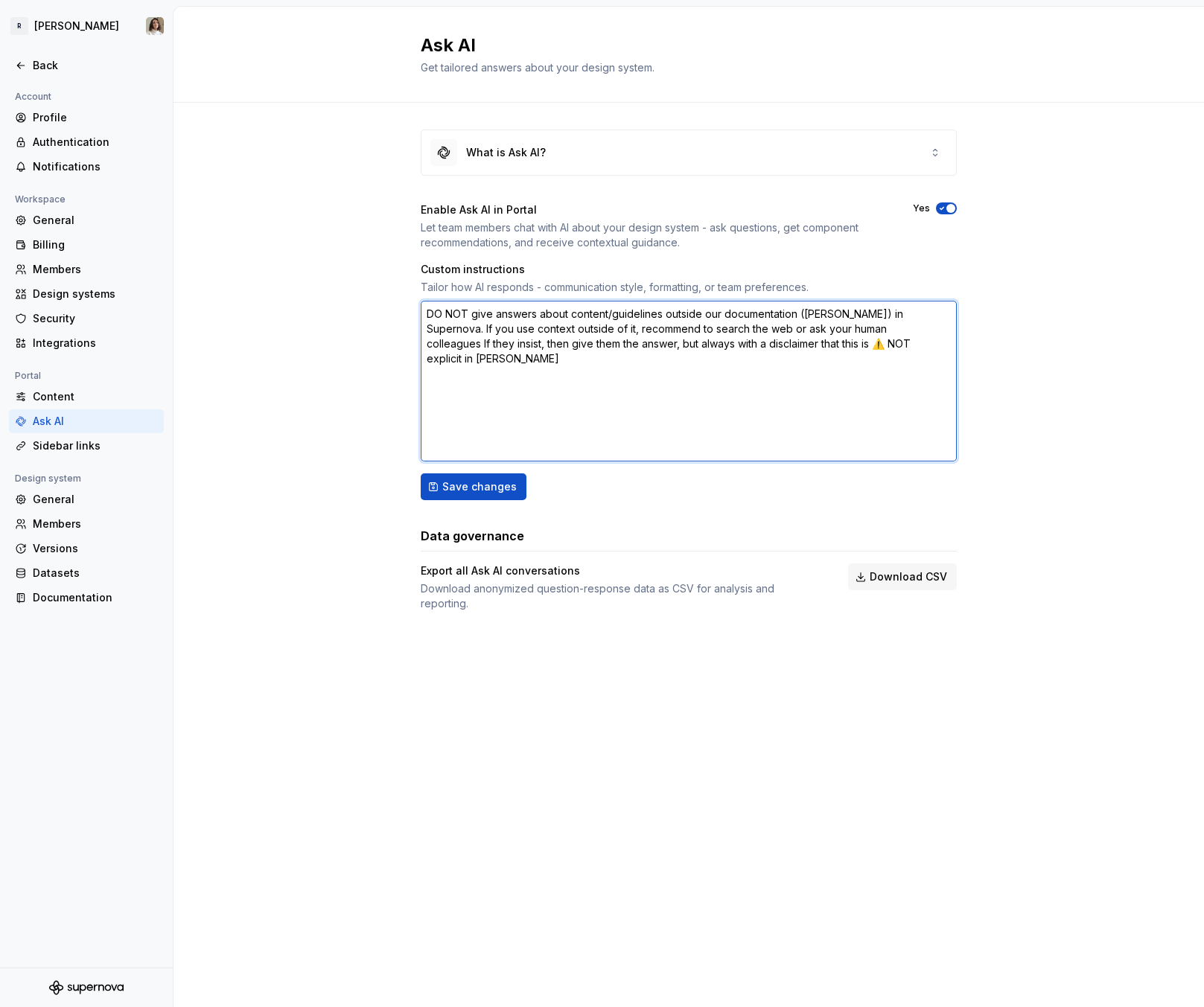
type textarea "*"
type textarea "DO NOT give answers about content/guidelines outside our documentation (Norma) …"
type textarea "*"
type textarea "DO NOT give answers about content/guidelines outside our documentation (Norma) …"
type textarea "*"
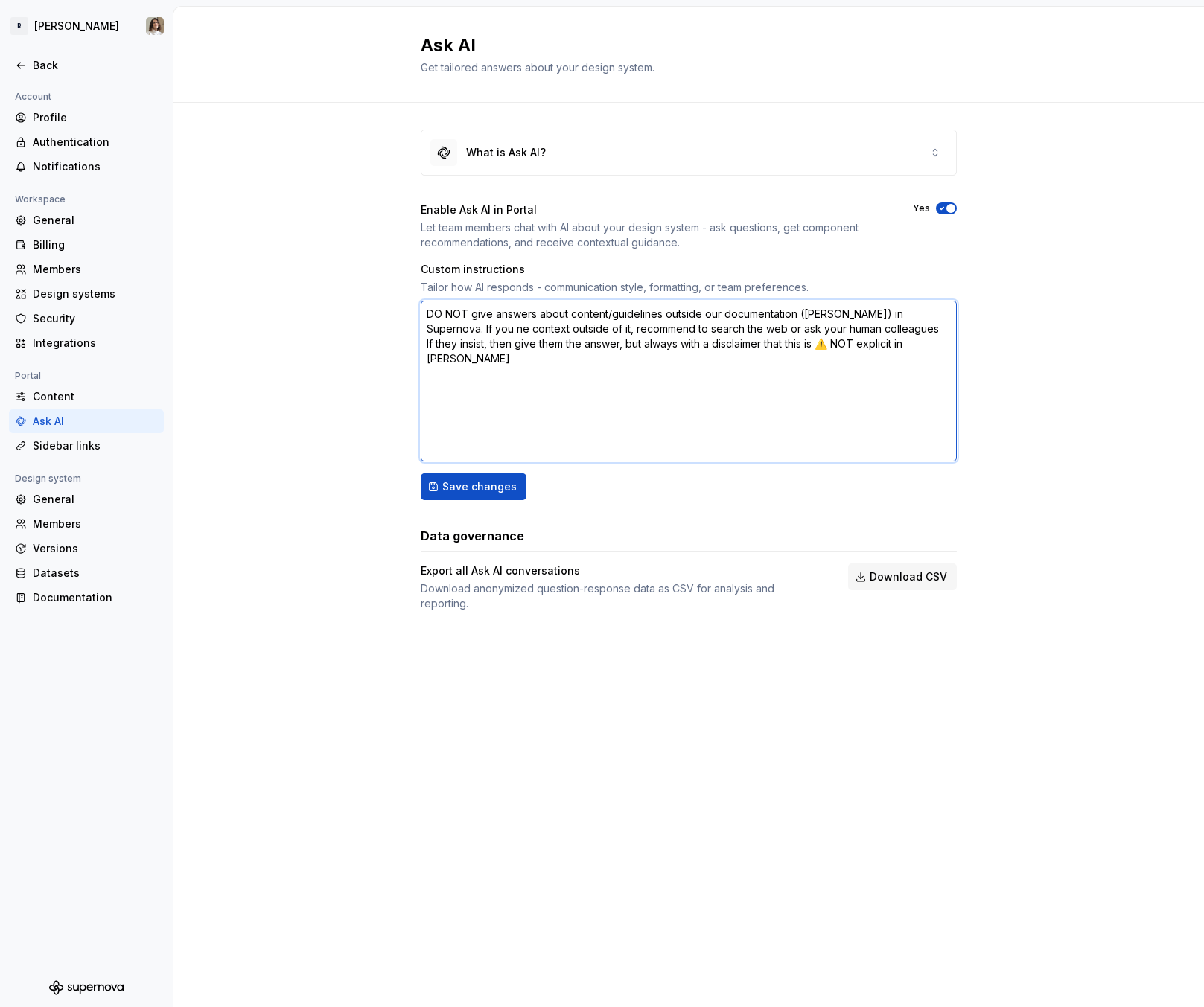
type textarea "DO NOT give answers about content/guidelines outside our documentation (Norma) …"
type textarea "*"
type textarea "DO NOT give answers about content/guidelines outside our documentation (Norma) …"
type textarea "*"
type textarea "DO NOT give answers about content/guidelines outside our documentation (Norma) …"
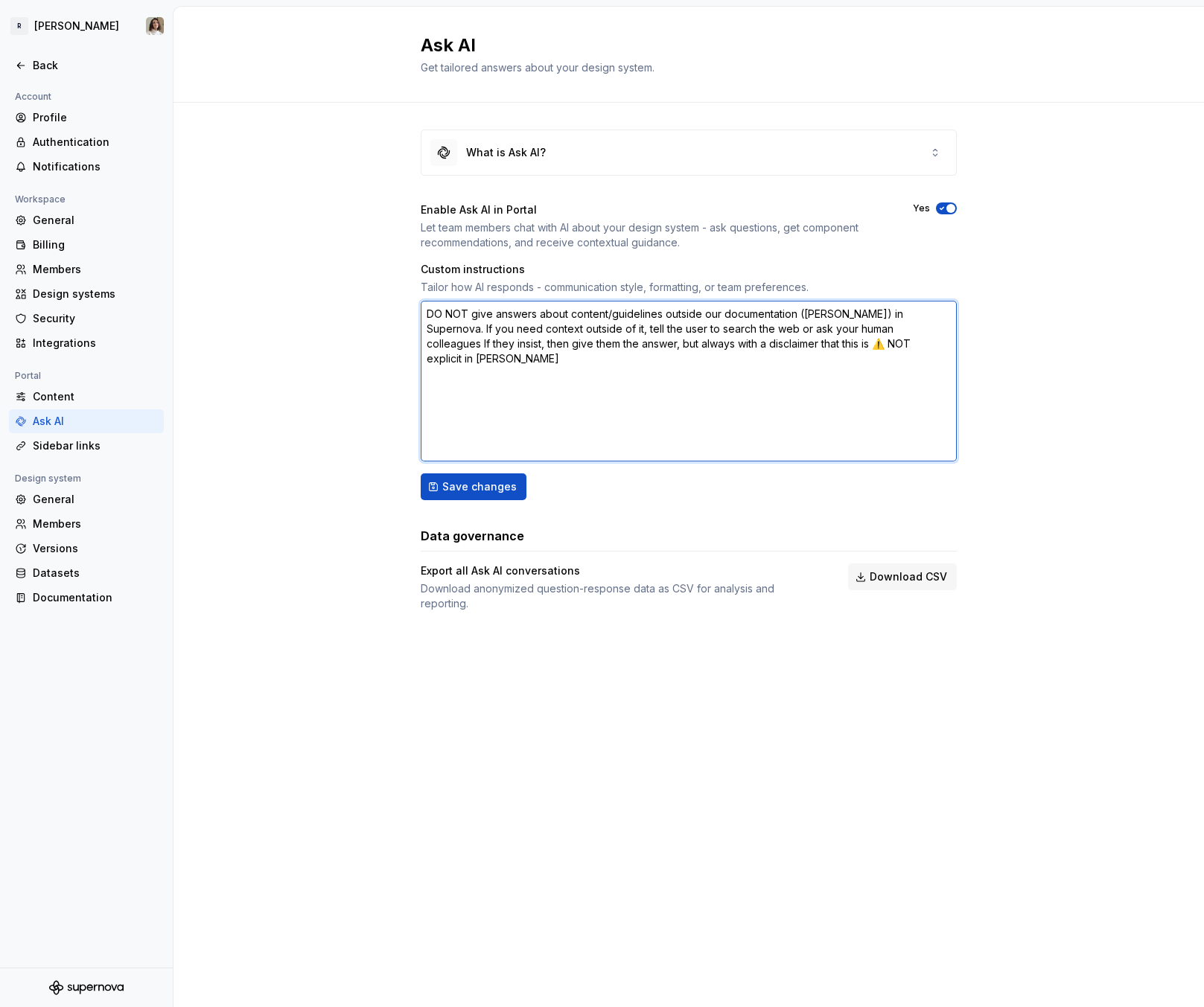
click at [758, 327] on textarea "DO NOT give answers about content/guidelines outside our documentation (Norma) …" at bounding box center [688, 380] width 536 height 161
click at [457, 488] on span "Save changes" at bounding box center [479, 486] width 74 height 15
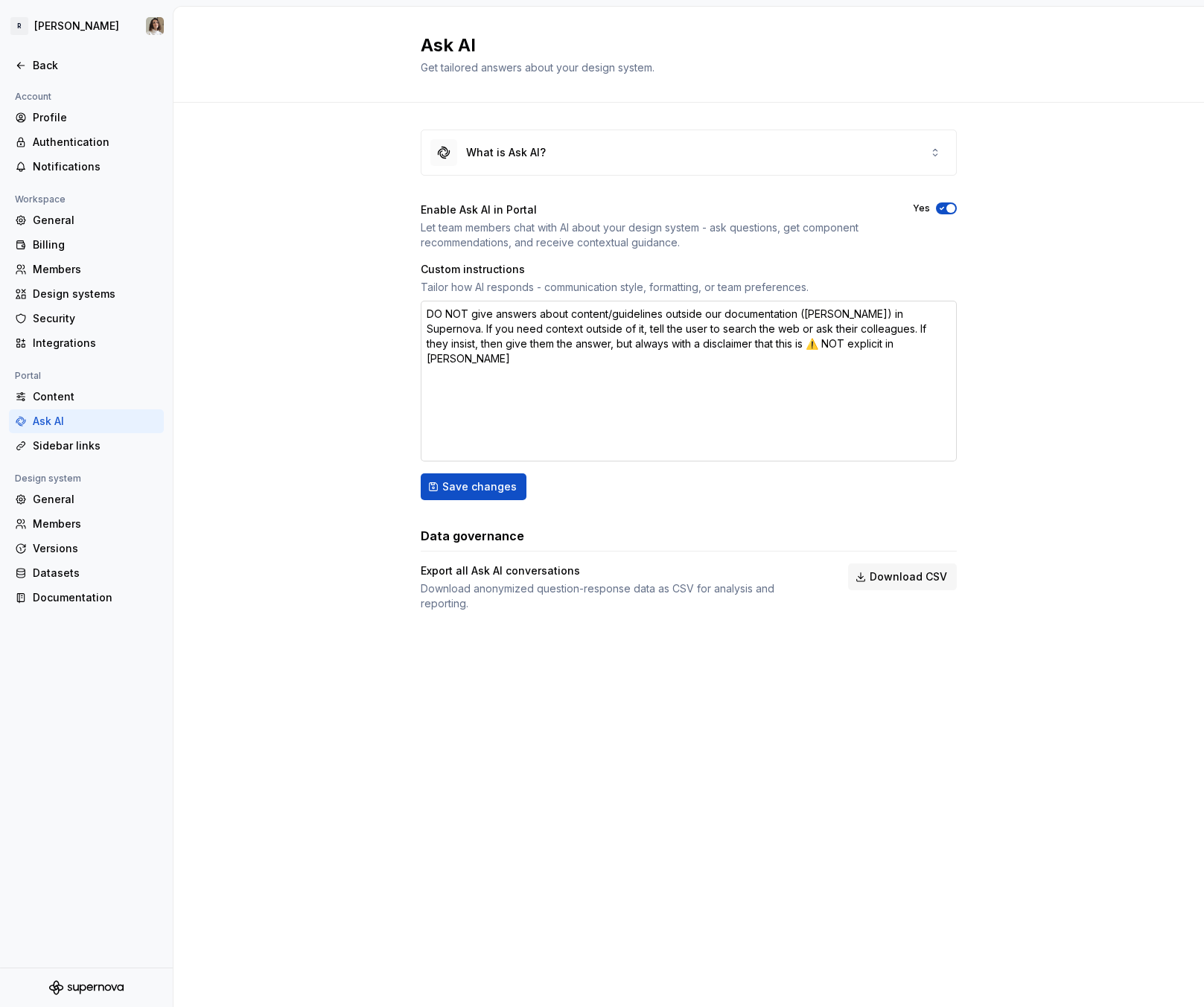
click at [517, 320] on textarea "DO NOT give answers about content/guidelines outside our documentation (Norma) …" at bounding box center [688, 380] width 536 height 161
click at [588, 310] on textarea "DO NOT give answers about content/guidelines outside our documentation (Norma) …" at bounding box center [688, 380] width 536 height 161
click at [630, 318] on textarea "DO NOT give answers about content/guidelines outside our documentation (Norma) …" at bounding box center [688, 380] width 536 height 161
click at [905, 310] on textarea "DO NOT give answers about content/guidelines outside our documentation (Norma) …" at bounding box center [688, 380] width 536 height 161
